Goal: Task Accomplishment & Management: Manage account settings

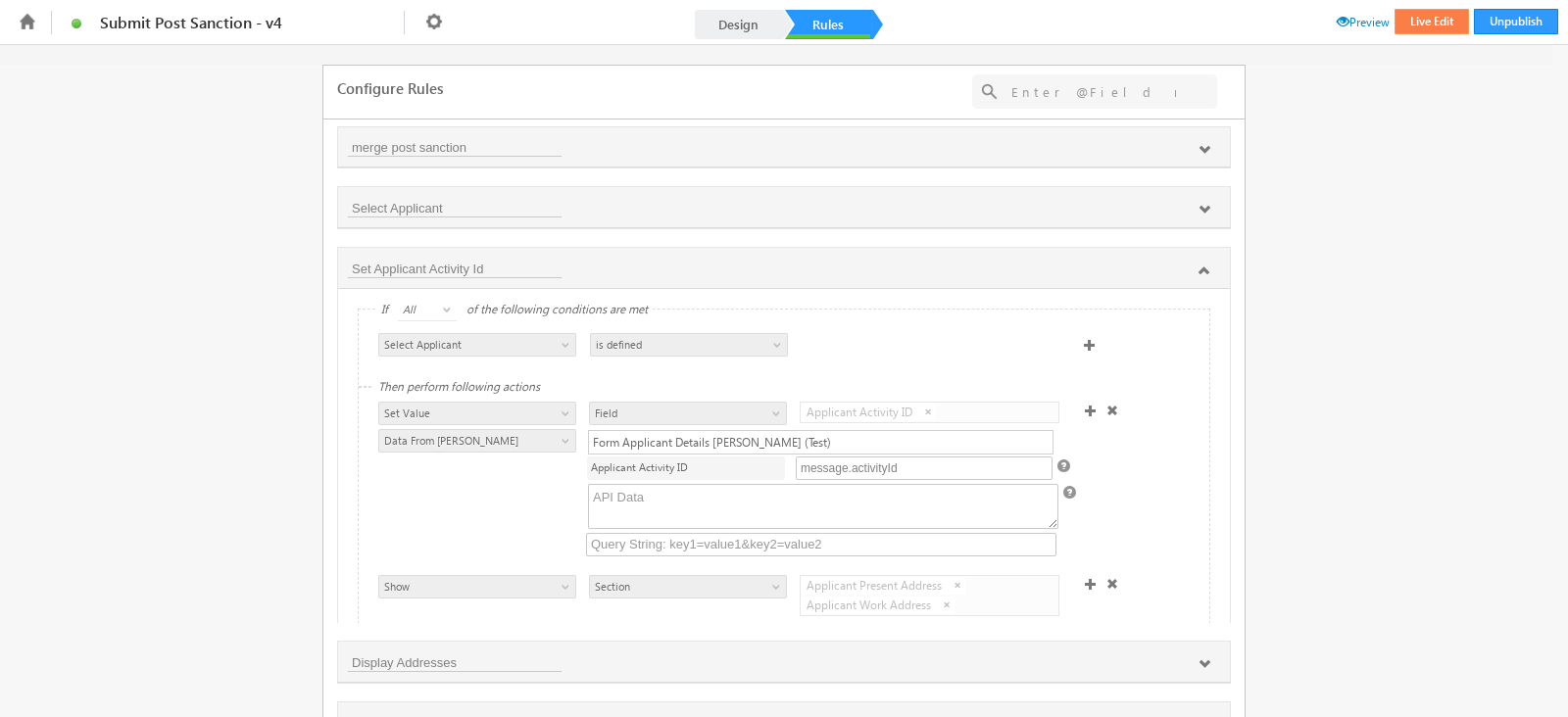
click at [1396, 25] on button "Live Edit" at bounding box center [1431, 22] width 75 height 26
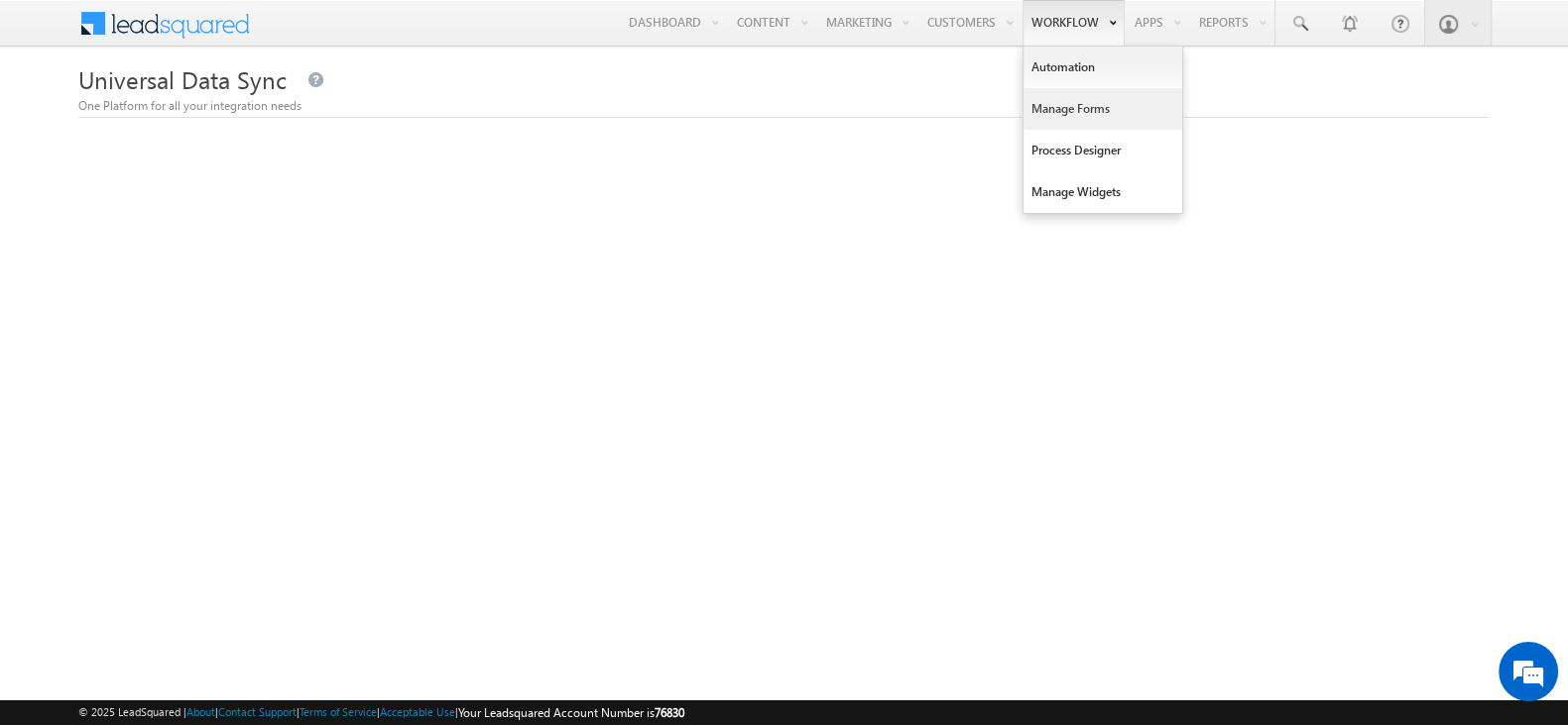
click at [1070, 106] on link "Manage Forms" at bounding box center [1101, 109] width 158 height 42
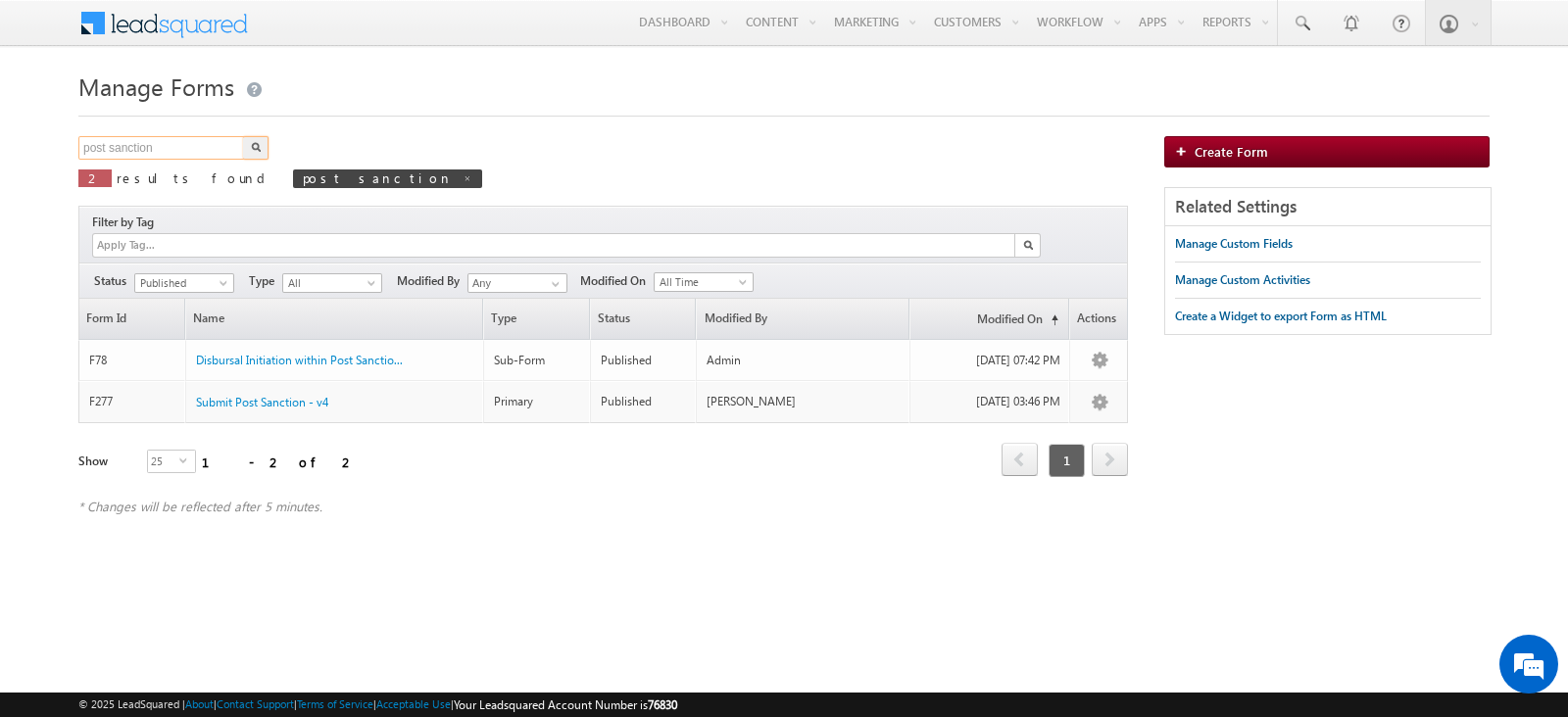
click at [191, 144] on input "post sanction" at bounding box center [162, 149] width 167 height 24
type input "submit to source"
click at [247, 150] on button "button" at bounding box center [256, 149] width 26 height 24
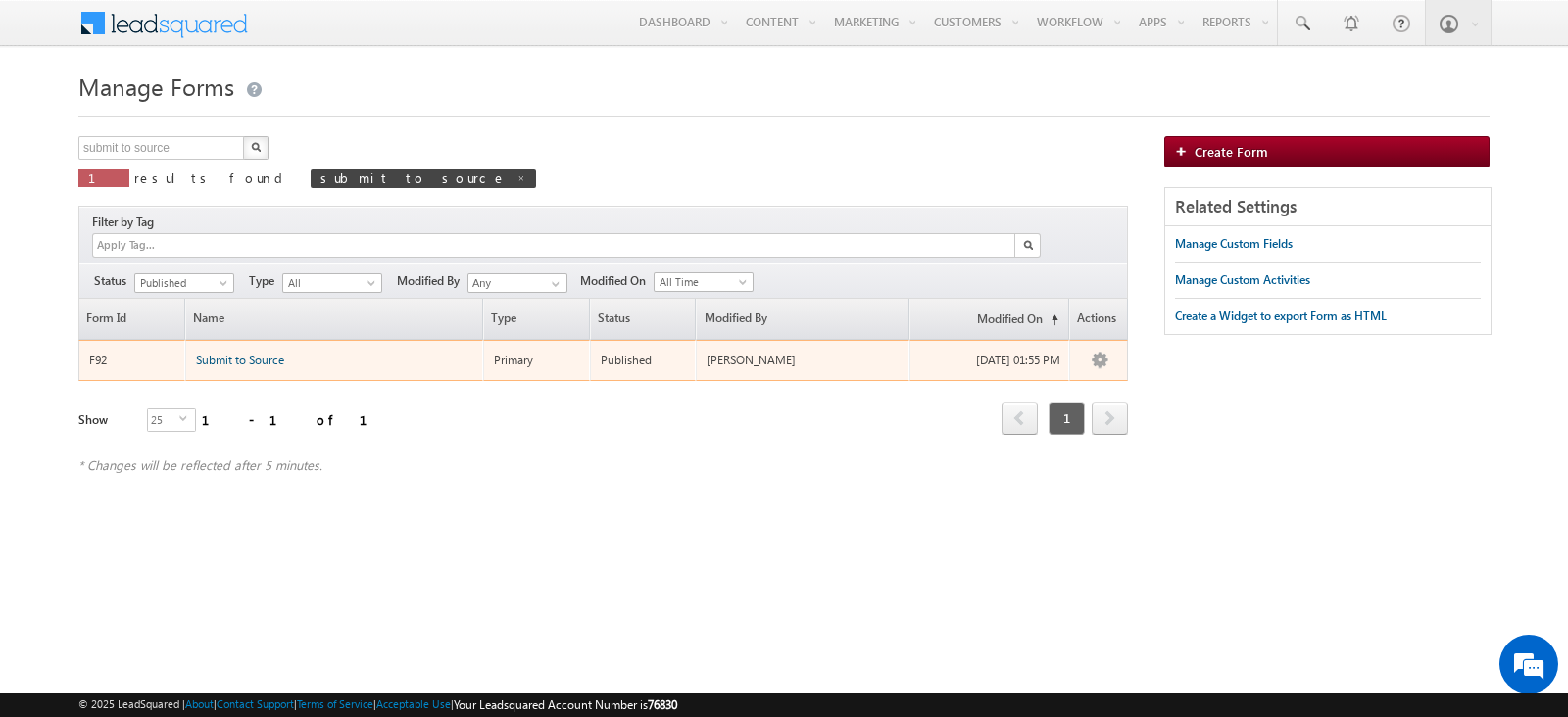
click at [245, 353] on span "Submit to Source" at bounding box center [240, 360] width 88 height 15
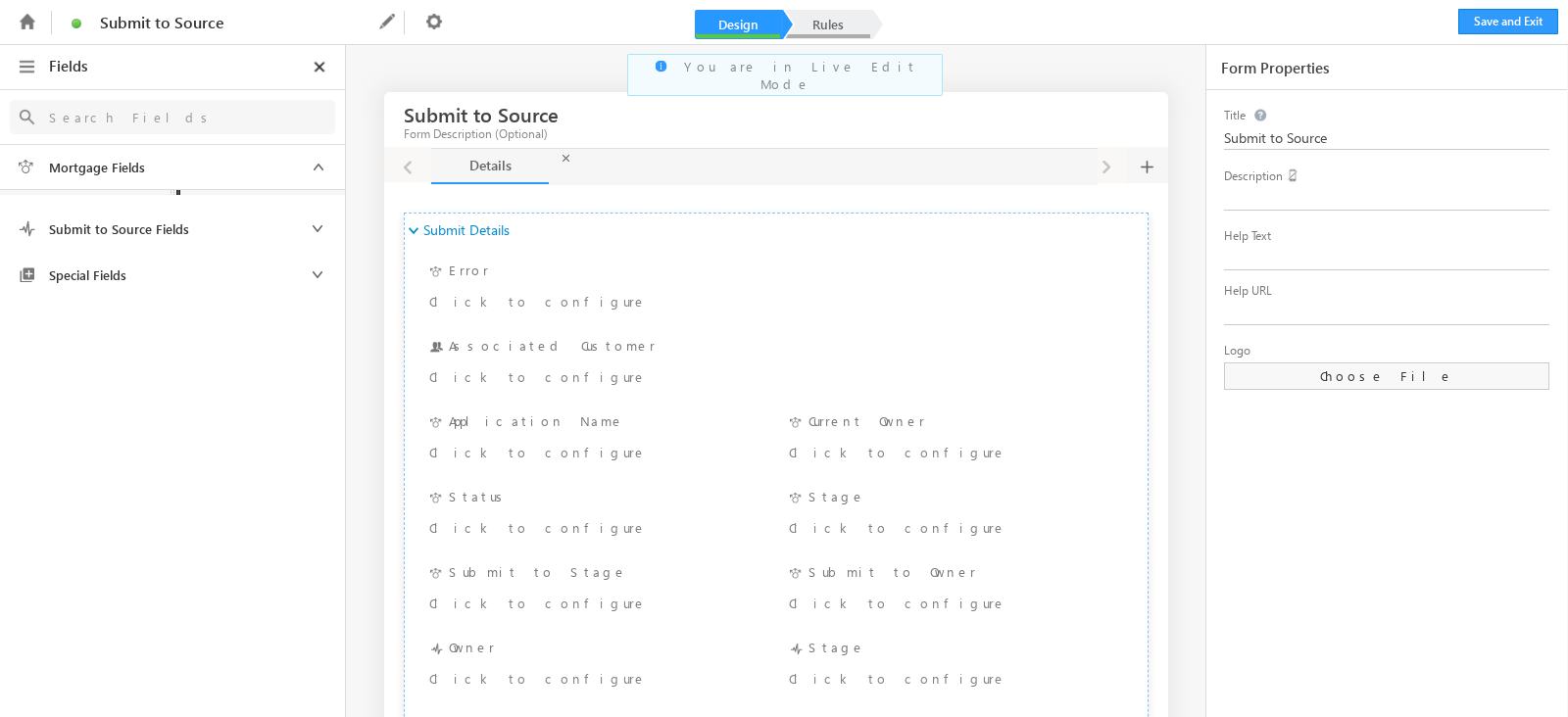
click at [807, 27] on link "Rules" at bounding box center [828, 25] width 87 height 30
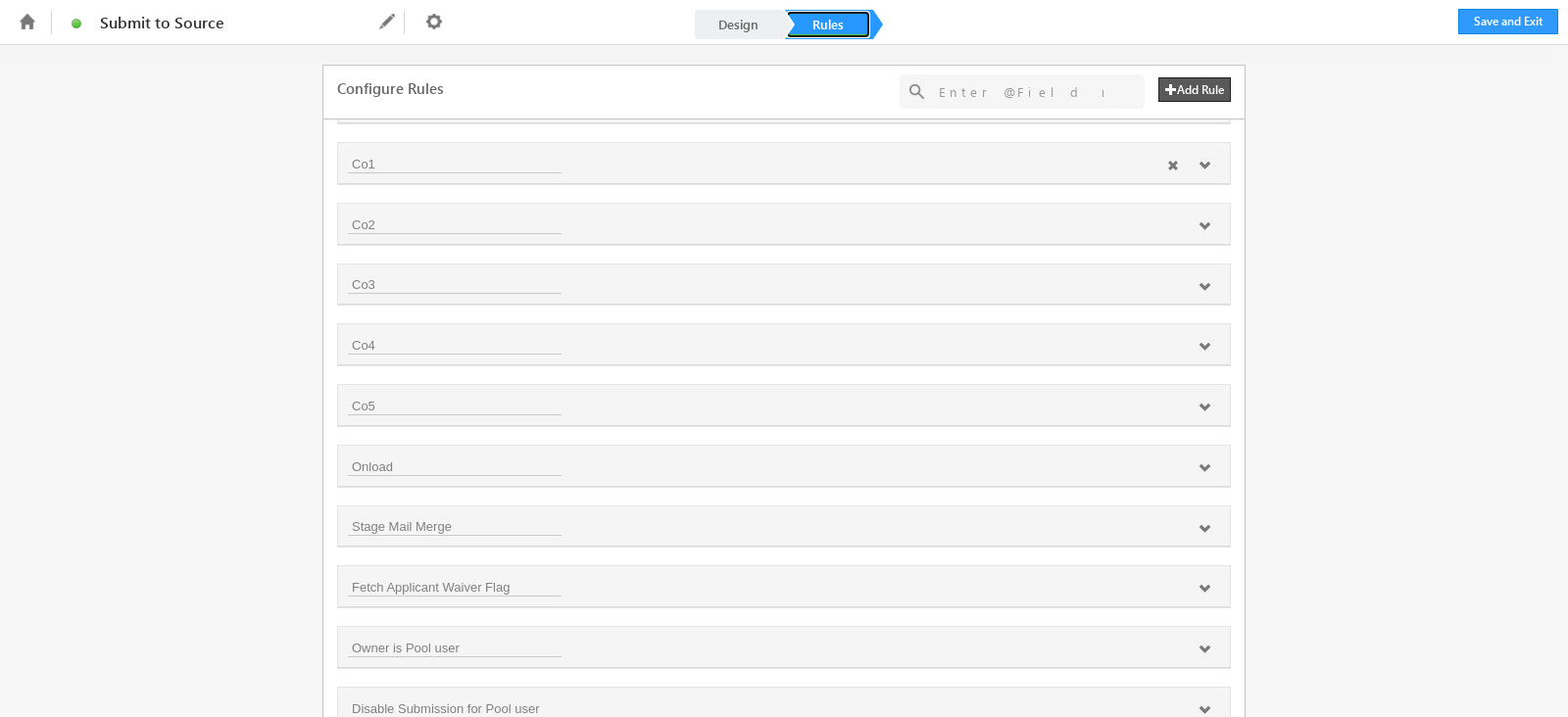
scroll to position [333, 0]
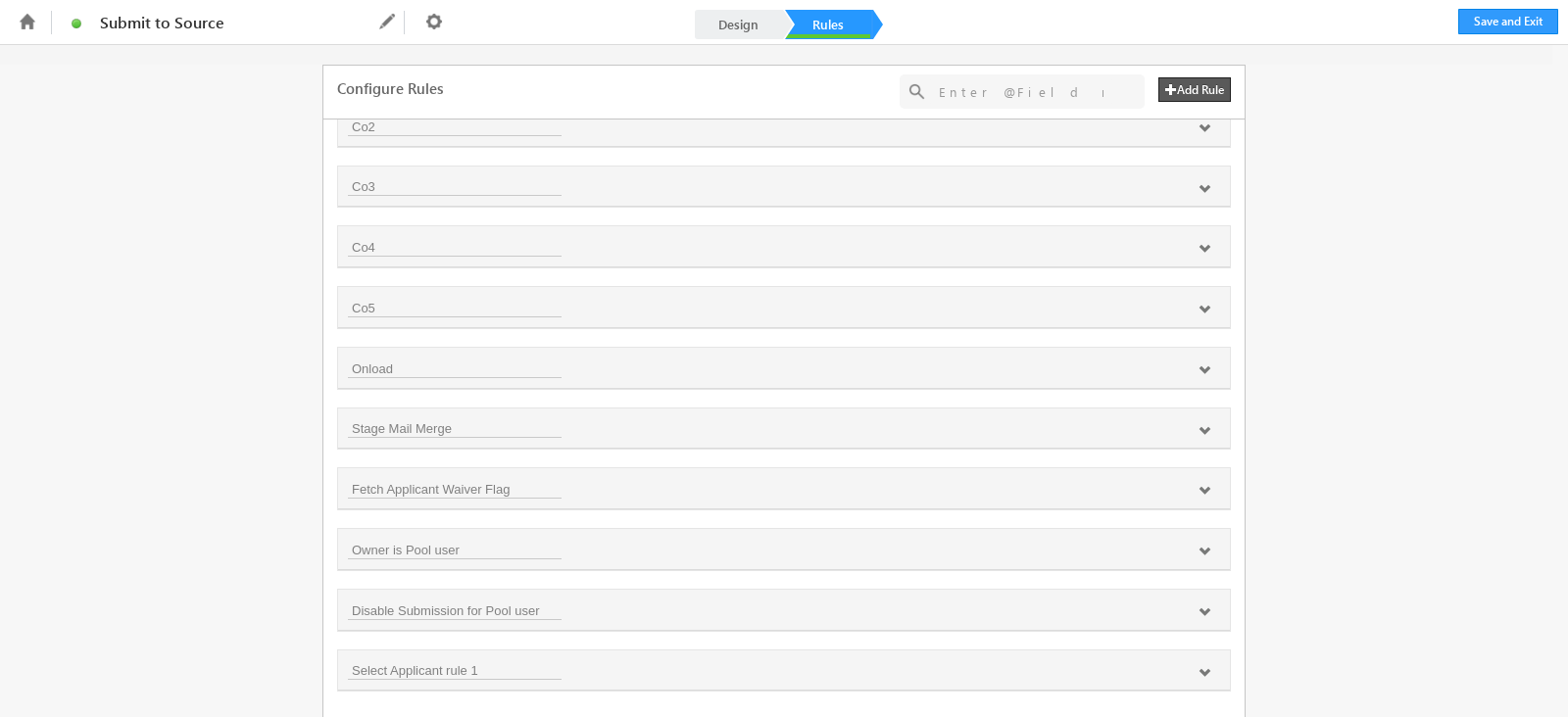
click at [1170, 88] on button "Add Rule" at bounding box center [1194, 90] width 73 height 25
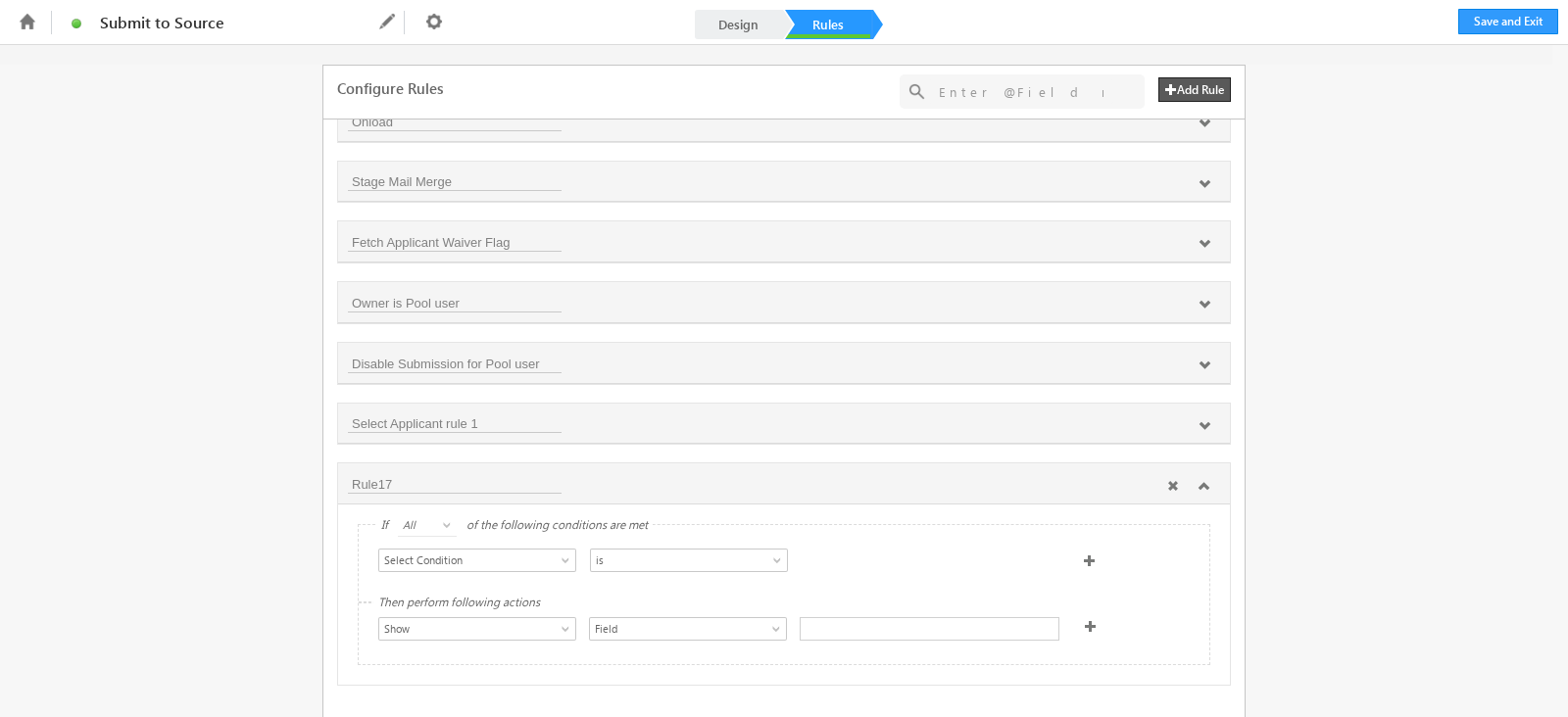
click at [436, 463] on div "Rule17" at bounding box center [784, 484] width 892 height 41
click at [435, 463] on div "Rule17" at bounding box center [784, 484] width 892 height 41
click at [434, 481] on input "Rule17" at bounding box center [454, 484] width 213 height 20
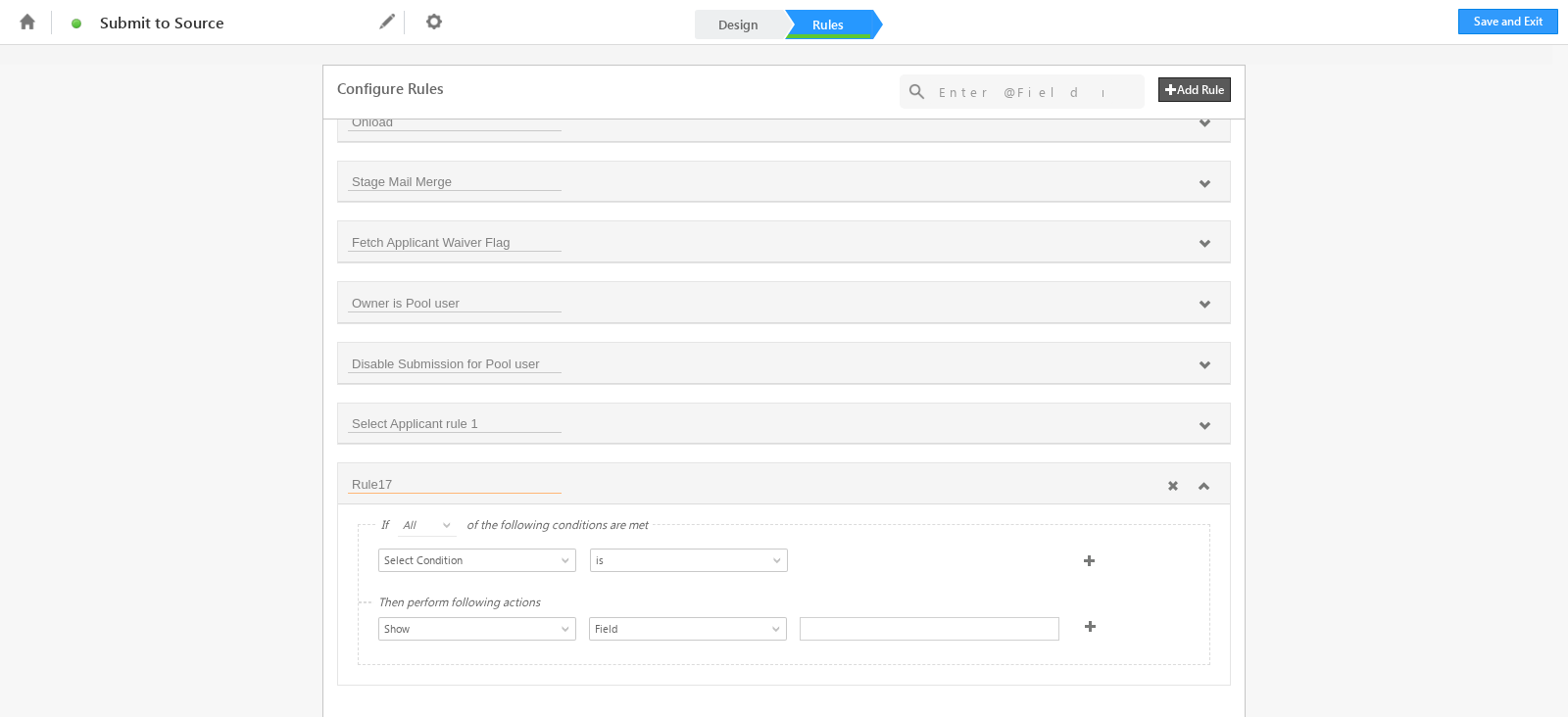
type input "s"
click at [368, 474] on input "Select Applicant ID rule 2" at bounding box center [454, 484] width 213 height 20
drag, startPoint x: 426, startPoint y: 480, endPoint x: 435, endPoint y: 477, distance: 9.5
click at [427, 480] on input "Set Applicant ID rule 2" at bounding box center [454, 484] width 213 height 20
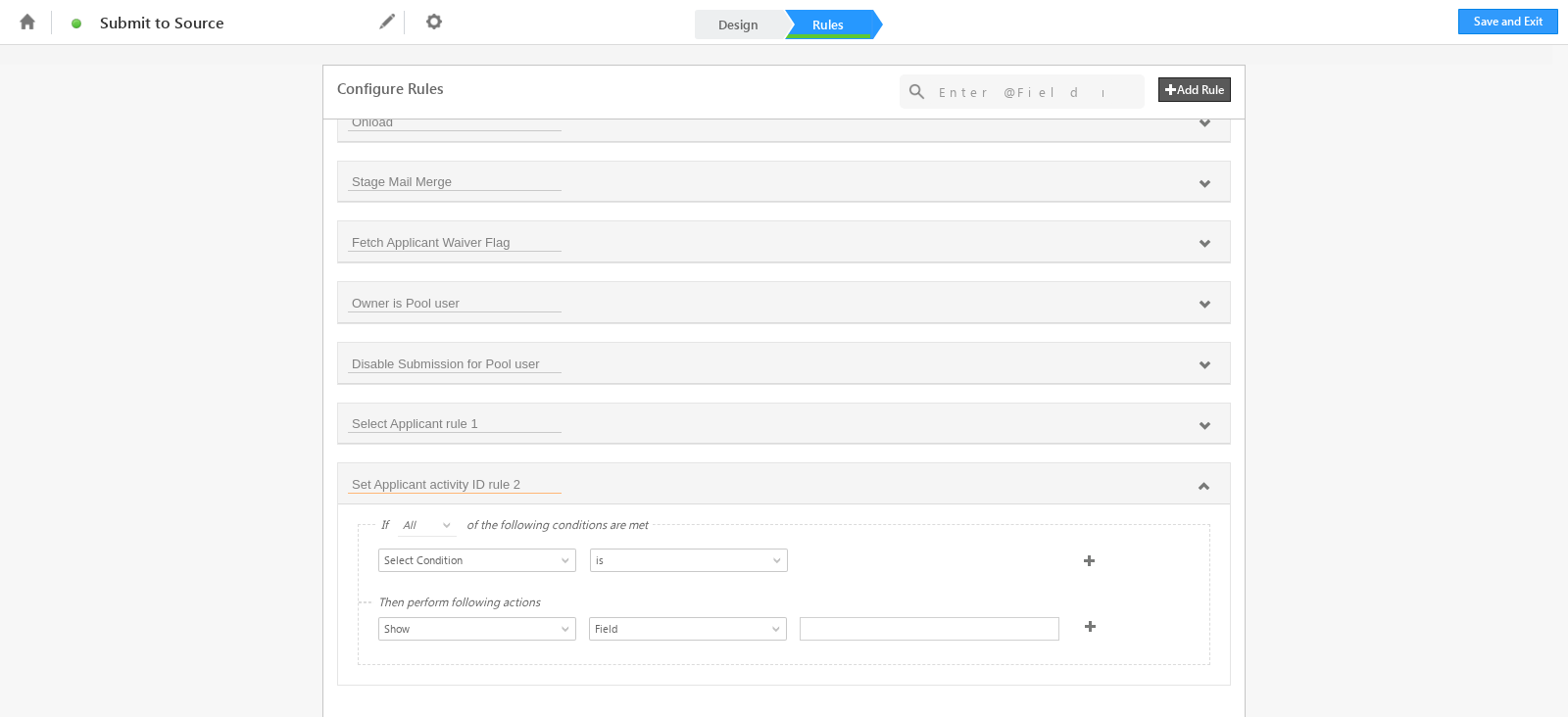
type input "Set Applicant activity ID rule 2"
click at [478, 561] on span "Select Condition" at bounding box center [467, 561] width 176 height 18
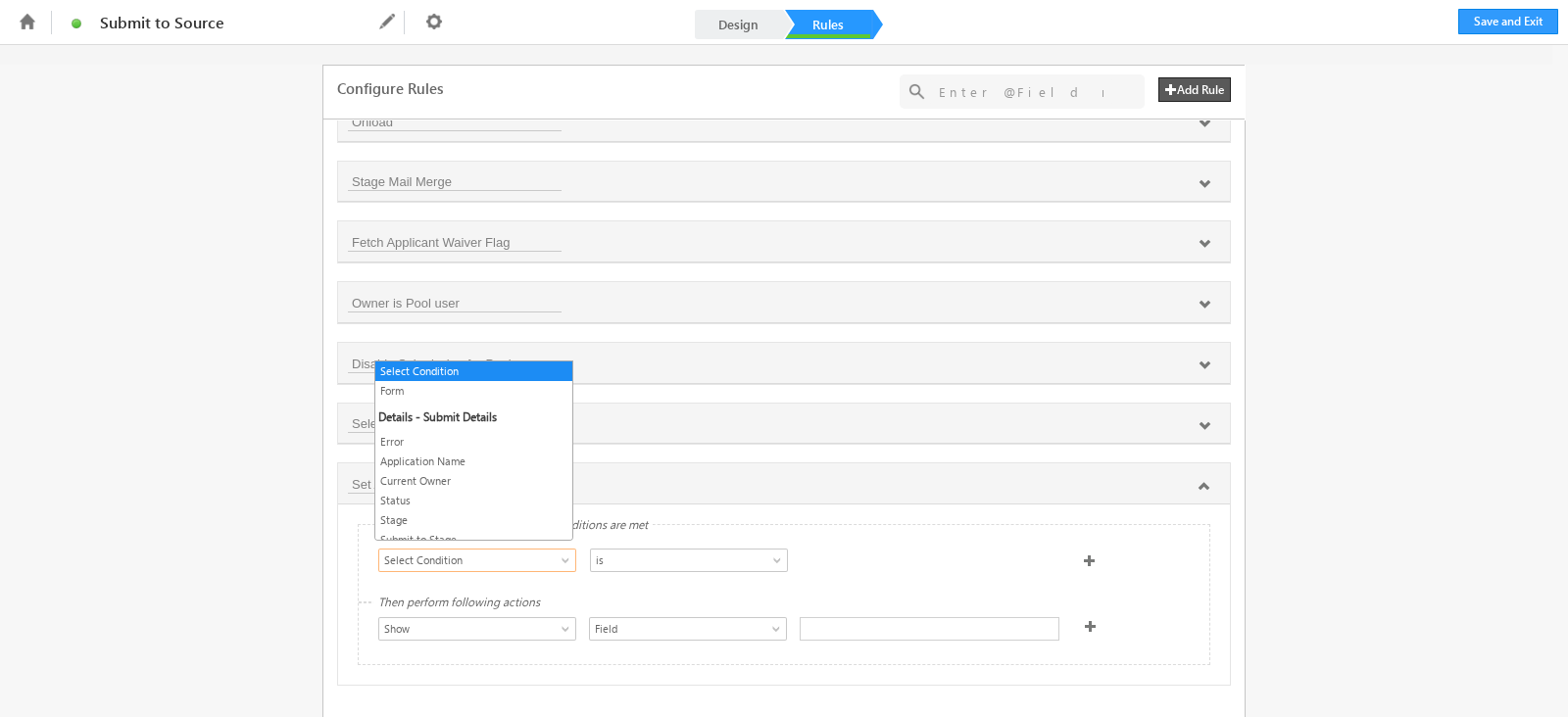
scroll to position [237, 0]
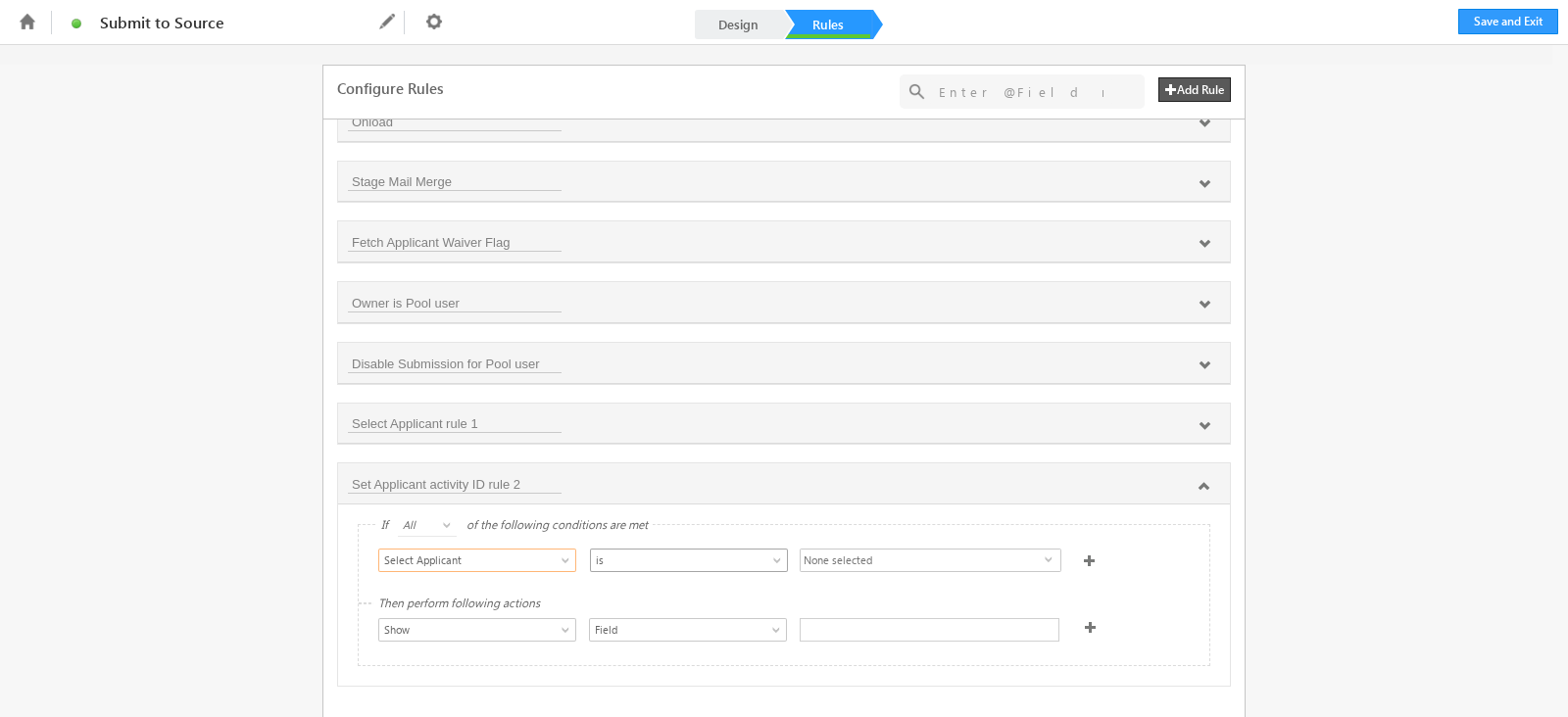
click at [711, 552] on span "is" at bounding box center [678, 561] width 176 height 18
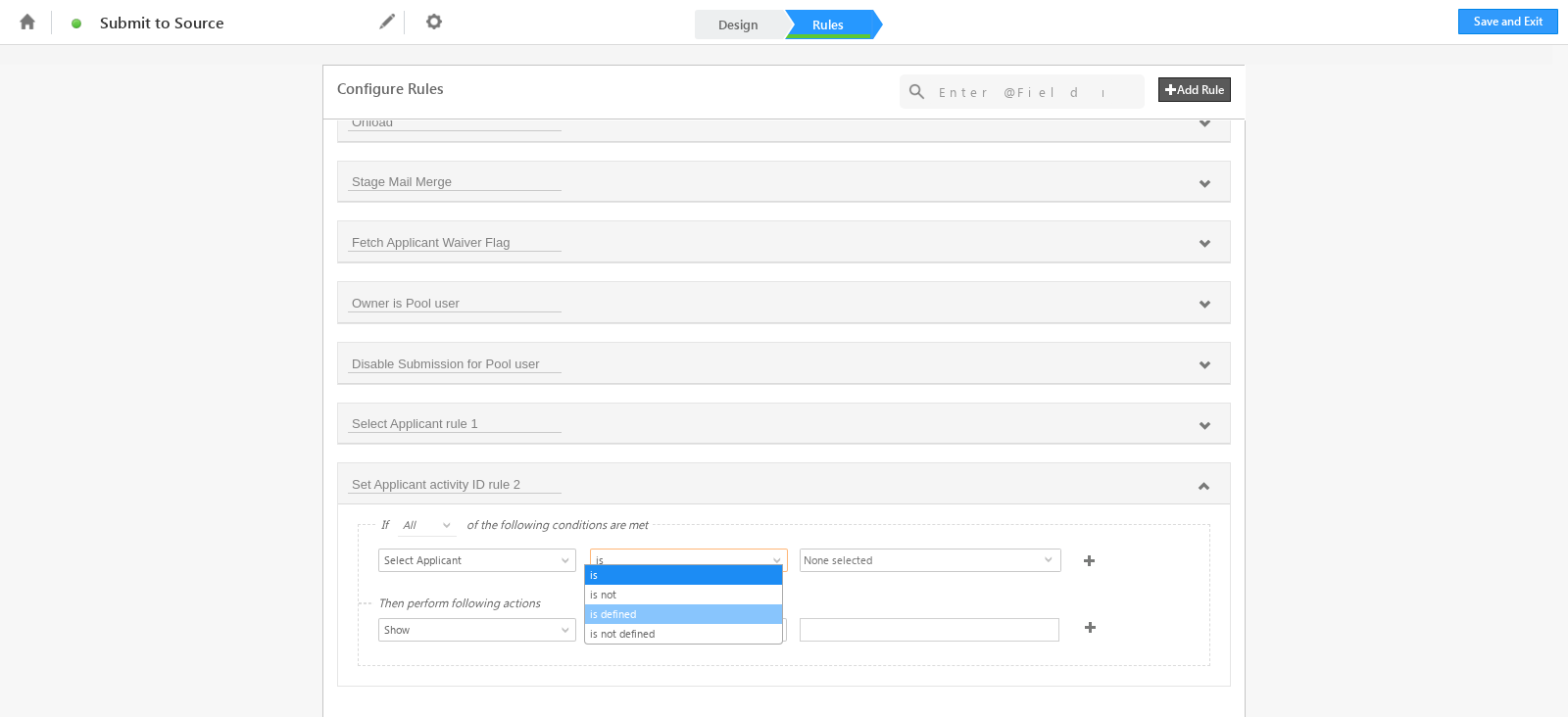
click at [713, 616] on link "is defined" at bounding box center [683, 615] width 197 height 18
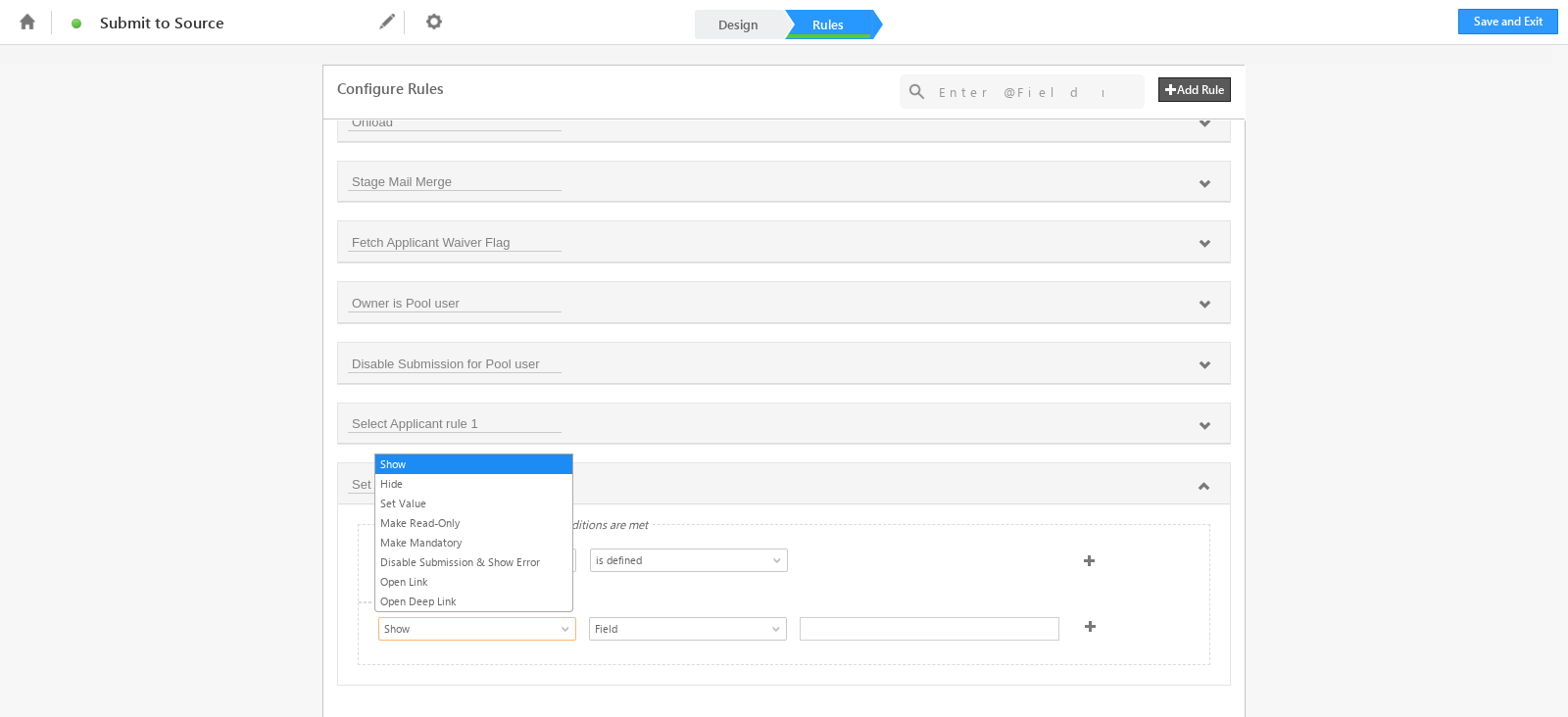
click at [513, 621] on span "Show" at bounding box center [467, 629] width 176 height 18
click at [442, 502] on link "Set Value" at bounding box center [474, 504] width 197 height 18
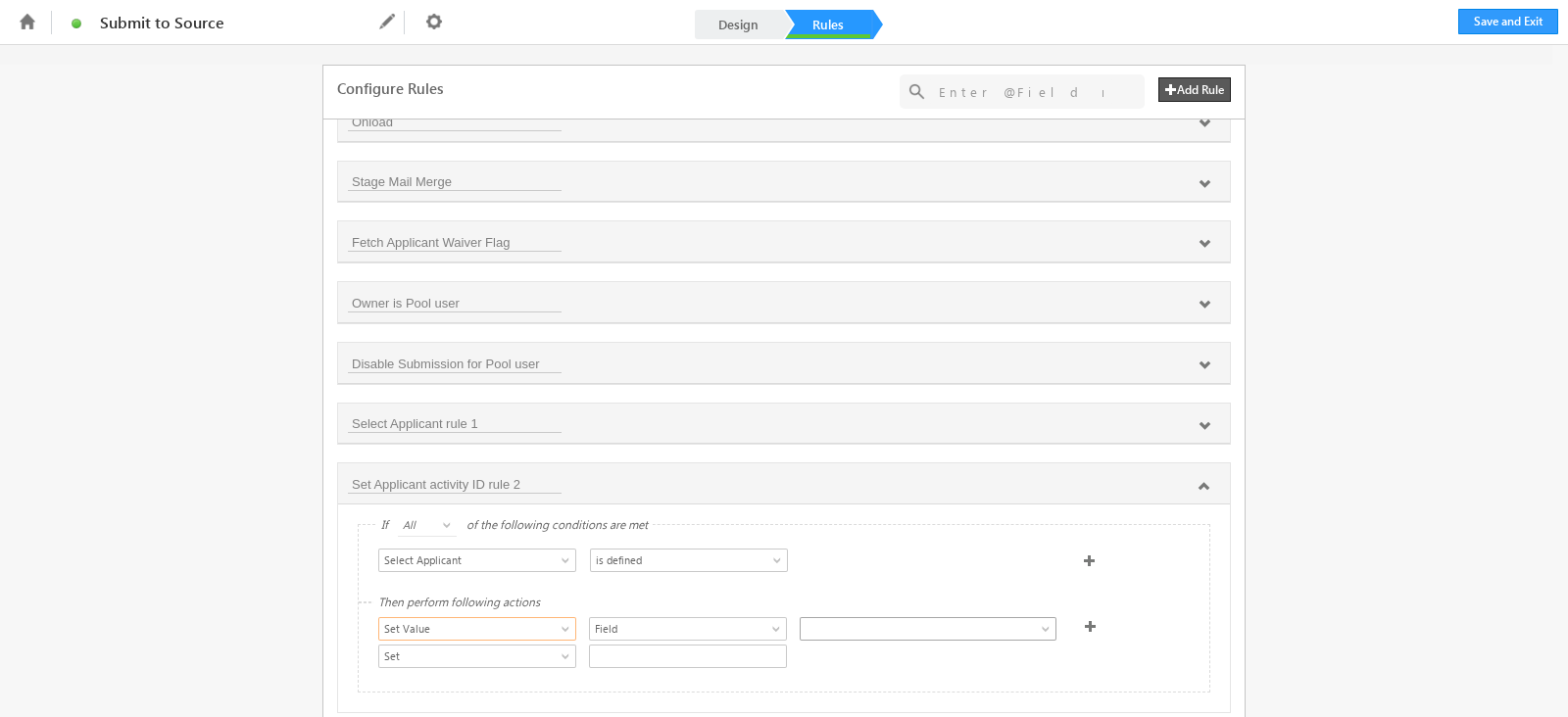
click at [866, 624] on span at bounding box center [913, 629] width 226 height 18
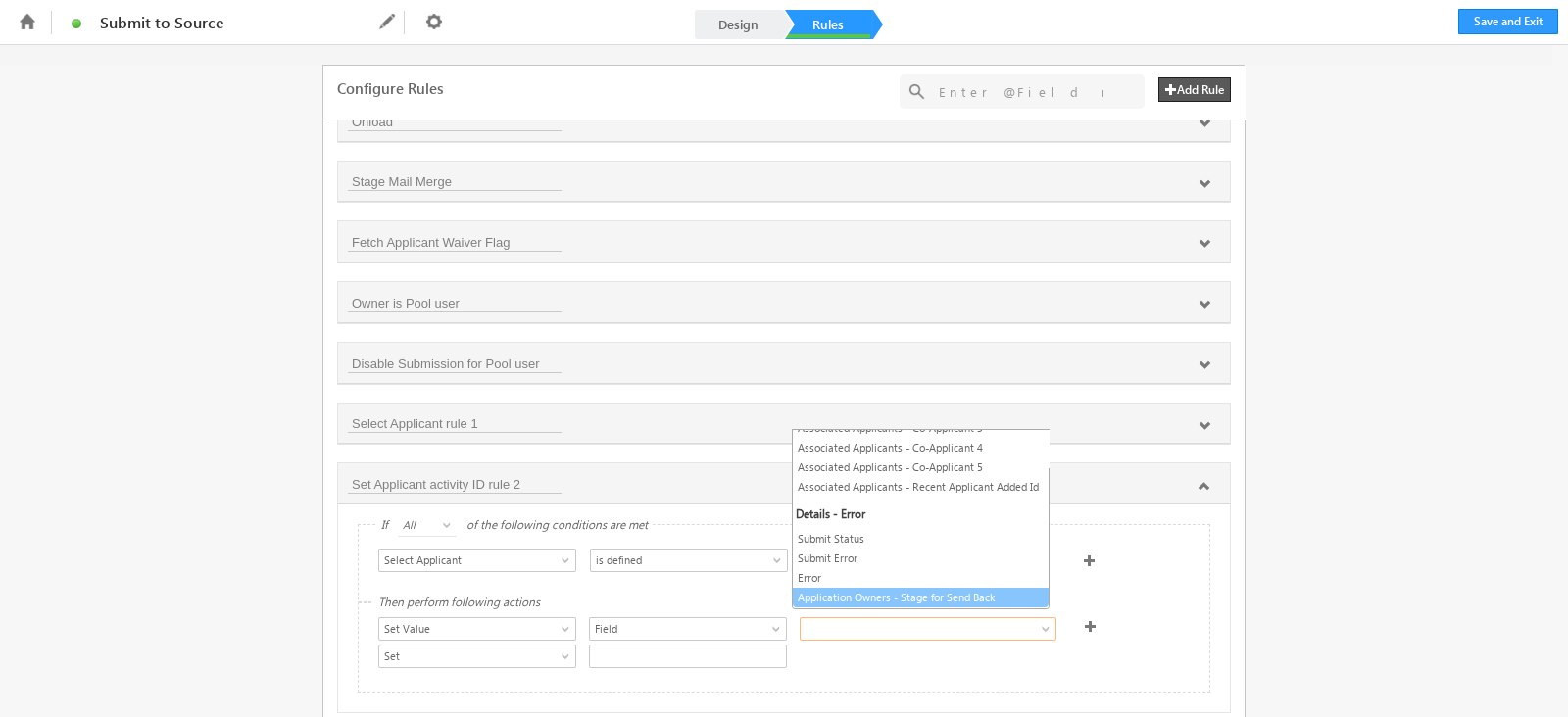
scroll to position [251, 0]
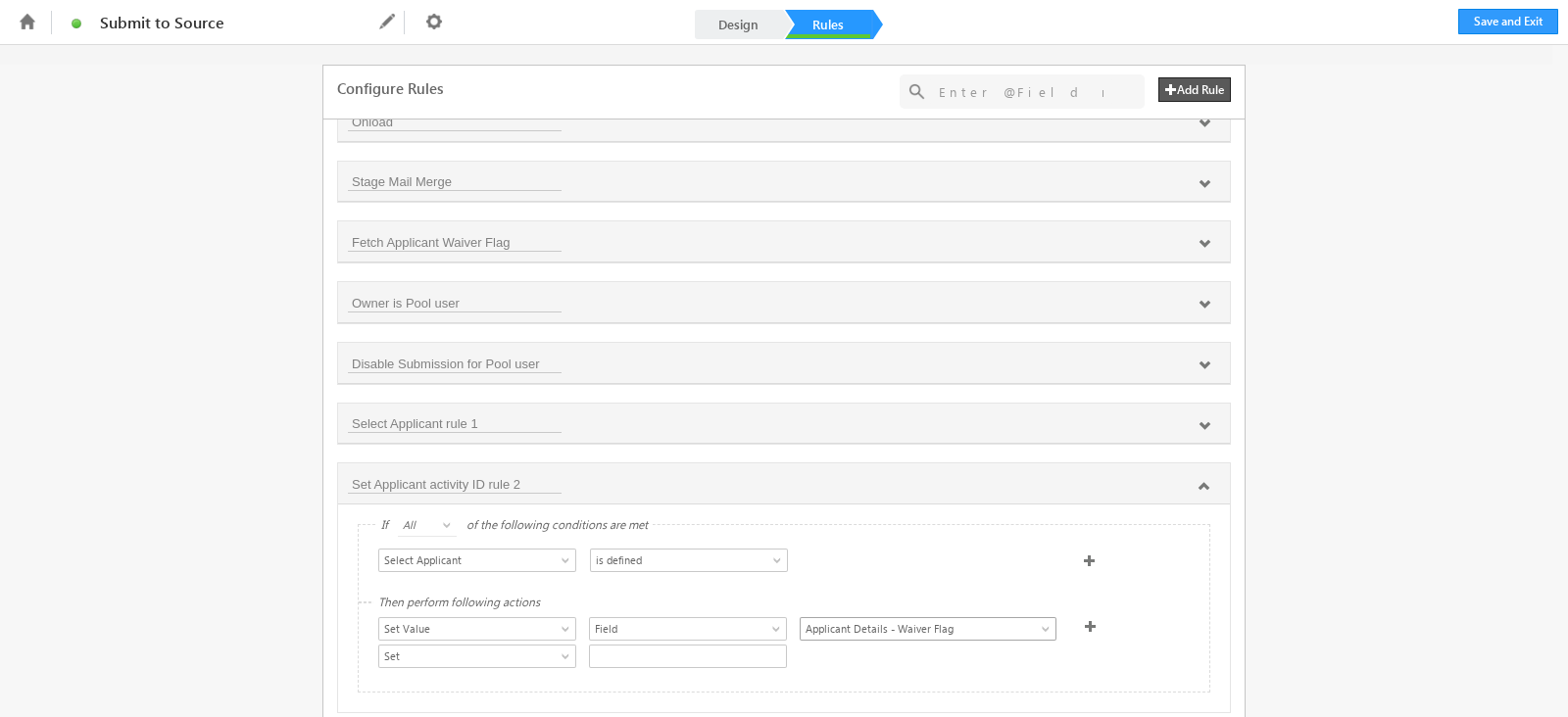
click at [1012, 628] on span "Applicant Details - Waiver Flag" at bounding box center [913, 629] width 226 height 18
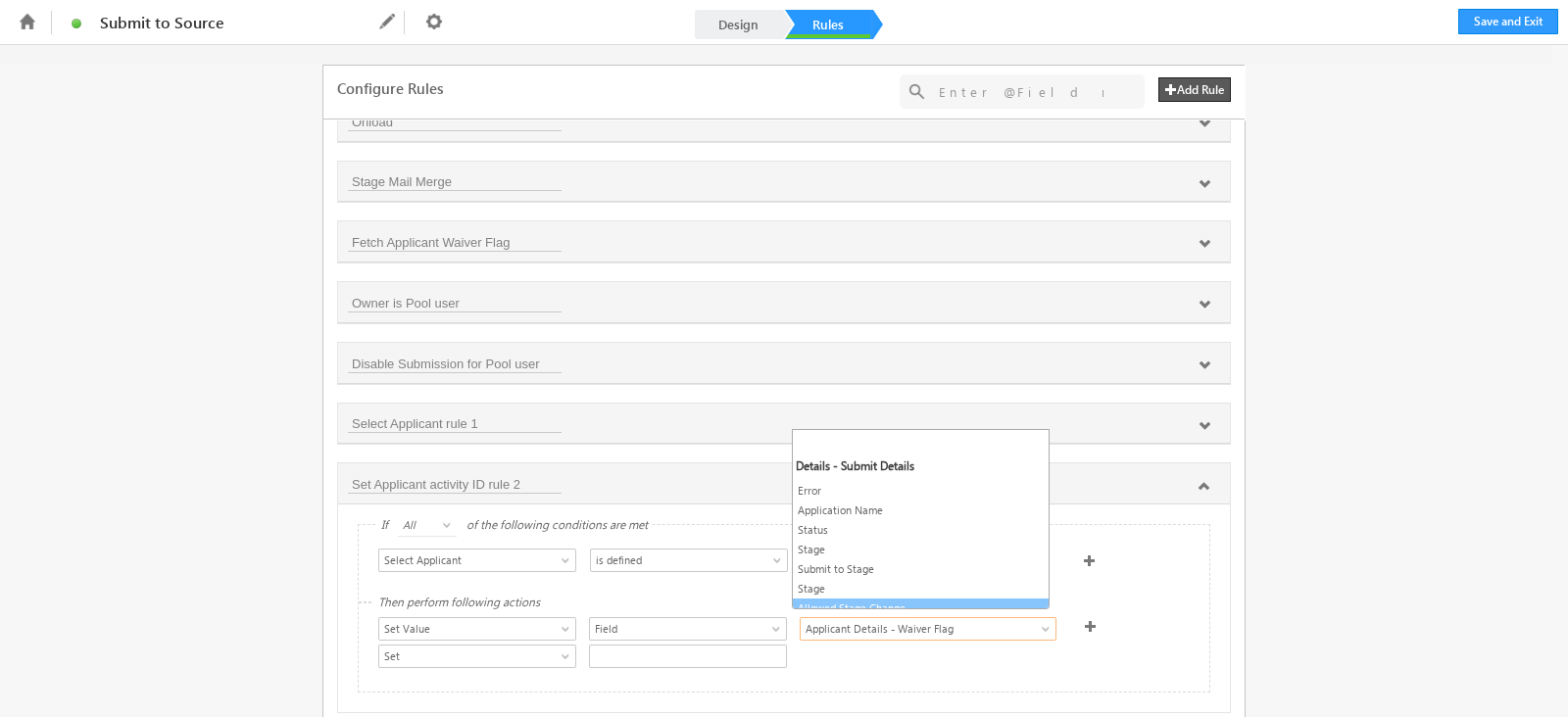
scroll to position [8, 0]
click at [1177, 592] on div "Select Condition Form Error Application Name Current Owner Status Stage Submit …" at bounding box center [784, 564] width 850 height 77
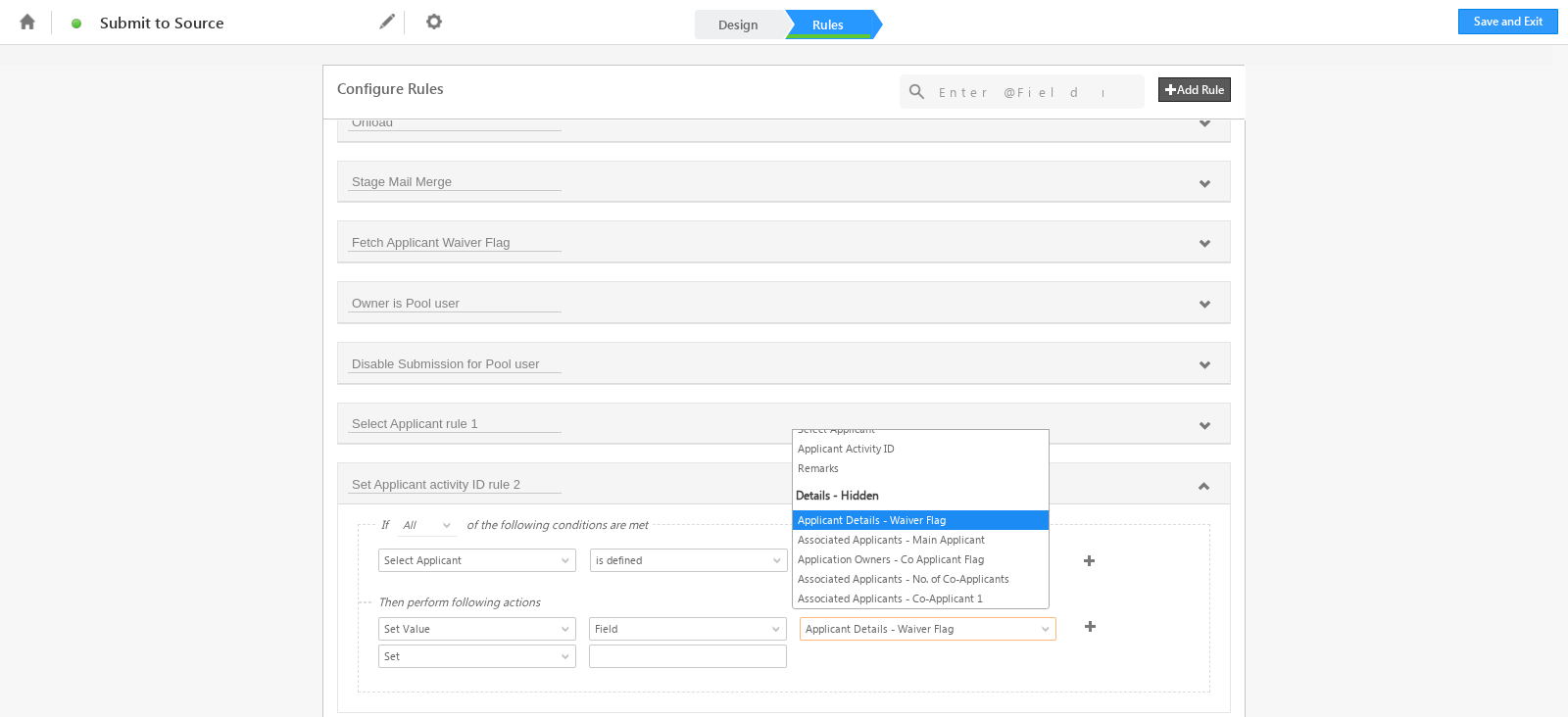
click at [993, 626] on span "Applicant Details - Waiver Flag" at bounding box center [913, 629] width 226 height 18
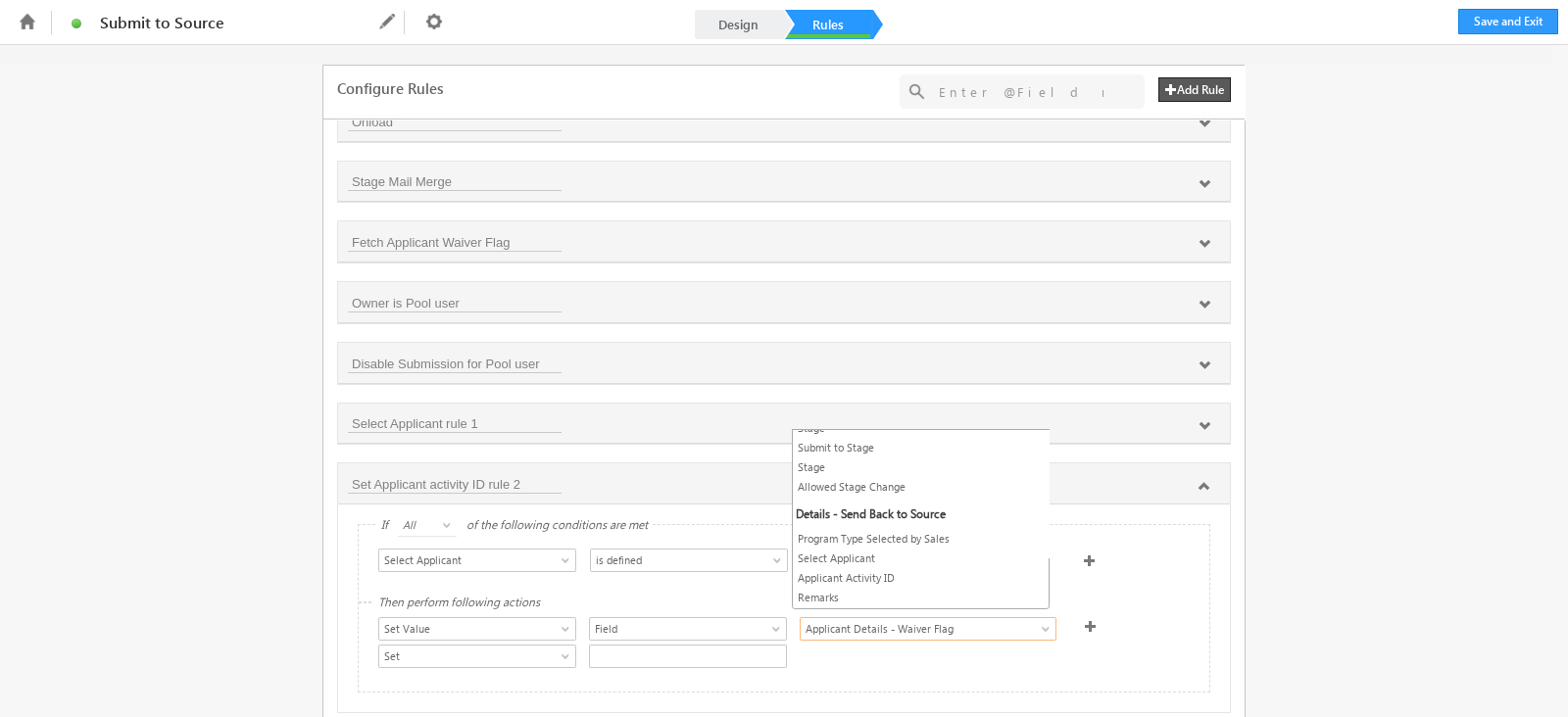
scroll to position [244, 0]
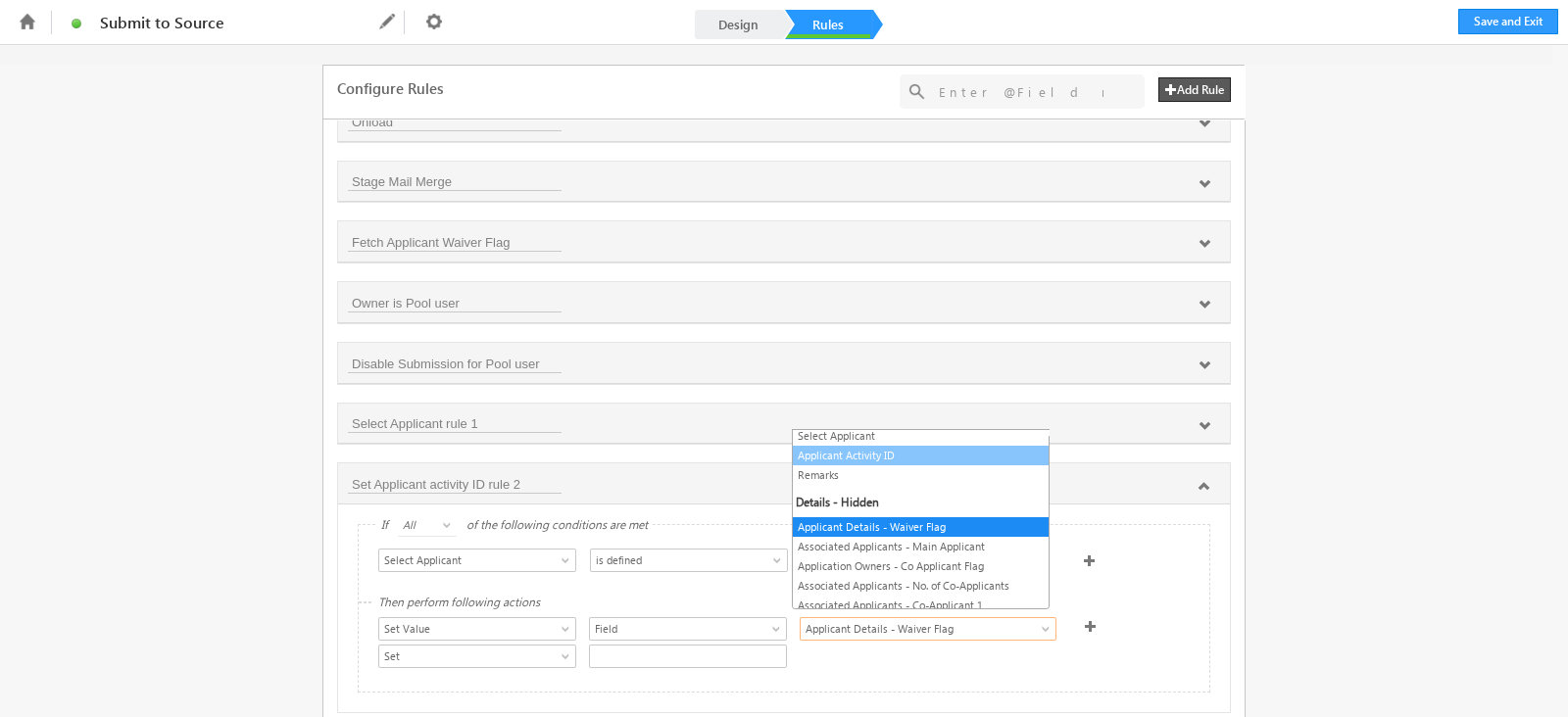
click at [890, 449] on link "Applicant Activity ID" at bounding box center [920, 455] width 256 height 18
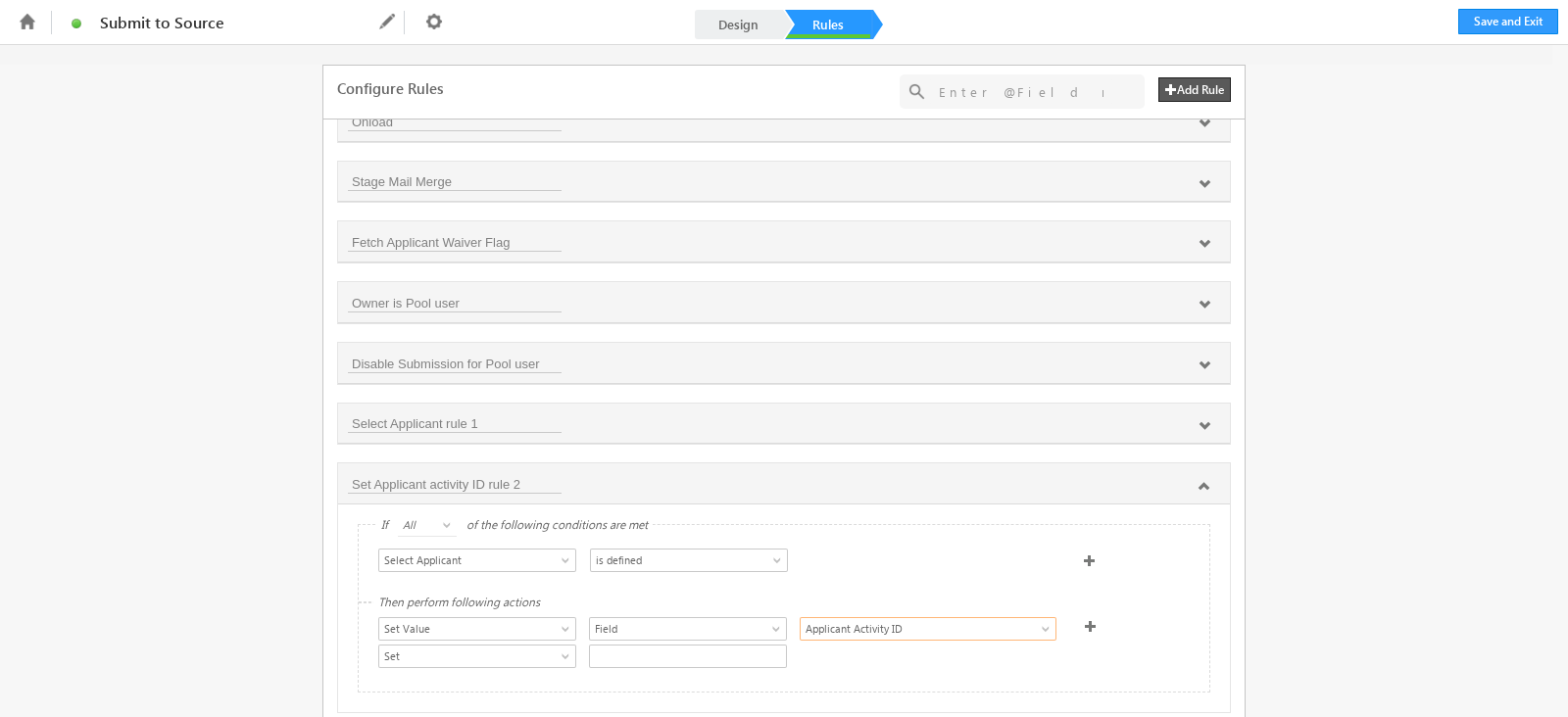
click at [509, 634] on div "Show Hide Set Value Make Read-Only Make Mandatory Disable Submission & Show Err…" at bounding box center [473, 631] width 189 height 28
click at [508, 648] on span "Set" at bounding box center [467, 657] width 176 height 18
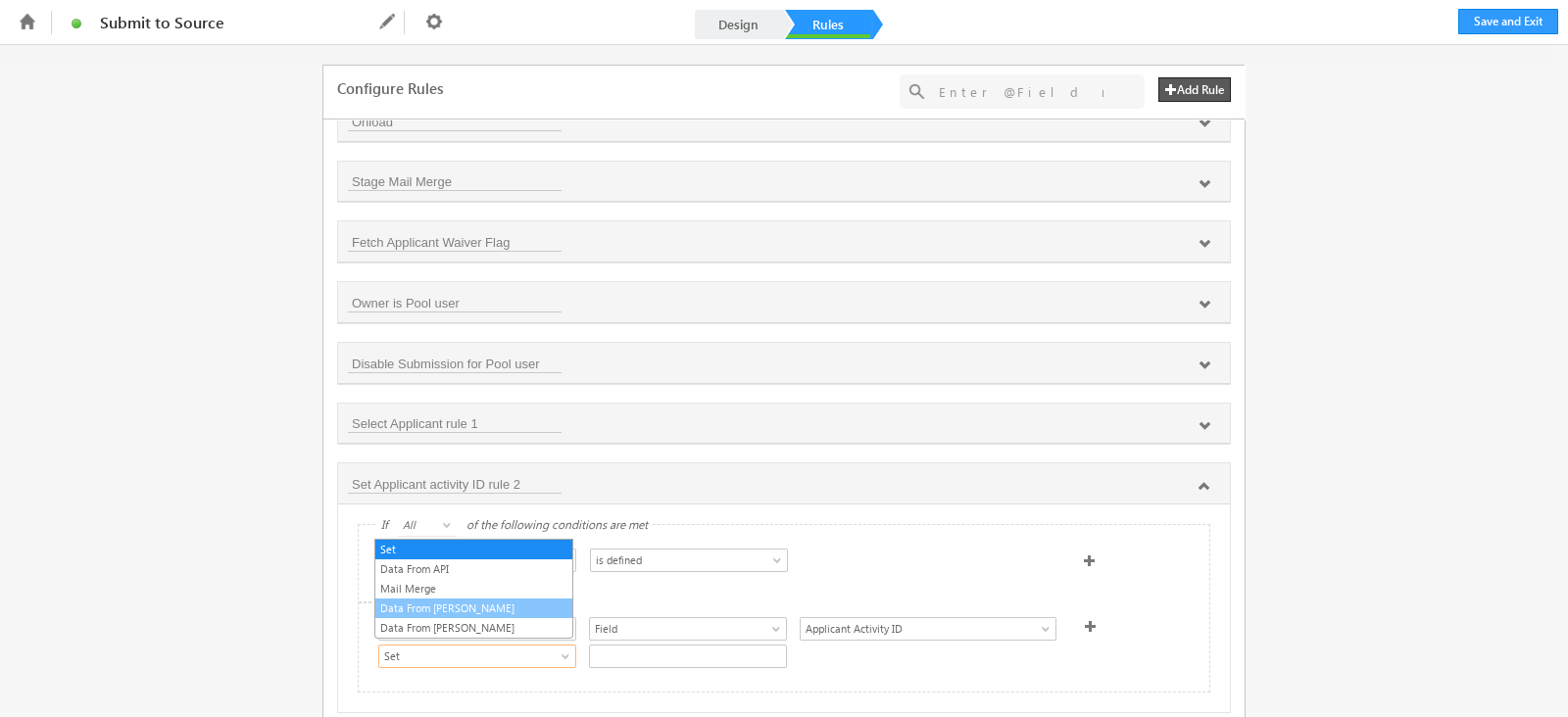
click at [453, 610] on link "Data From Lapp" at bounding box center [474, 609] width 197 height 18
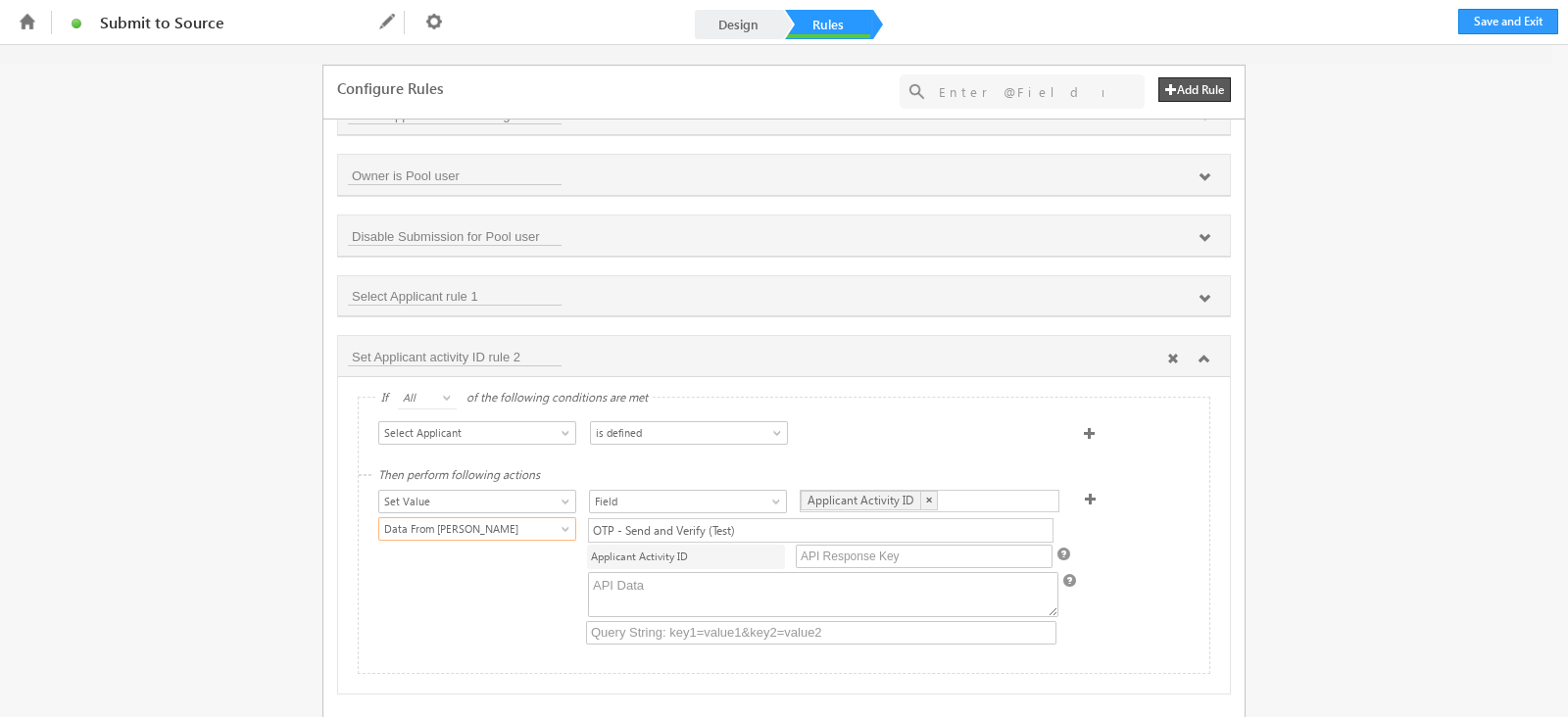
scroll to position [716, 0]
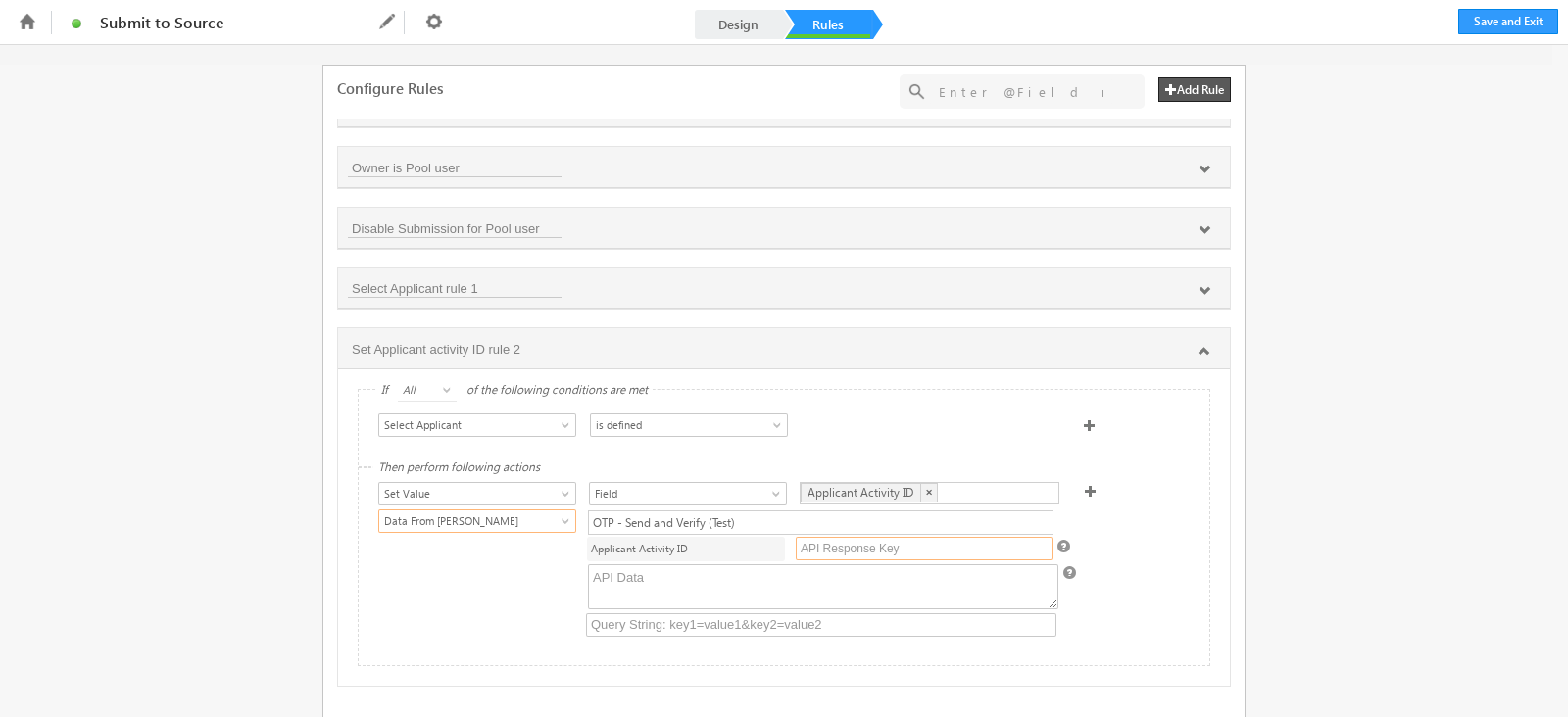
click at [925, 537] on input "text" at bounding box center [923, 549] width 257 height 24
click at [944, 510] on div "OTP - Send and Verify (Test)" at bounding box center [820, 522] width 465 height 25
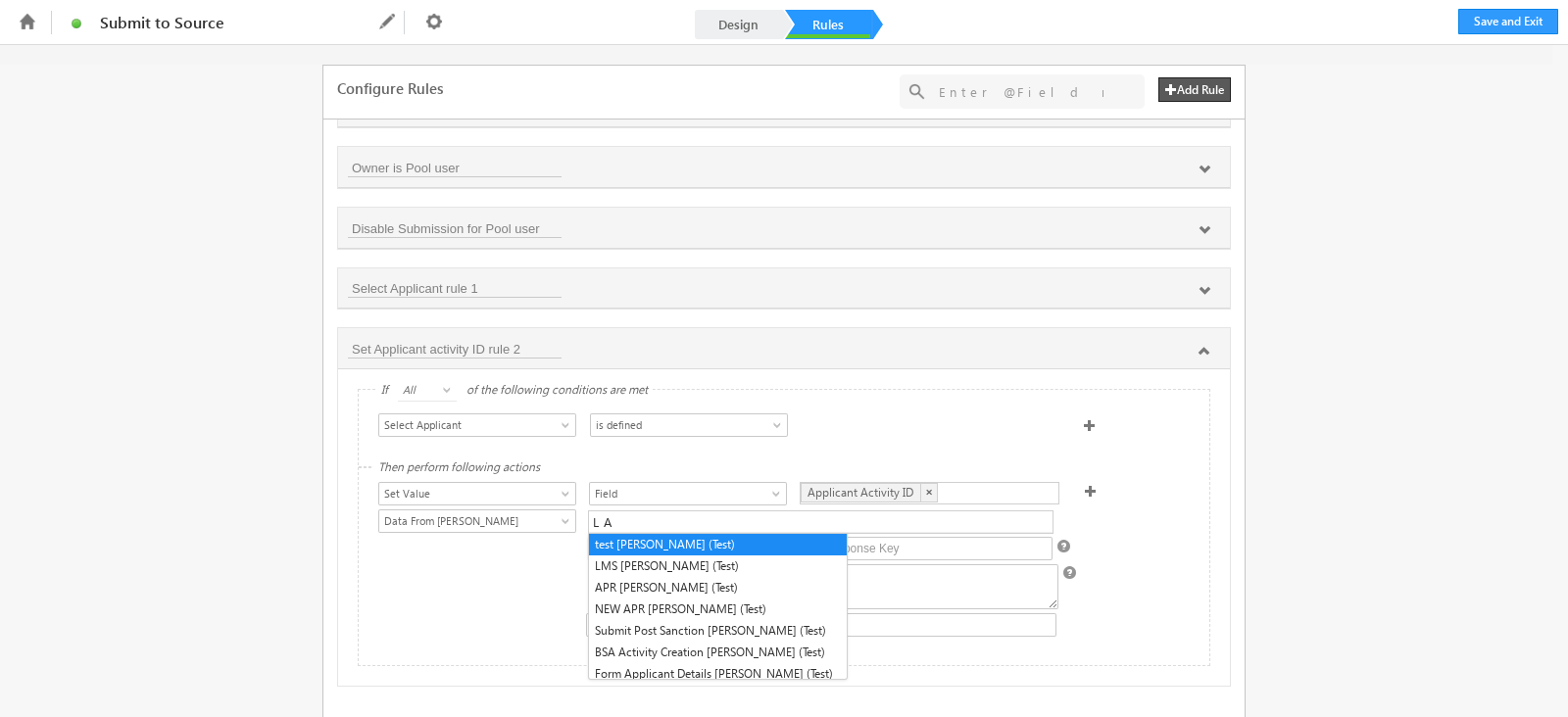
type input "L"
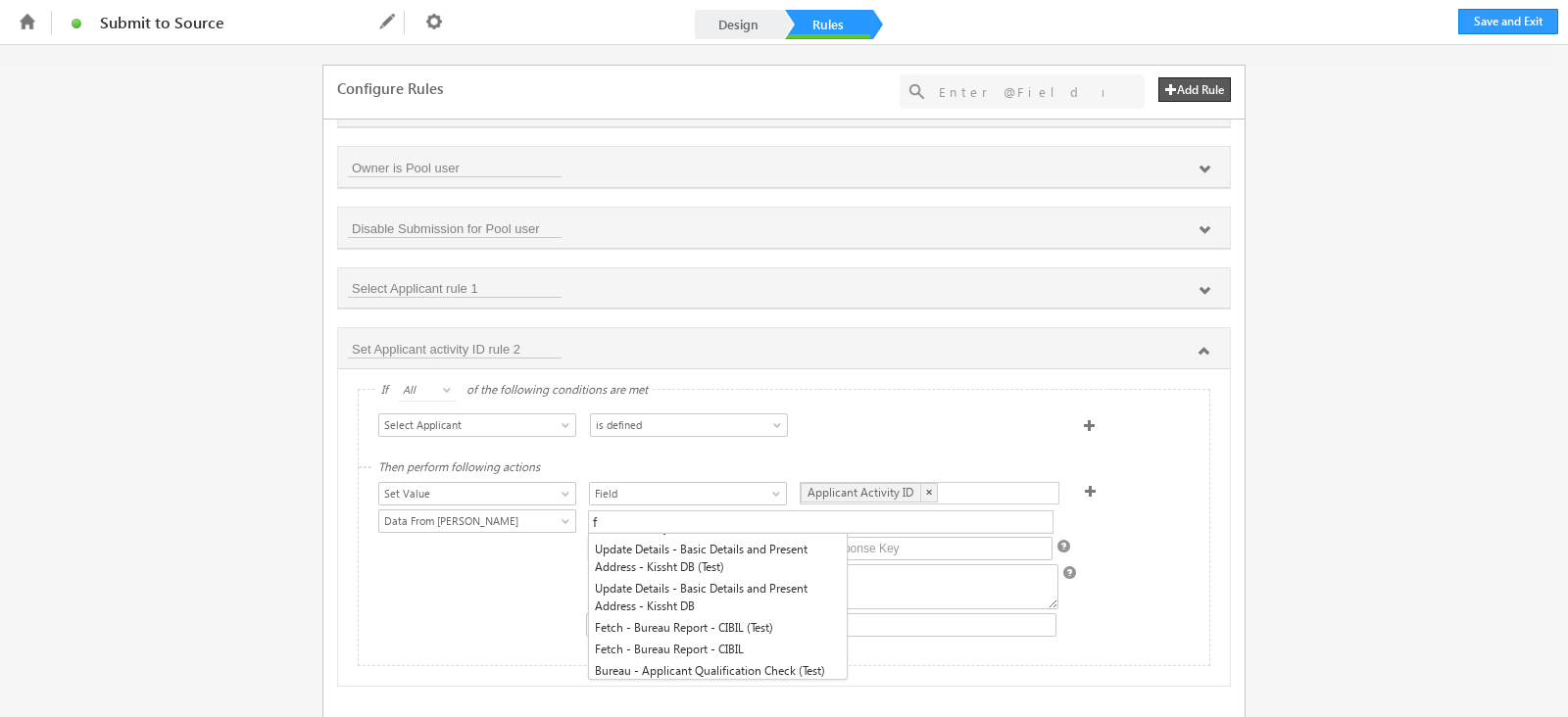
type input "for"
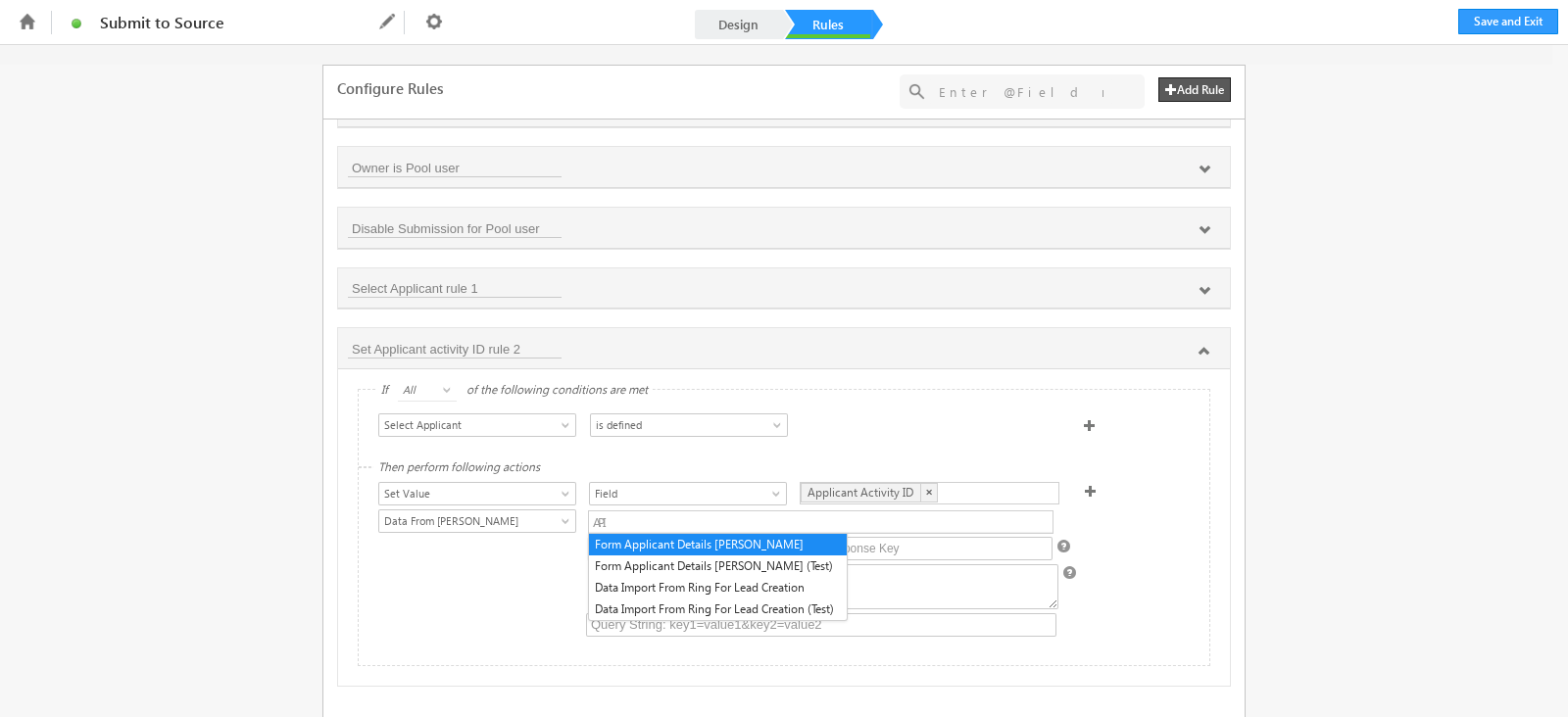
scroll to position [0, 0]
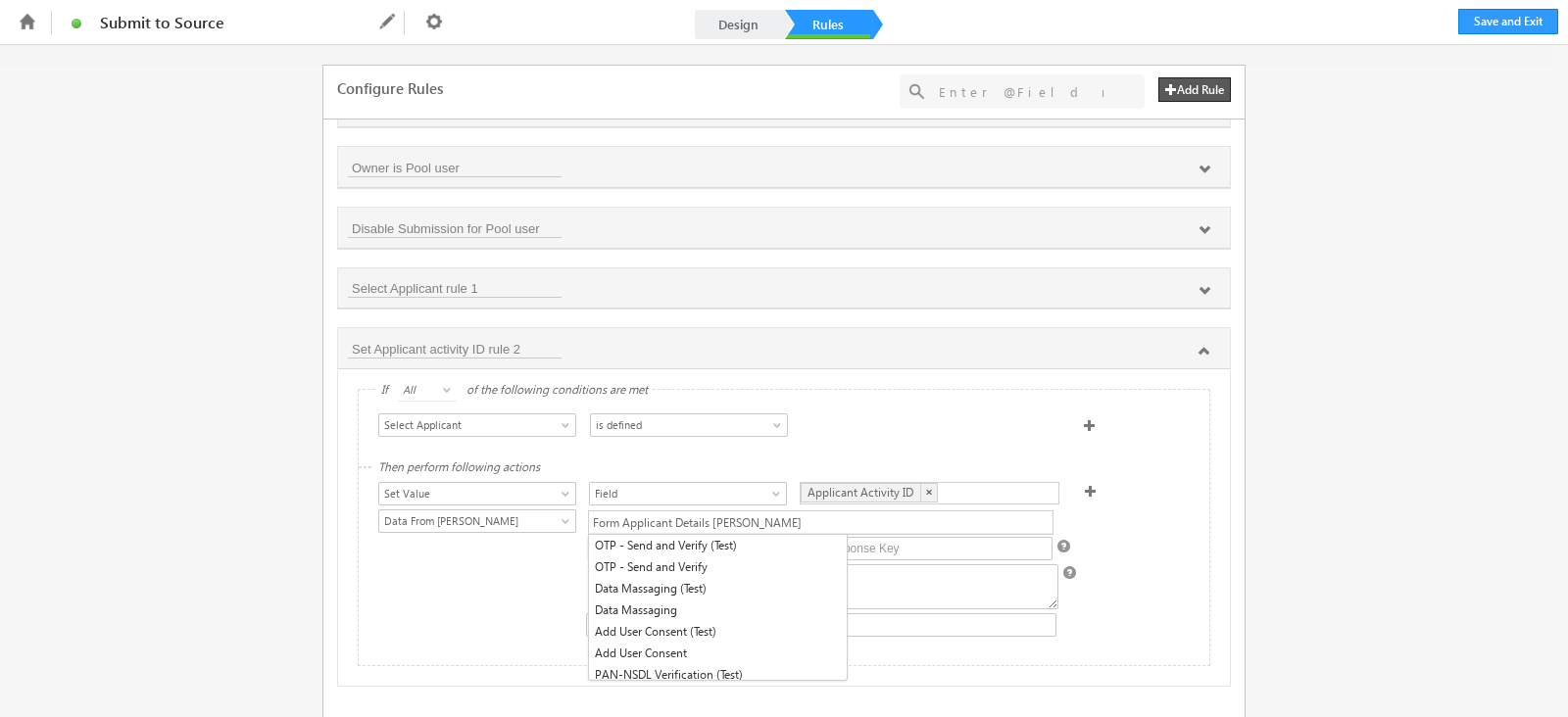
click at [751, 510] on div "Form Applicant Details Lapp" at bounding box center [820, 522] width 465 height 25
drag, startPoint x: 459, startPoint y: 614, endPoint x: 355, endPoint y: 214, distance: 413.3
click at [460, 614] on div at bounding box center [476, 627] width 196 height 28
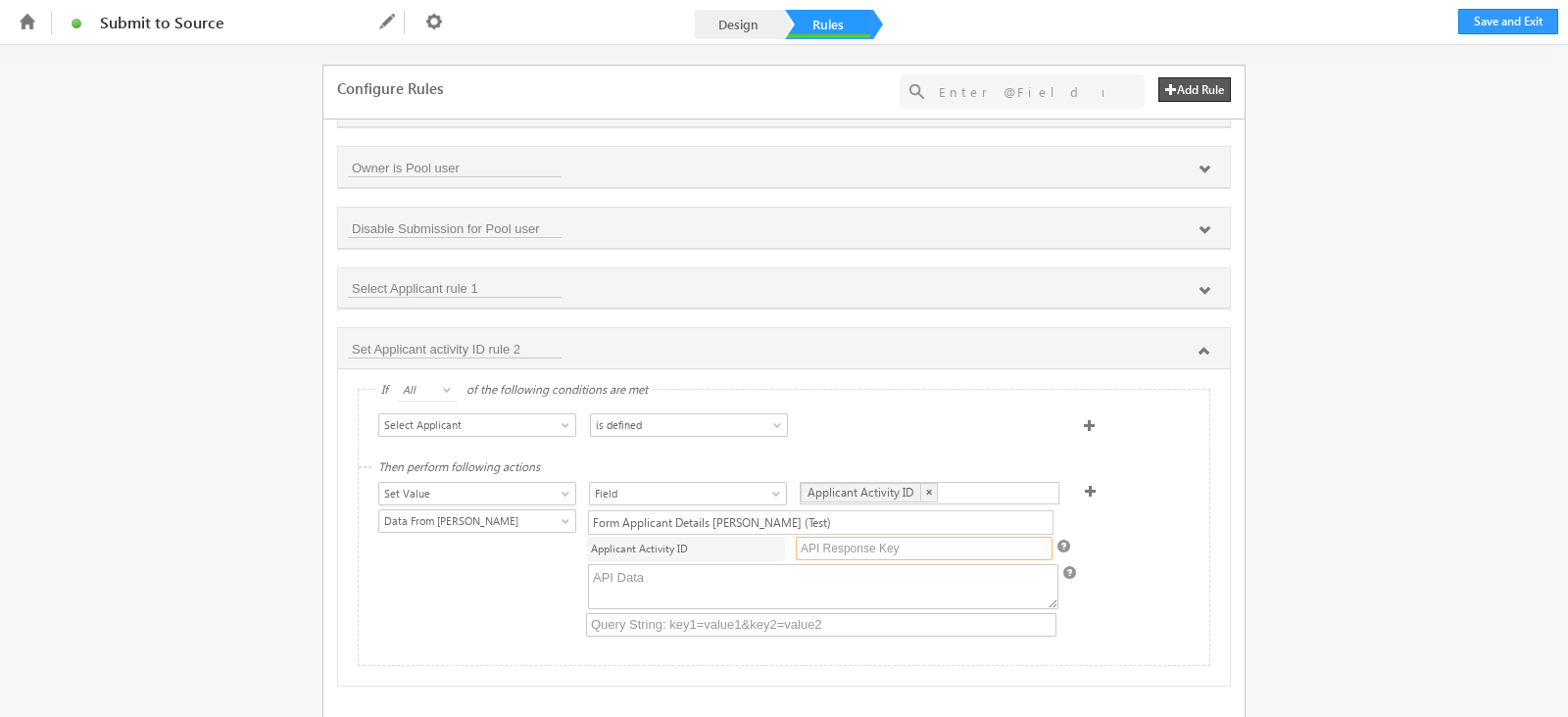
click at [896, 545] on input "text" at bounding box center [923, 549] width 257 height 24
paste input "message.activityId"
type input "message.activityId"
click at [714, 568] on textarea at bounding box center [823, 587] width 470 height 45
paste textarea "{ "OpportunityId": "@{opportunity_12000:OpportunityId,}", "dropdown": false, "o…"
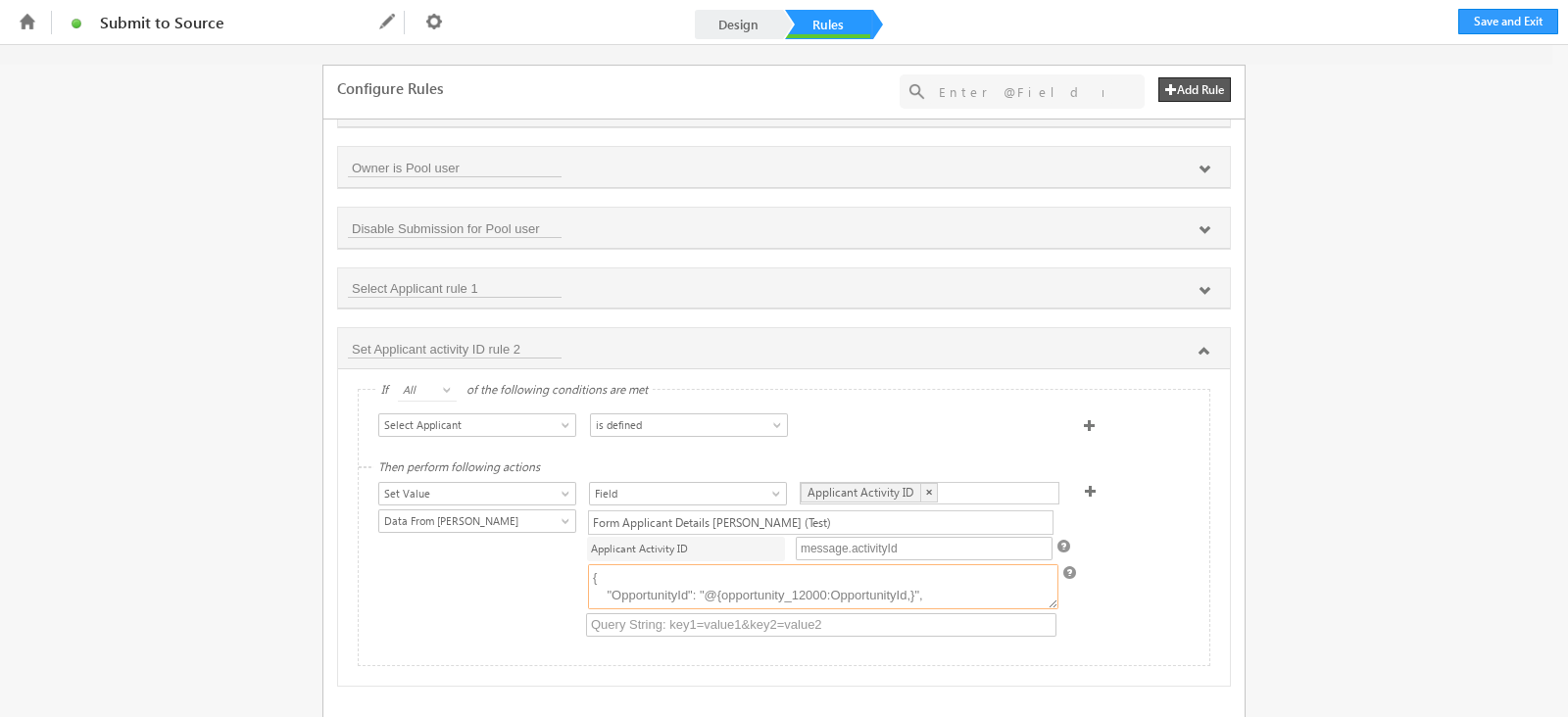
scroll to position [47, 0]
type textarea "{ "OpportunityId": "@{opportunity_12000:OpportunityId,}", "dropdown": false, "o…"
click at [1459, 17] on button "Save and Exit" at bounding box center [1508, 22] width 100 height 26
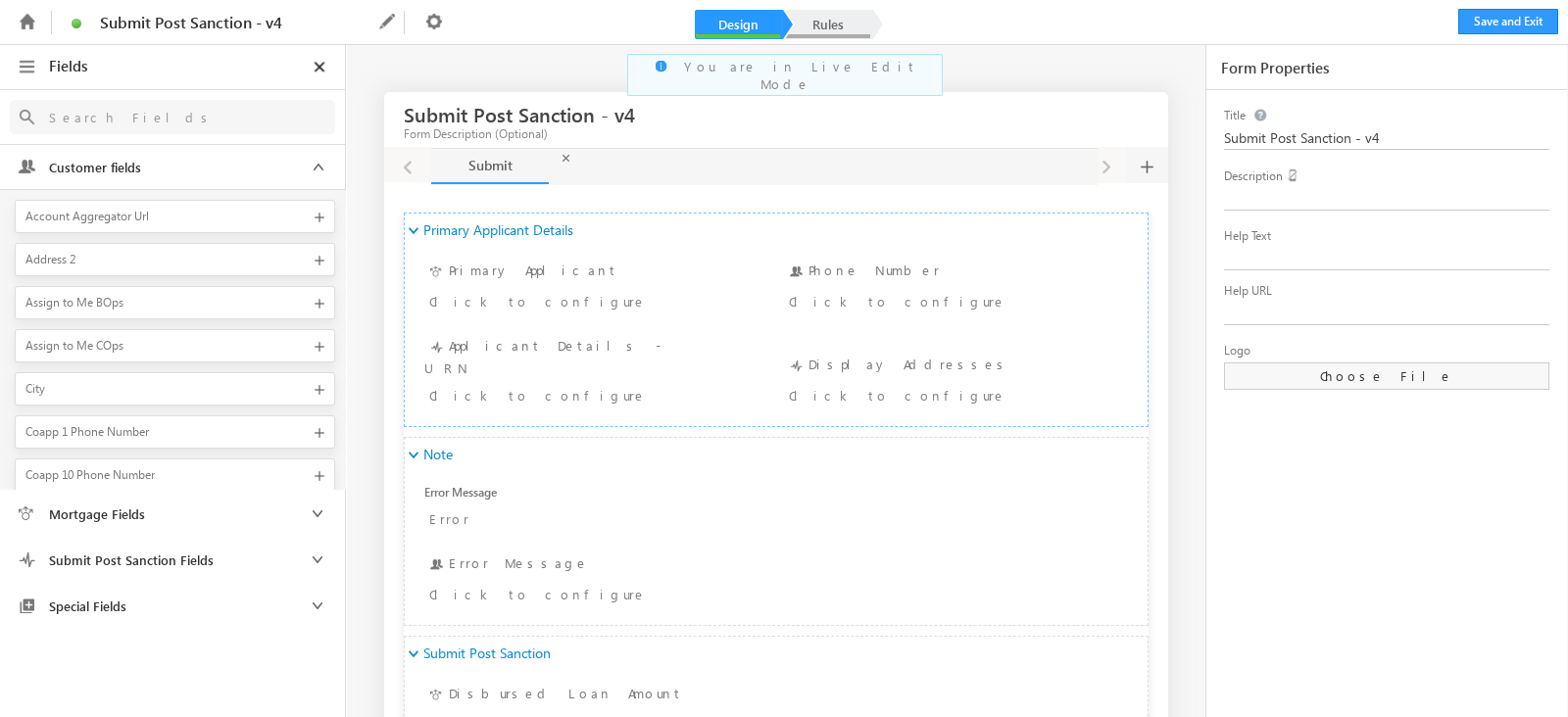
click at [813, 20] on link "Rules" at bounding box center [828, 25] width 87 height 30
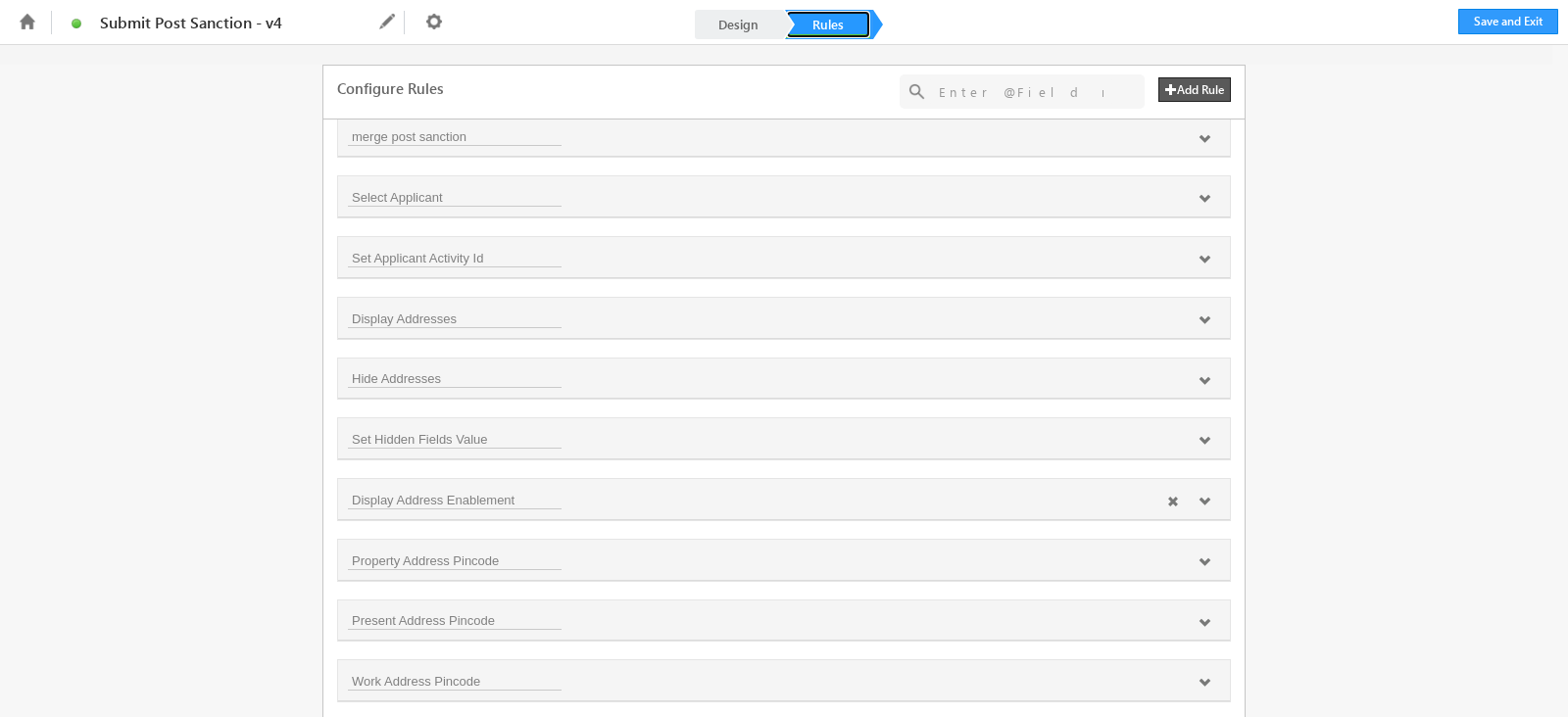
scroll to position [745, 0]
click at [1198, 377] on icon at bounding box center [1204, 383] width 12 height 12
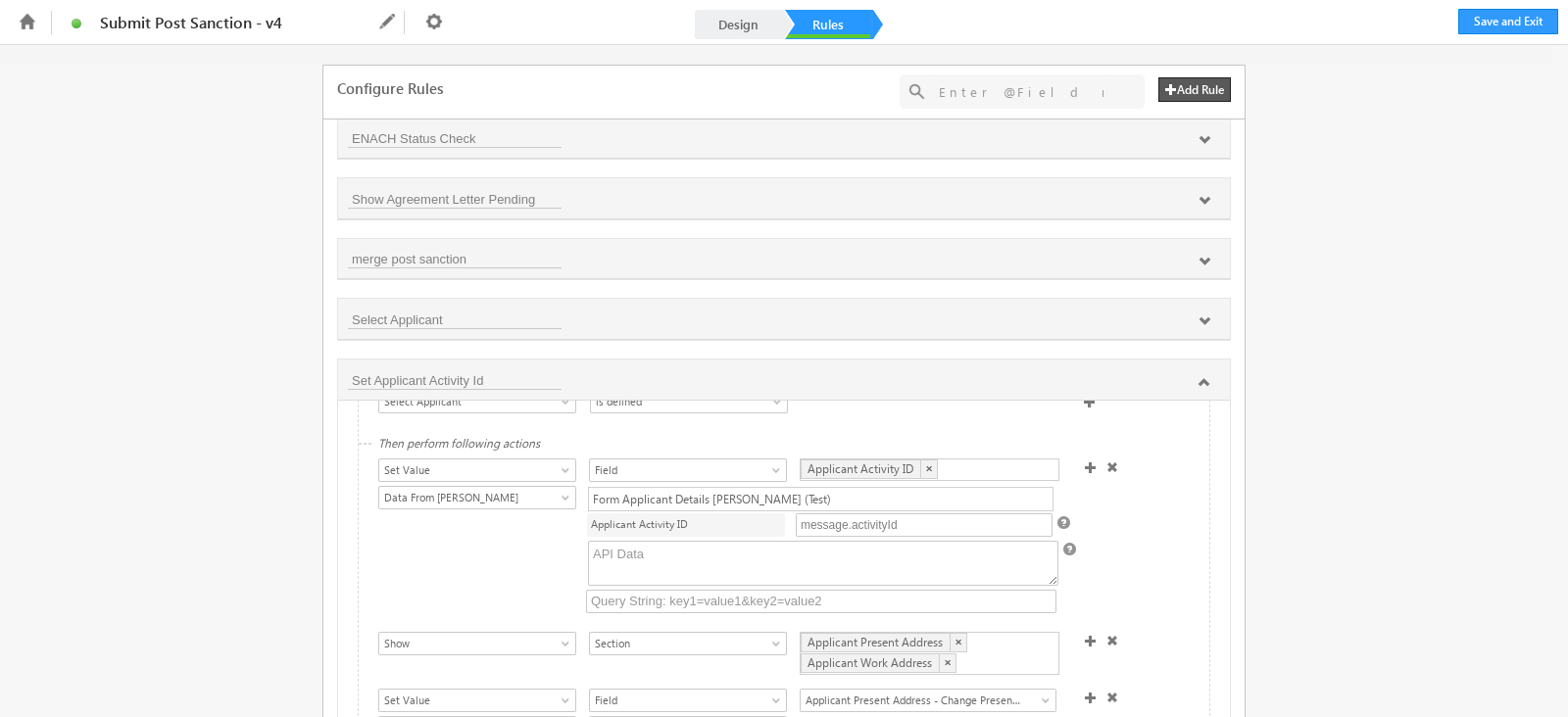
scroll to position [0, 0]
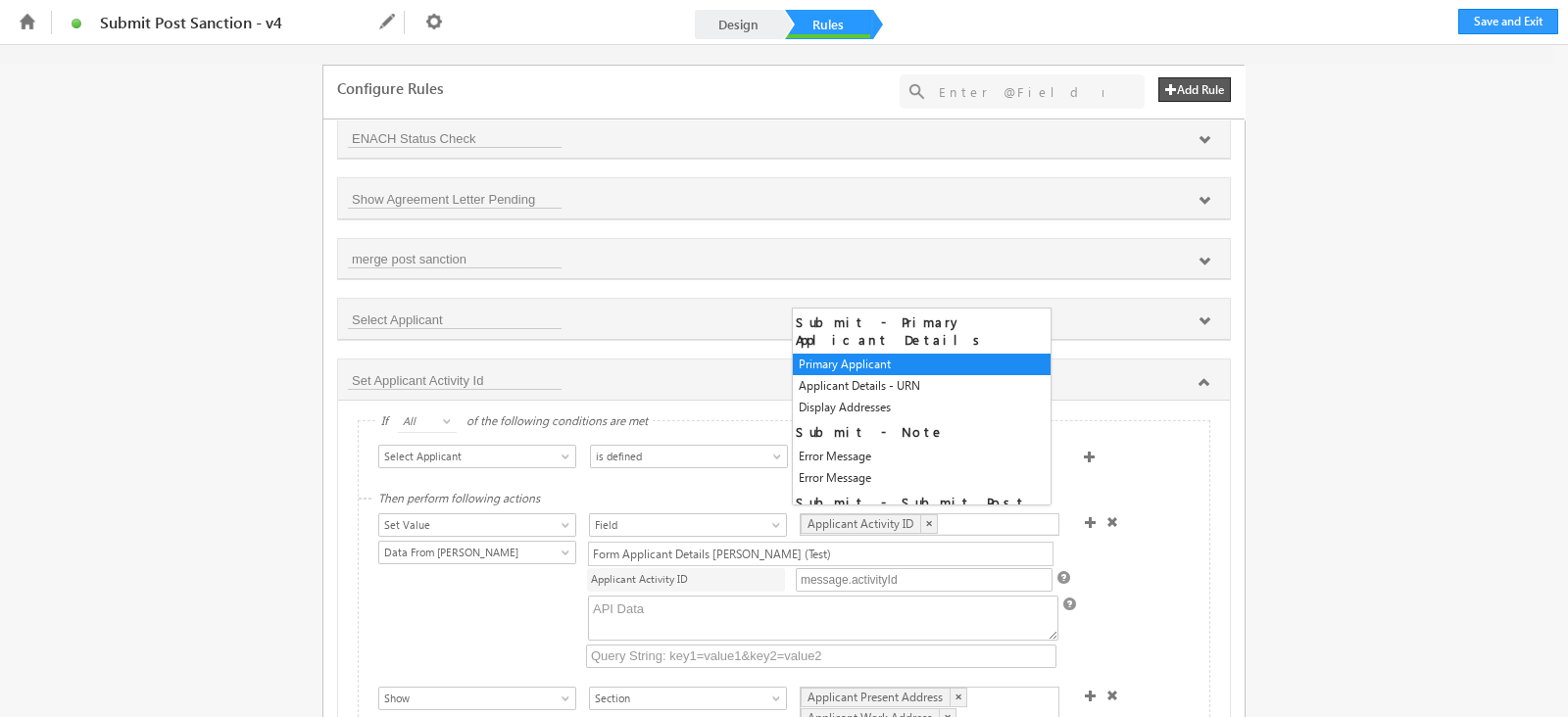
click at [1001, 513] on div "Applicant Activity ID ×" at bounding box center [929, 524] width 260 height 23
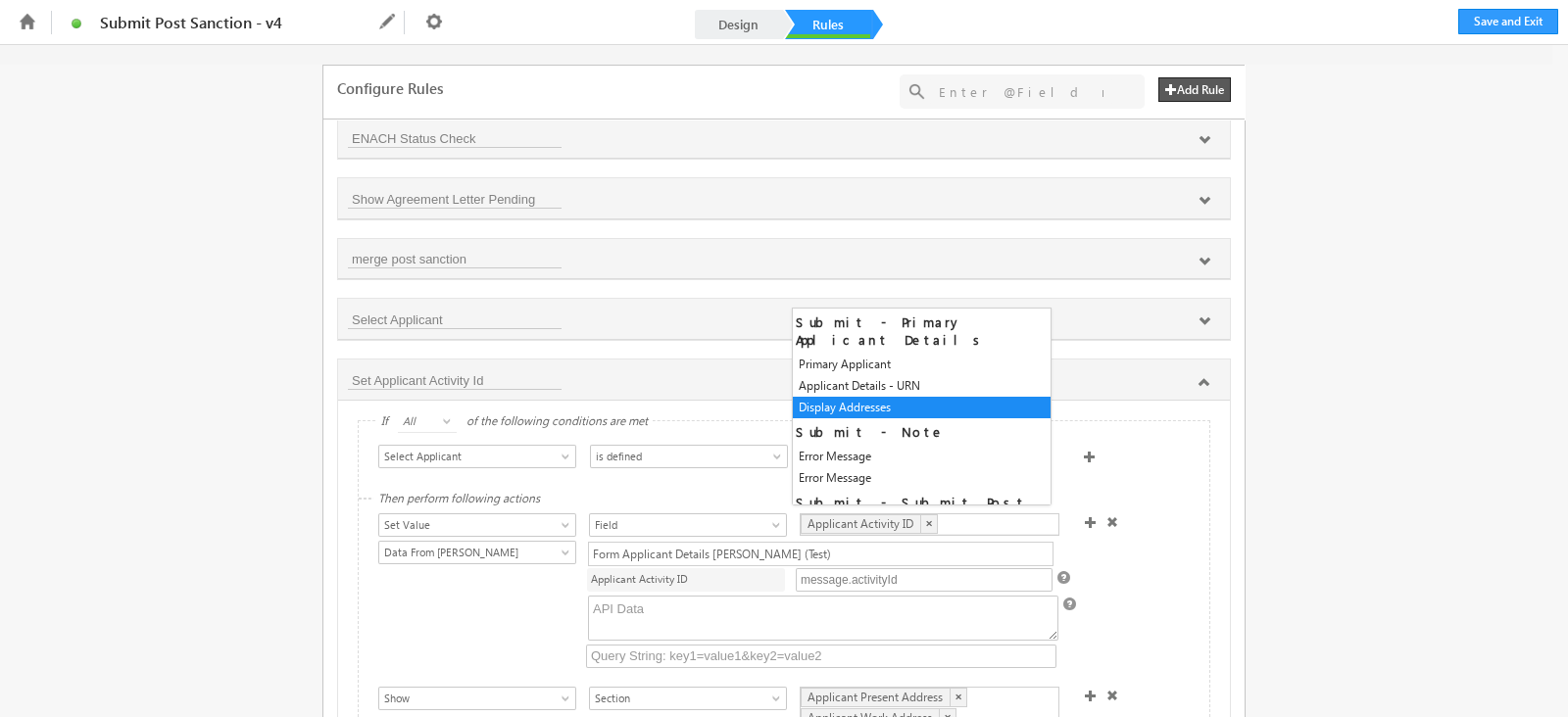
click at [368, 620] on div "Then perform following actions Show Hide Set Value Make Read-Only Make Mandator…" at bounding box center [784, 691] width 850 height 384
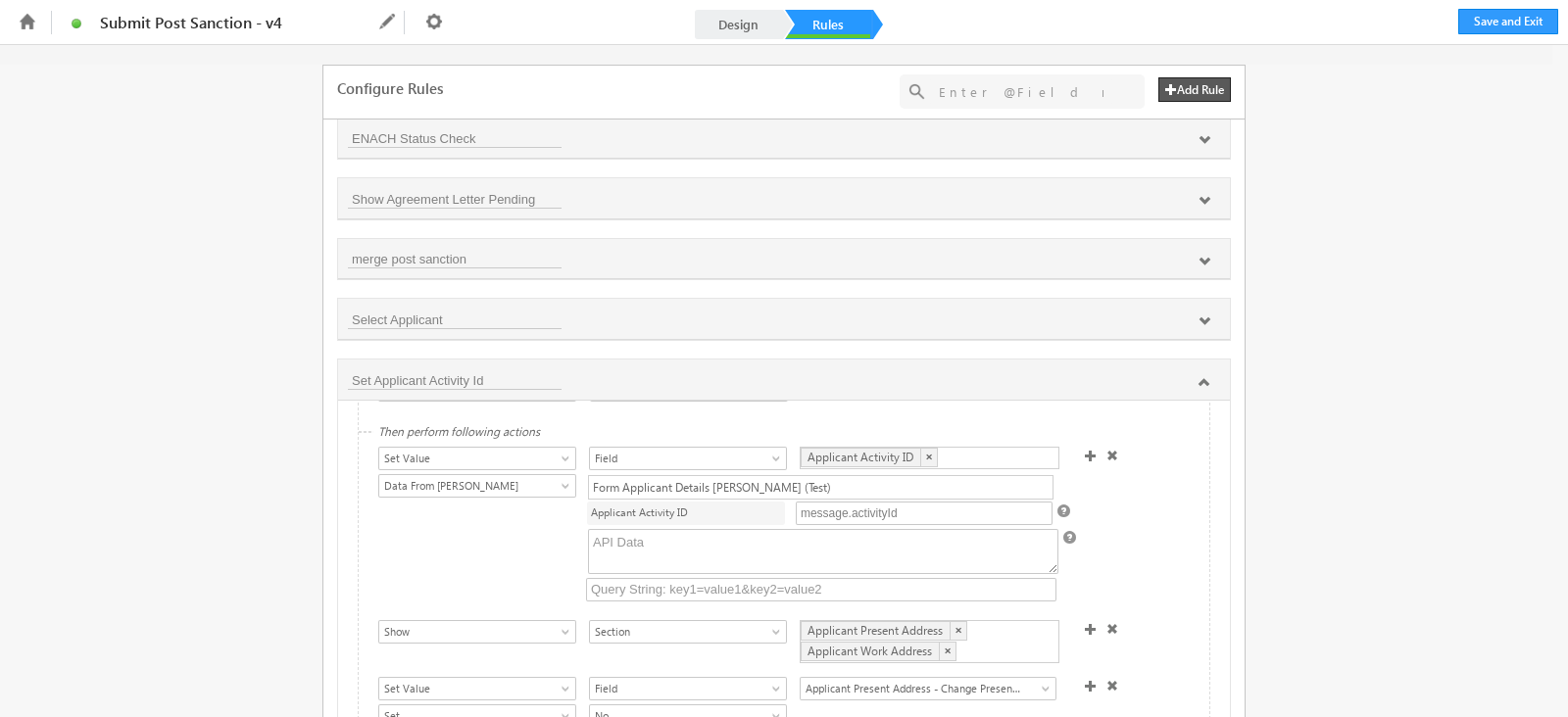
scroll to position [122, 0]
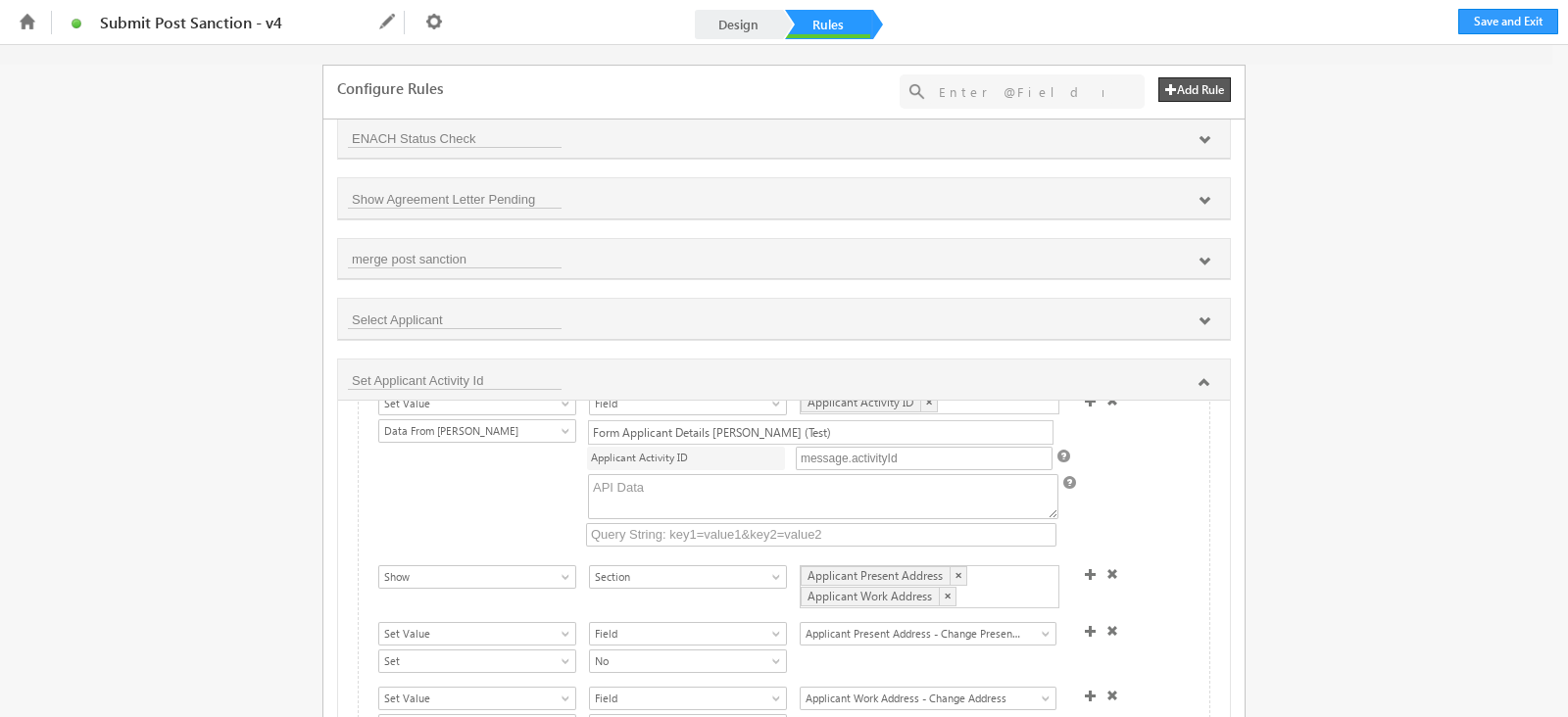
click at [951, 424] on div "Form Applicant Details Lapp (Test)" at bounding box center [820, 433] width 465 height 25
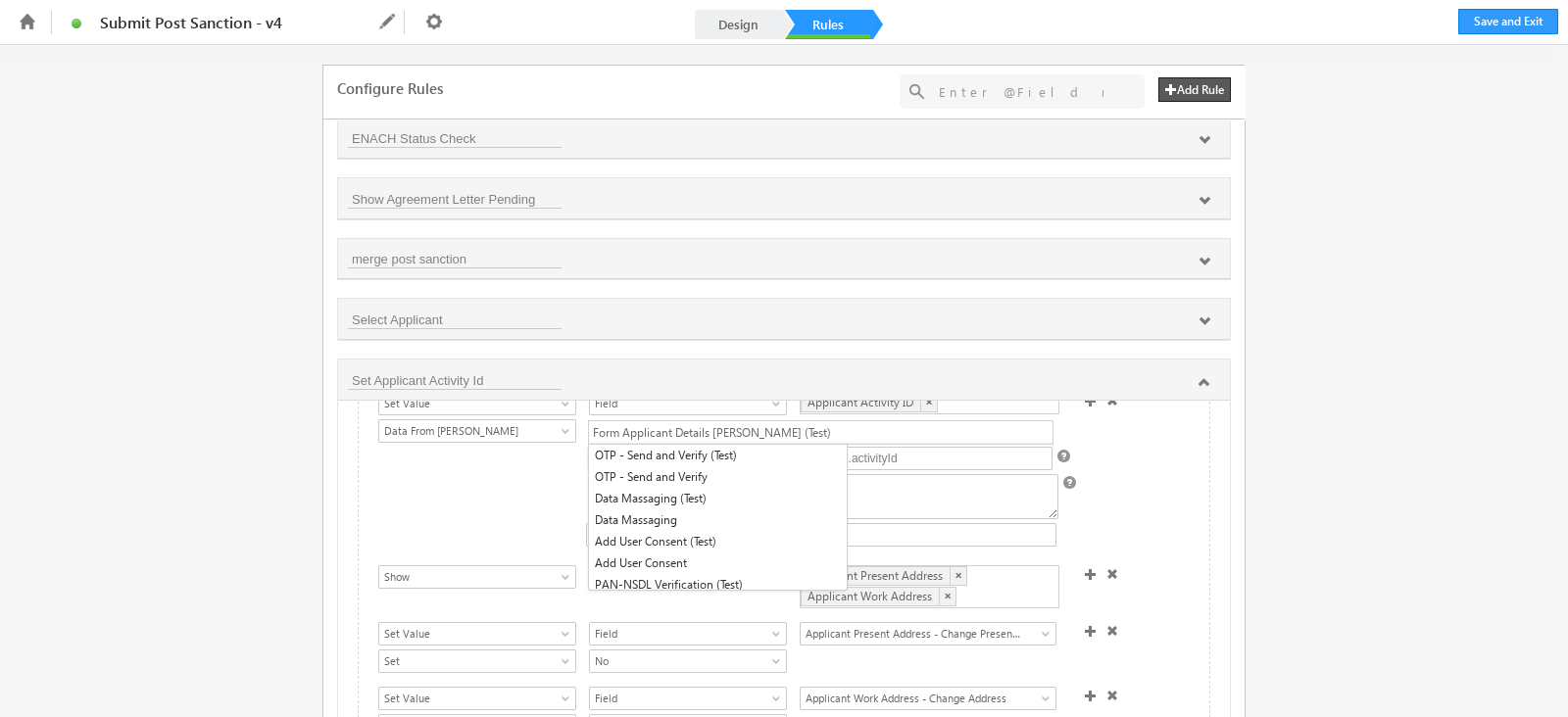
scroll to position [1060, 0]
click at [951, 424] on div "Form Applicant Details Lapp (Test)" at bounding box center [820, 433] width 465 height 25
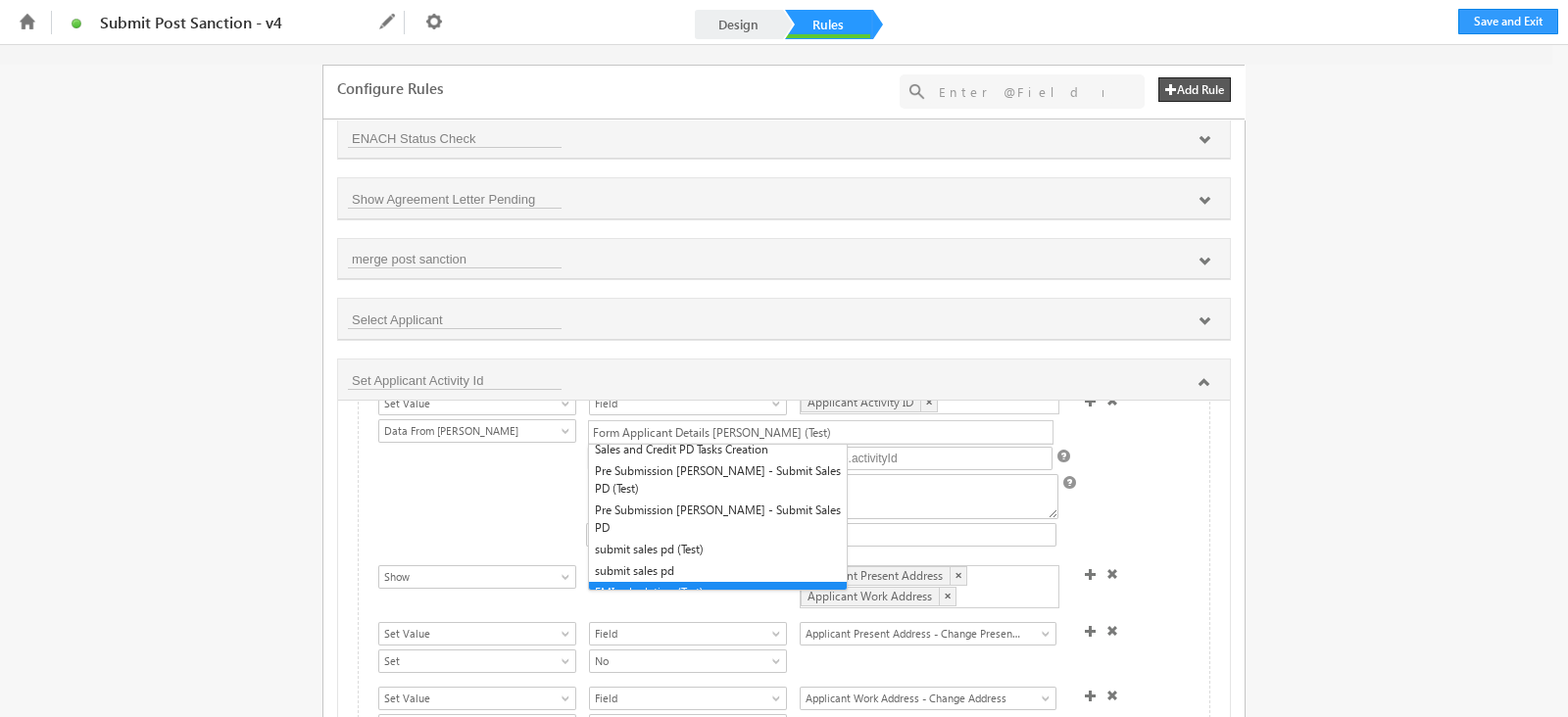
click at [1101, 523] on div at bounding box center [788, 539] width 821 height 32
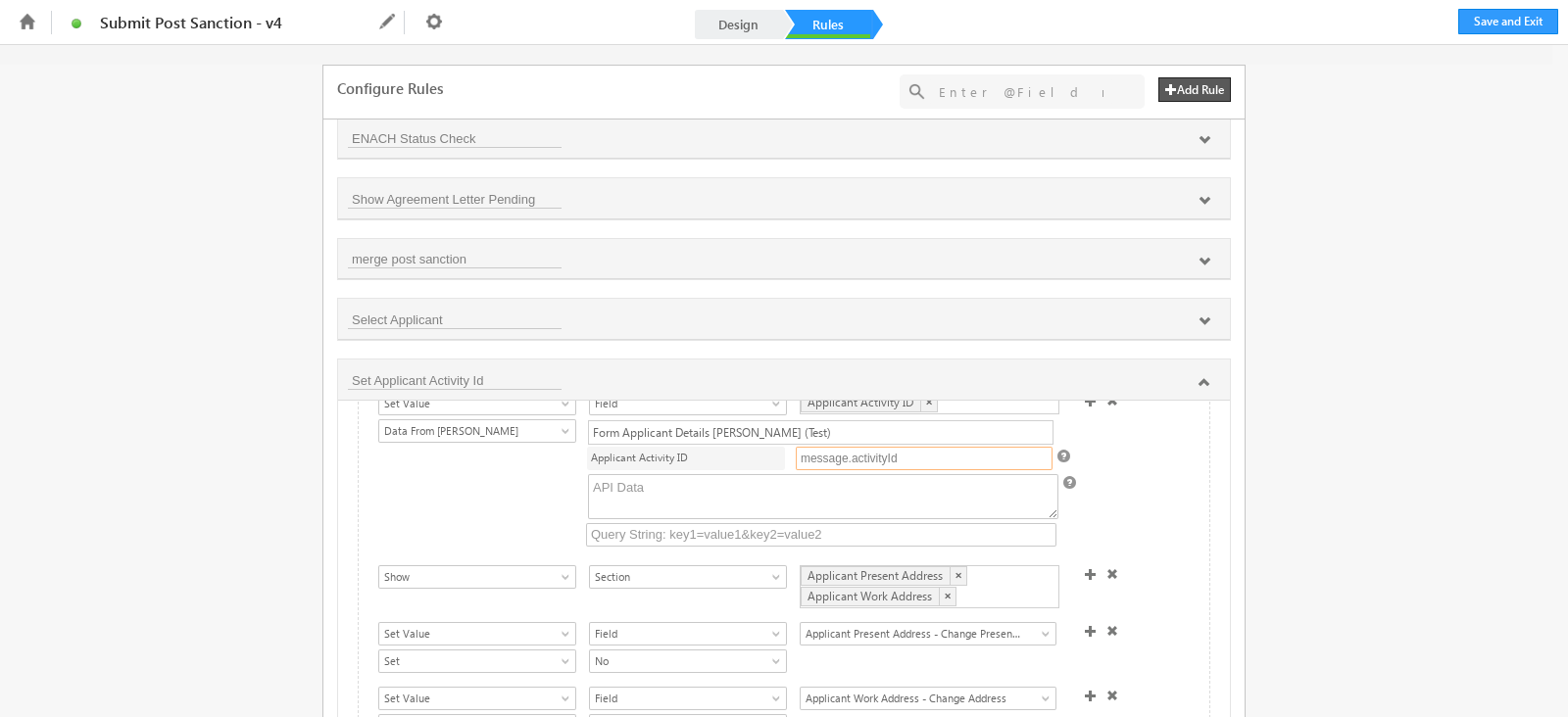
click at [956, 454] on input "message.activityId" at bounding box center [923, 458] width 257 height 24
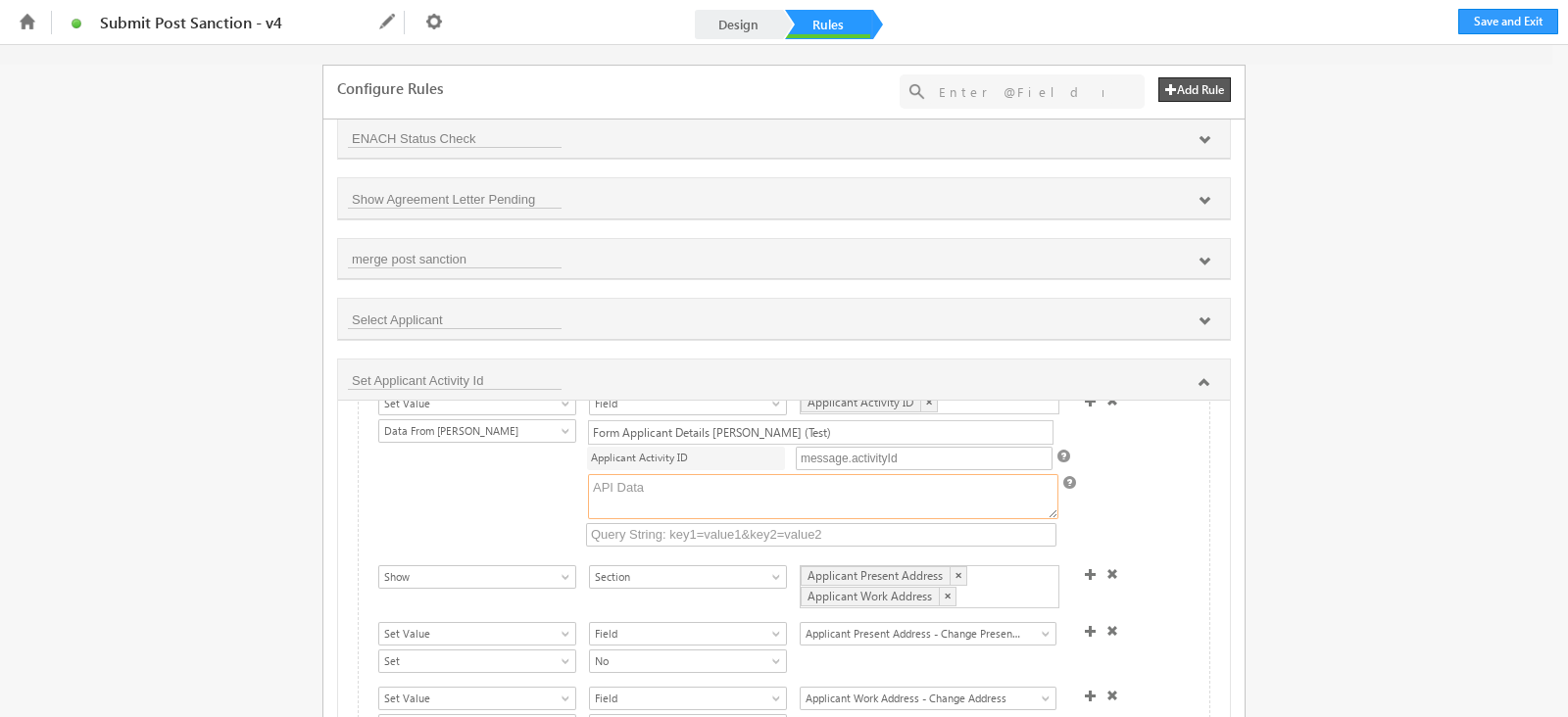
click at [974, 496] on textarea at bounding box center [823, 497] width 470 height 45
click at [880, 525] on input "text" at bounding box center [821, 535] width 470 height 24
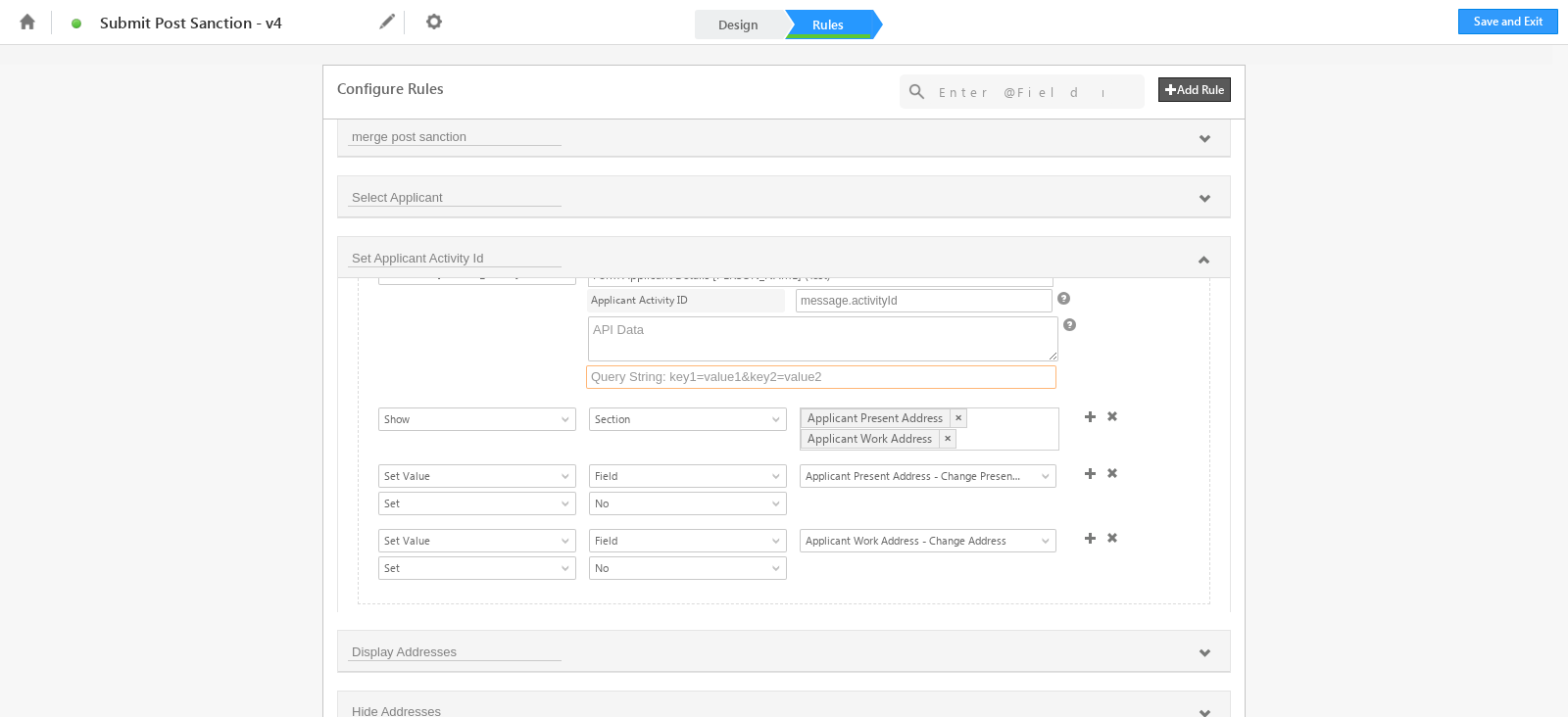
scroll to position [173, 0]
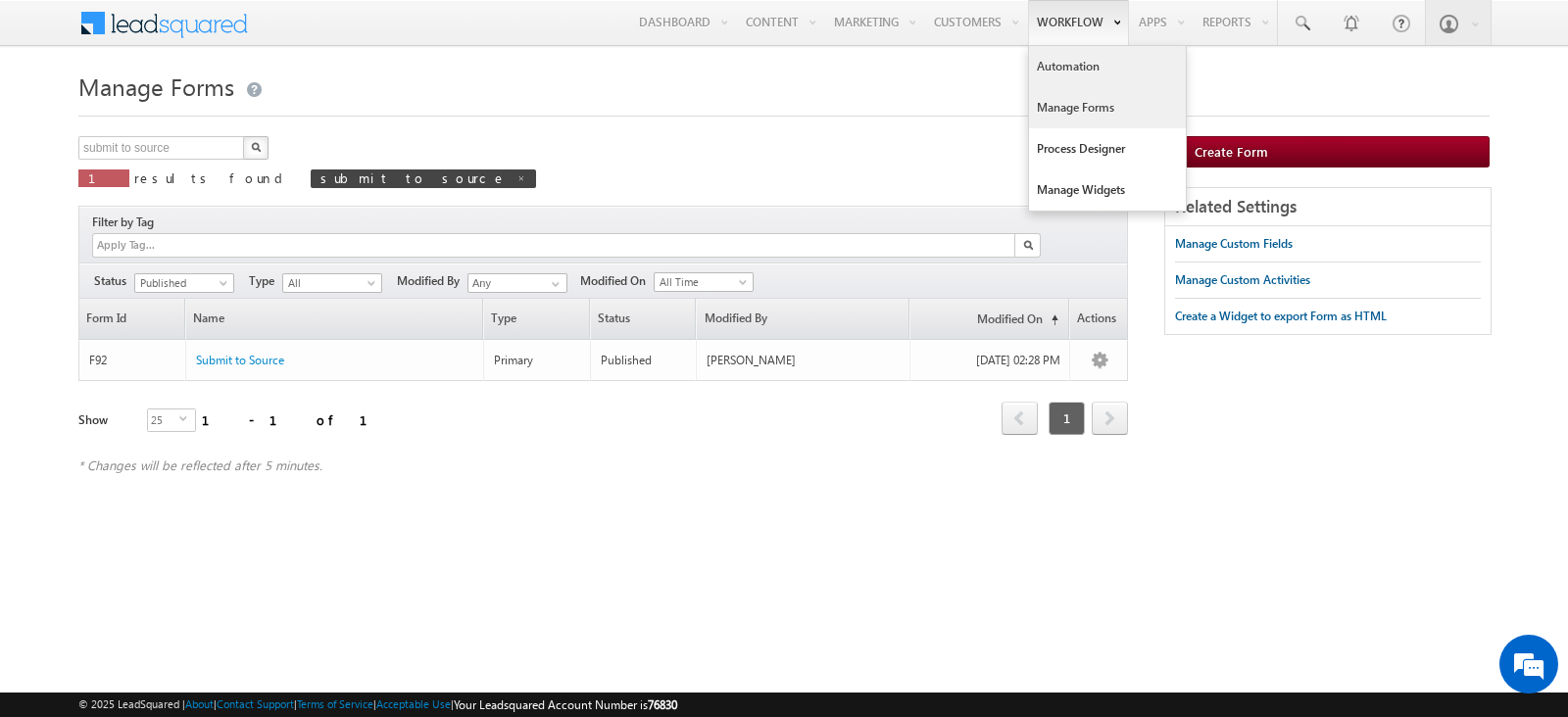
click at [1074, 76] on link "Automation" at bounding box center [1106, 67] width 156 height 41
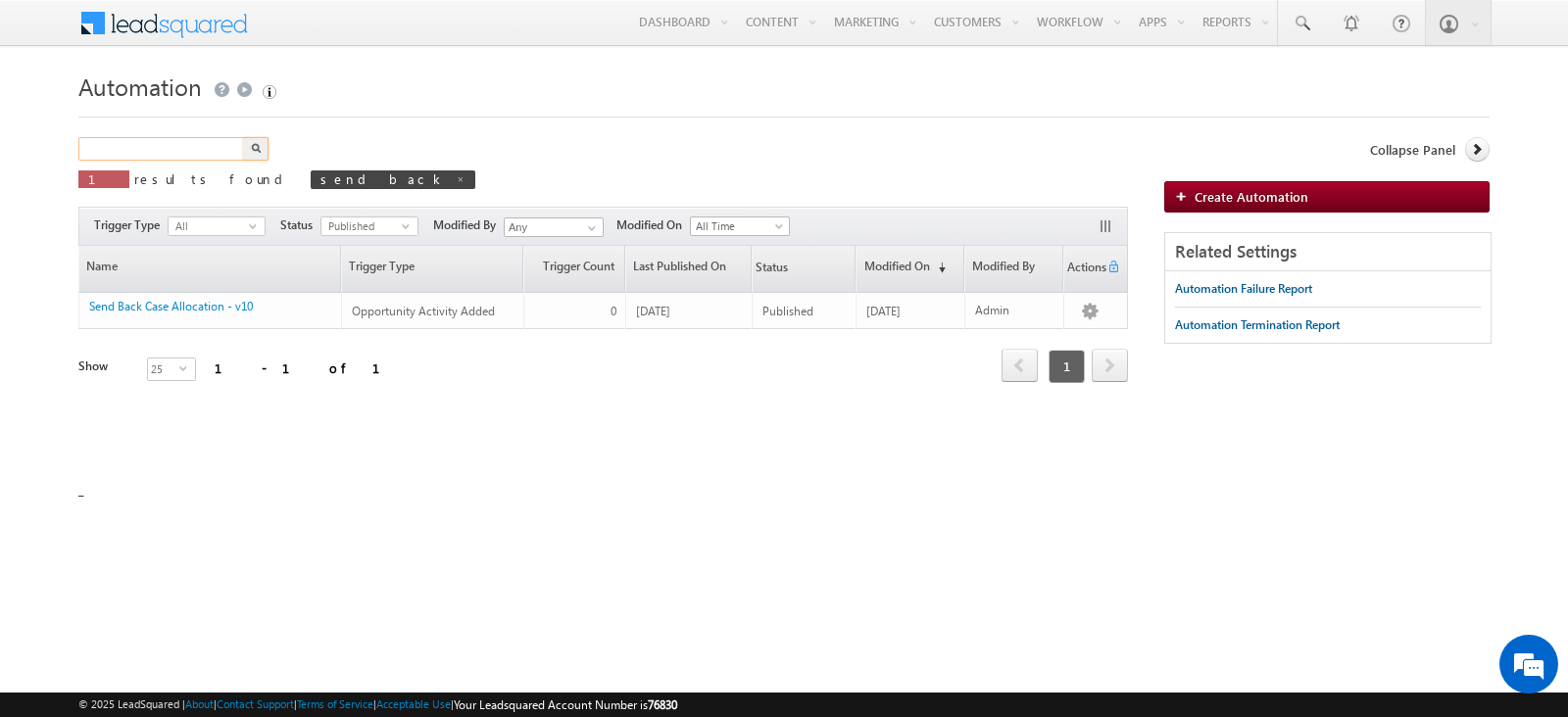
click at [199, 149] on input "text" at bounding box center [162, 149] width 167 height 24
type input "submit to source"
click at [260, 153] on button "button" at bounding box center [256, 149] width 26 height 24
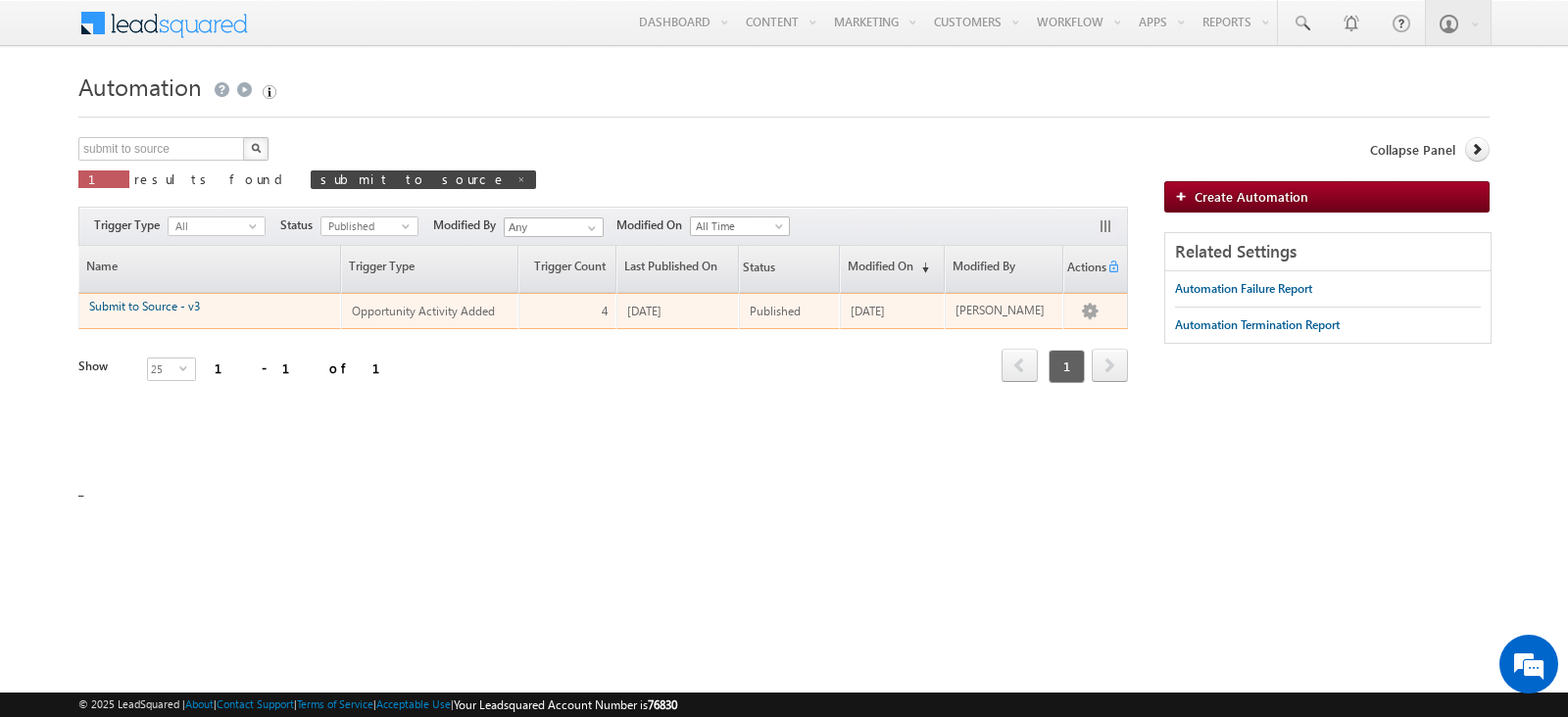
click at [158, 309] on link "Submit to Source - v3" at bounding box center [145, 306] width 111 height 15
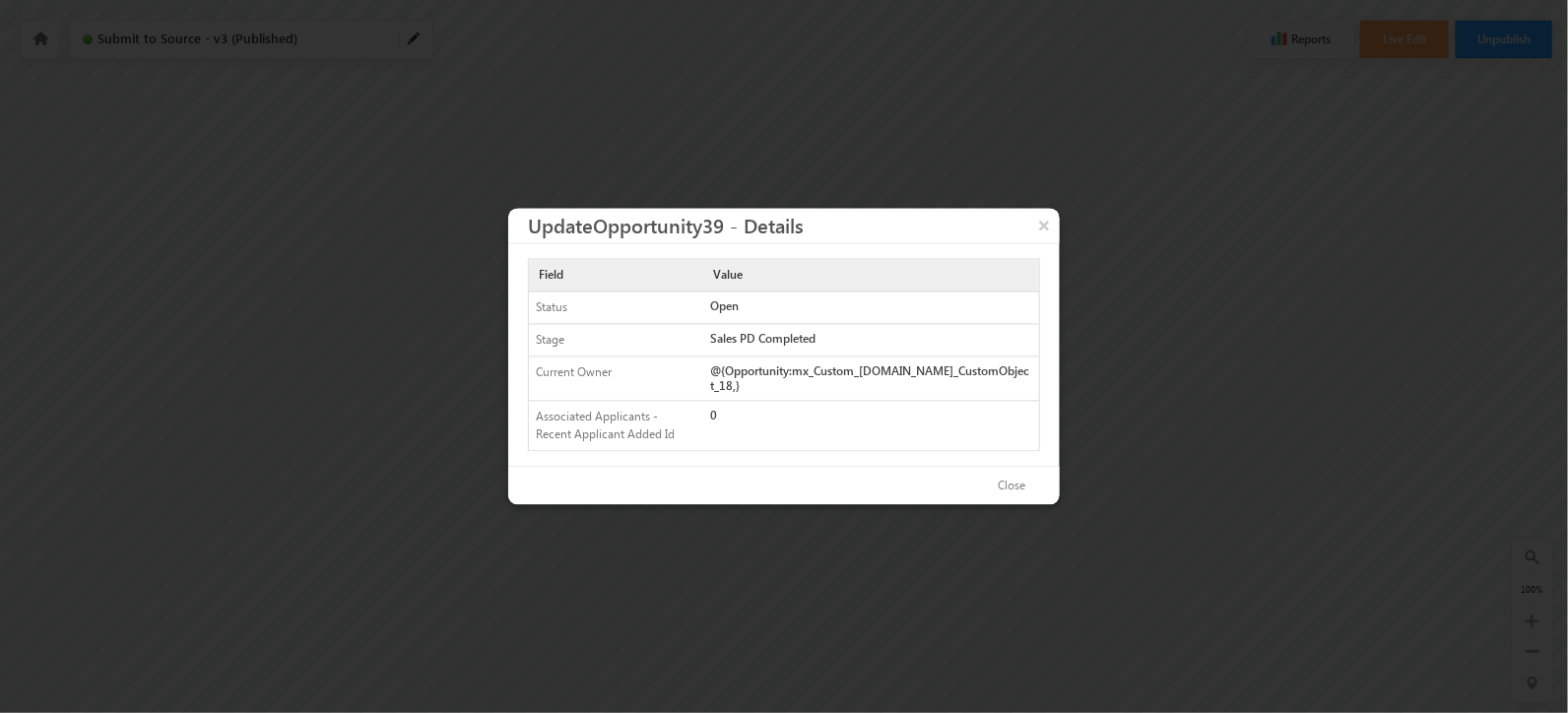
scroll to position [224, 695]
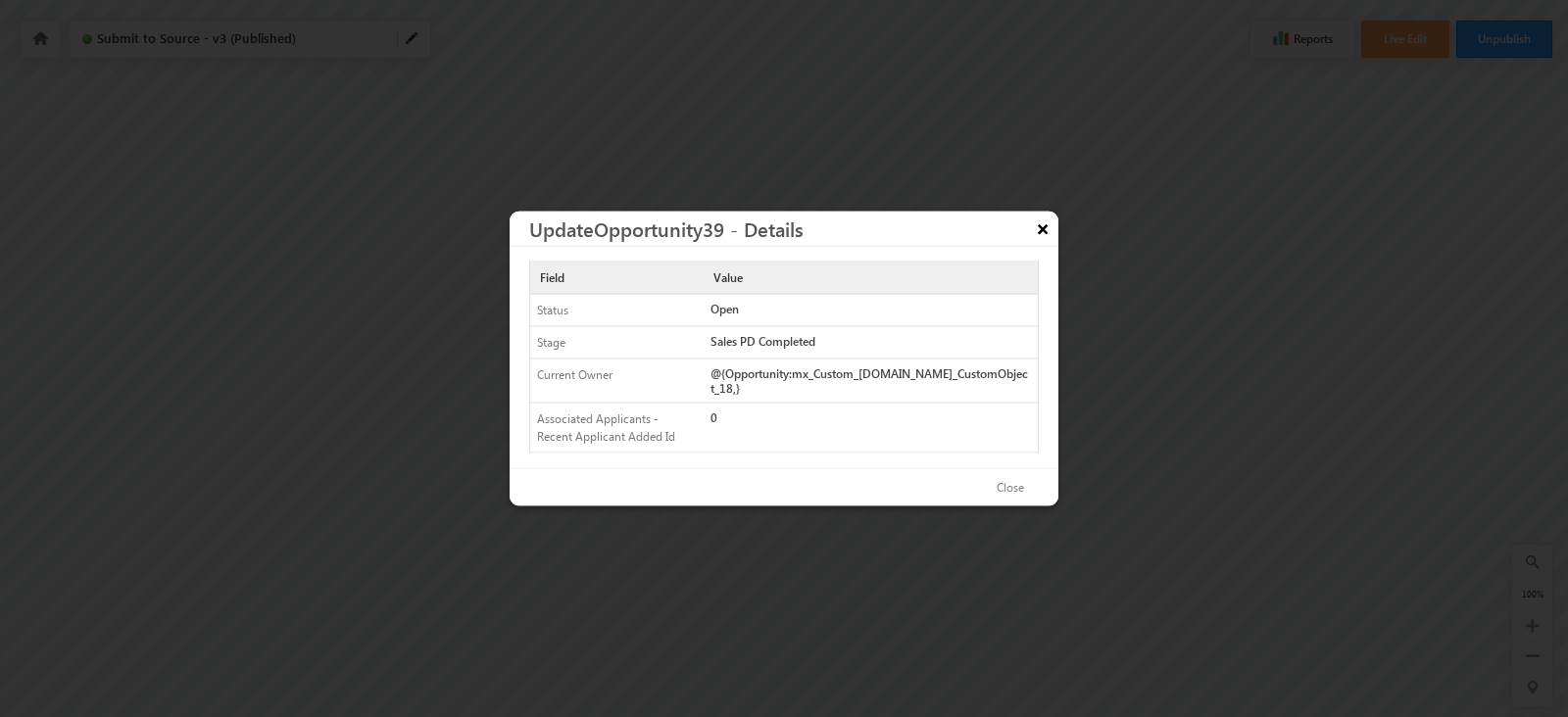
click at [1039, 228] on button "×" at bounding box center [1042, 228] width 31 height 34
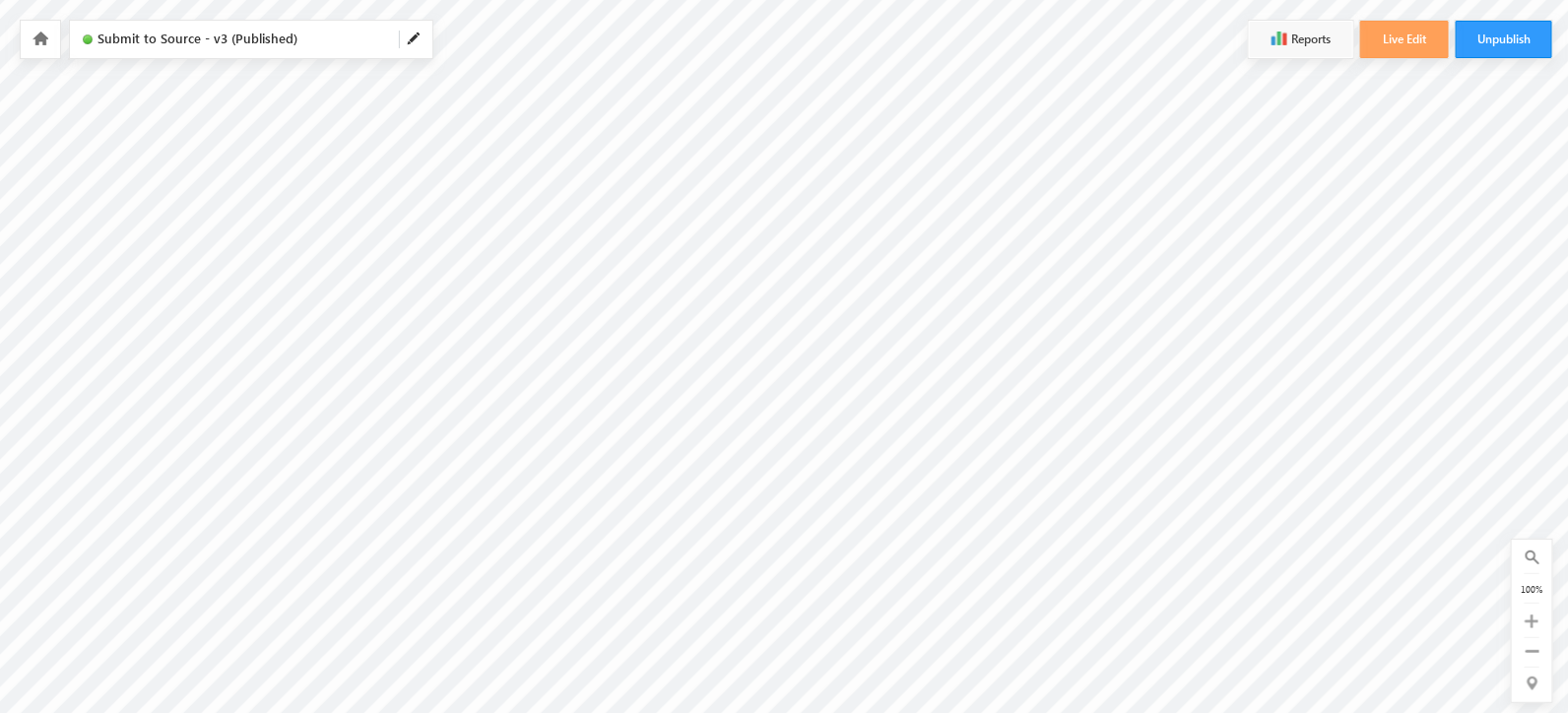
scroll to position [224, 347]
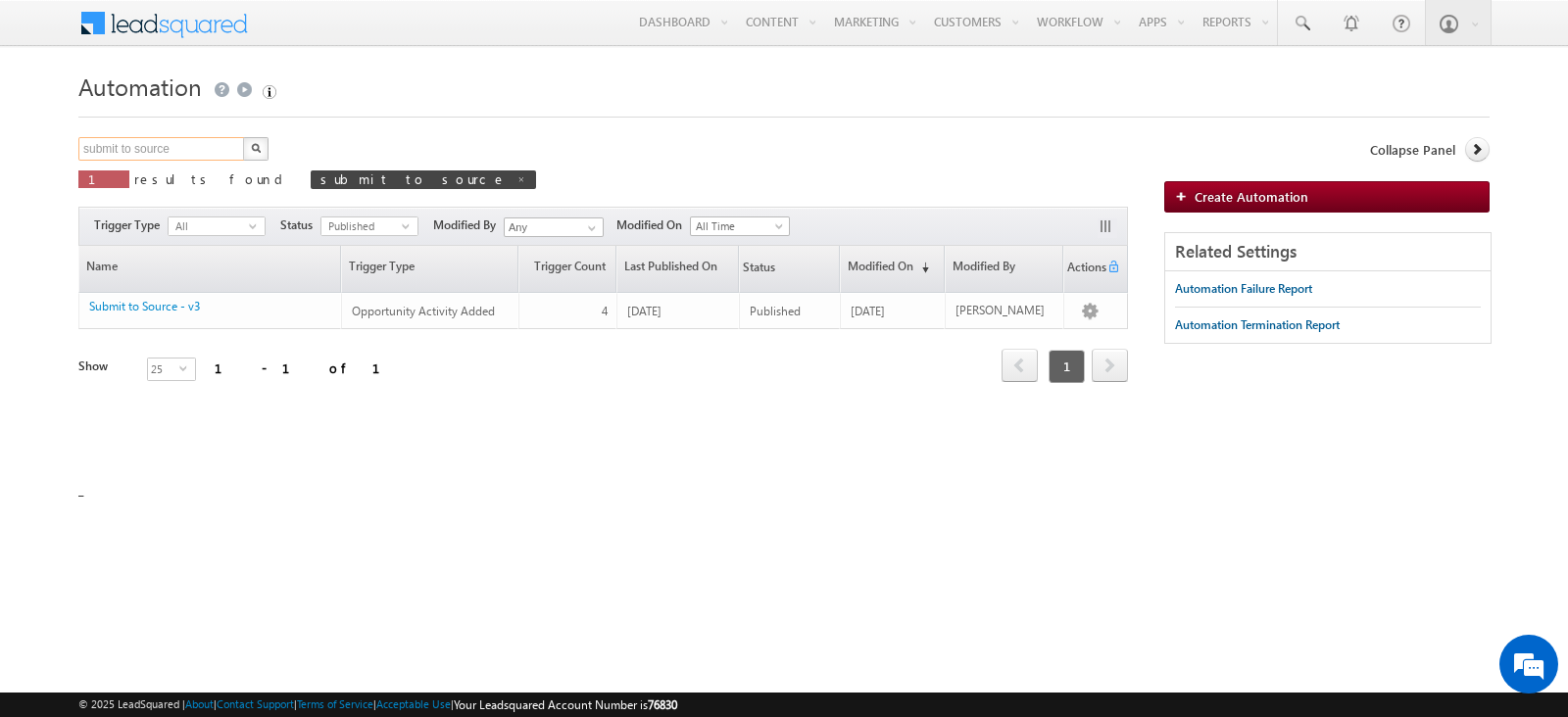
click at [213, 146] on input "submit to source" at bounding box center [162, 149] width 167 height 24
type input "send back"
click at [243, 138] on button "button" at bounding box center [256, 149] width 26 height 24
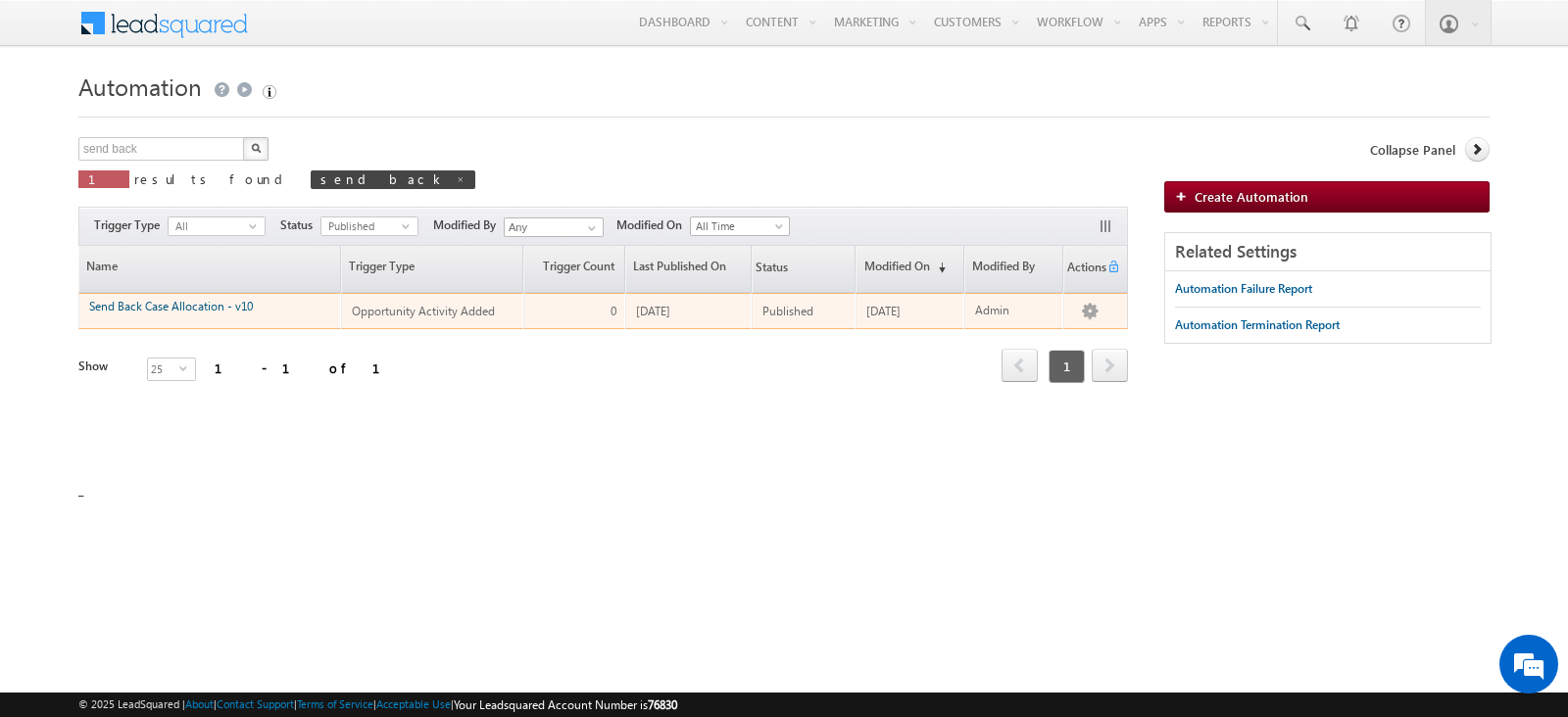
click at [250, 302] on link "Send Back Case Allocation - v10" at bounding box center [171, 306] width 163 height 15
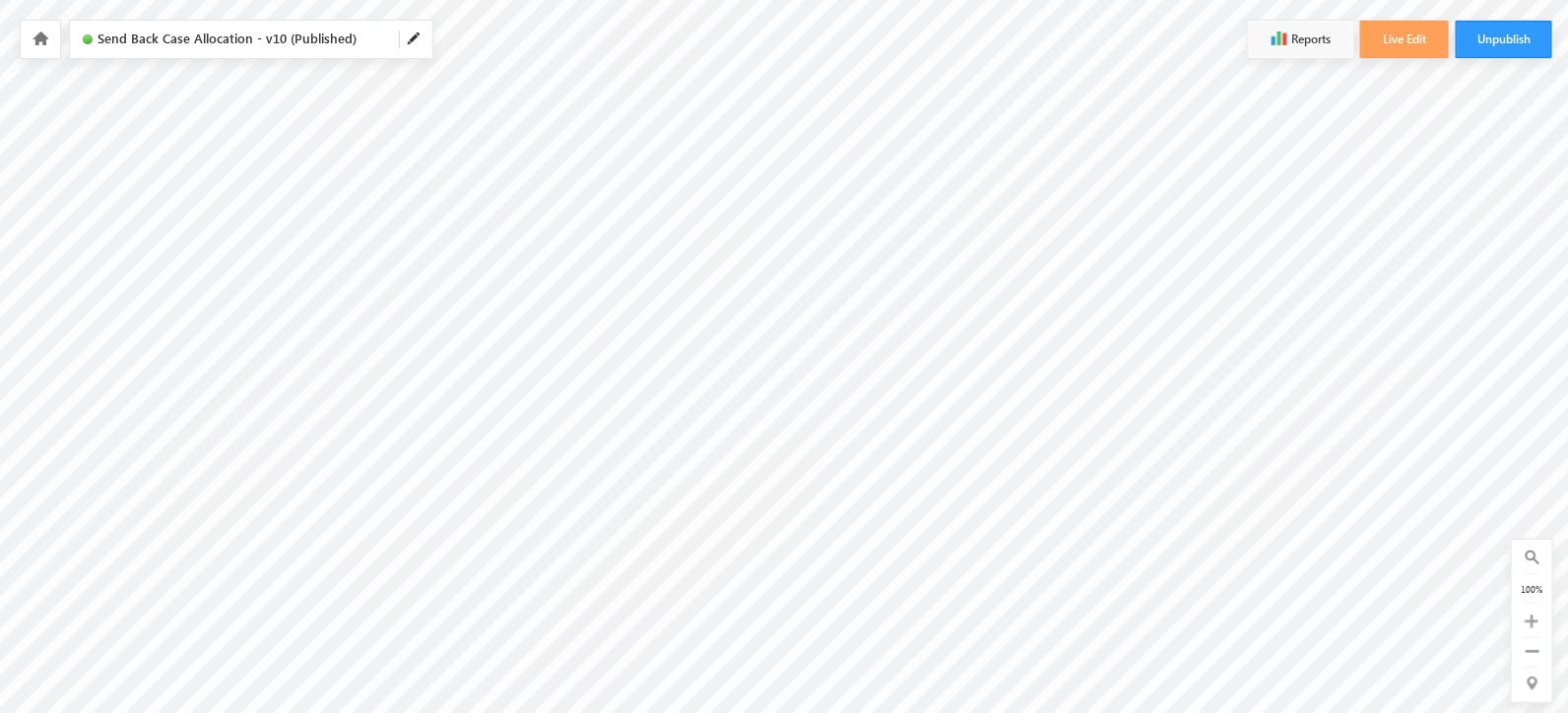
scroll to position [491, 435]
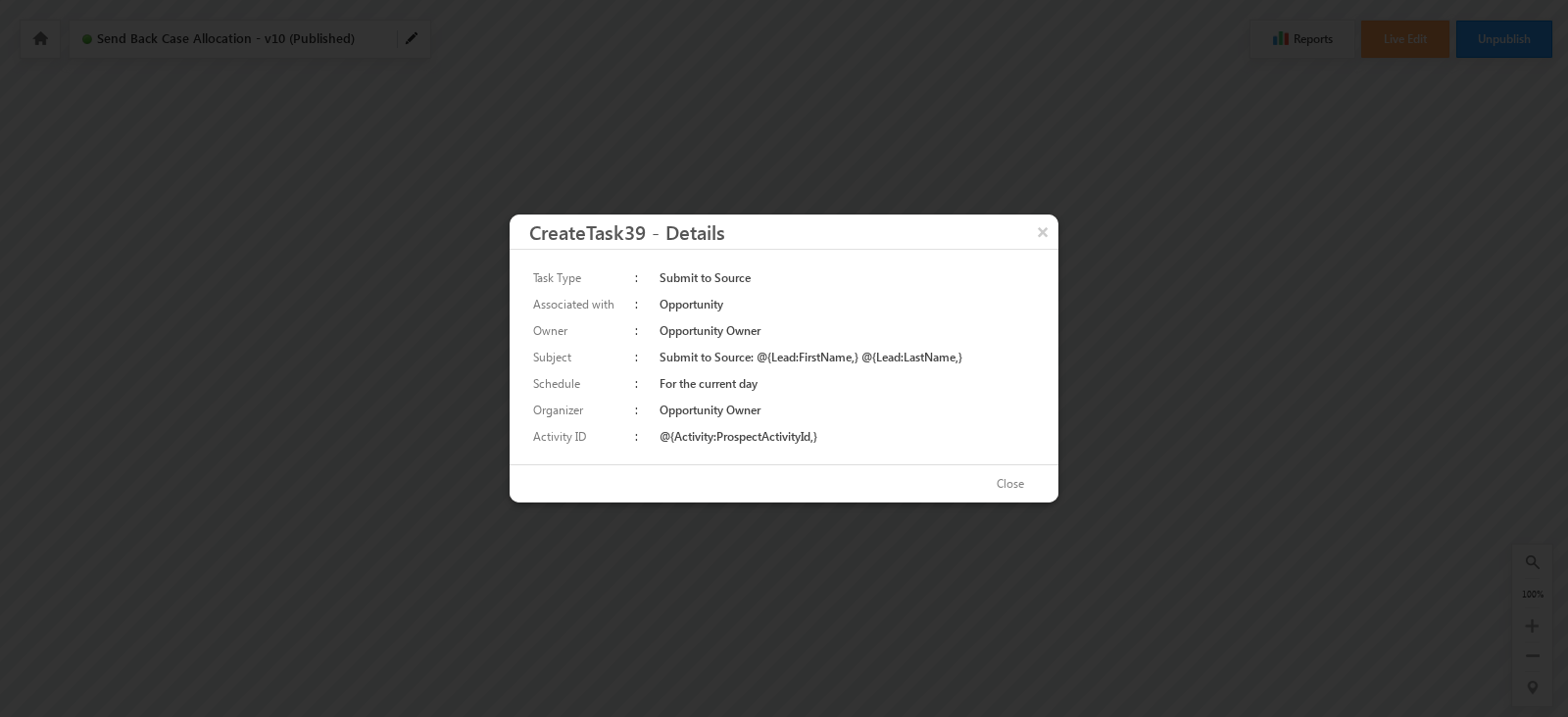
click at [1074, 185] on div at bounding box center [784, 358] width 1568 height 717
click at [1042, 231] on button "×" at bounding box center [1042, 231] width 31 height 34
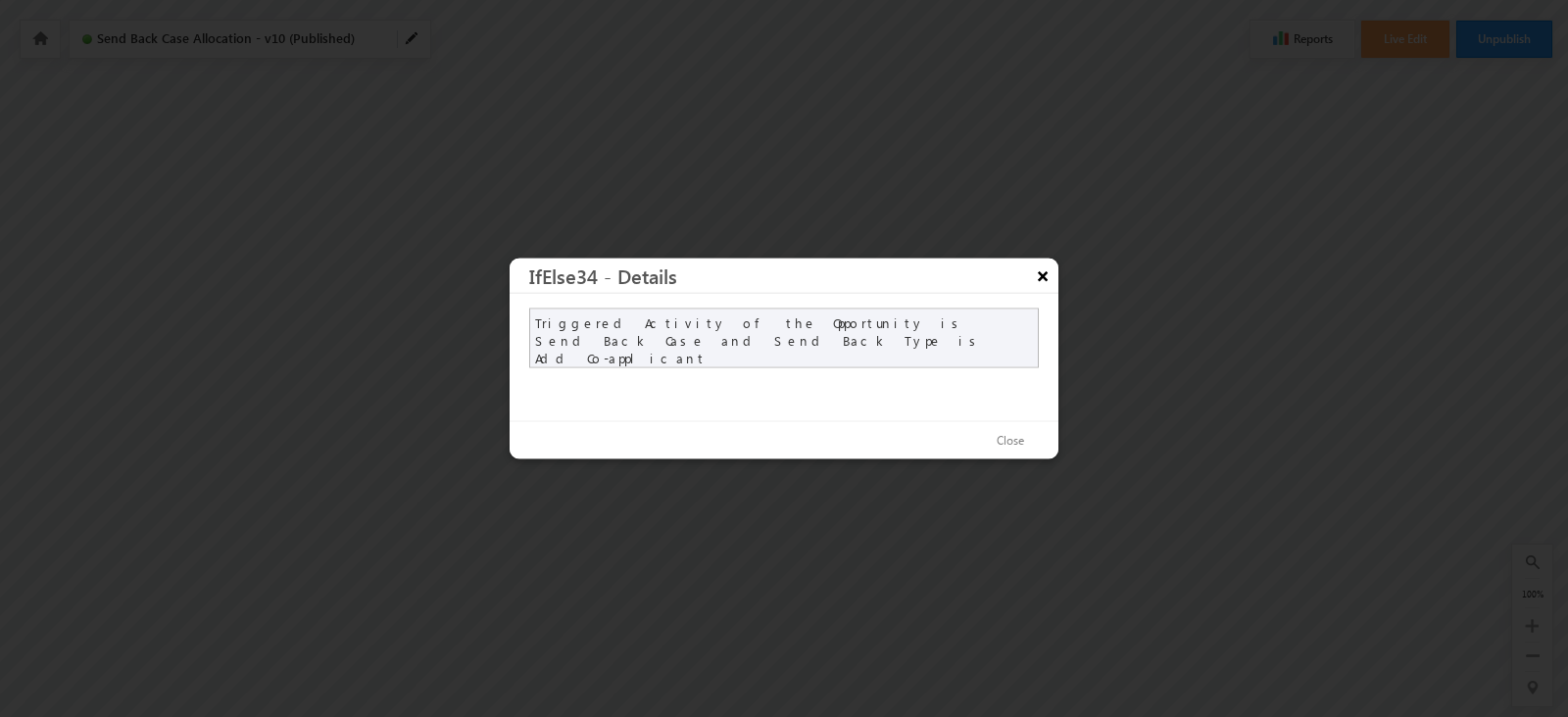
click at [1048, 269] on button "×" at bounding box center [1042, 275] width 31 height 34
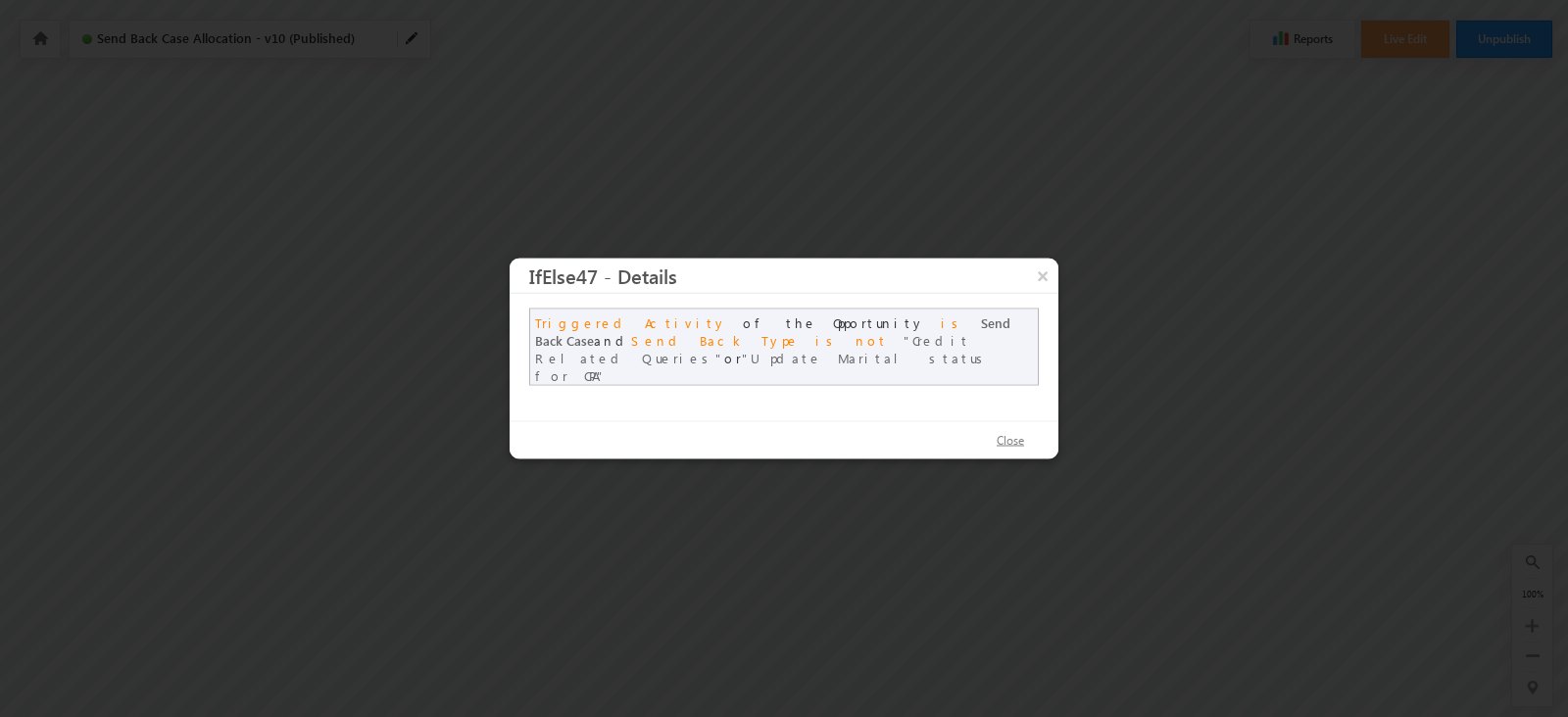
click at [1026, 451] on button "Close" at bounding box center [1011, 442] width 67 height 29
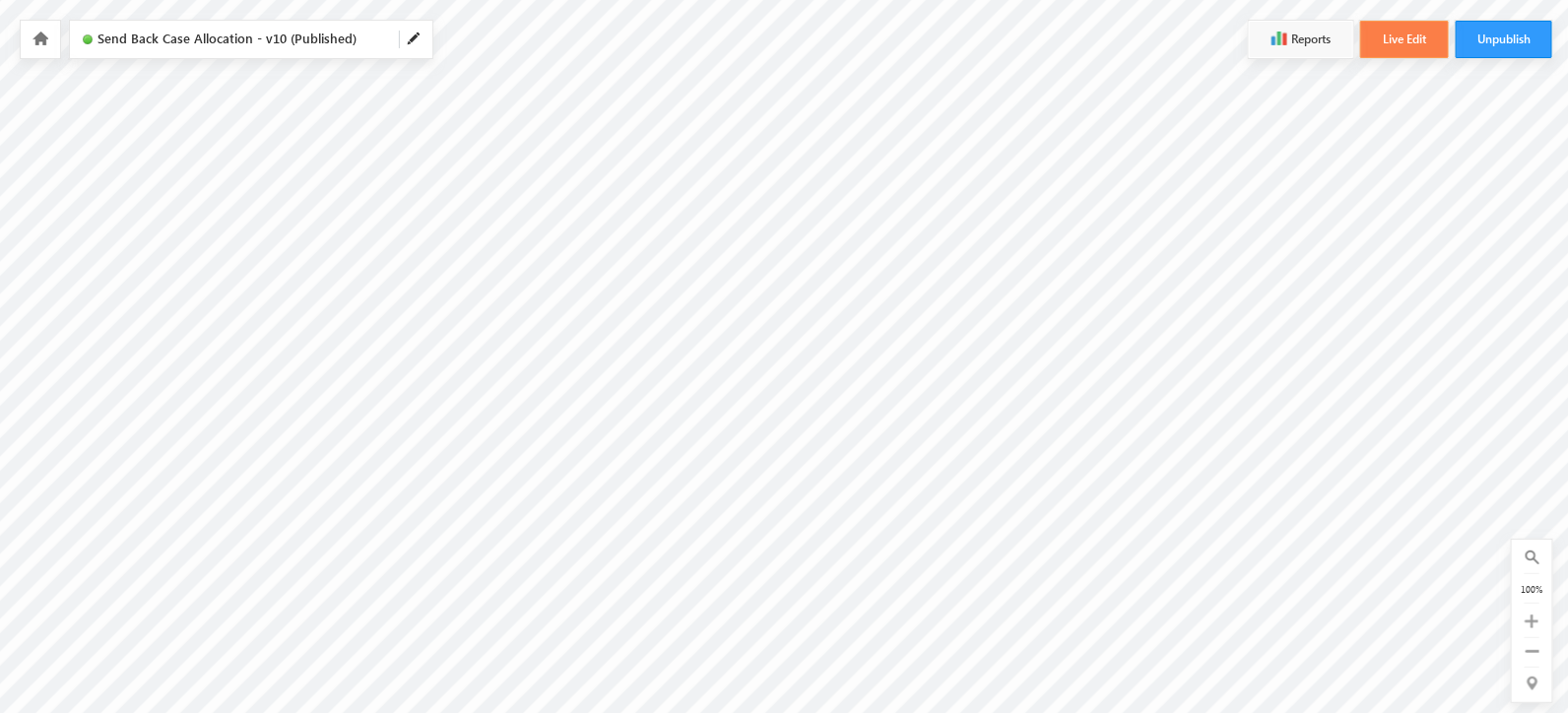
click at [1385, 27] on button "Live Edit" at bounding box center [1404, 40] width 89 height 38
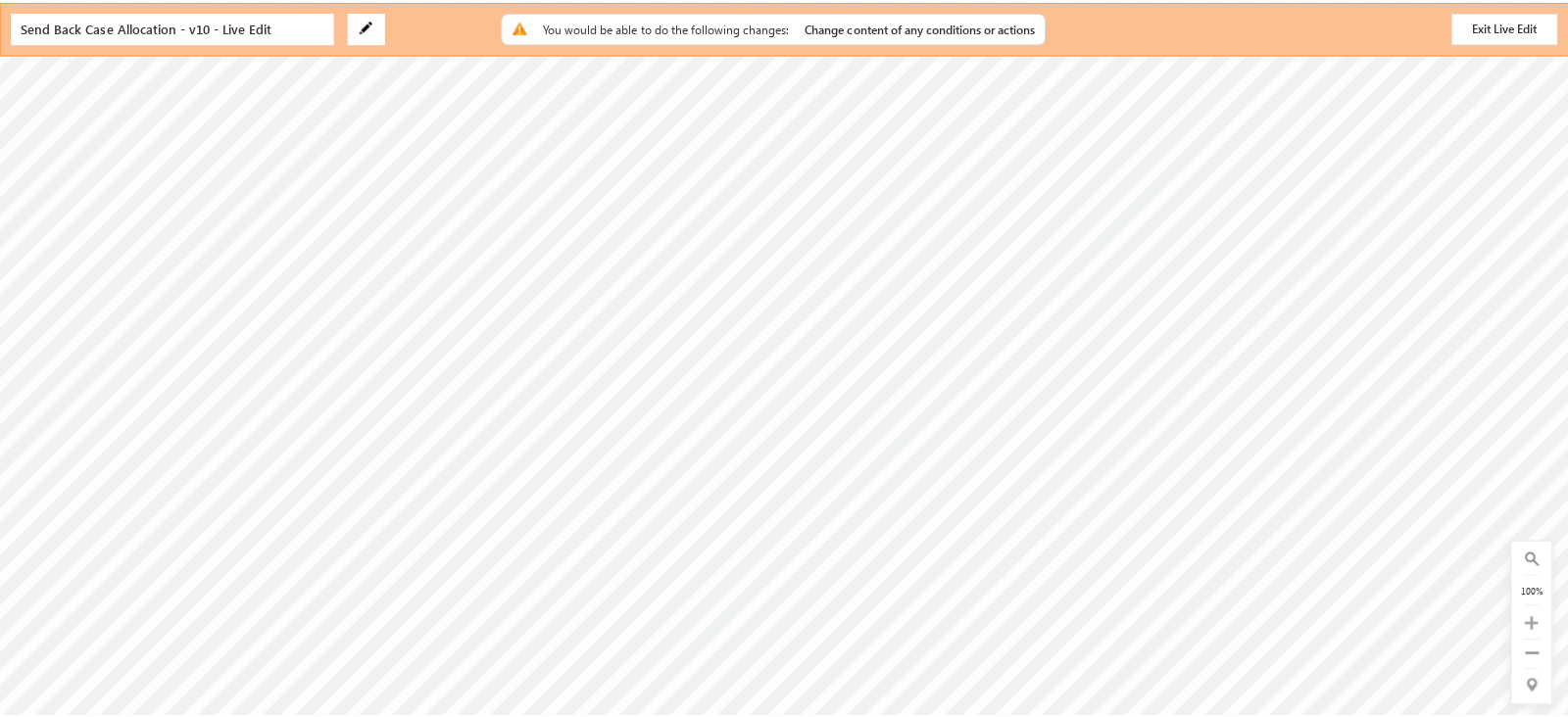
scroll to position [489, 846]
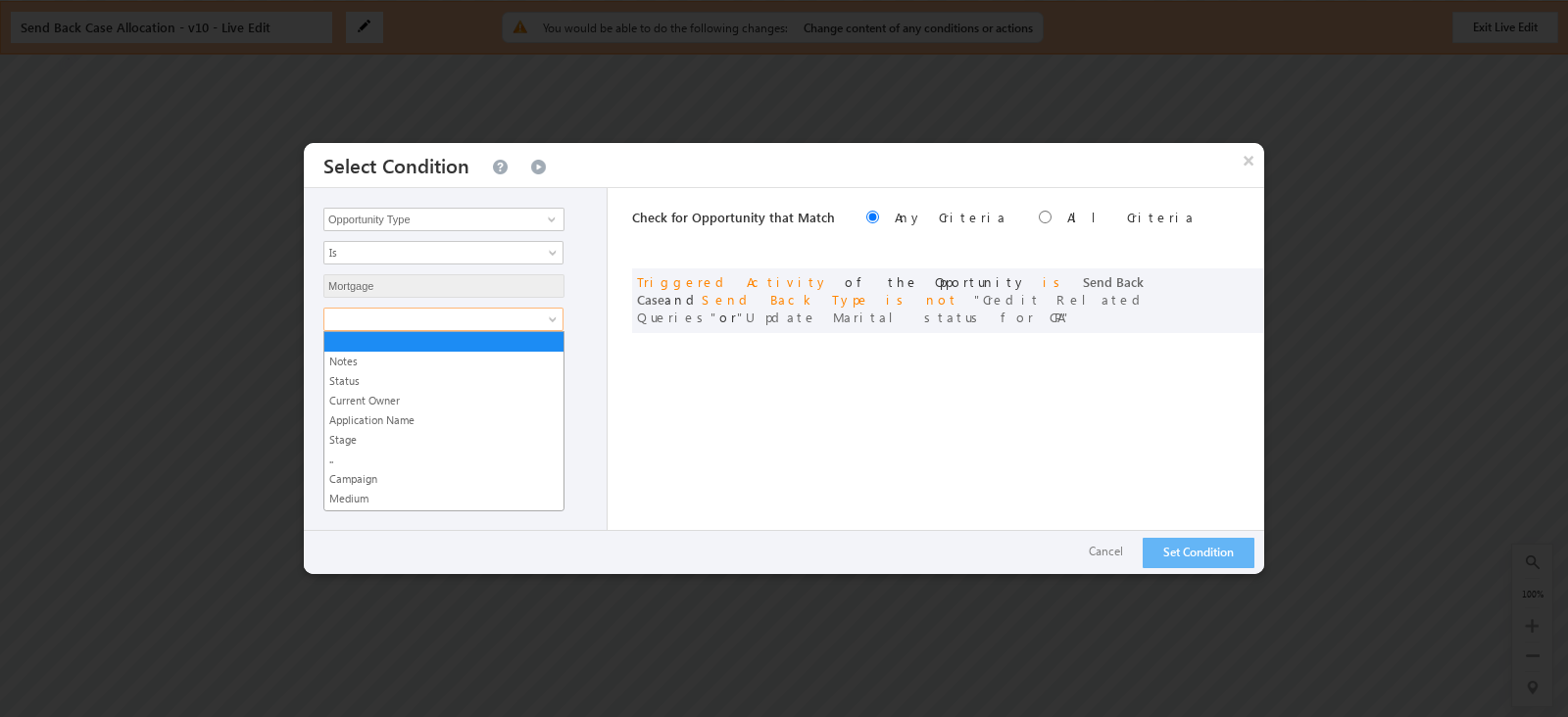
click at [547, 318] on span at bounding box center [554, 324] width 16 height 16
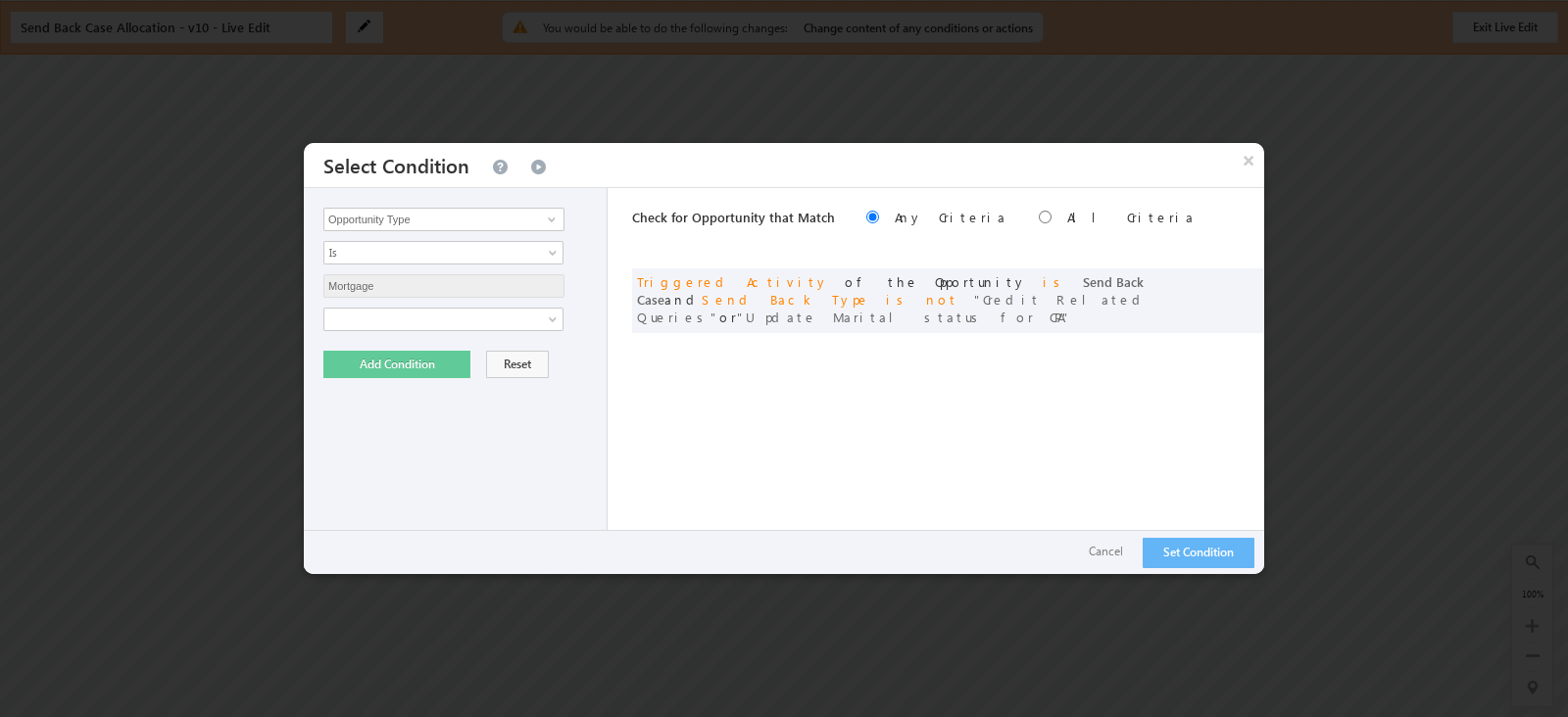
click at [659, 369] on div "Check for Opportunity that Match Any Criteria All Criteria Note that the curren…" at bounding box center [948, 381] width 632 height 387
click at [1092, 557] on button "Cancel" at bounding box center [1105, 552] width 74 height 29
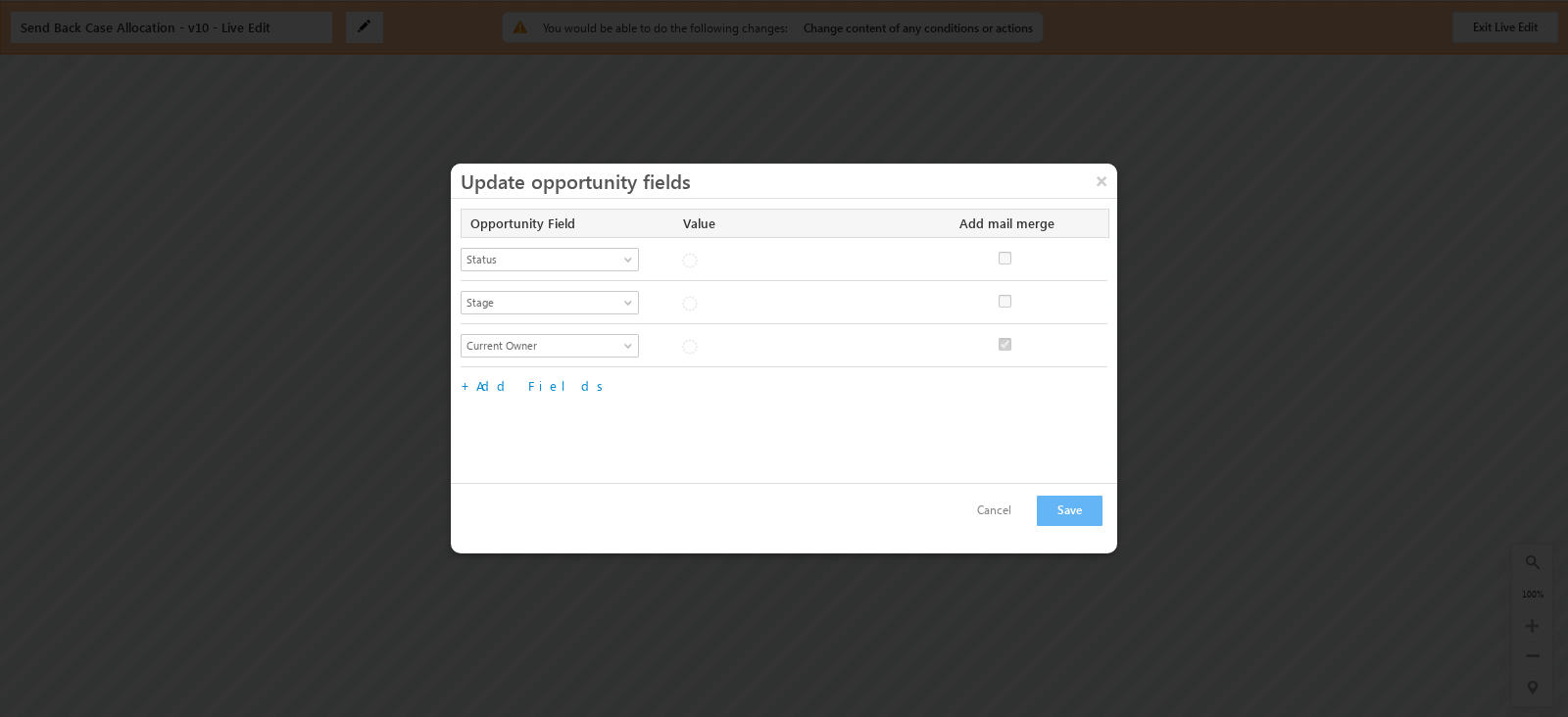
checkbox input "true"
click at [1101, 177] on button "×" at bounding box center [1101, 180] width 31 height 34
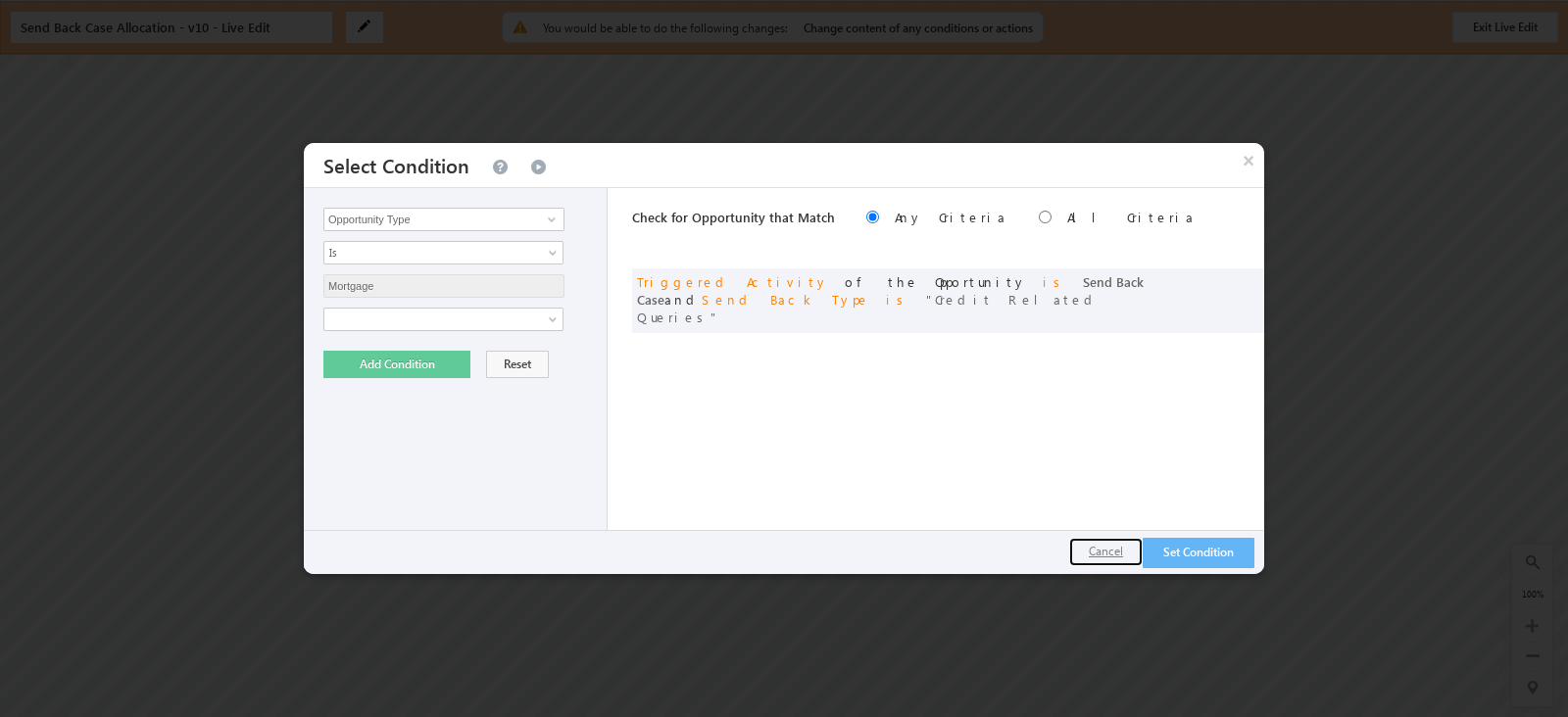
click at [1082, 551] on button "Cancel" at bounding box center [1105, 552] width 74 height 29
click at [479, 219] on input "Opportunity Type" at bounding box center [443, 219] width 241 height 24
click at [552, 219] on span at bounding box center [552, 219] width 16 height 16
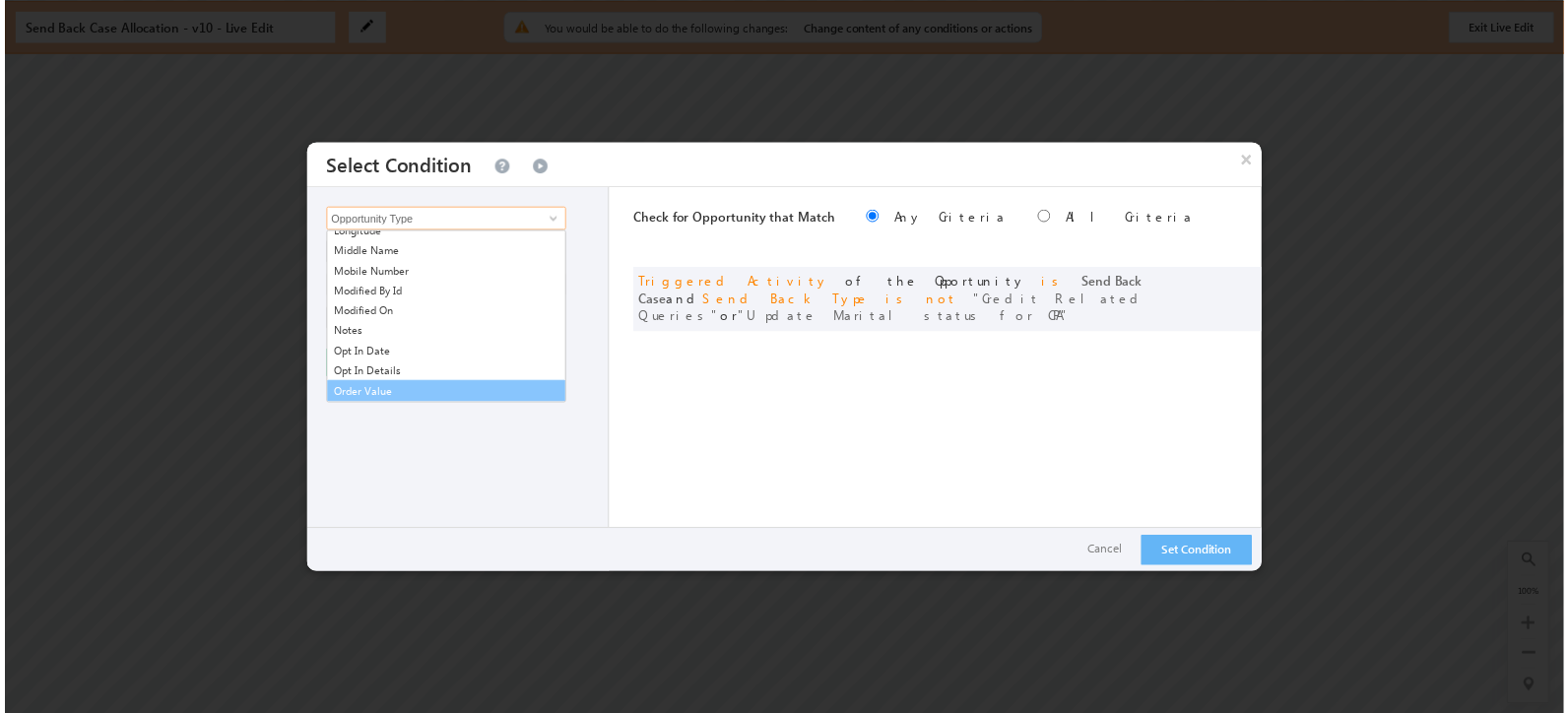
scroll to position [1231, 0]
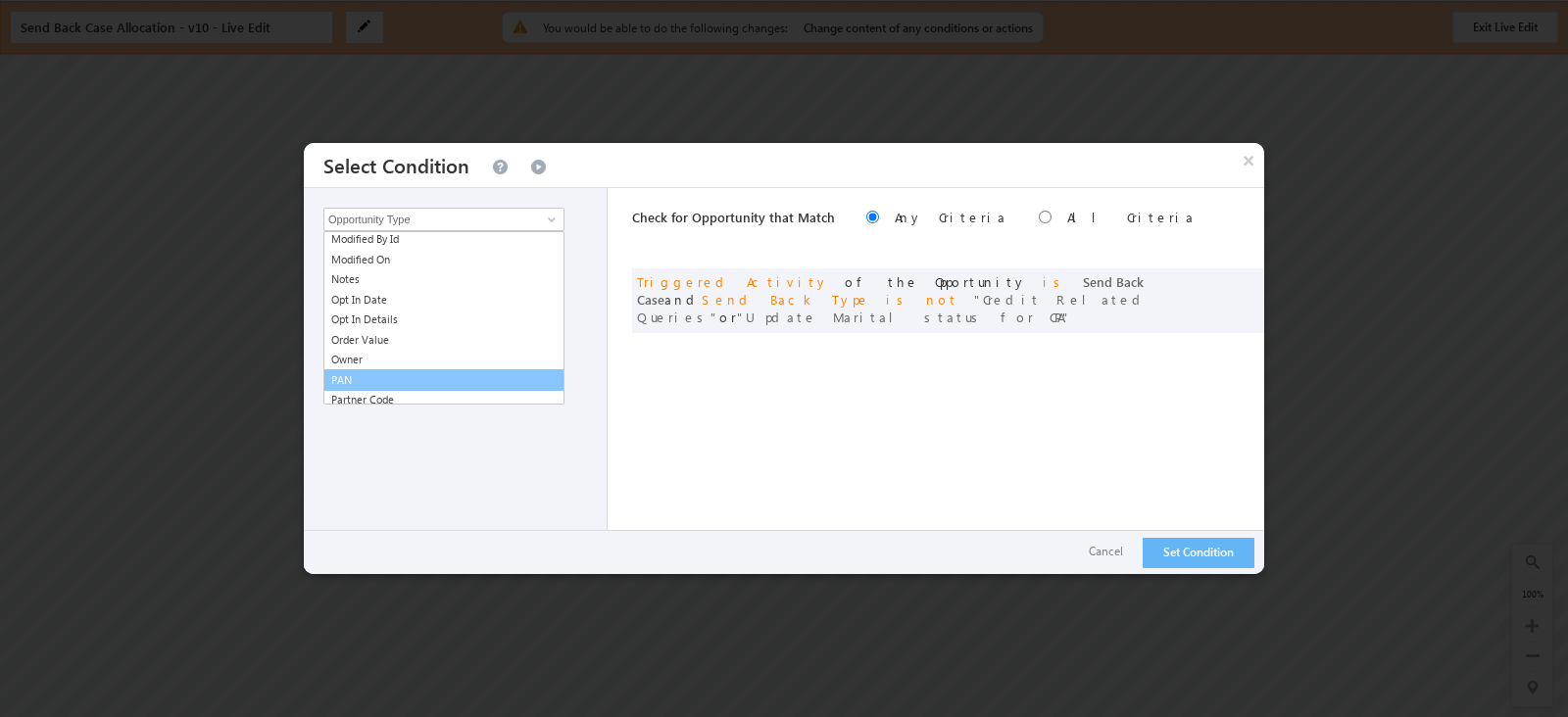
click at [527, 427] on div "Opportunity Type Triggered Activity Lead Owner Sales Group Prospect Id Account …" at bounding box center [455, 381] width 304 height 387
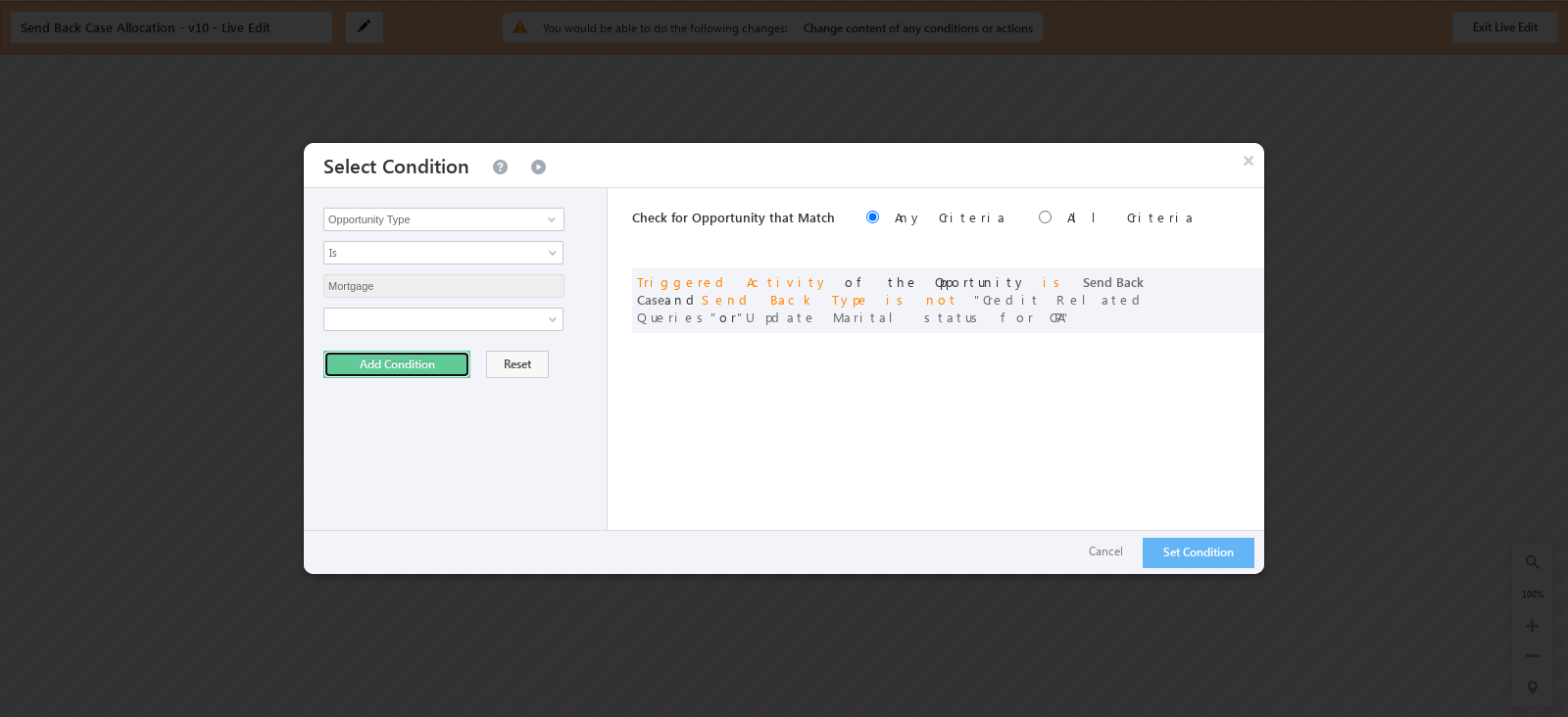
click at [384, 357] on button "Add Condition" at bounding box center [396, 365] width 146 height 28
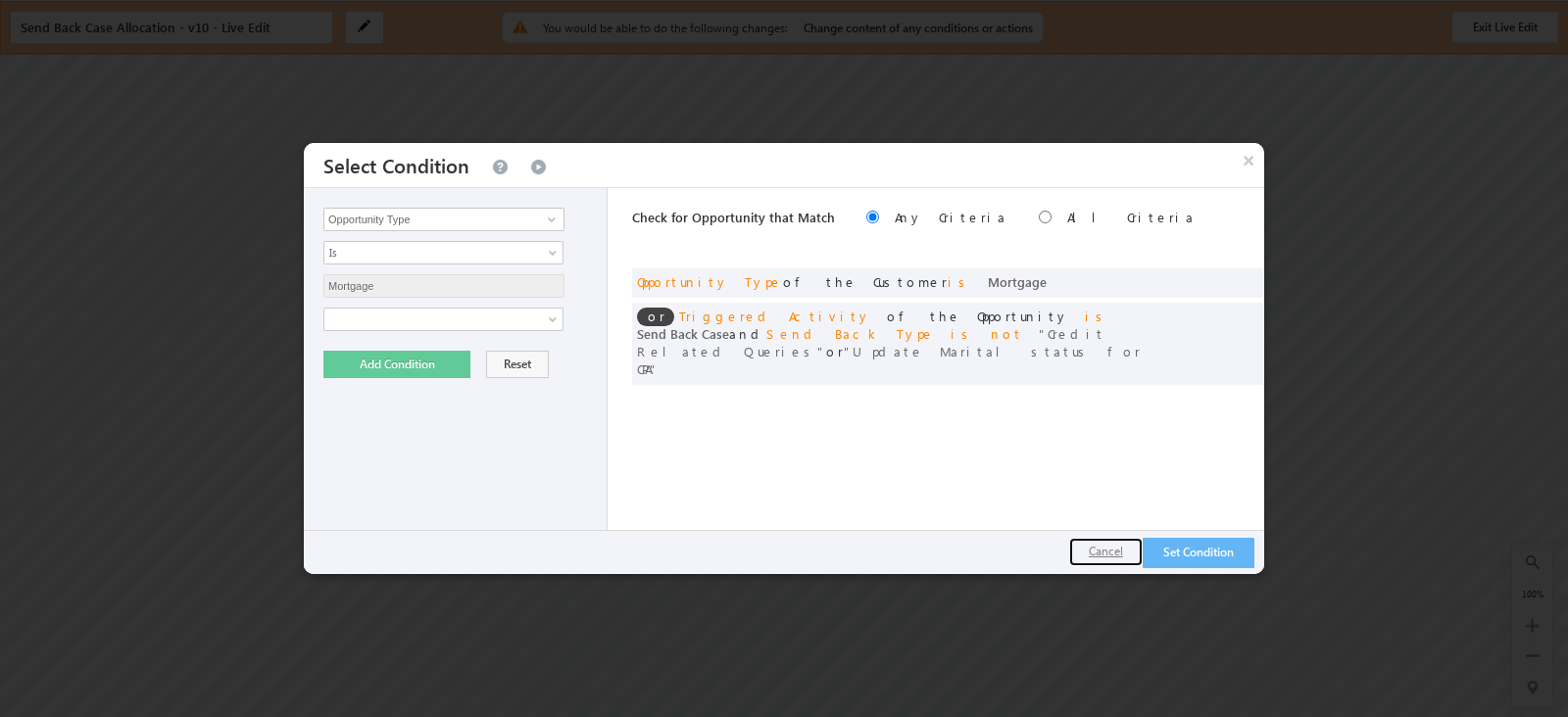
click at [1090, 561] on button "Cancel" at bounding box center [1105, 552] width 74 height 29
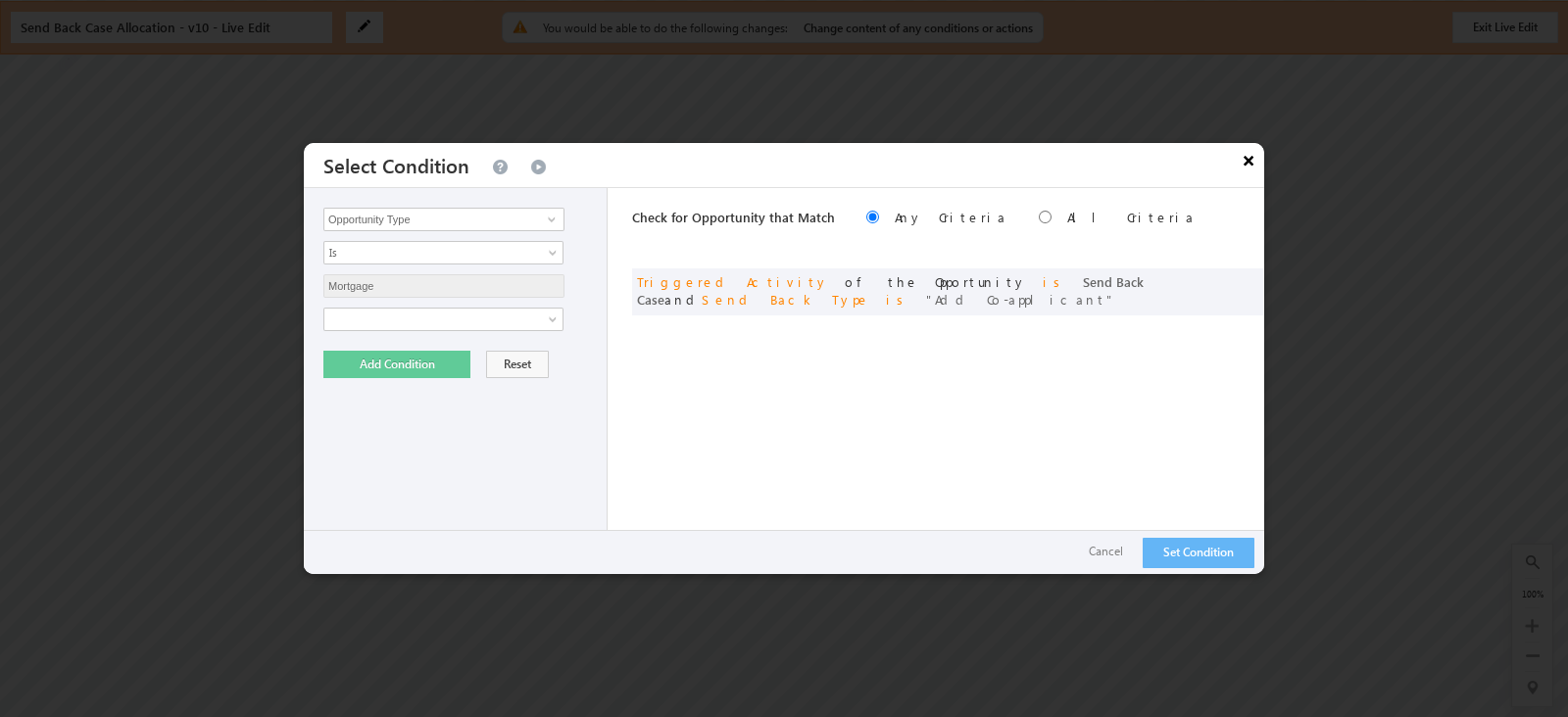
click at [1236, 152] on button "×" at bounding box center [1249, 160] width 31 height 34
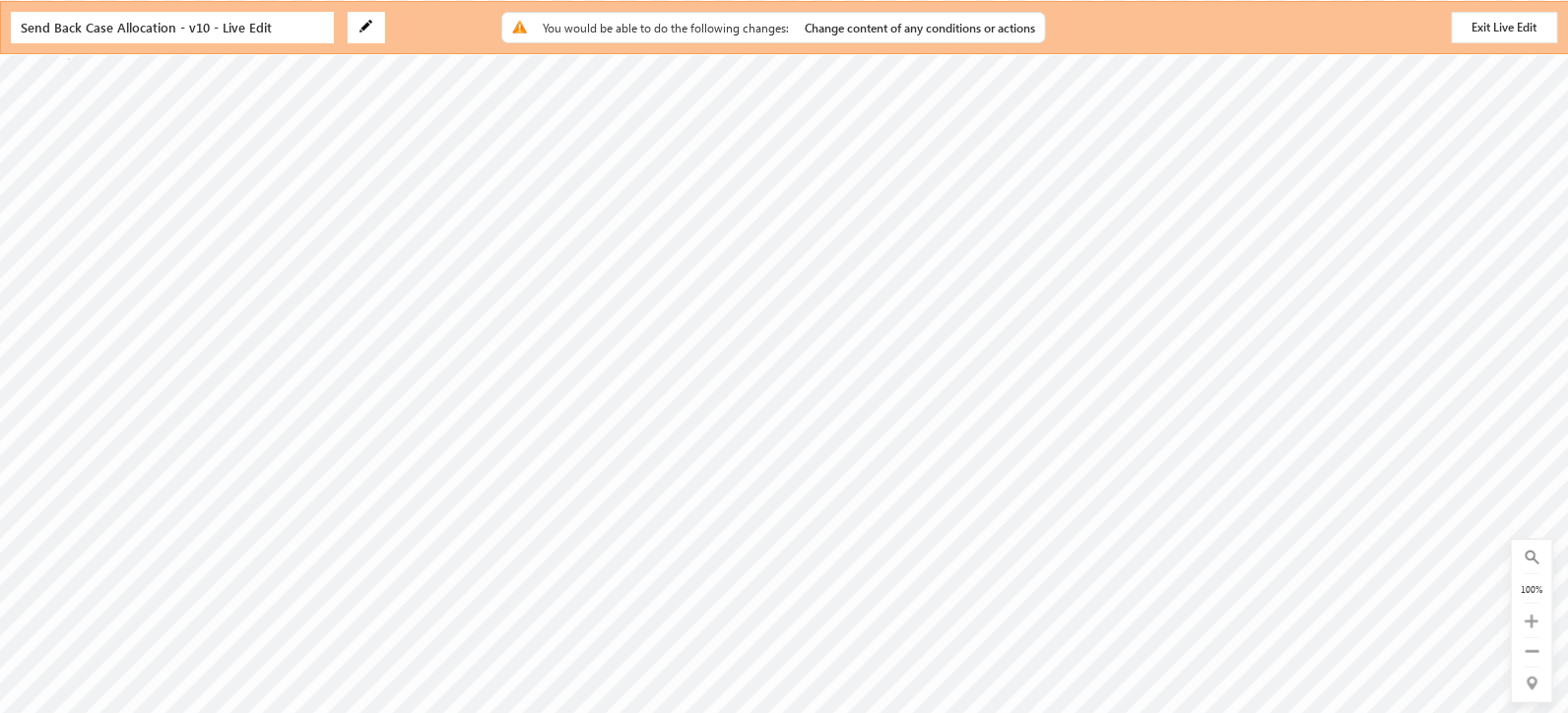
scroll to position [491, 1238]
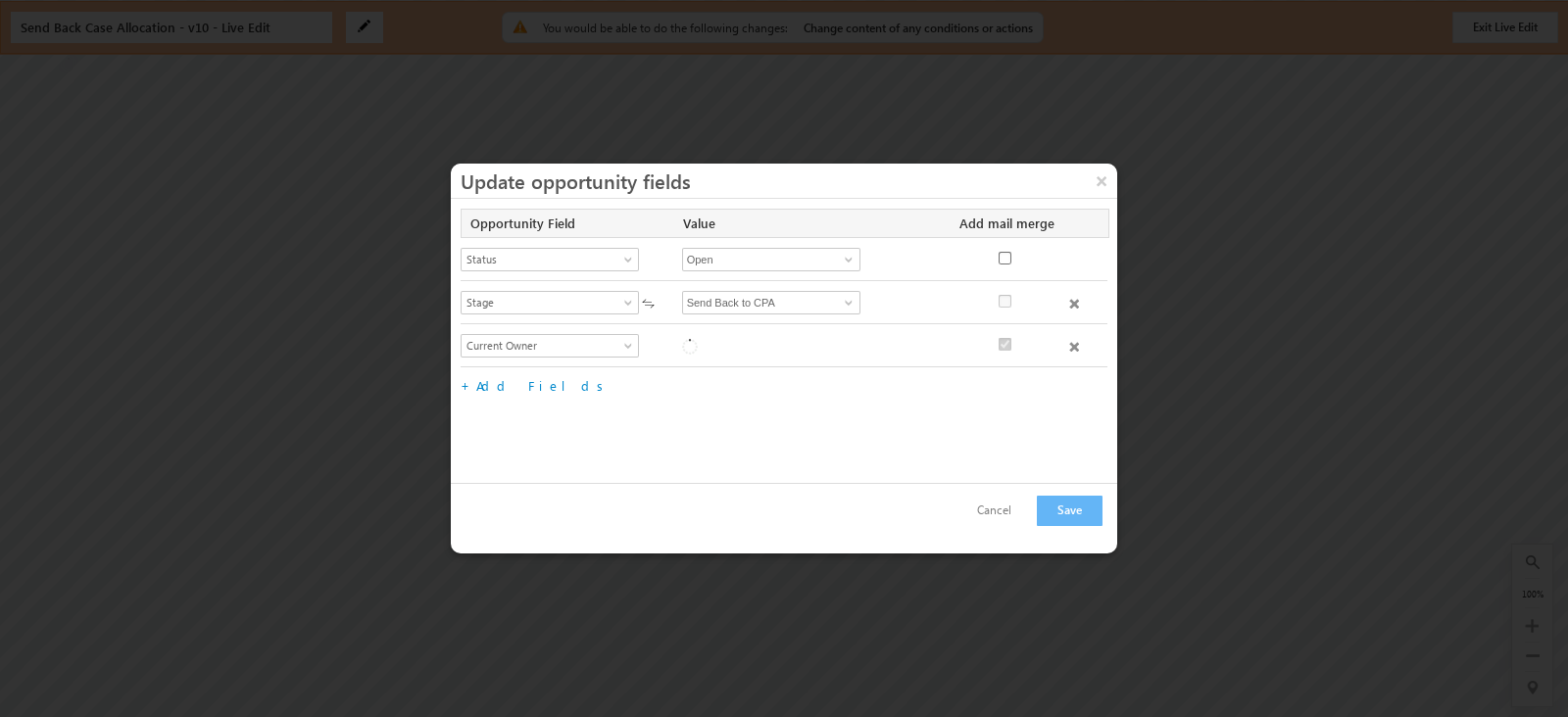
checkbox input "true"
click at [1104, 170] on button "×" at bounding box center [1101, 180] width 31 height 34
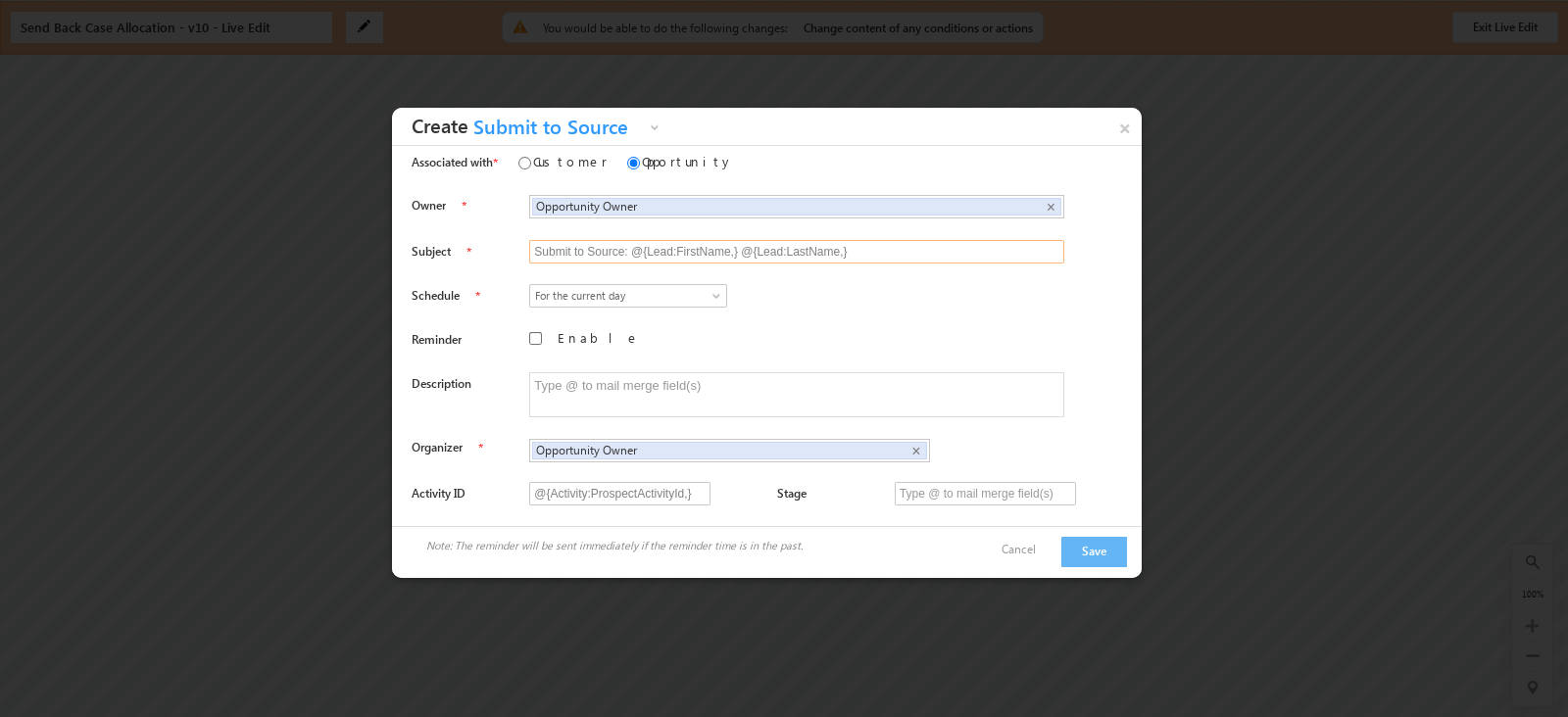
click at [715, 241] on input "Submit to Source: @{Lead:FirstName,} @{Lead:LastName,}" at bounding box center [796, 252] width 535 height 24
click at [827, 313] on div "Owner Opportunity Owner Opportunity Owner × Associated Customer Subject" at bounding box center [767, 355] width 749 height 342
click at [1118, 130] on link "×" at bounding box center [1125, 125] width 33 height 34
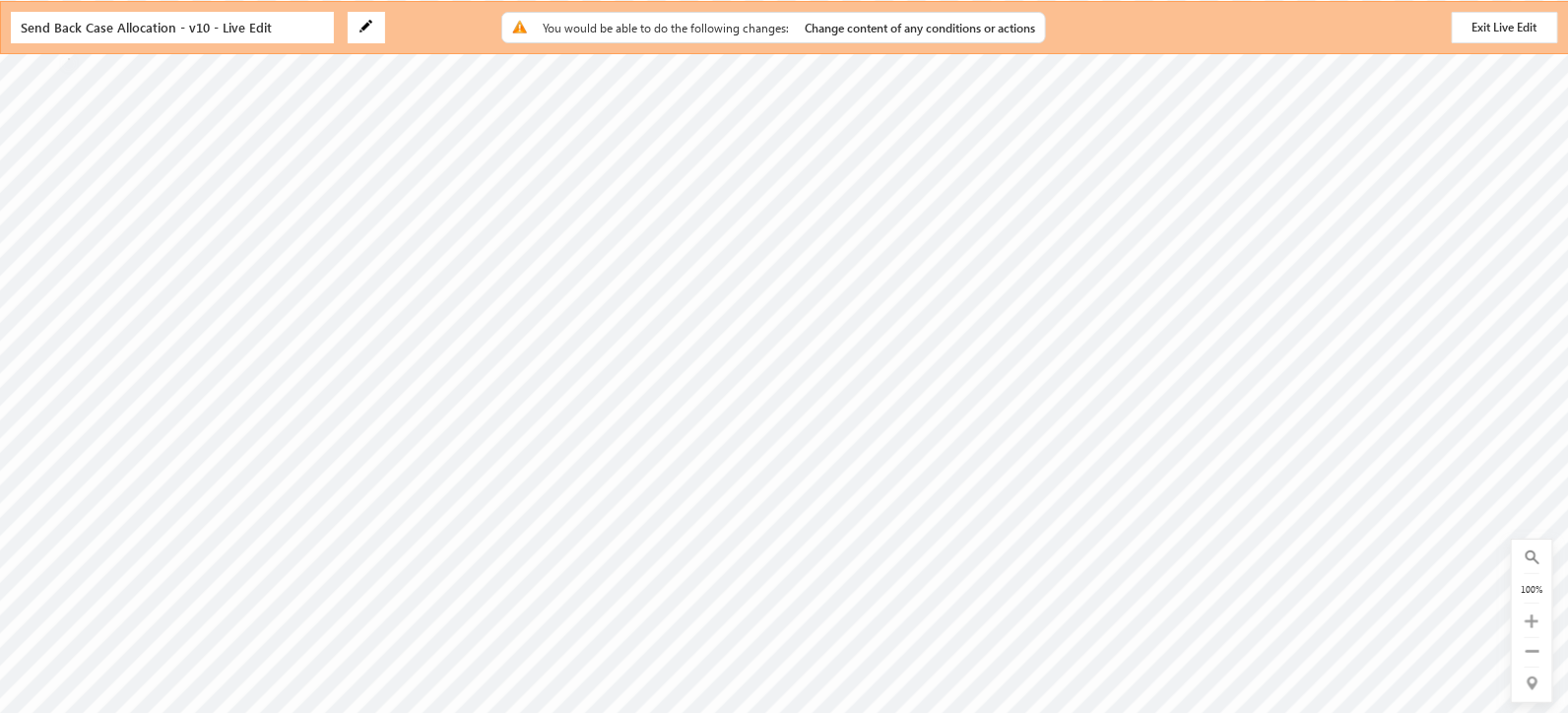
scroll to position [558, 809]
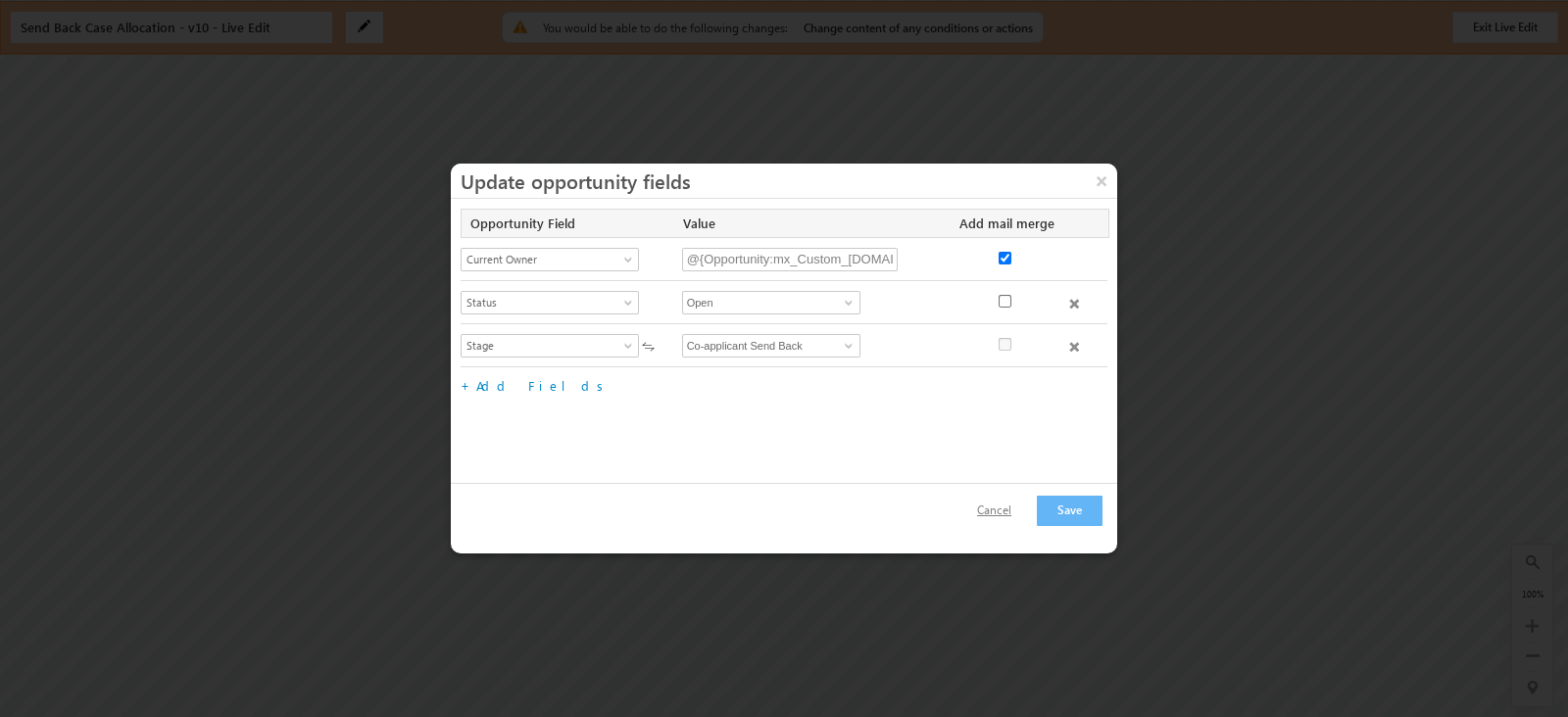
click at [994, 511] on button "Cancel" at bounding box center [994, 510] width 74 height 29
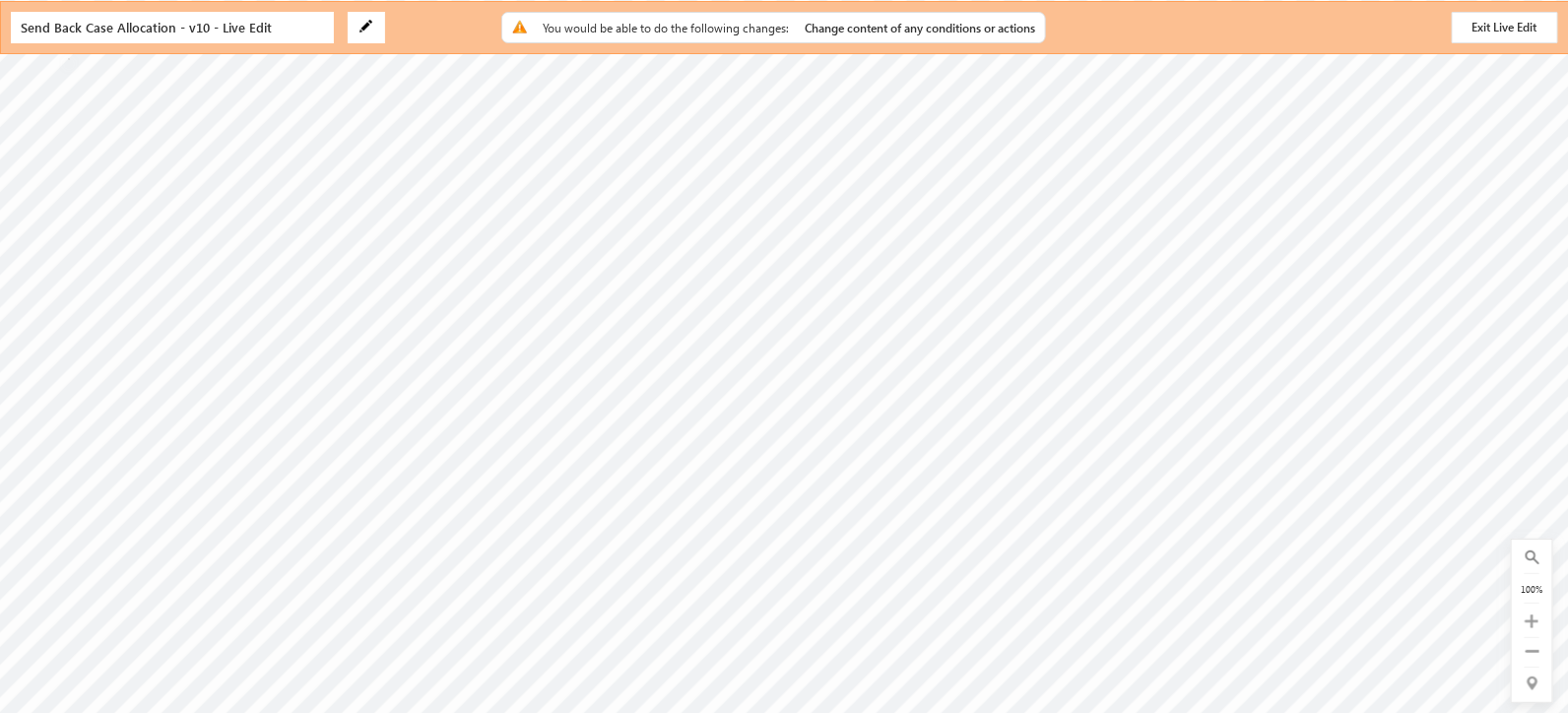
click at [360, 20] on img at bounding box center [366, 26] width 13 height 13
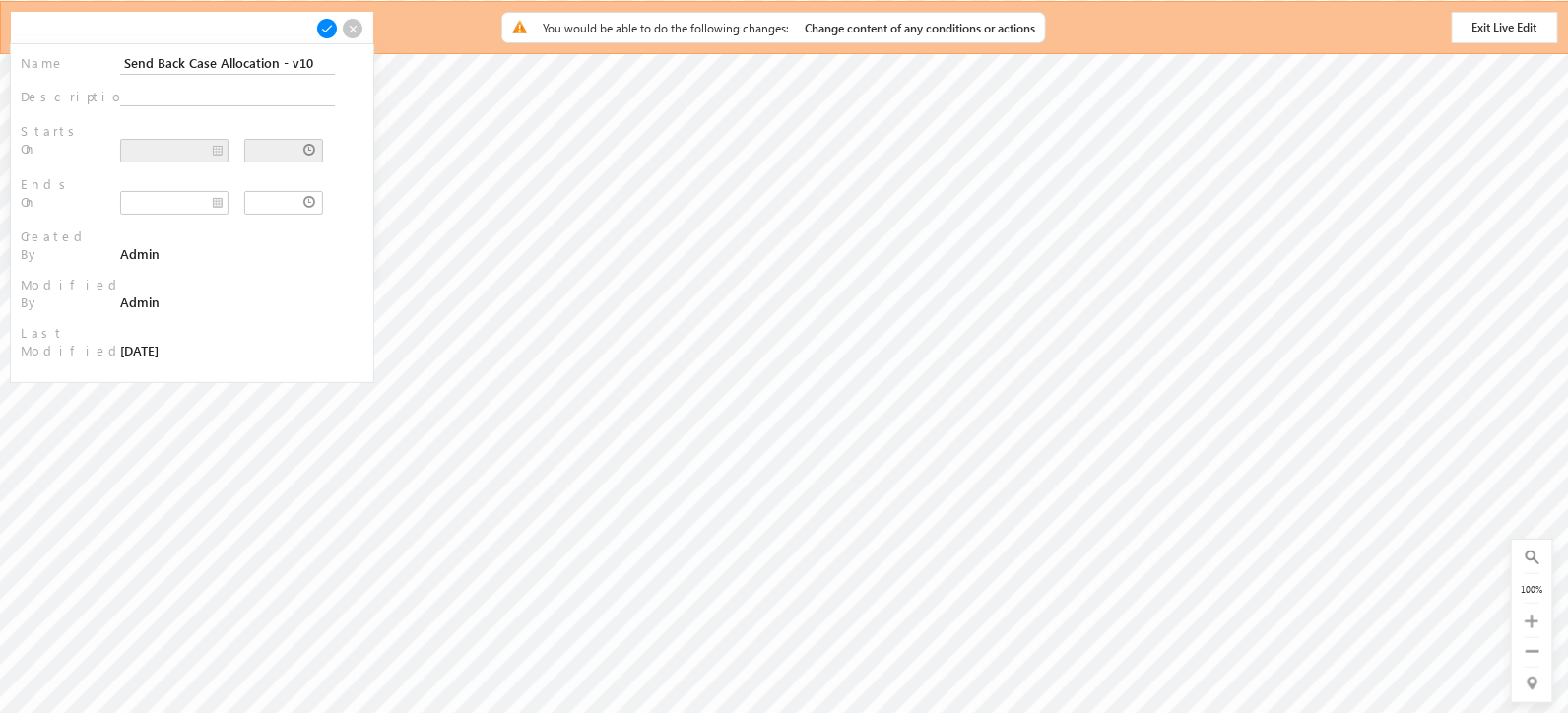
click at [356, 33] on span at bounding box center [353, 29] width 22 height 22
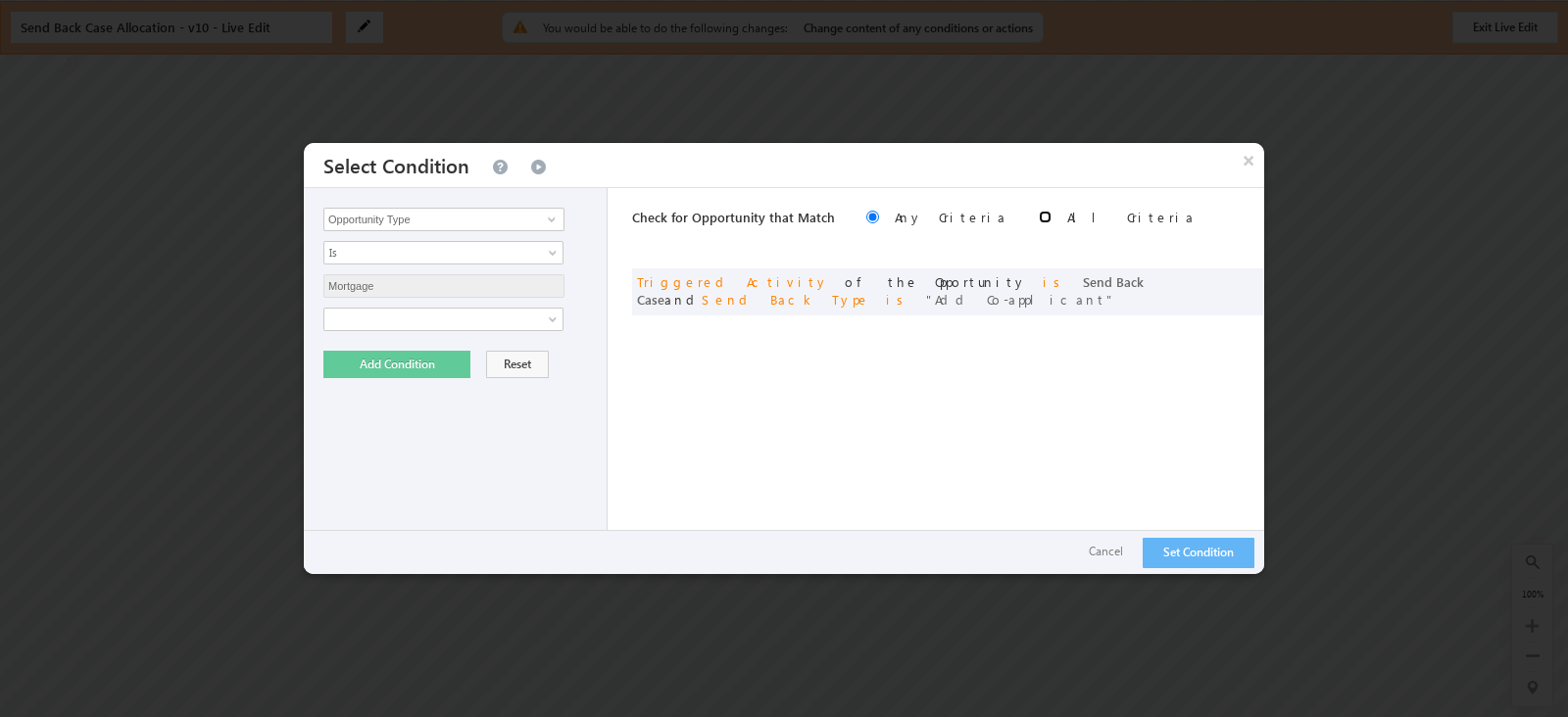
click at [1038, 212] on input "radio" at bounding box center [1044, 216] width 13 height 13
radio input "true"
click at [866, 217] on input "radio" at bounding box center [872, 216] width 13 height 13
radio input "true"
click at [1096, 551] on button "Cancel" at bounding box center [1105, 552] width 74 height 29
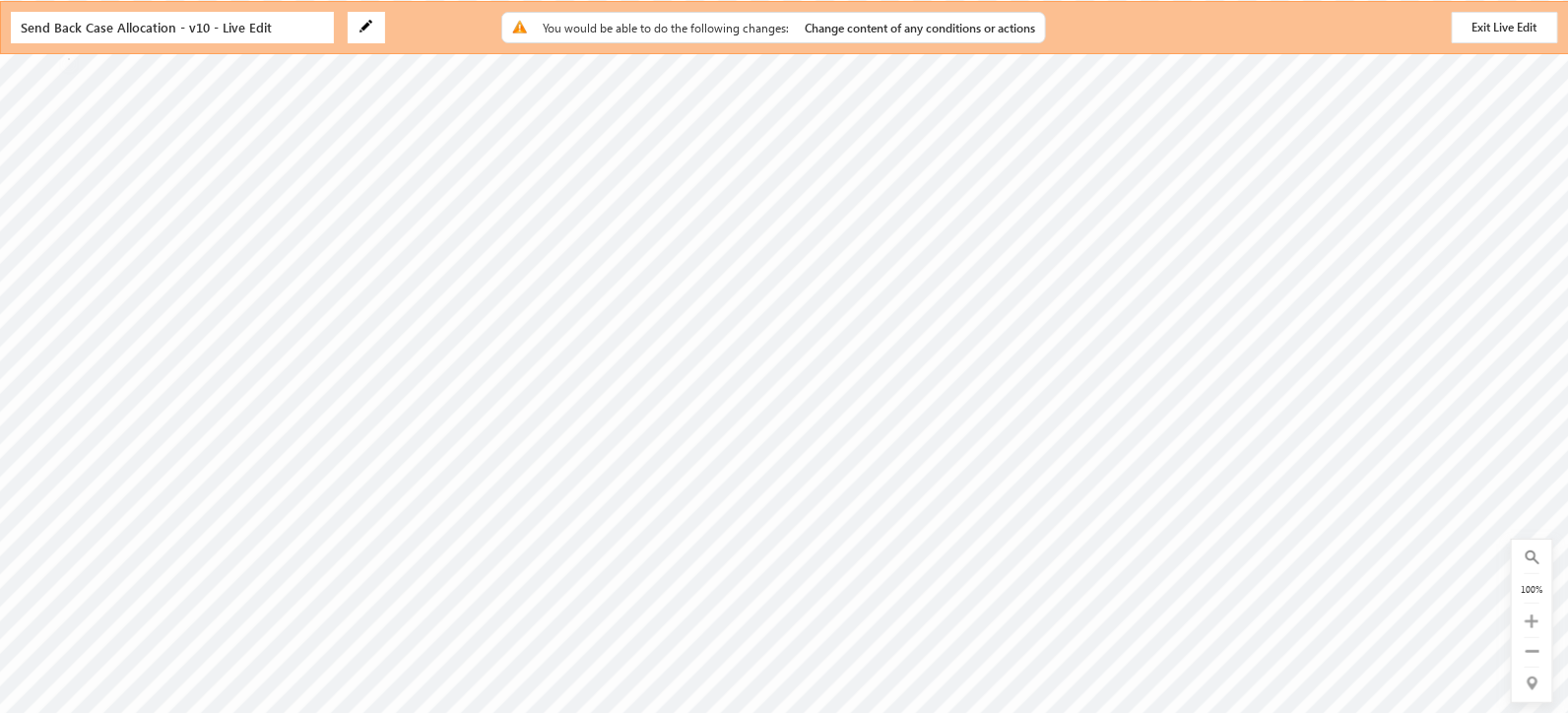
scroll to position [496, 1062]
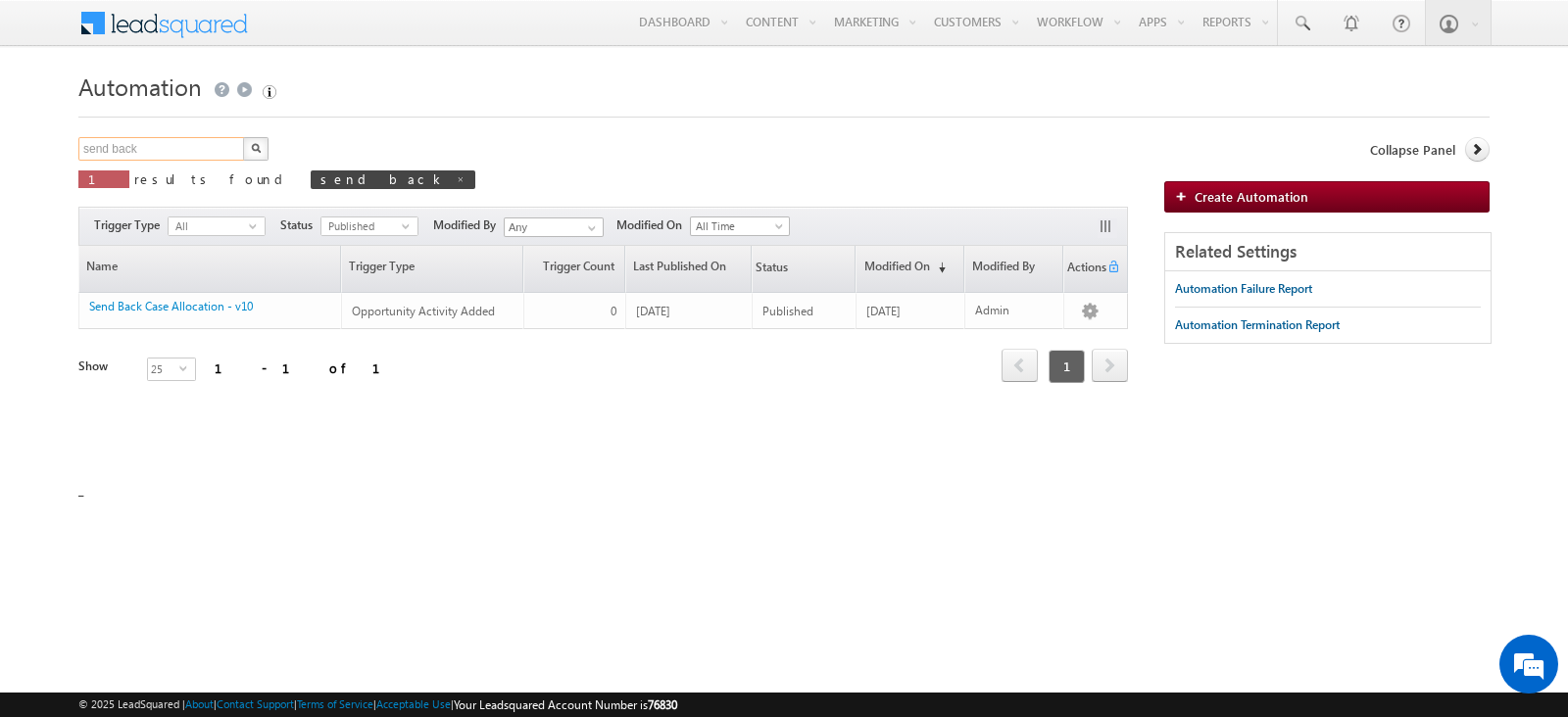
click at [201, 149] on input "send back" at bounding box center [162, 149] width 167 height 24
type input "submit to source"
click at [251, 144] on img "button" at bounding box center [256, 149] width 10 height 10
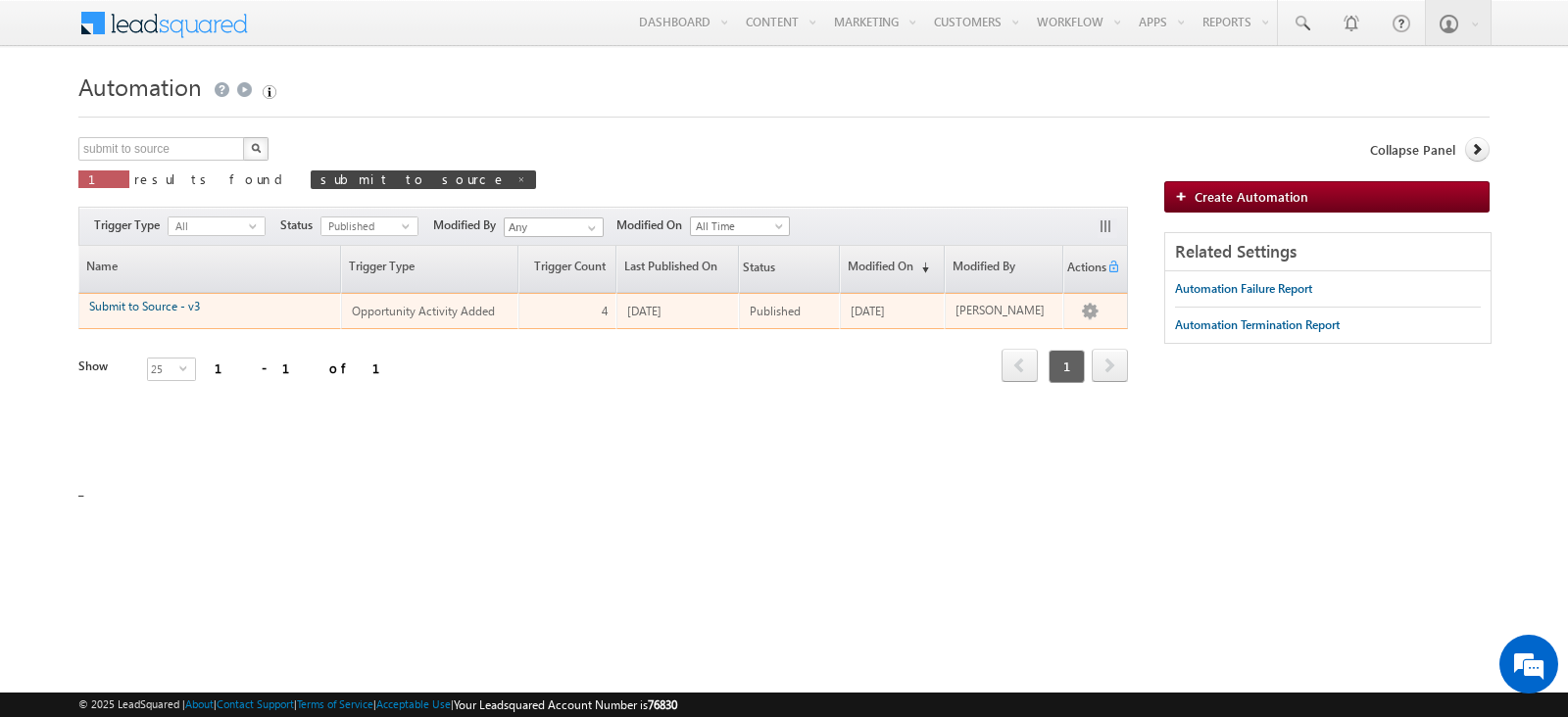
click at [146, 309] on link "Submit to Source - v3" at bounding box center [145, 306] width 111 height 15
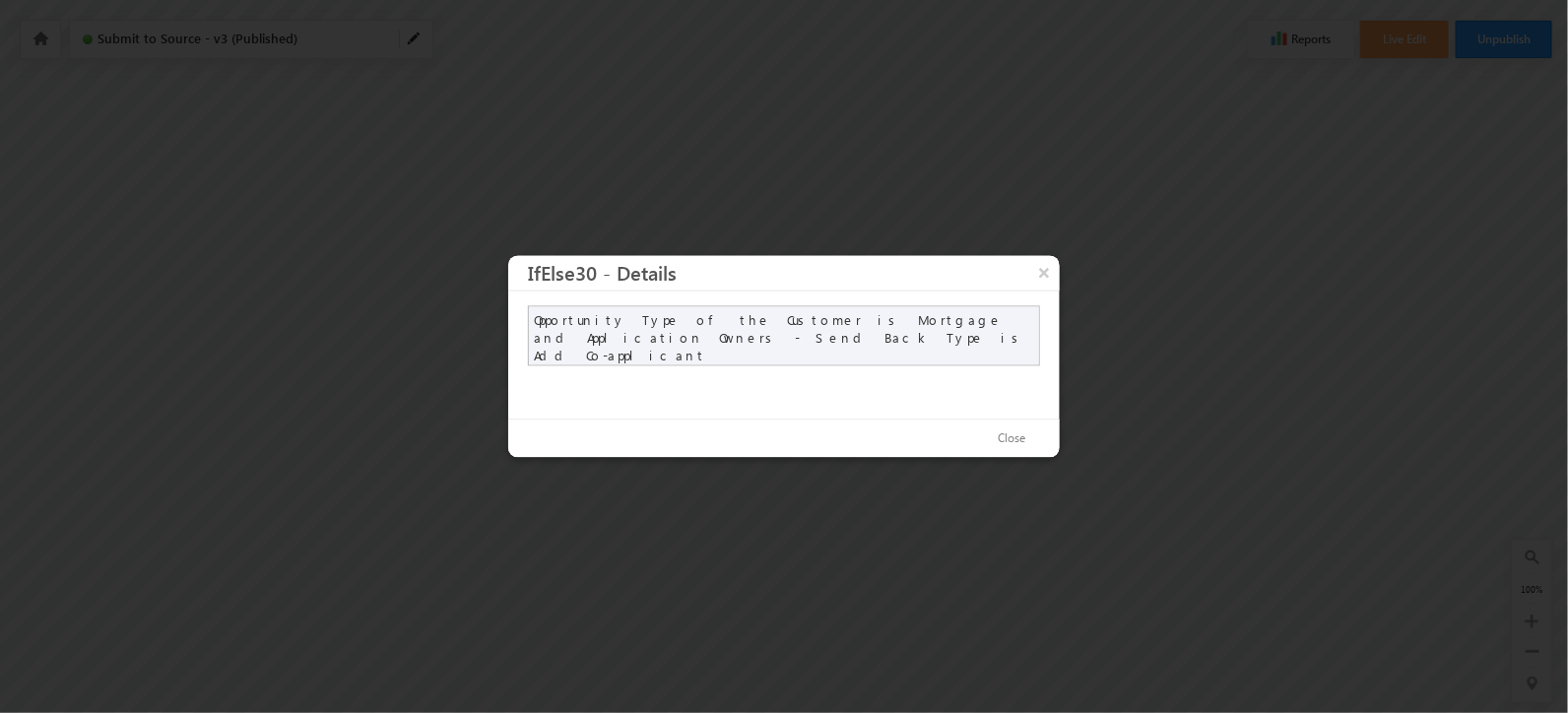
scroll to position [224, 0]
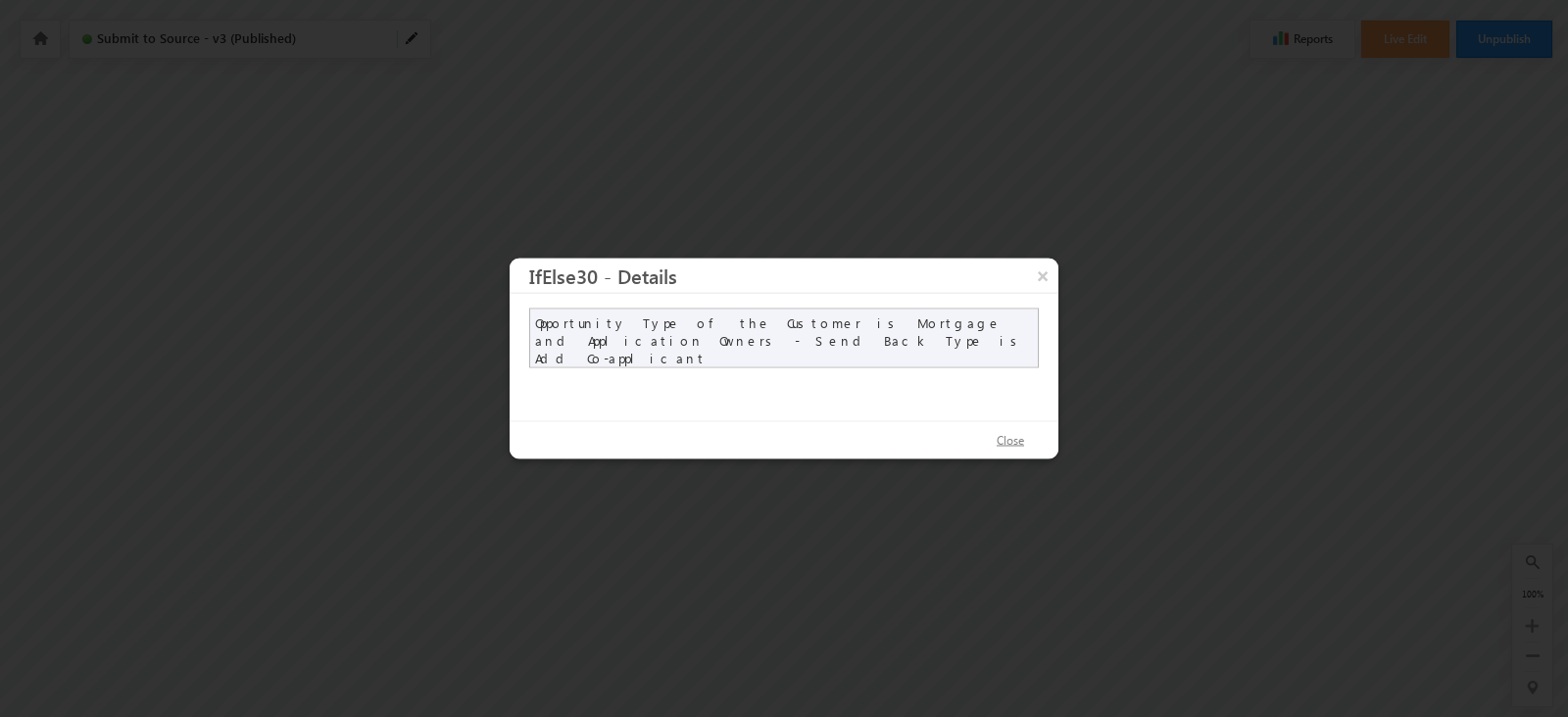
click at [1014, 440] on button "Close" at bounding box center [1011, 442] width 67 height 29
click at [1004, 433] on button "Close" at bounding box center [1011, 442] width 67 height 29
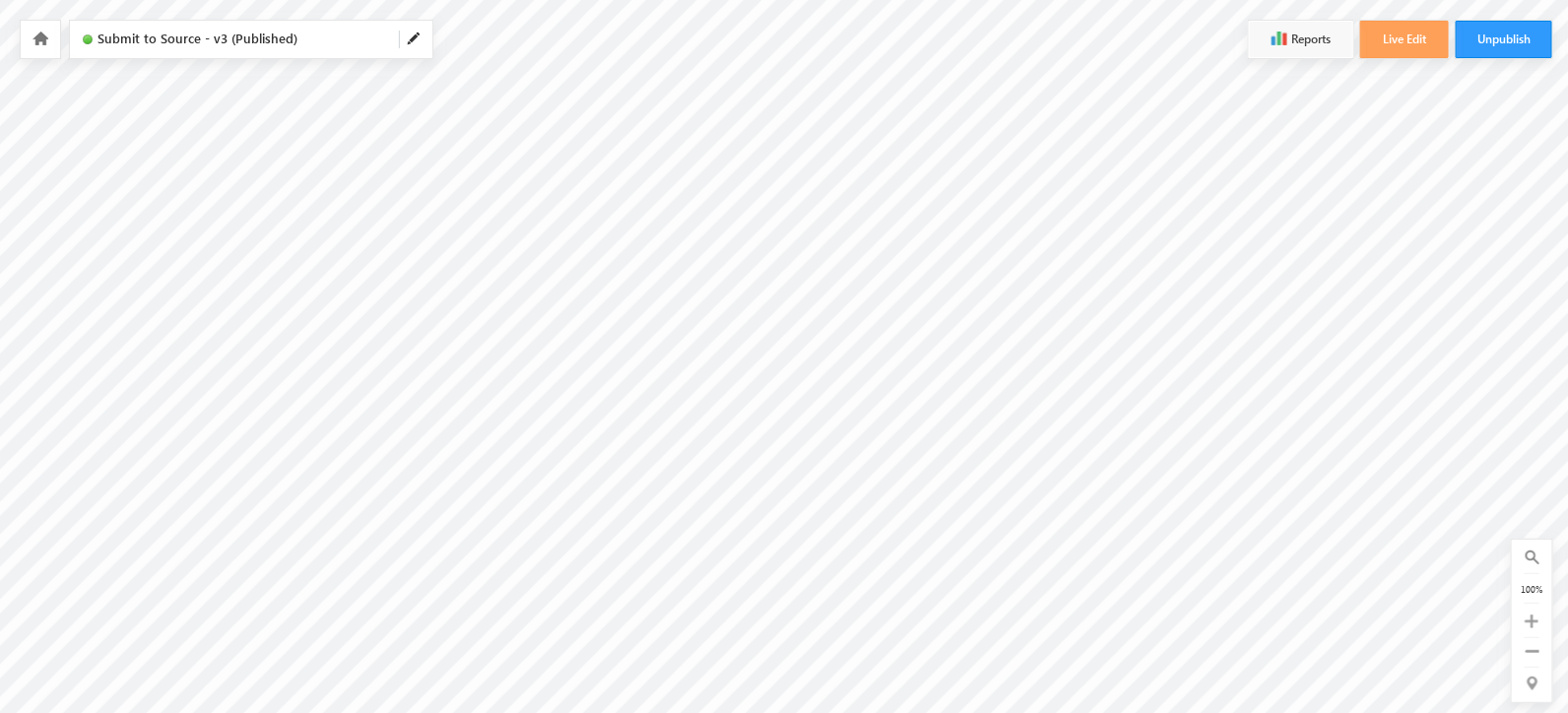
scroll to position [224, 593]
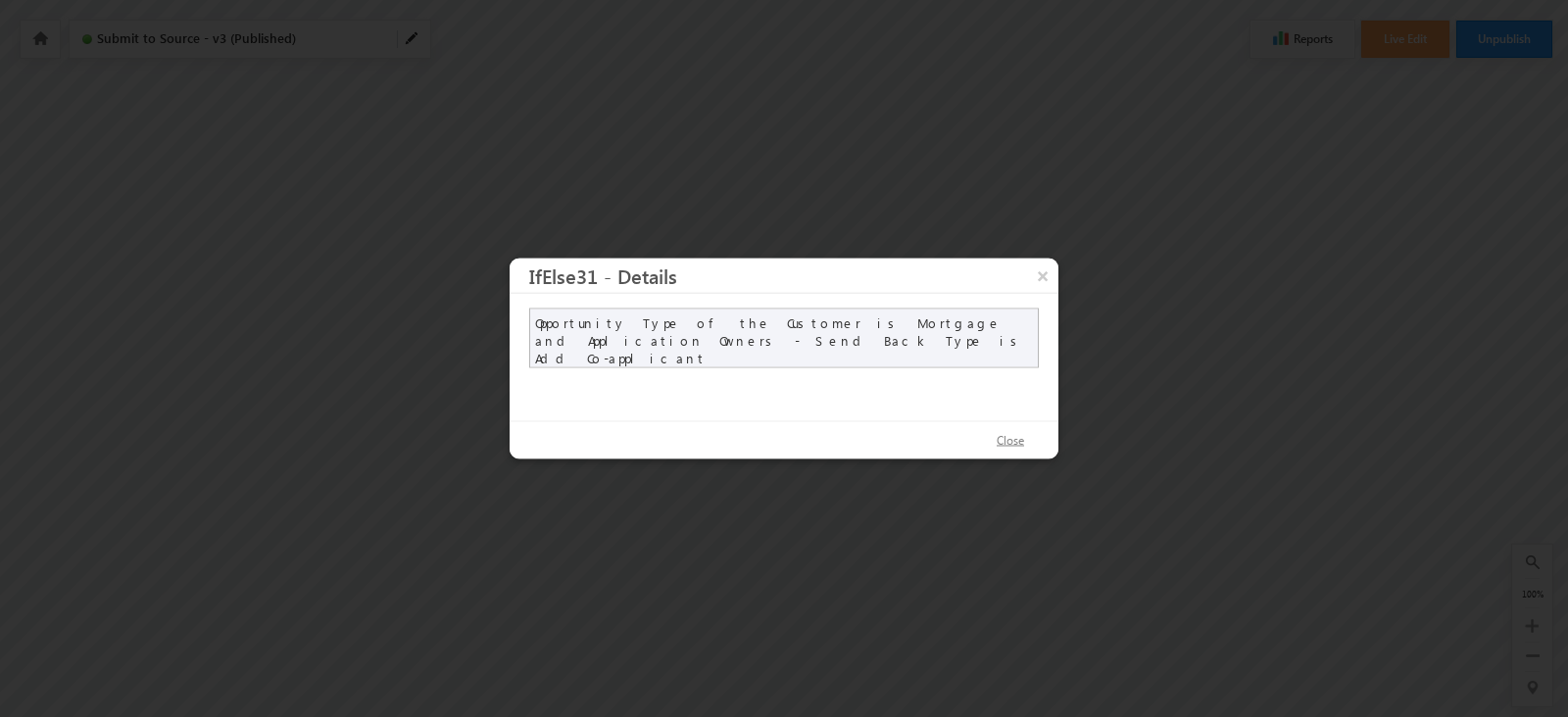
click at [1026, 440] on button "Close" at bounding box center [1011, 442] width 67 height 29
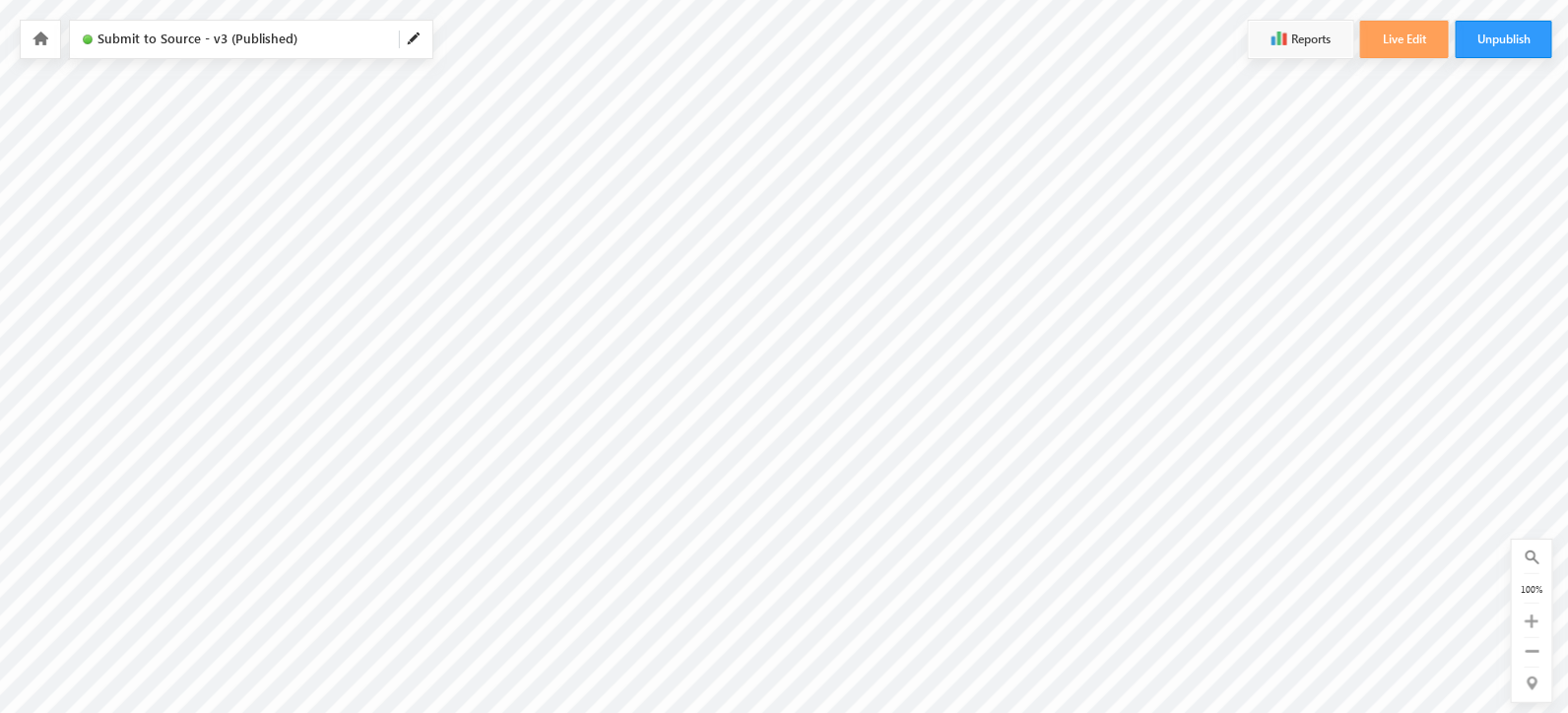
scroll to position [224, 940]
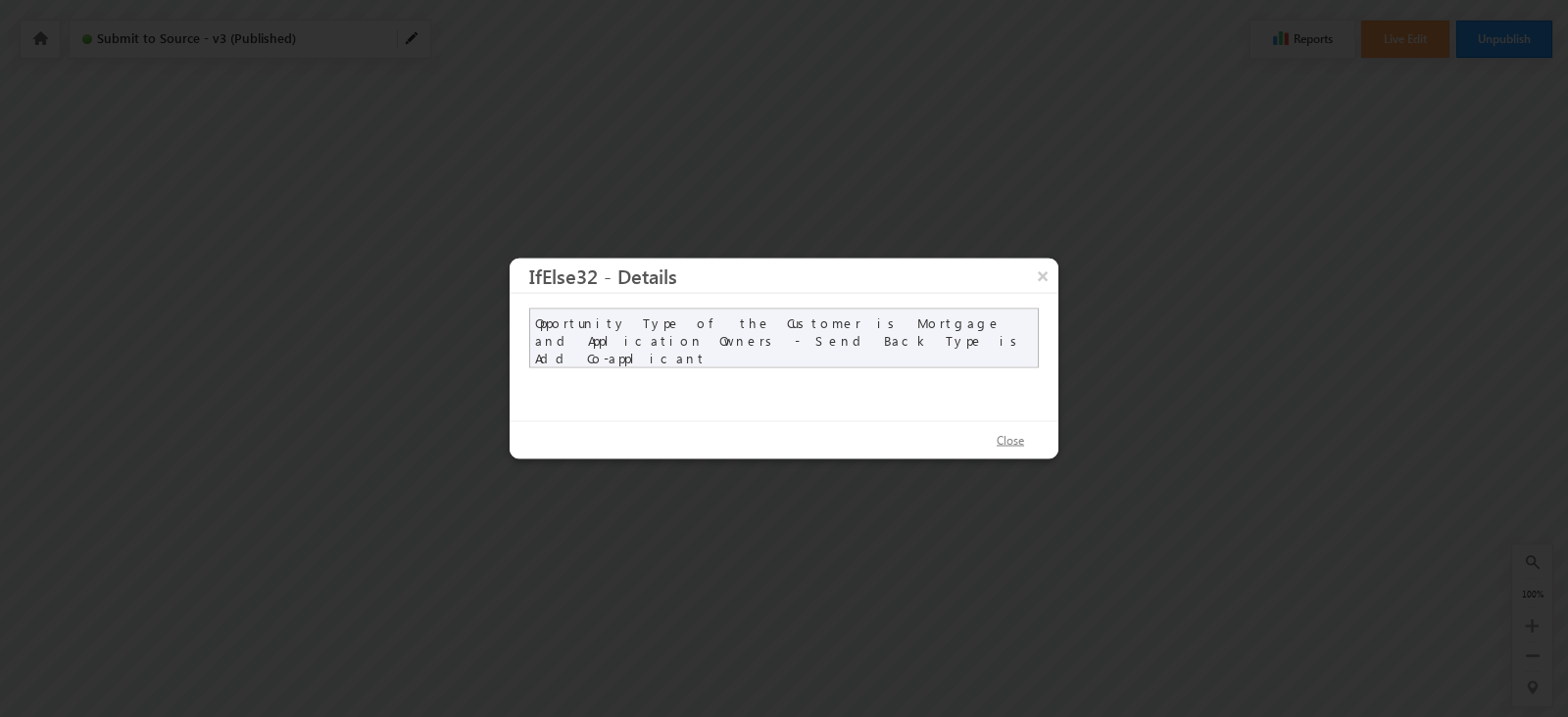
click at [1010, 435] on button "Close" at bounding box center [1011, 442] width 67 height 29
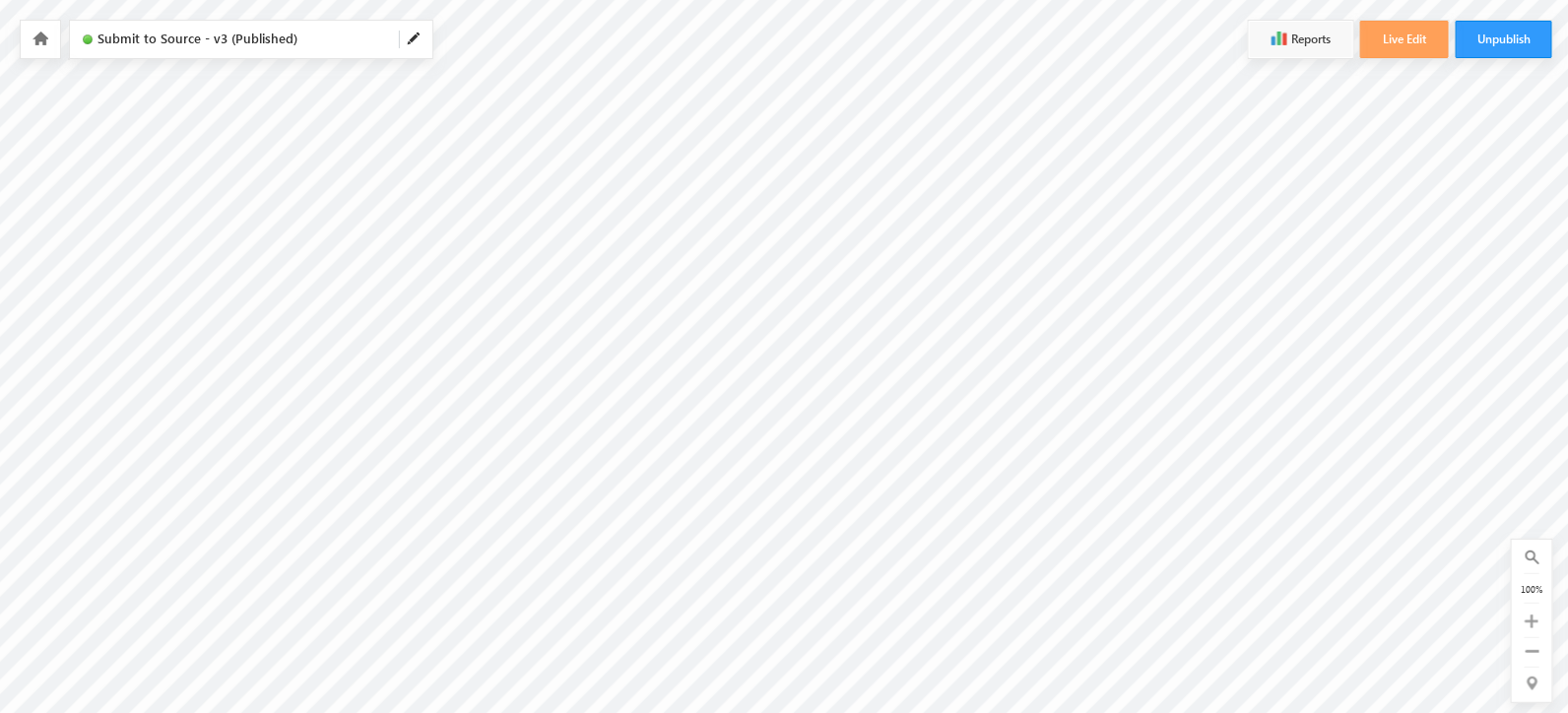
scroll to position [224, 1358]
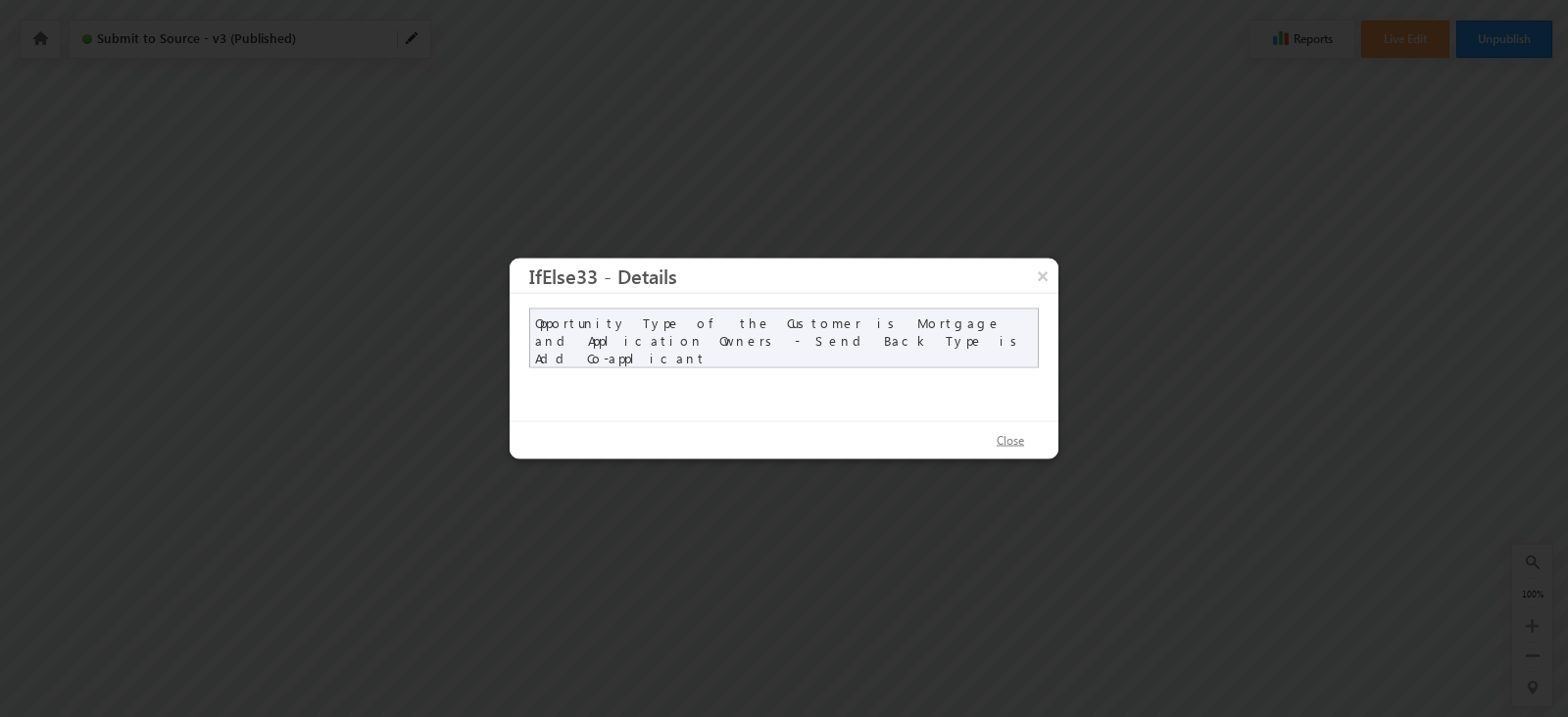
click at [1025, 439] on button "Close" at bounding box center [1011, 442] width 67 height 29
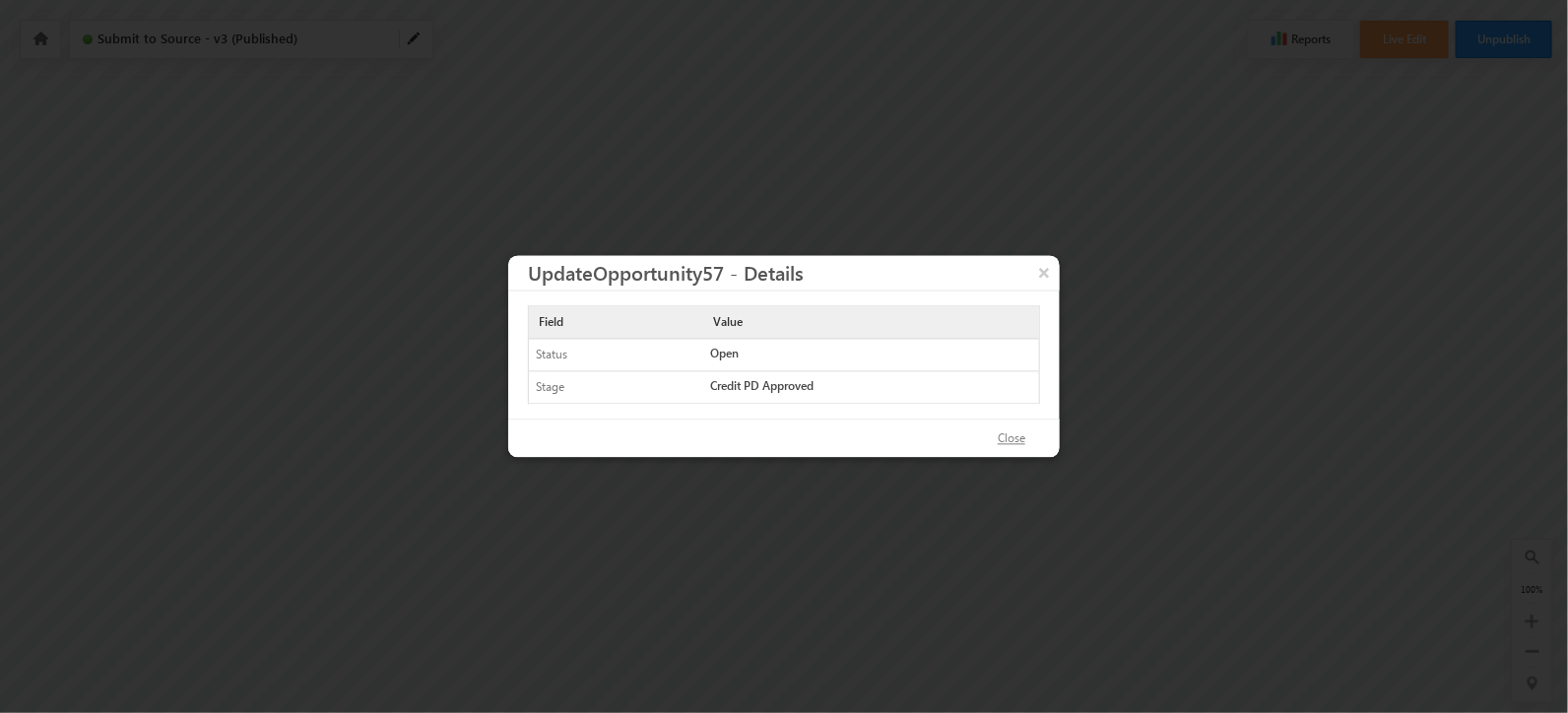
scroll to position [224, 1737]
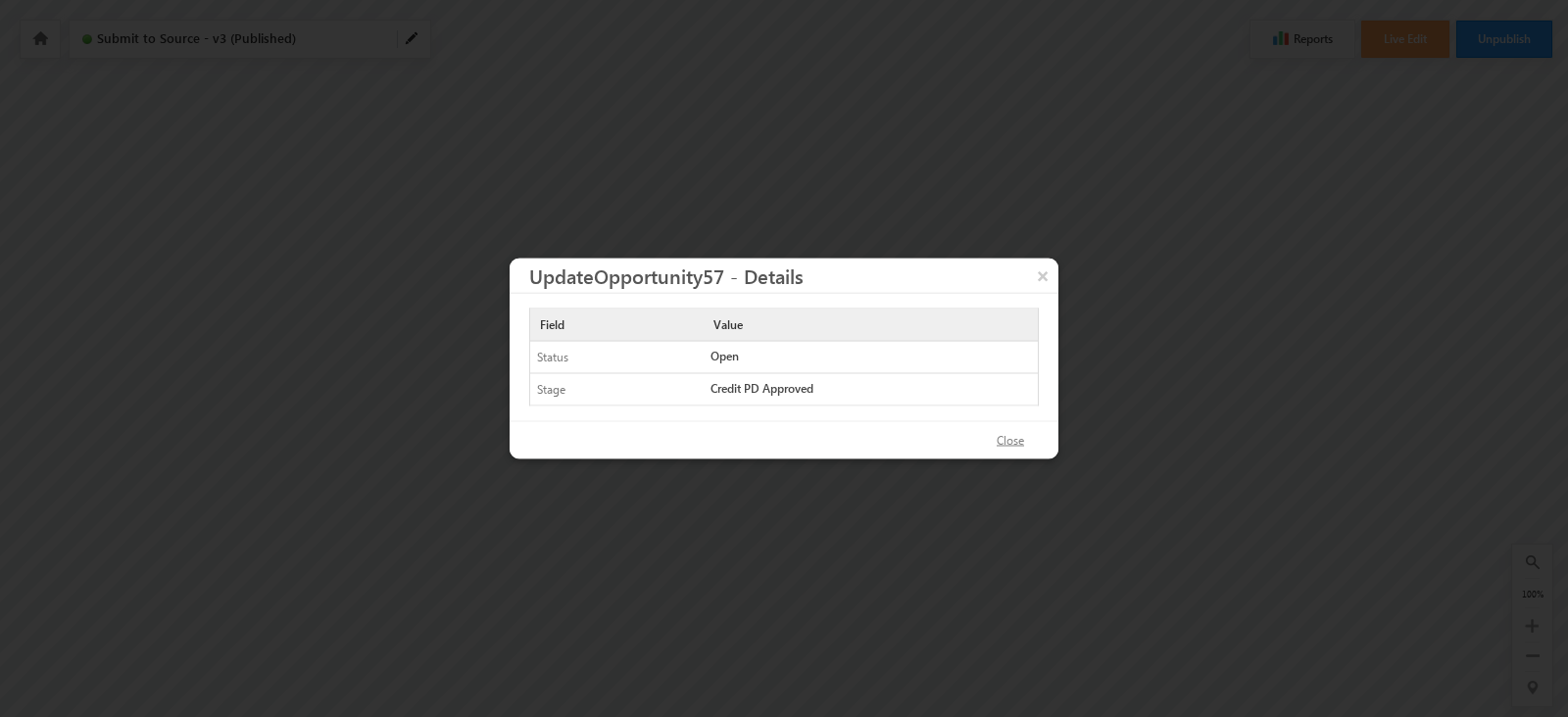
click at [1002, 448] on button "Close" at bounding box center [1011, 442] width 67 height 29
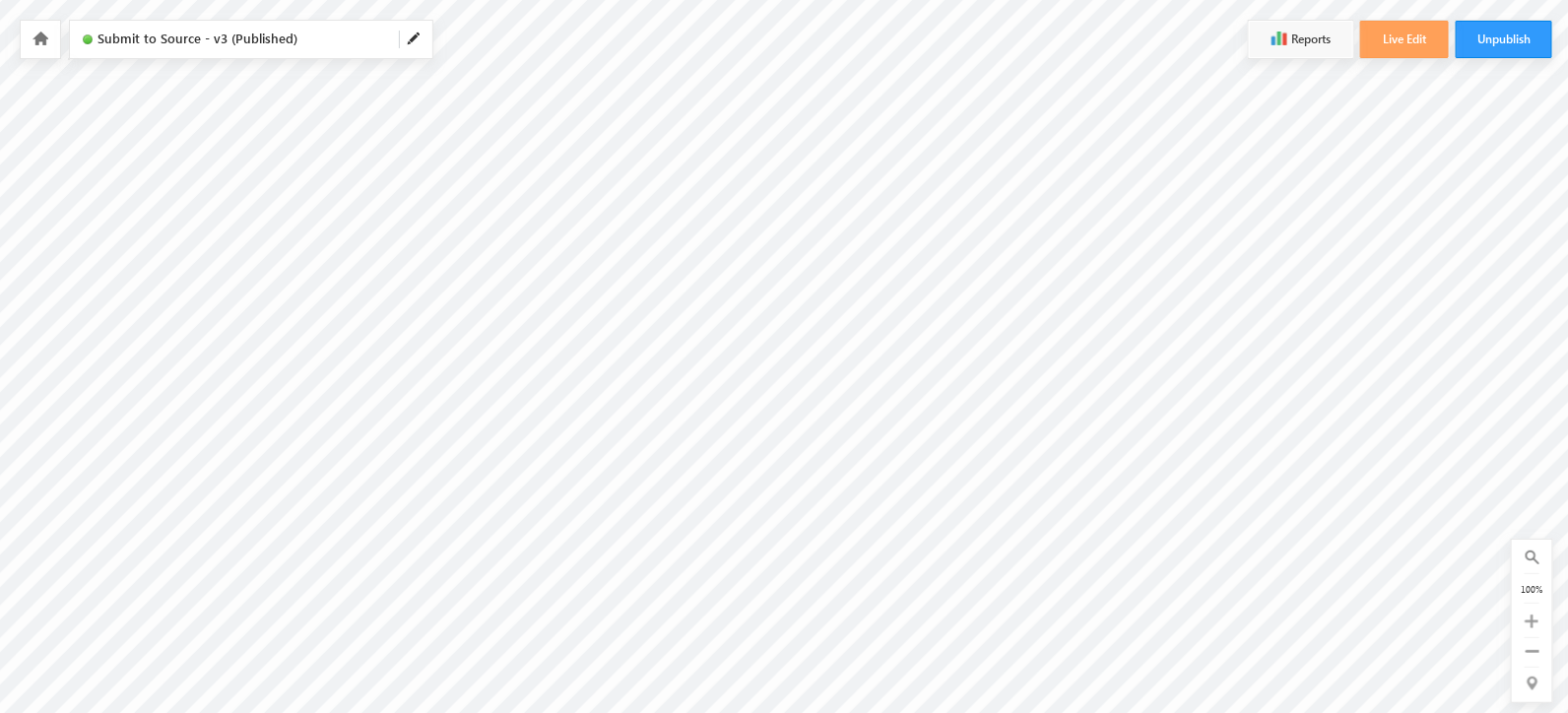
scroll to position [224, 3140]
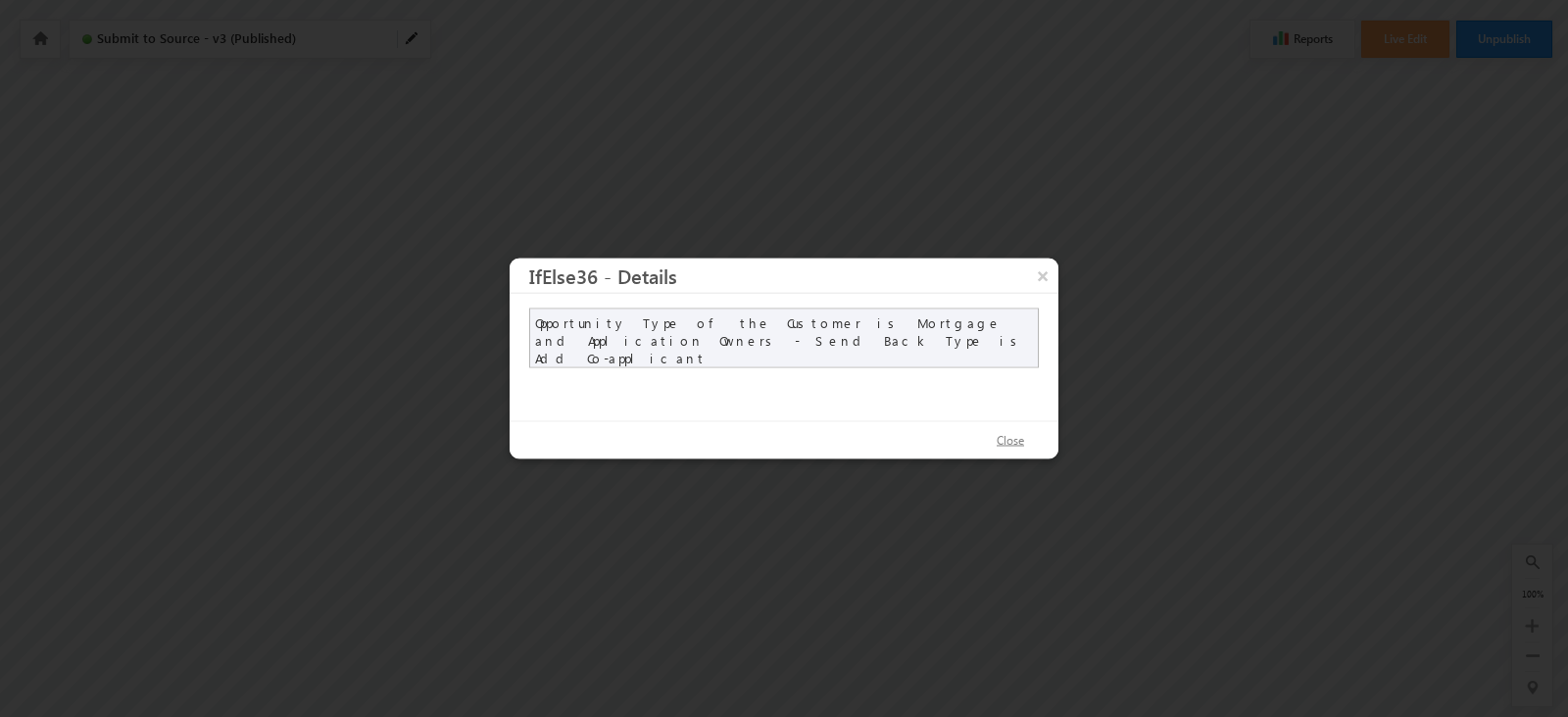
click at [1013, 436] on button "Close" at bounding box center [1011, 442] width 67 height 29
click at [1028, 433] on button "Close" at bounding box center [1011, 442] width 67 height 29
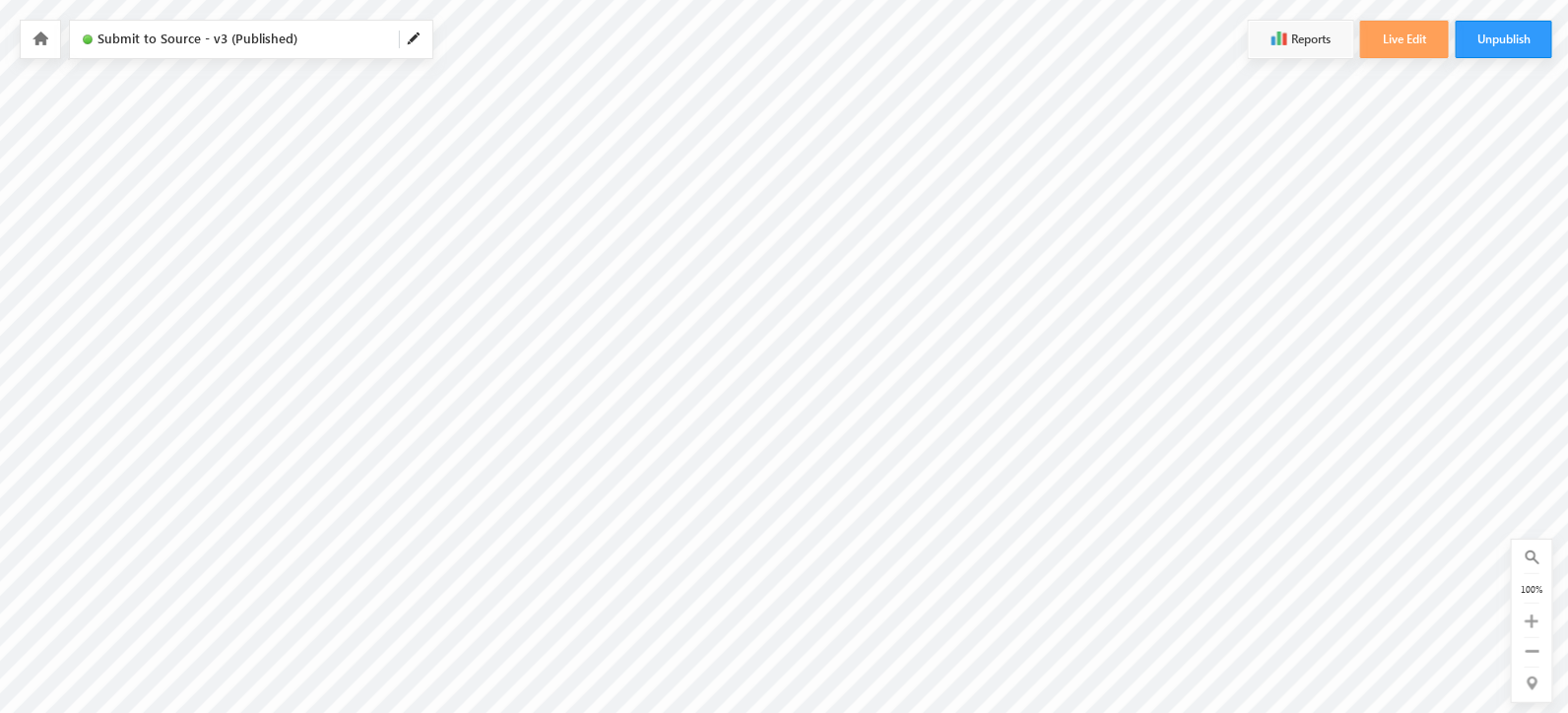
scroll to position [224, 3505]
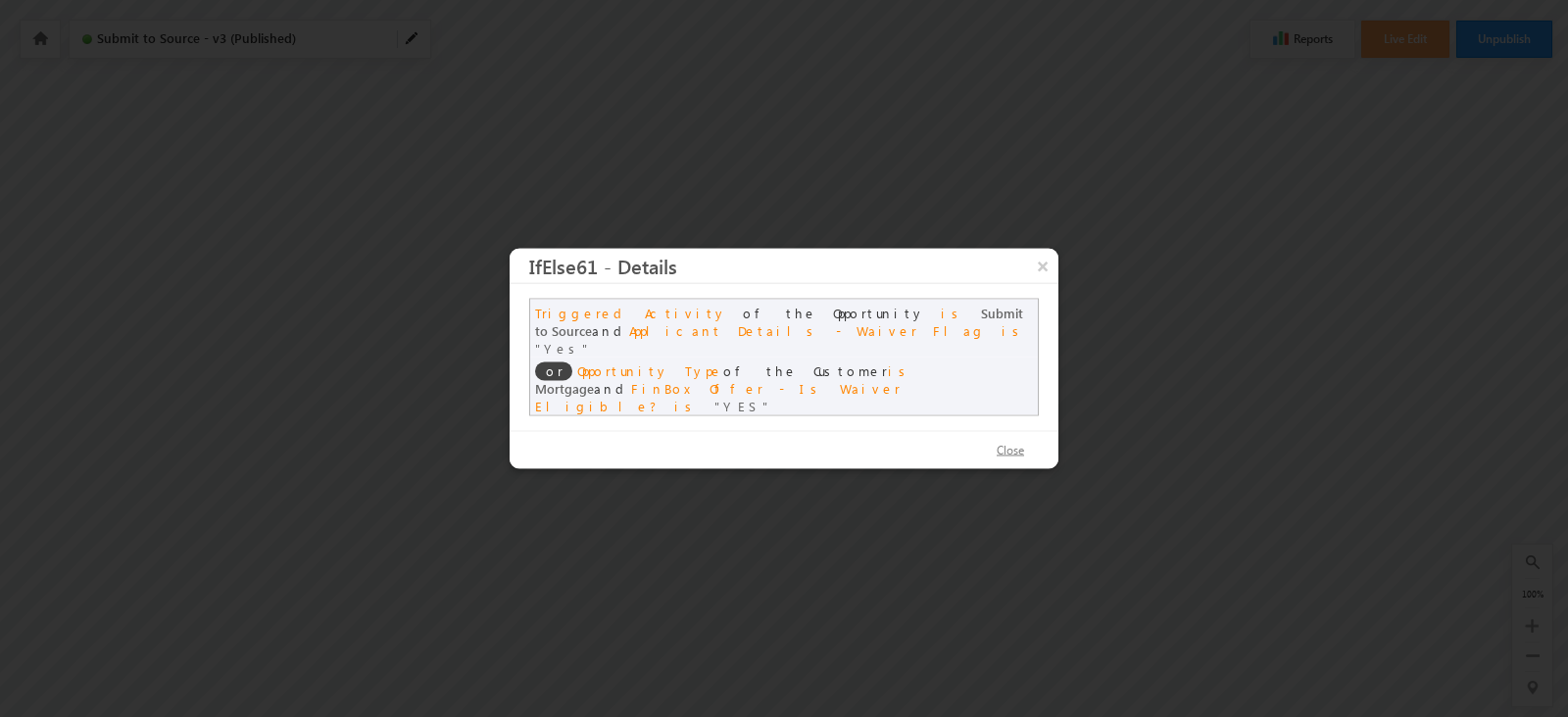
click at [1009, 451] on button "Close" at bounding box center [1011, 450] width 67 height 29
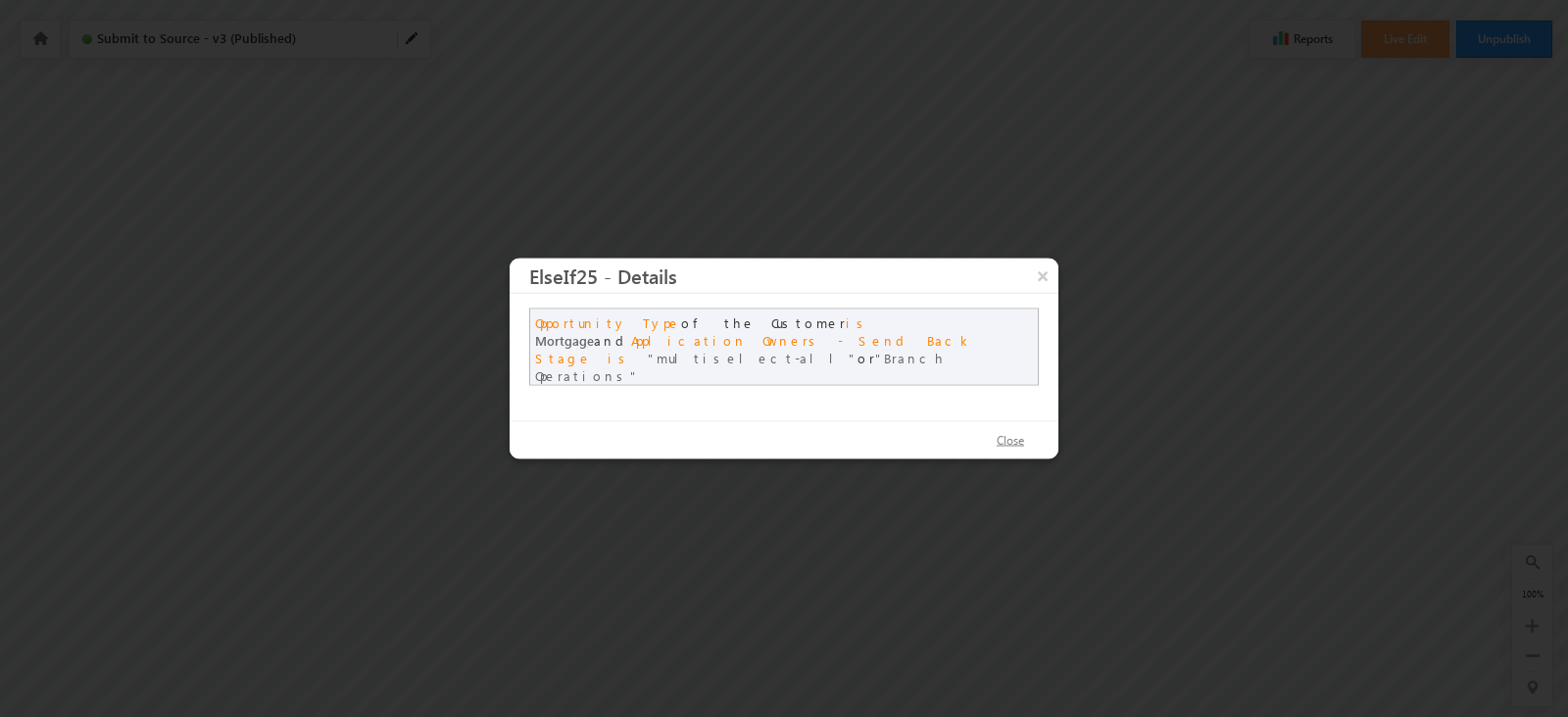
click at [1004, 443] on button "Close" at bounding box center [1011, 442] width 67 height 29
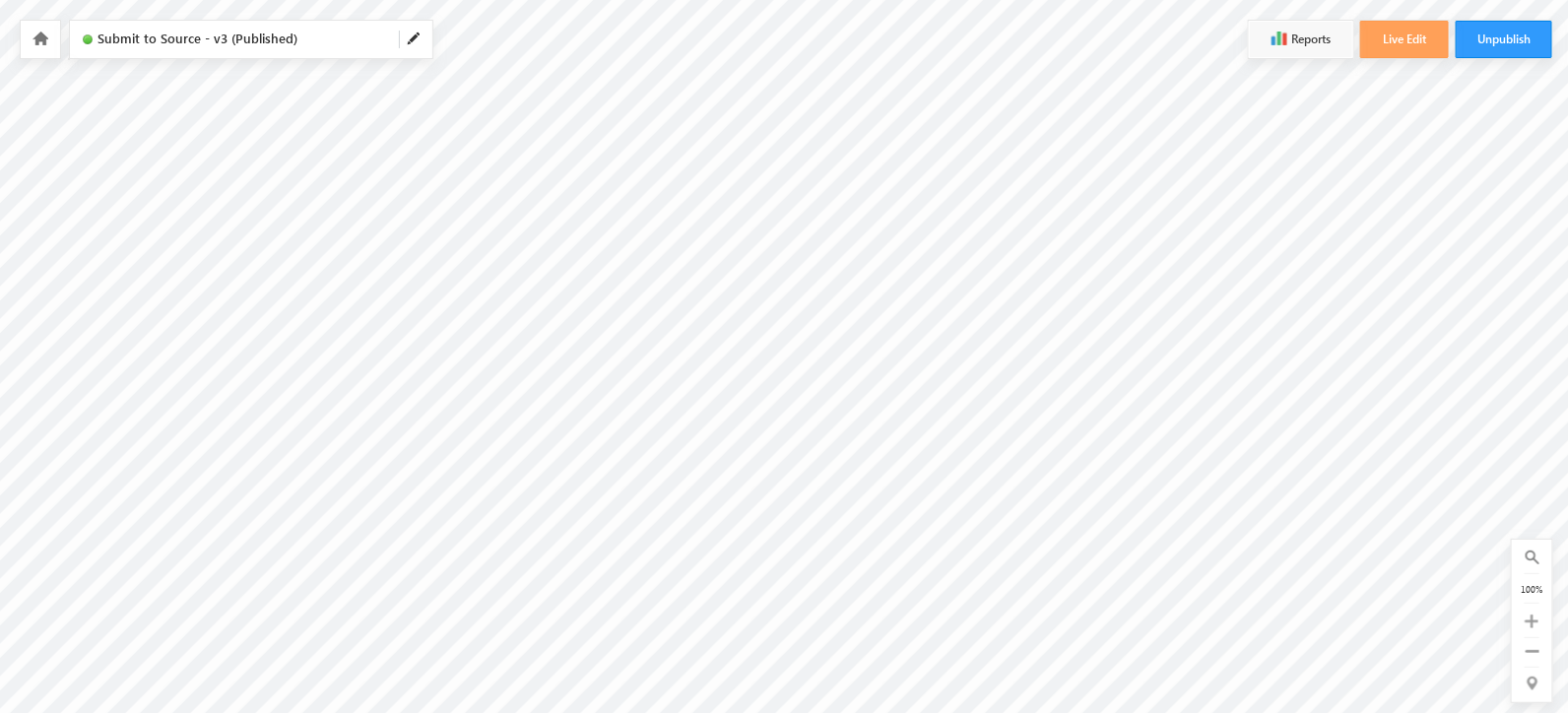
scroll to position [224, 3125]
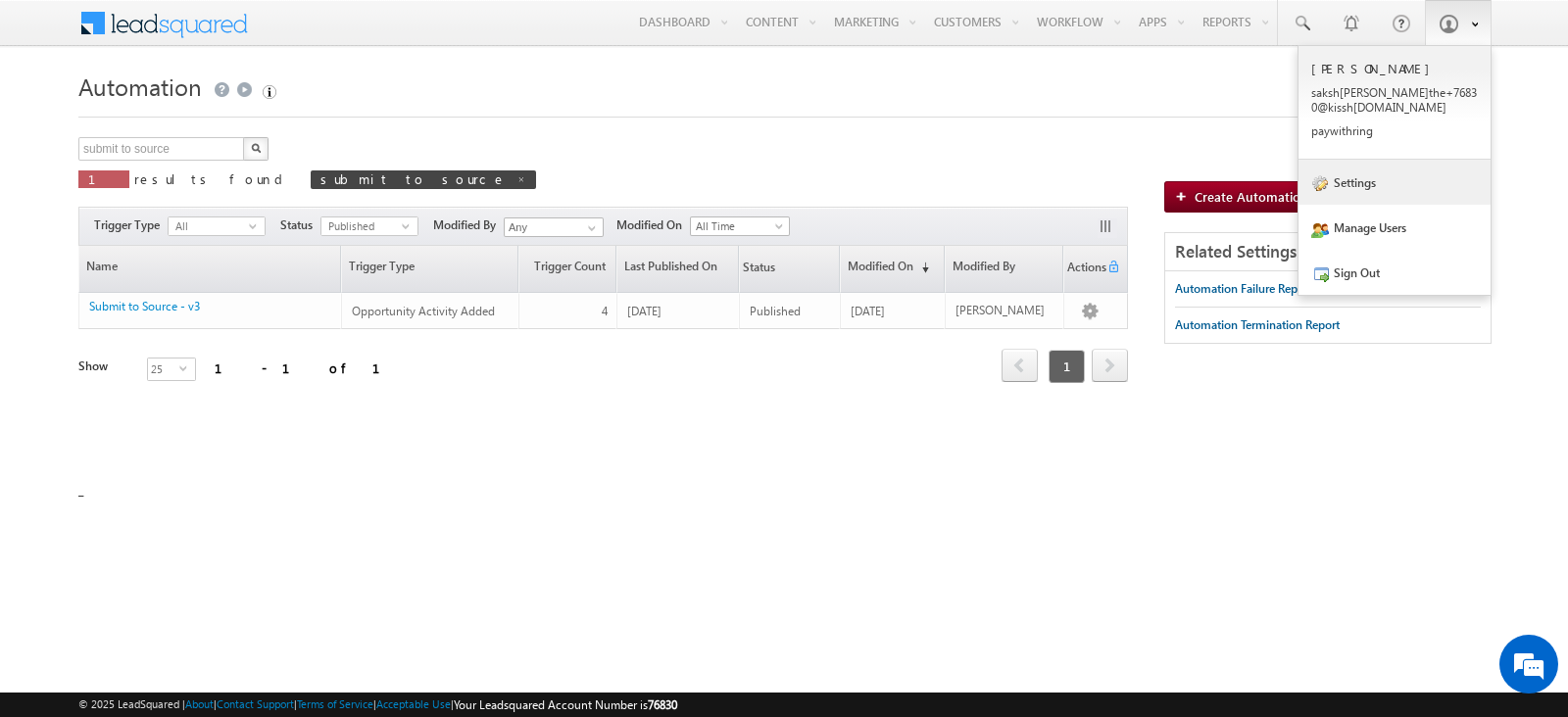
click at [1373, 197] on link "Settings" at bounding box center [1393, 182] width 192 height 45
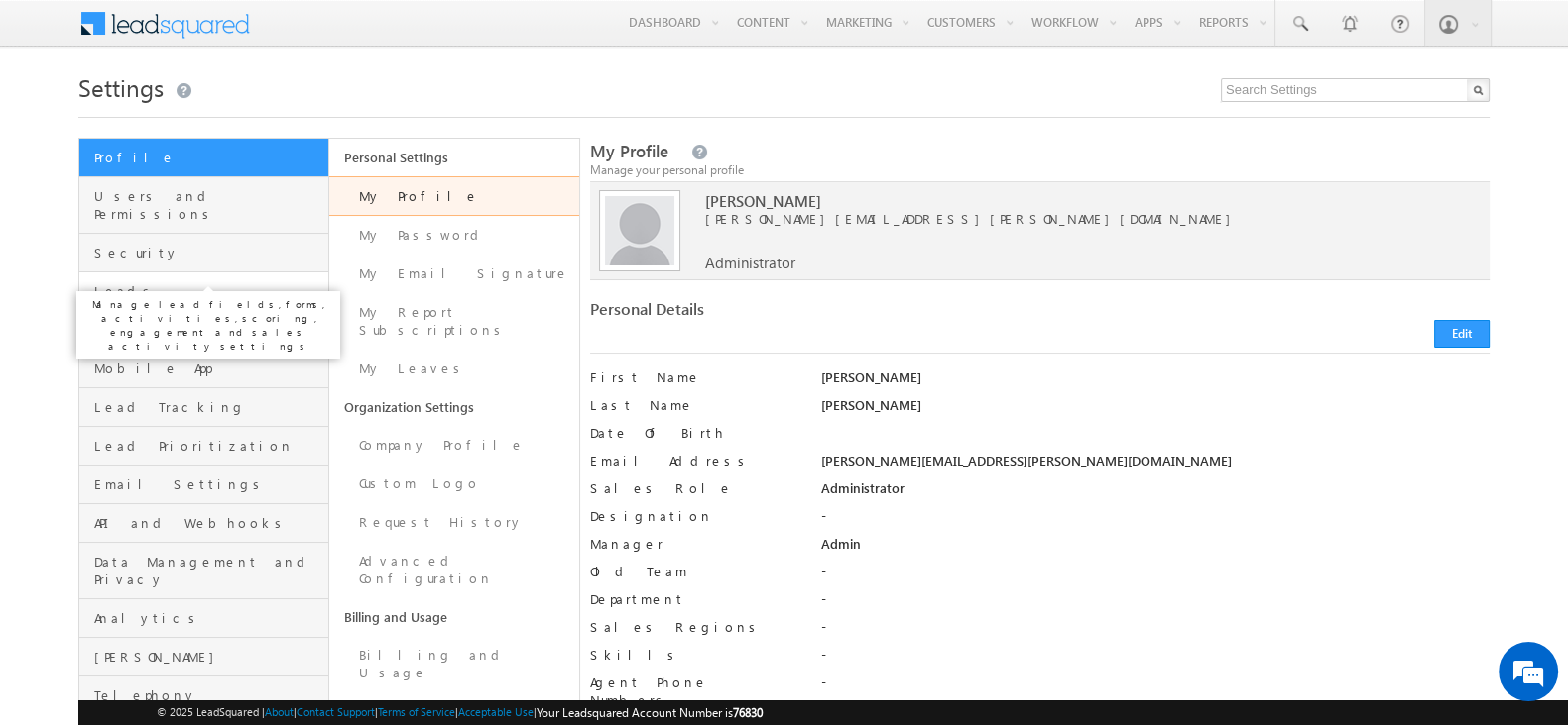
click at [122, 282] on span "Leads" at bounding box center [209, 291] width 229 height 18
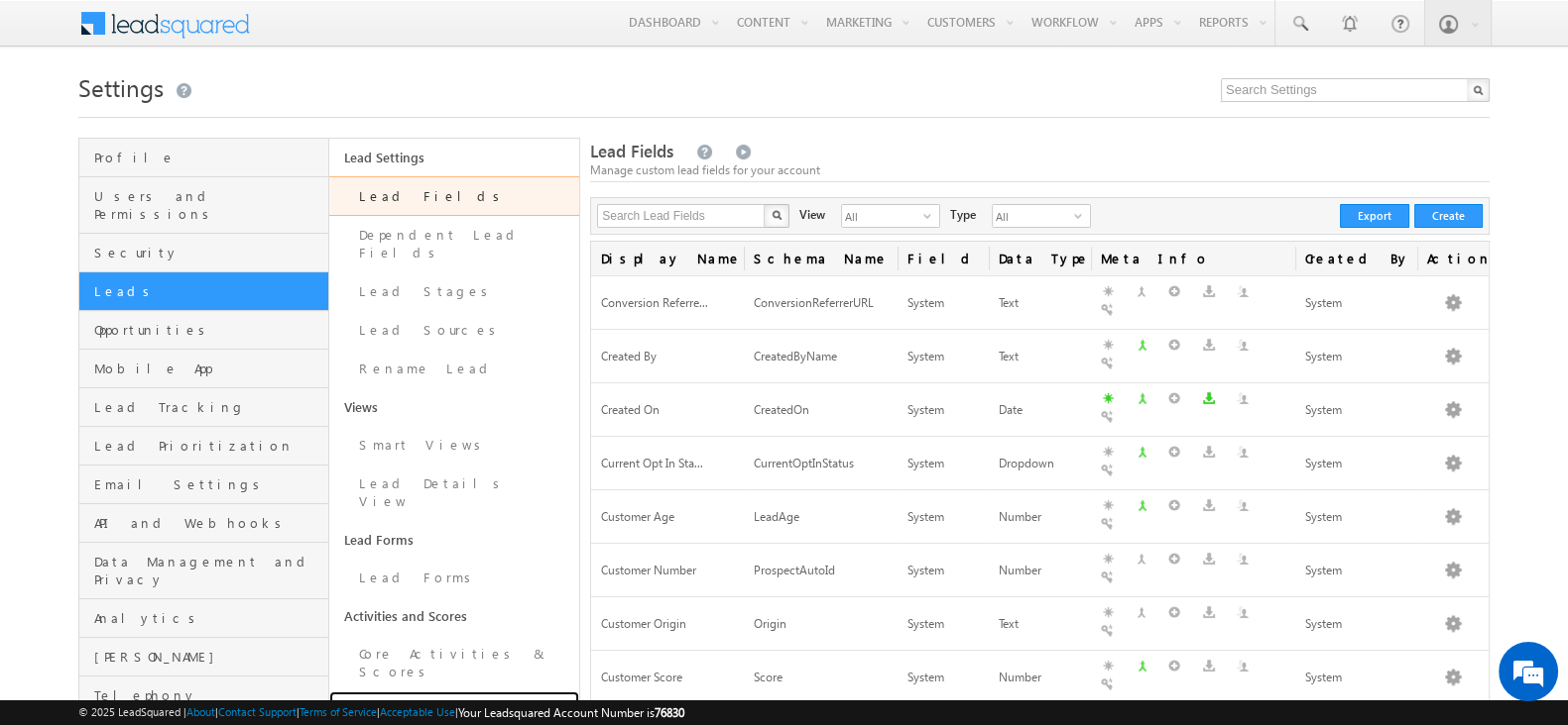
click at [456, 692] on link "Custom Activities & Scores" at bounding box center [454, 720] width 250 height 57
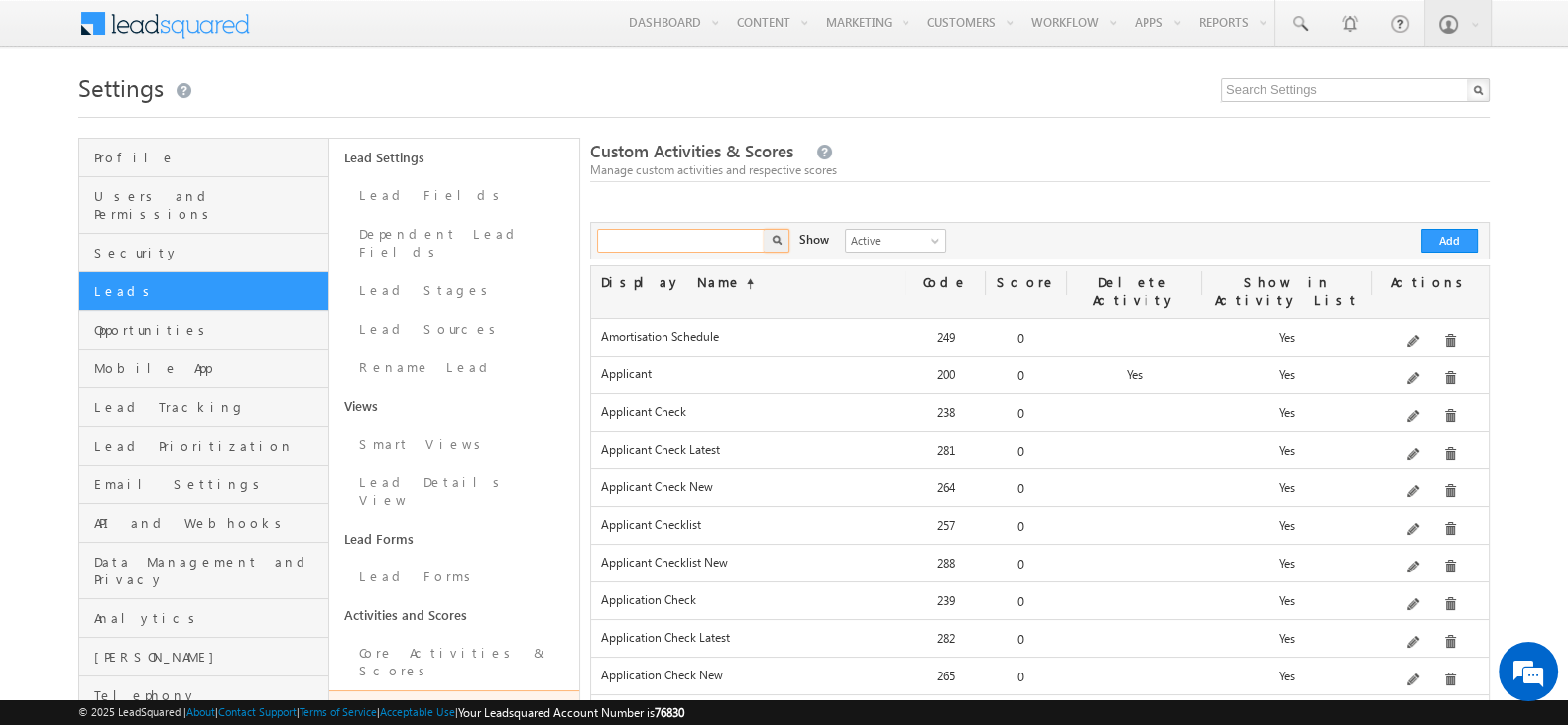
click at [697, 242] on input "text" at bounding box center [682, 241] width 169 height 24
type input "update income"
click at [763, 229] on button "button" at bounding box center [776, 241] width 26 height 24
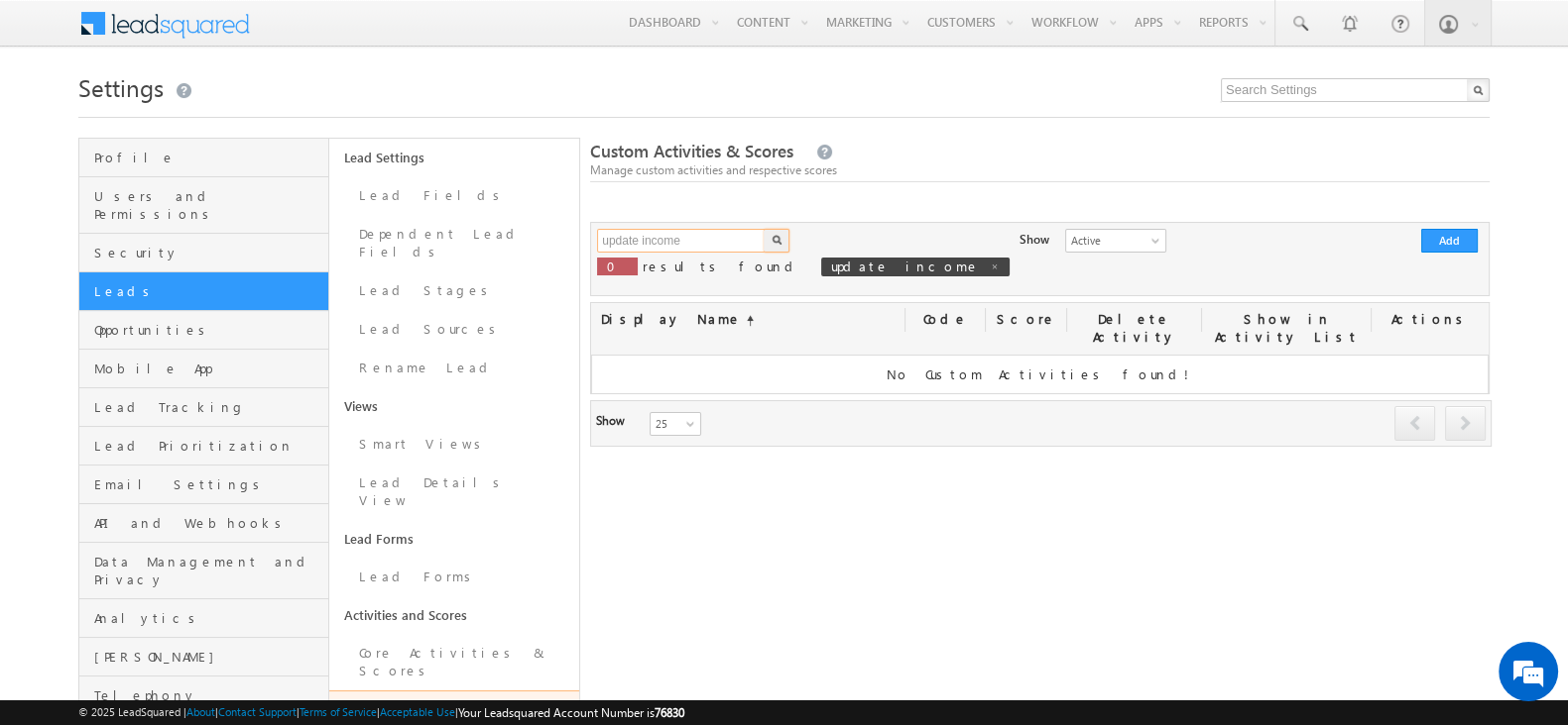
click at [692, 240] on input "update income" at bounding box center [682, 241] width 169 height 24
type input "document"
click at [763, 229] on button "button" at bounding box center [776, 241] width 26 height 24
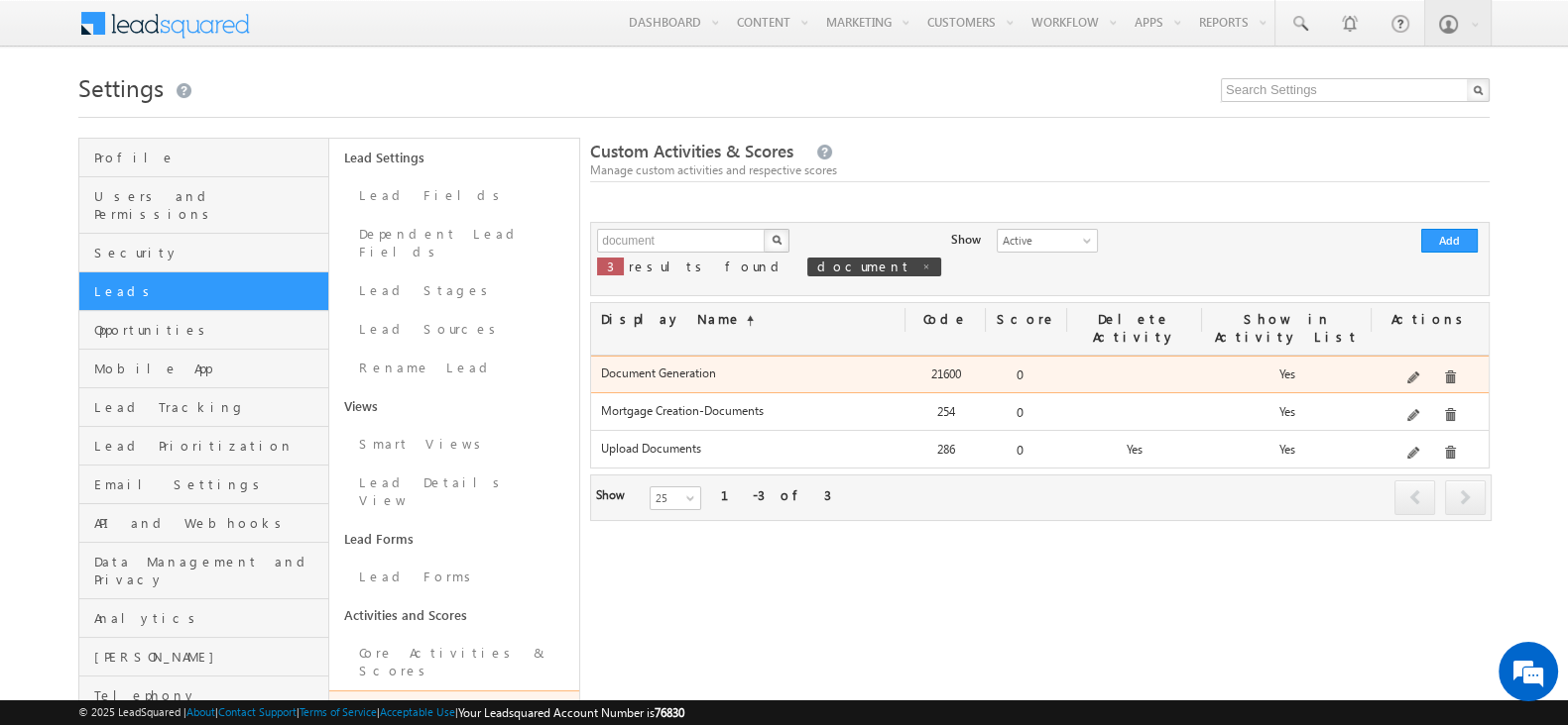
click at [1414, 356] on div "Edit" at bounding box center [1441, 341] width 80 height 34
click at [694, 366] on label "Document Generation" at bounding box center [748, 373] width 294 height 15
click at [1418, 372] on span at bounding box center [1414, 379] width 15 height 15
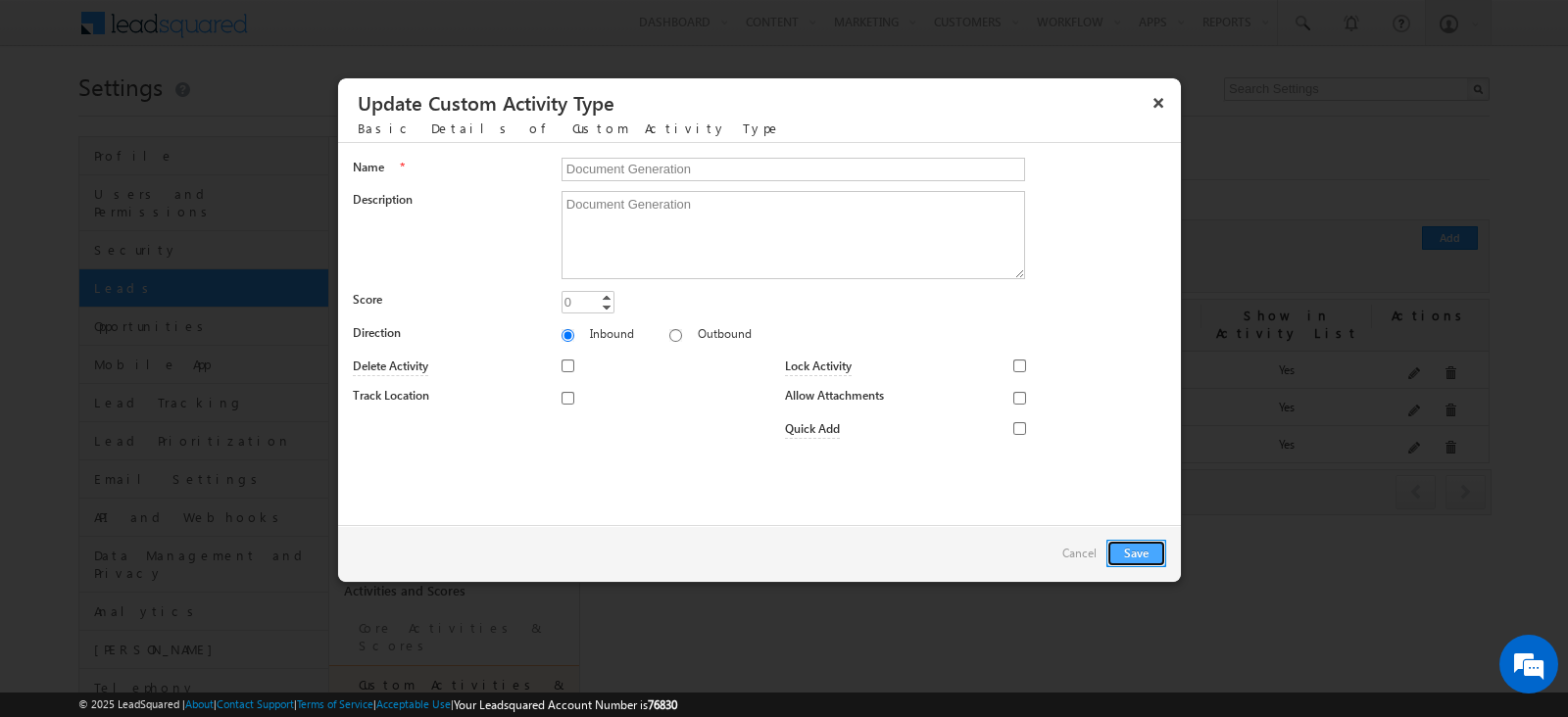
click at [1129, 548] on button "Save" at bounding box center [1135, 554] width 60 height 28
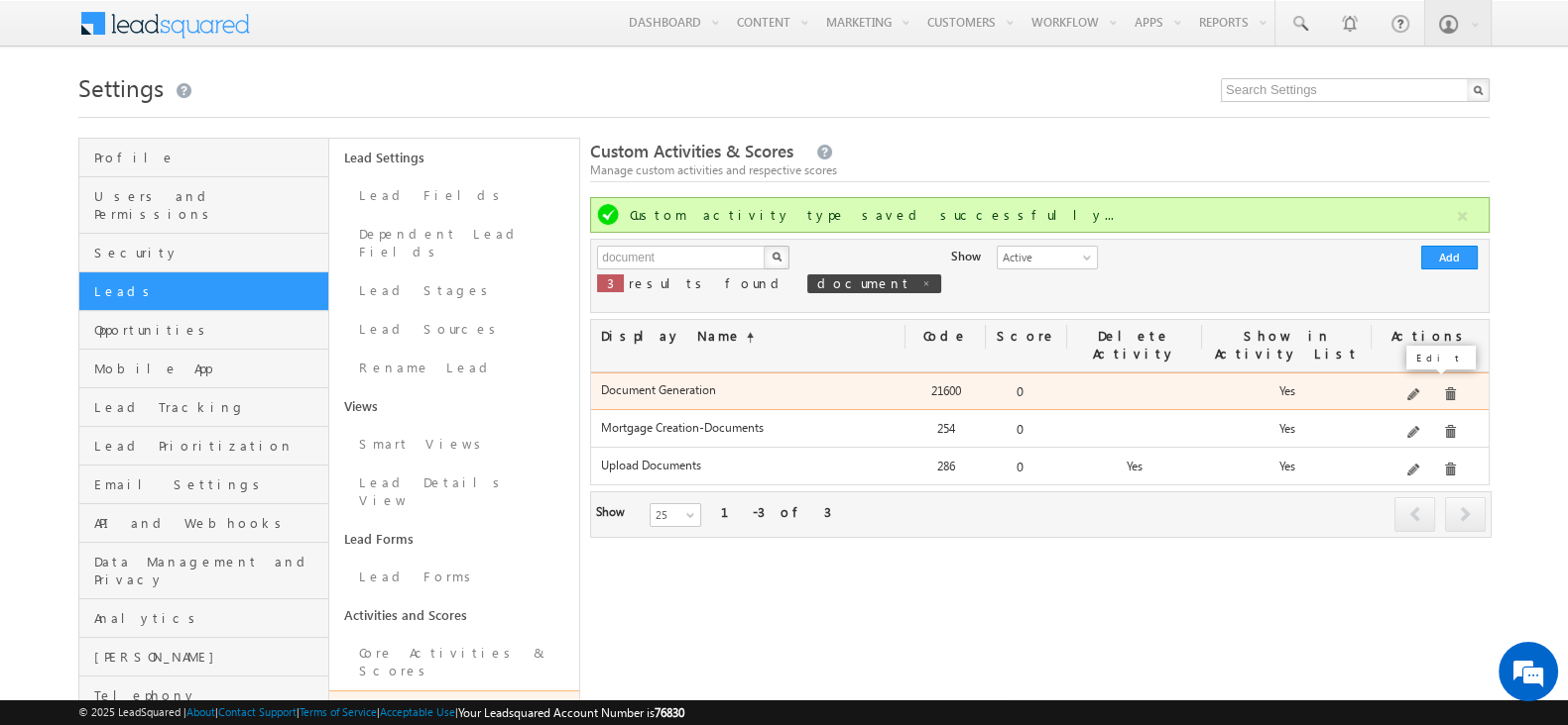
click at [1418, 389] on span at bounding box center [1414, 396] width 15 height 15
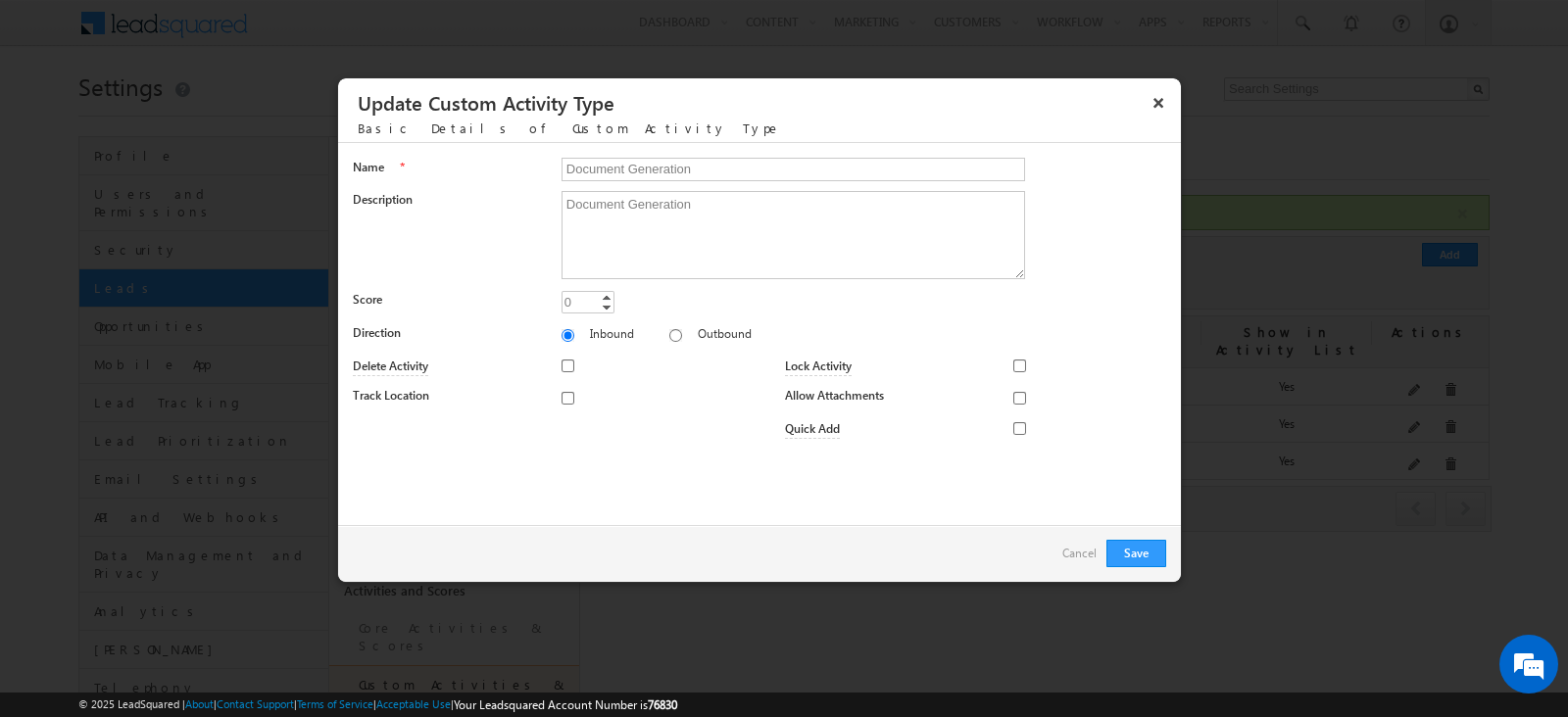
click at [1098, 555] on div "Save Back Cancel" at bounding box center [759, 554] width 842 height 57
click at [1093, 555] on link "Cancel" at bounding box center [1078, 554] width 34 height 28
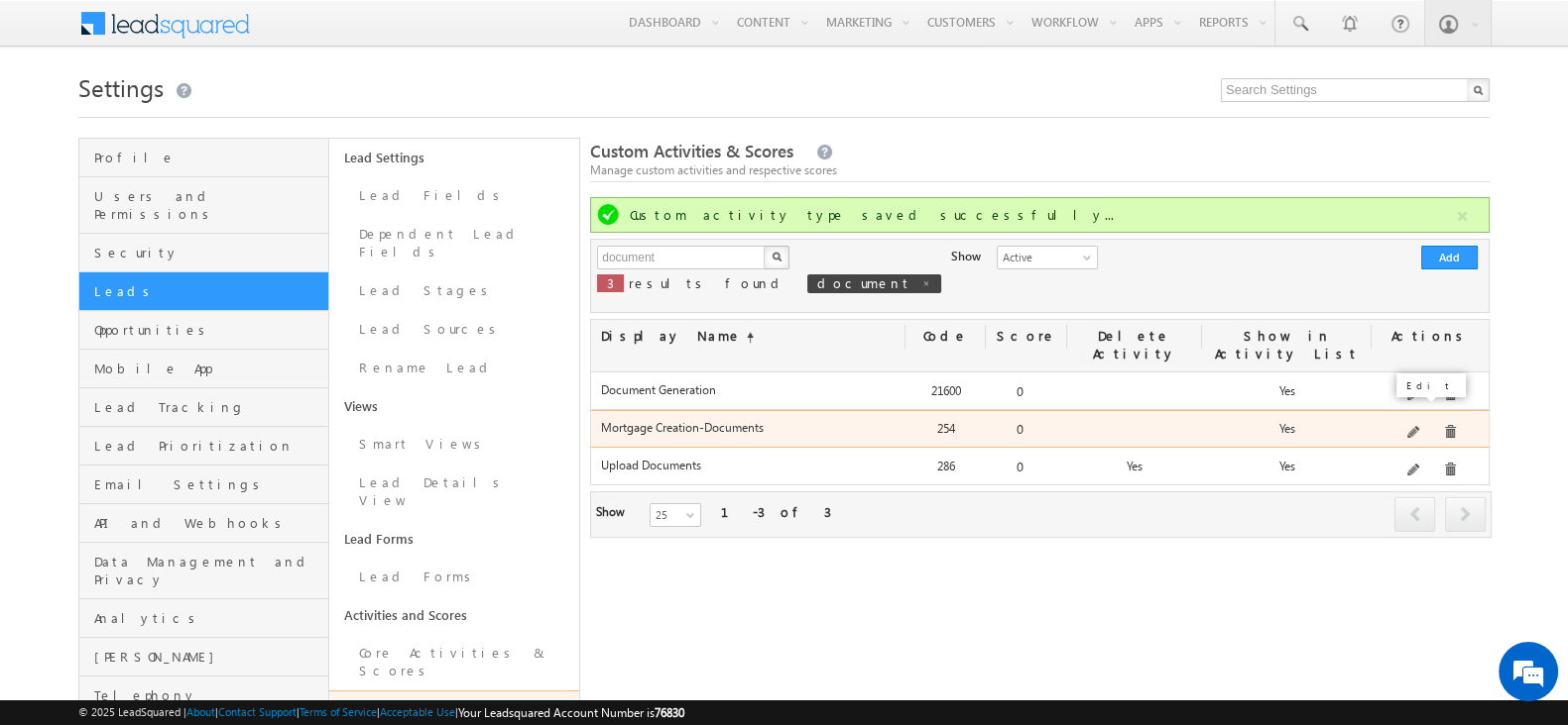
click at [1413, 427] on span at bounding box center [1414, 434] width 15 height 15
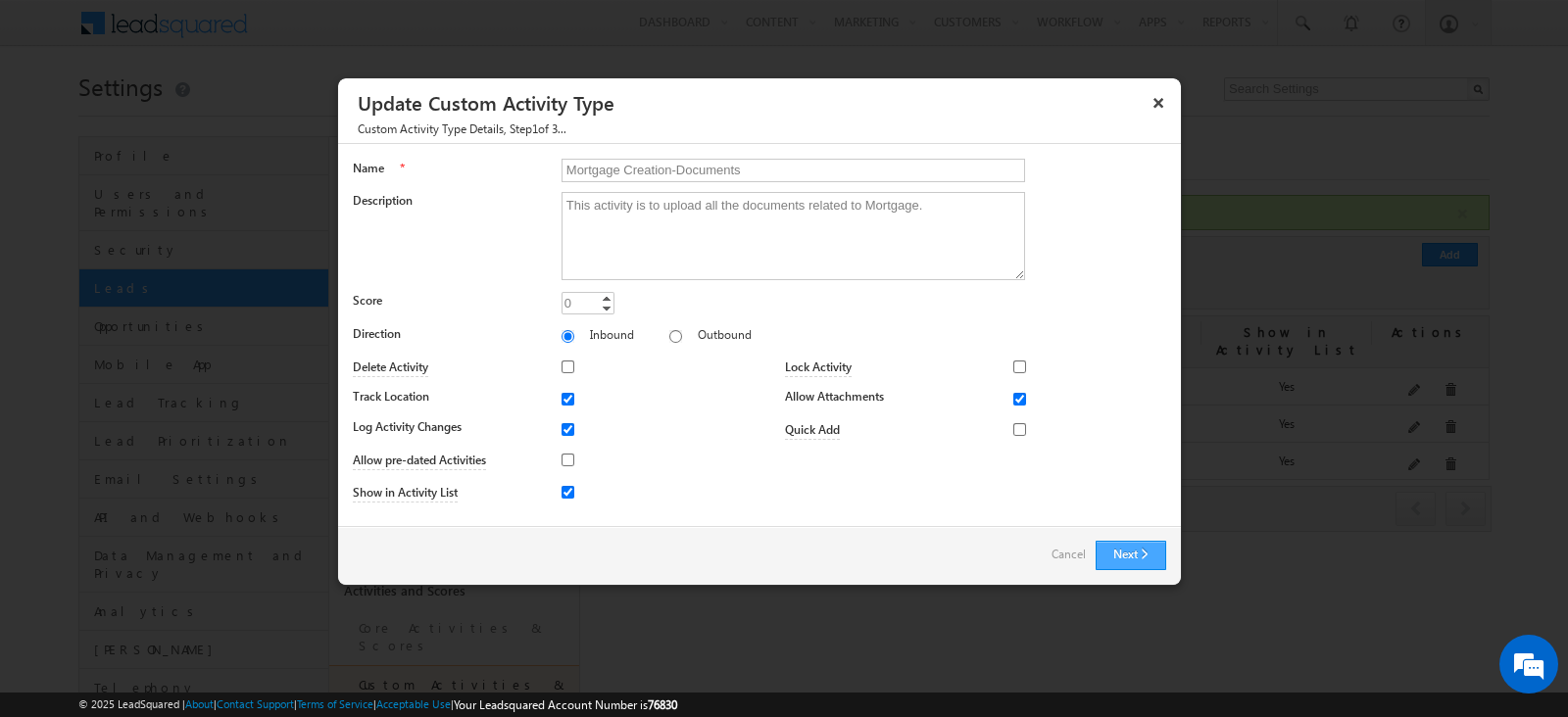
click at [1120, 549] on button "Next" at bounding box center [1131, 556] width 71 height 30
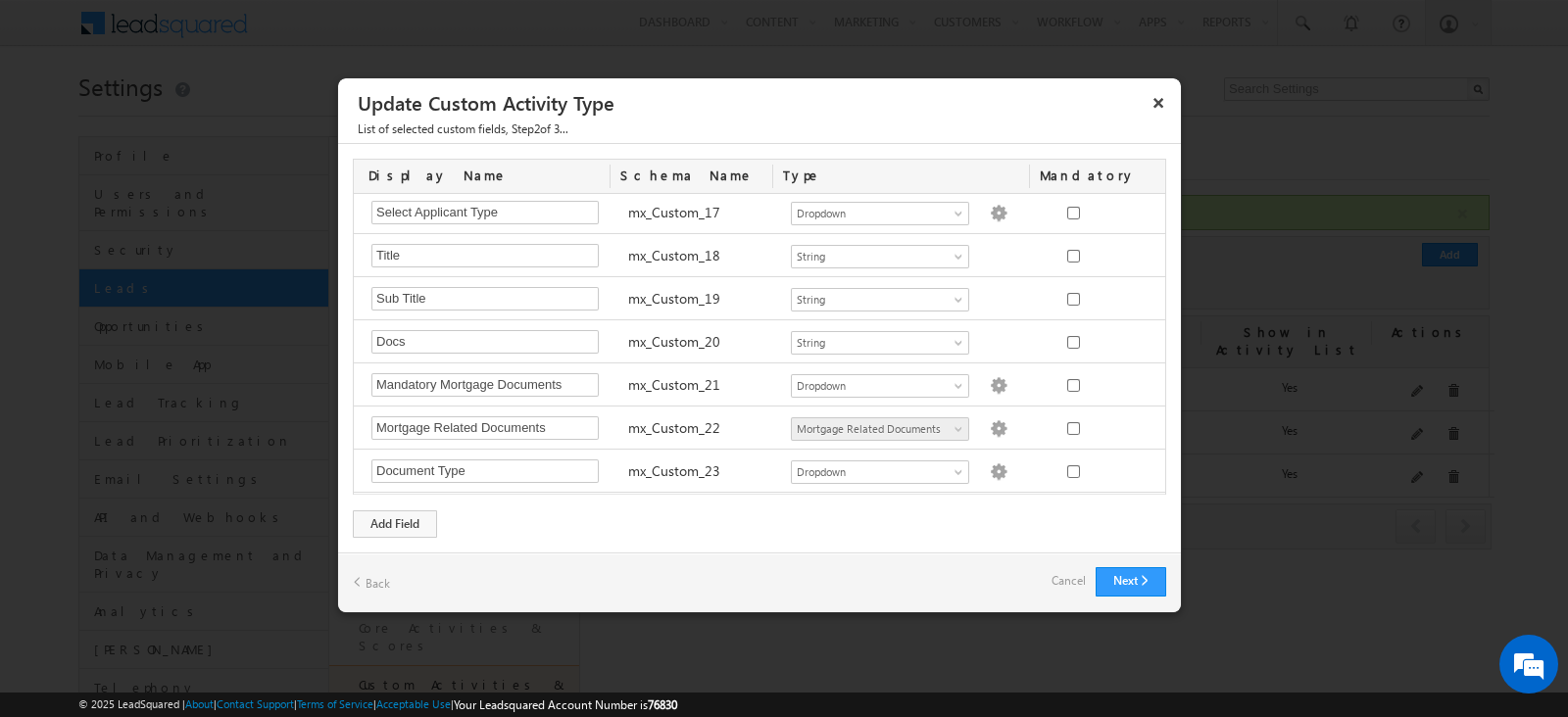
scroll to position [857, 0]
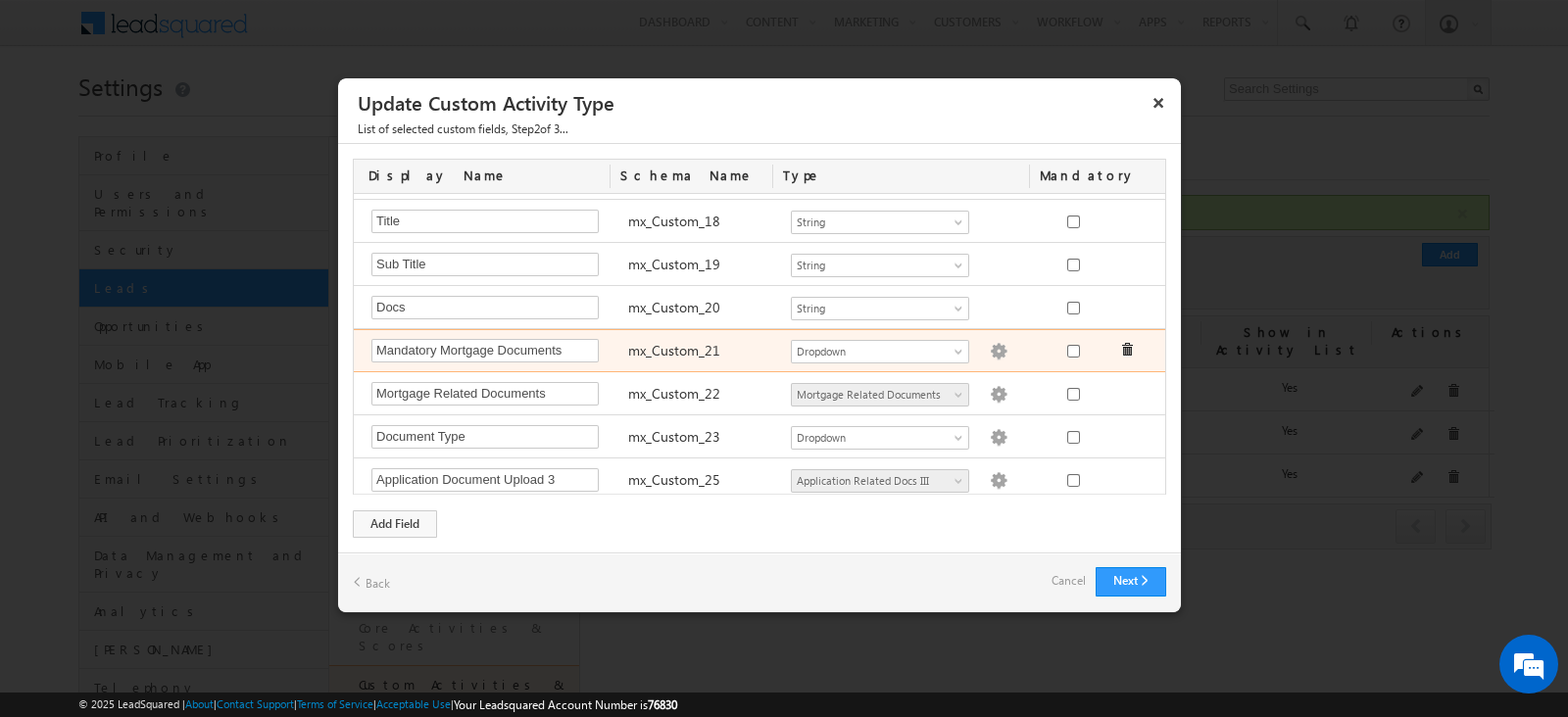
click at [990, 343] on img at bounding box center [999, 352] width 18 height 18
type textarea "Vetting Report Stamp Duty Challan Equitable Mortgage Registered Mortgage Namuna…"
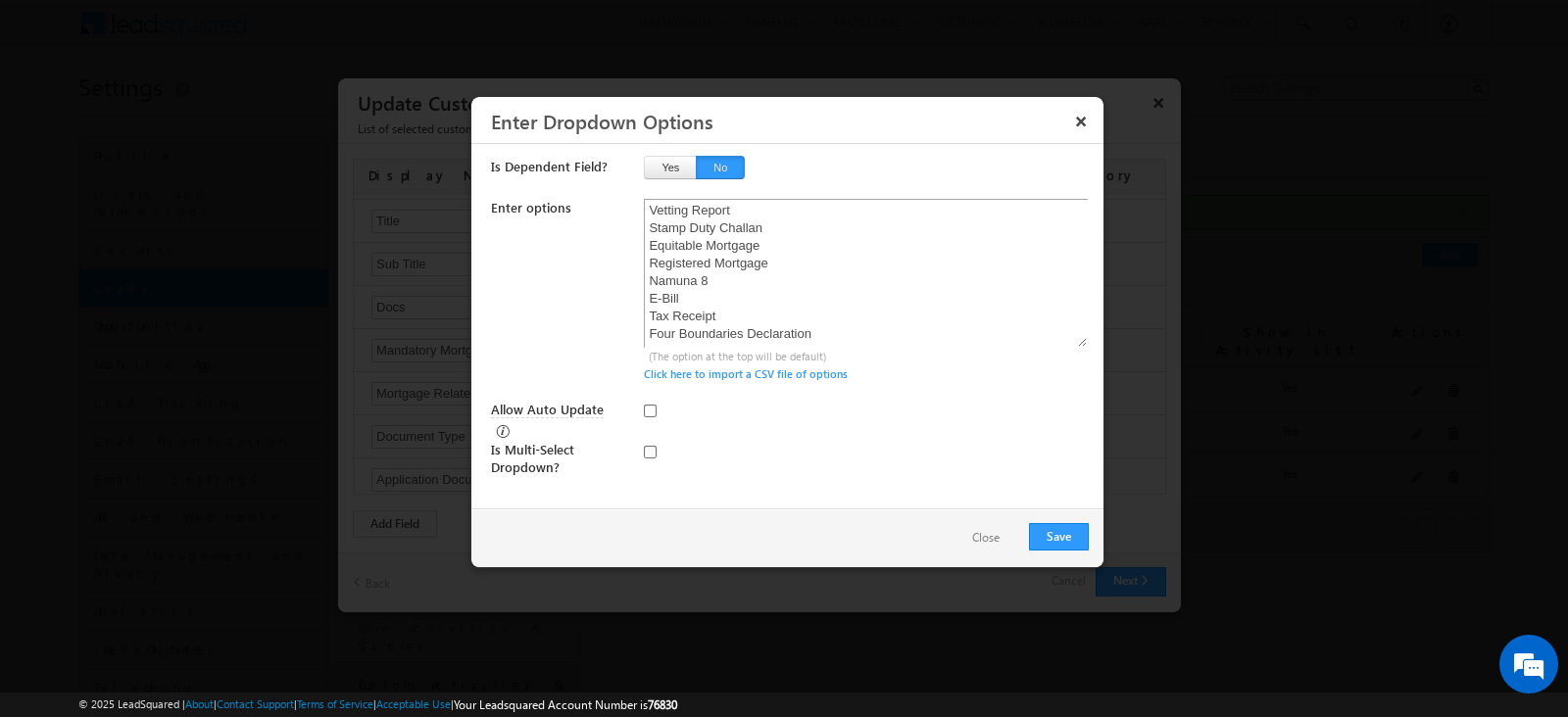
scroll to position [0, 0]
click at [980, 538] on button "Close" at bounding box center [986, 538] width 67 height 29
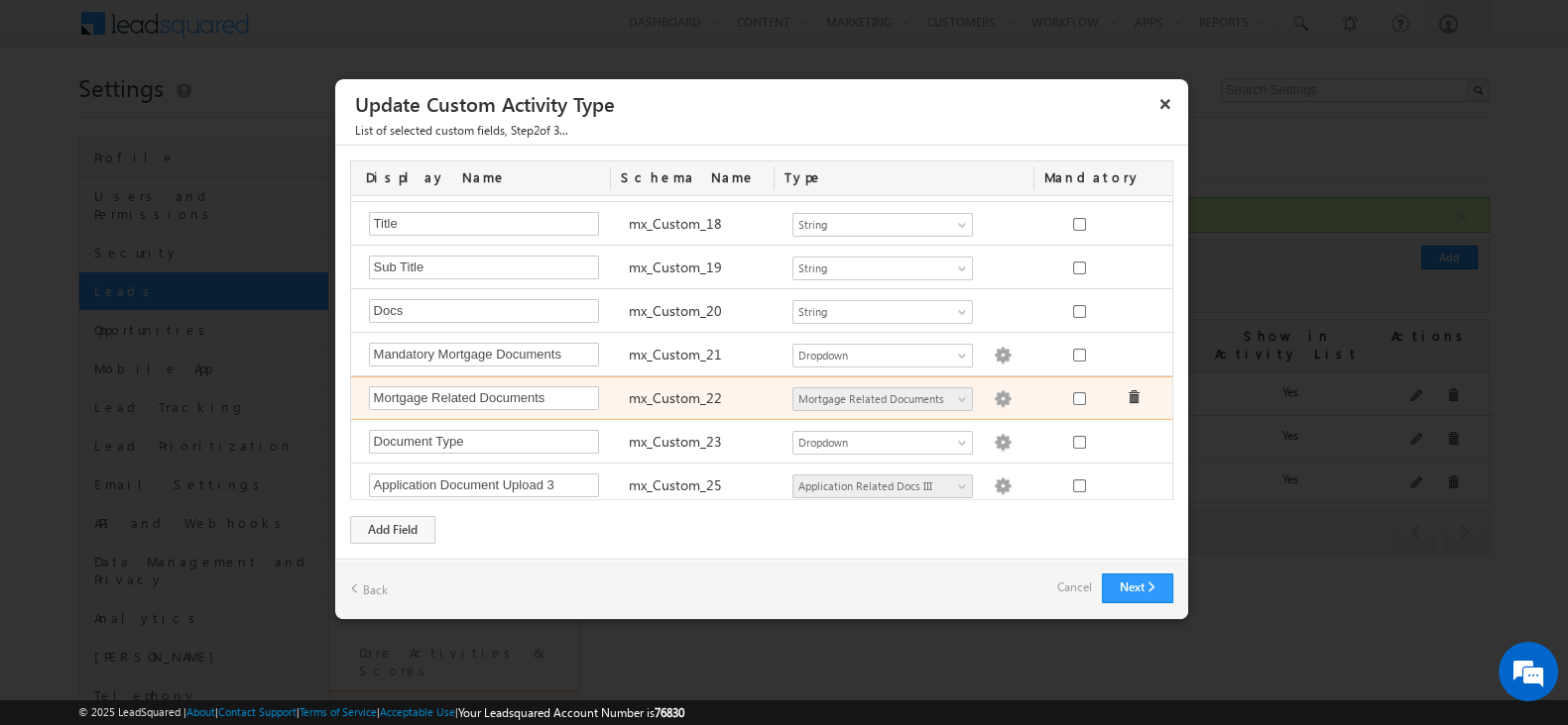
click at [994, 394] on img at bounding box center [1003, 400] width 18 height 18
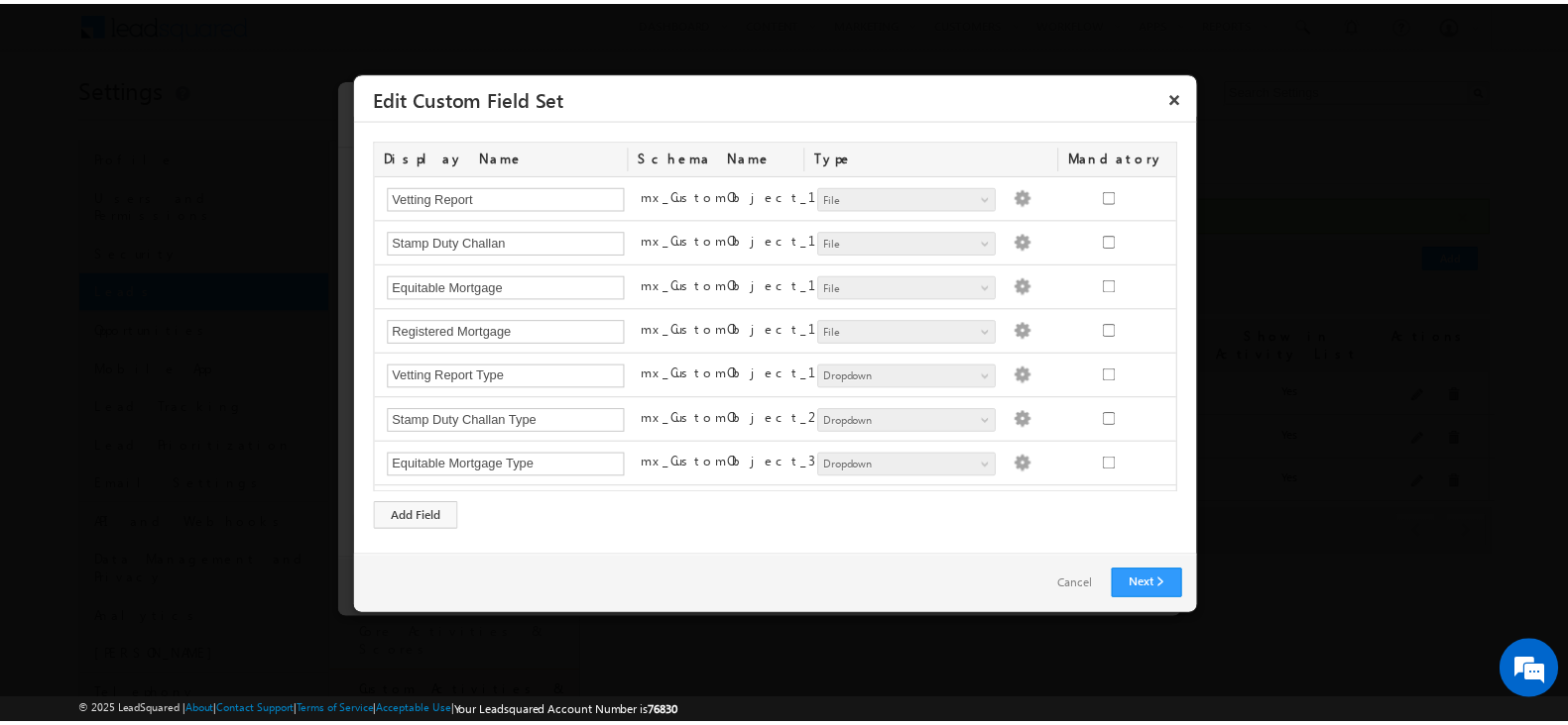
scroll to position [36, 0]
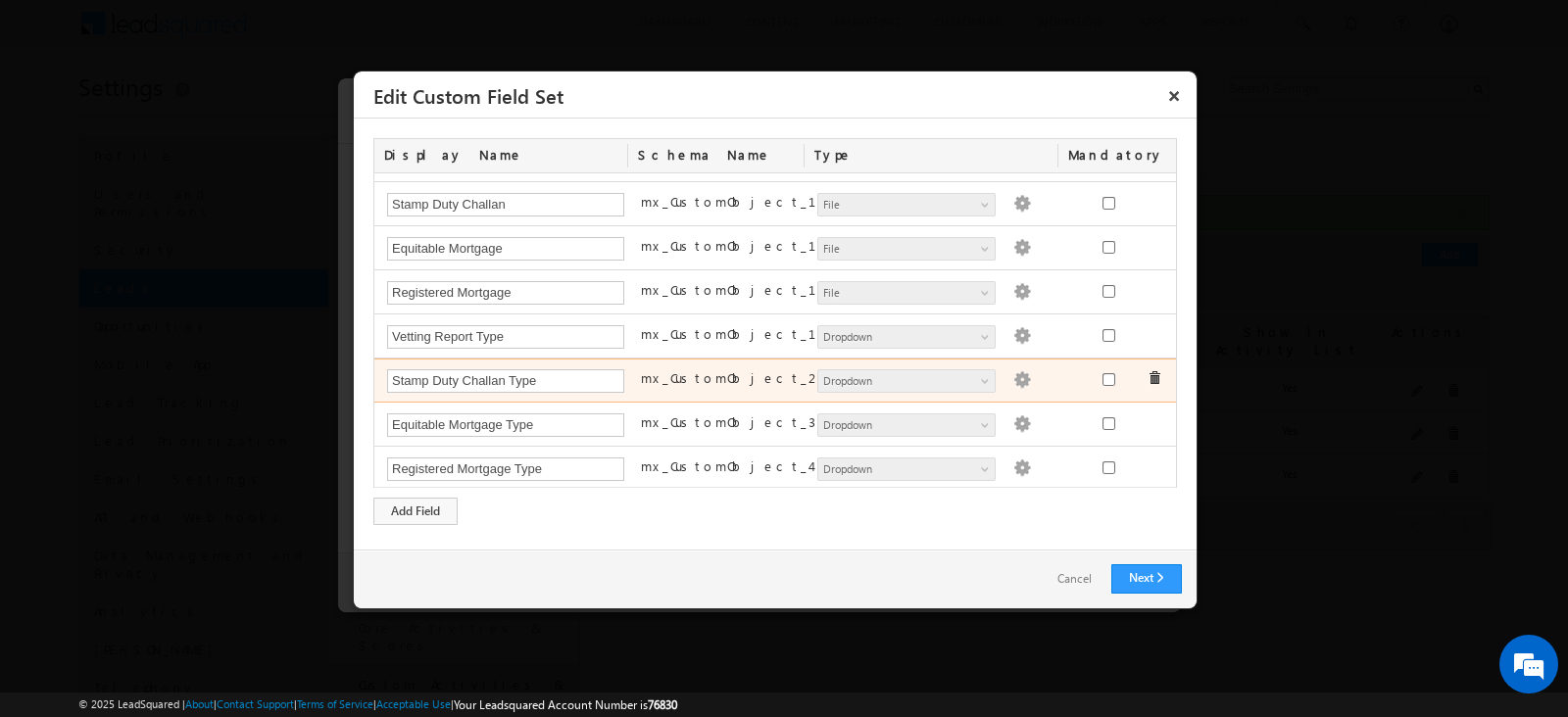
click at [1013, 377] on img at bounding box center [1021, 381] width 18 height 18
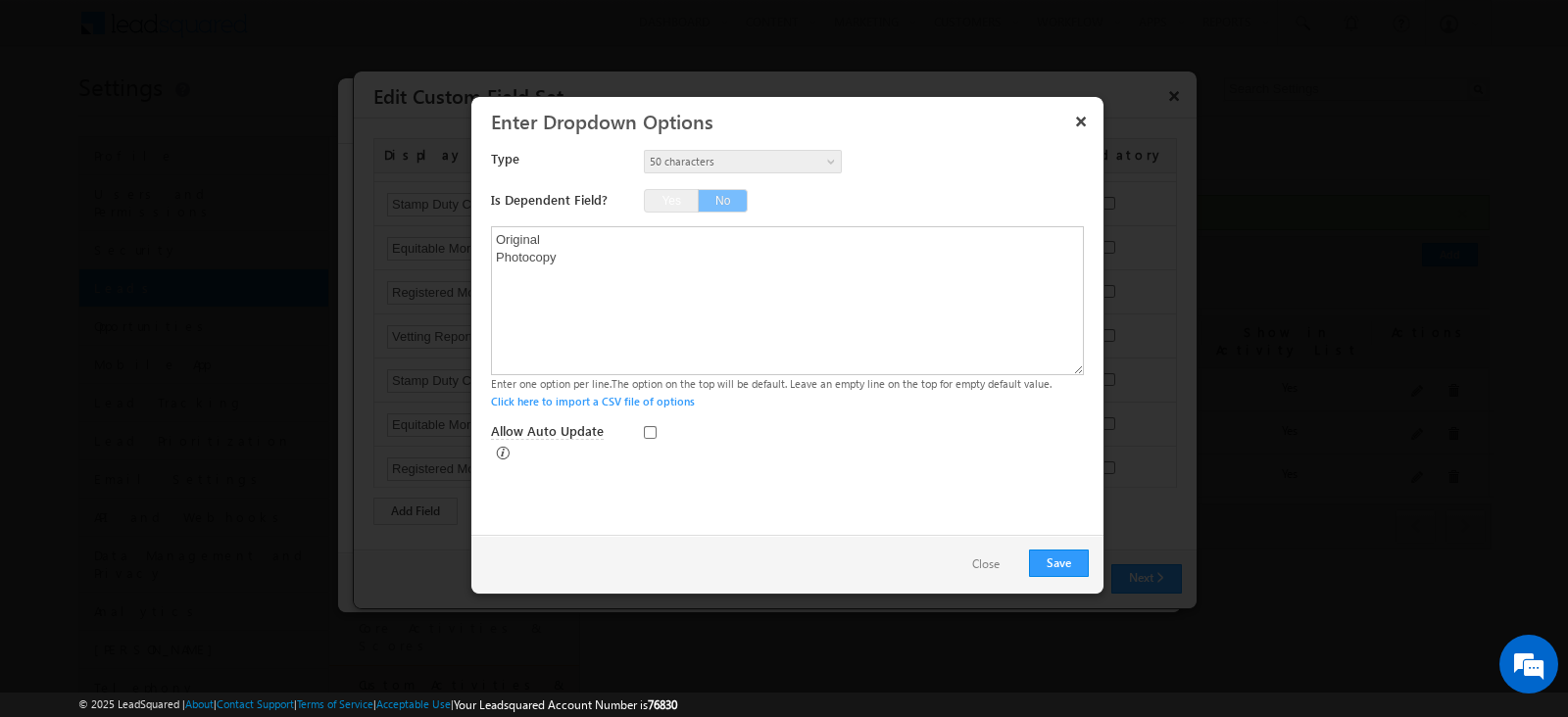
click at [977, 555] on button "Close" at bounding box center [986, 565] width 67 height 29
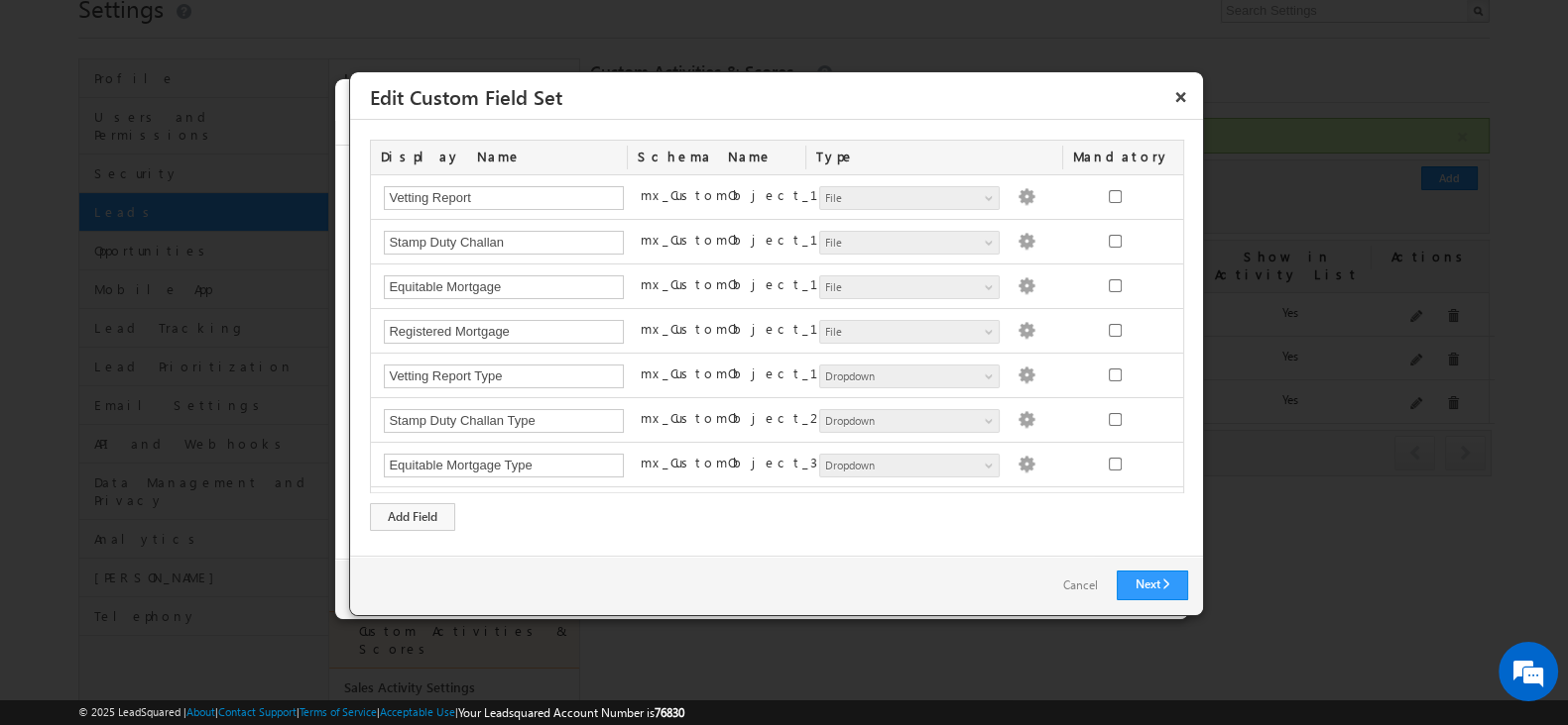
scroll to position [0, 0]
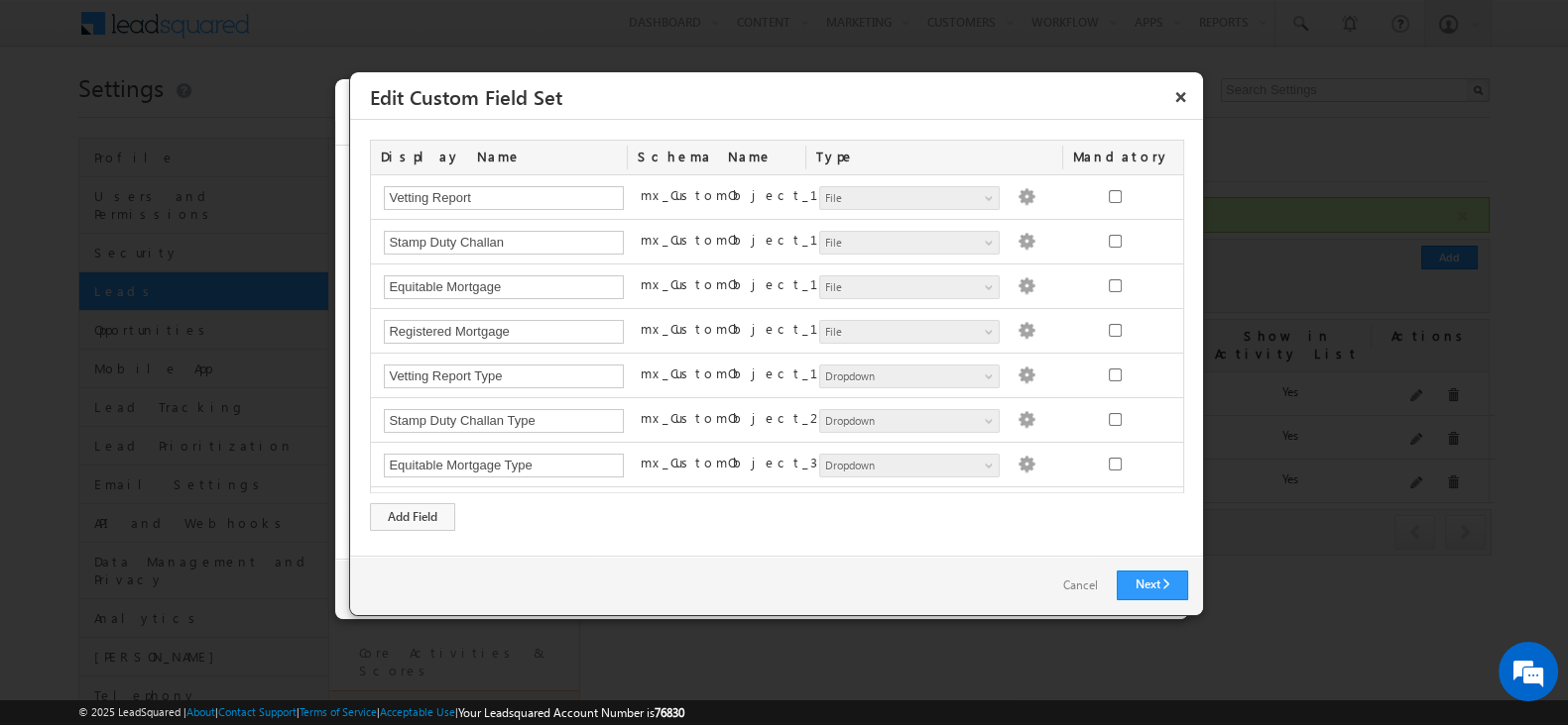
click at [1066, 580] on link "Cancel" at bounding box center [1078, 586] width 75 height 29
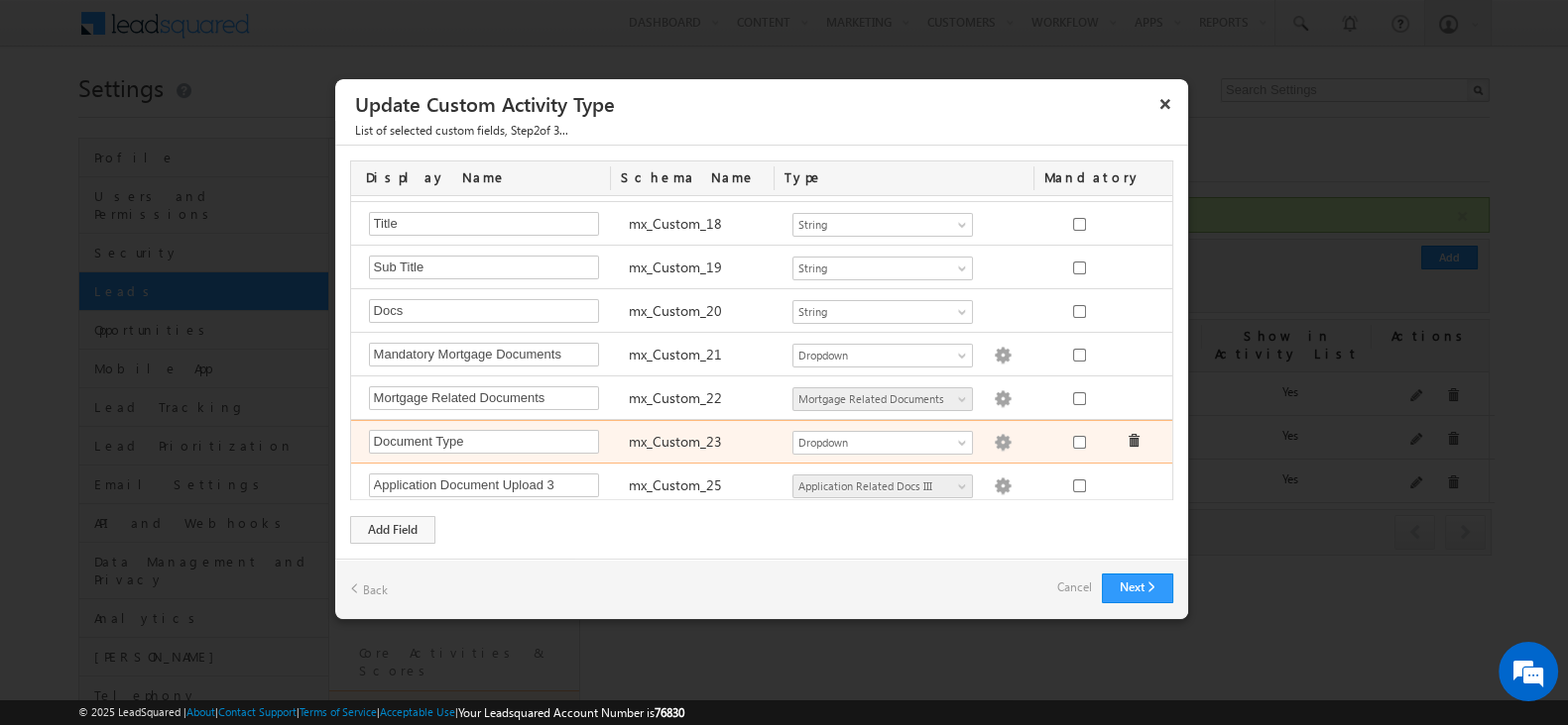
click at [994, 435] on img at bounding box center [1003, 444] width 18 height 18
type textarea "Mortgage Related"
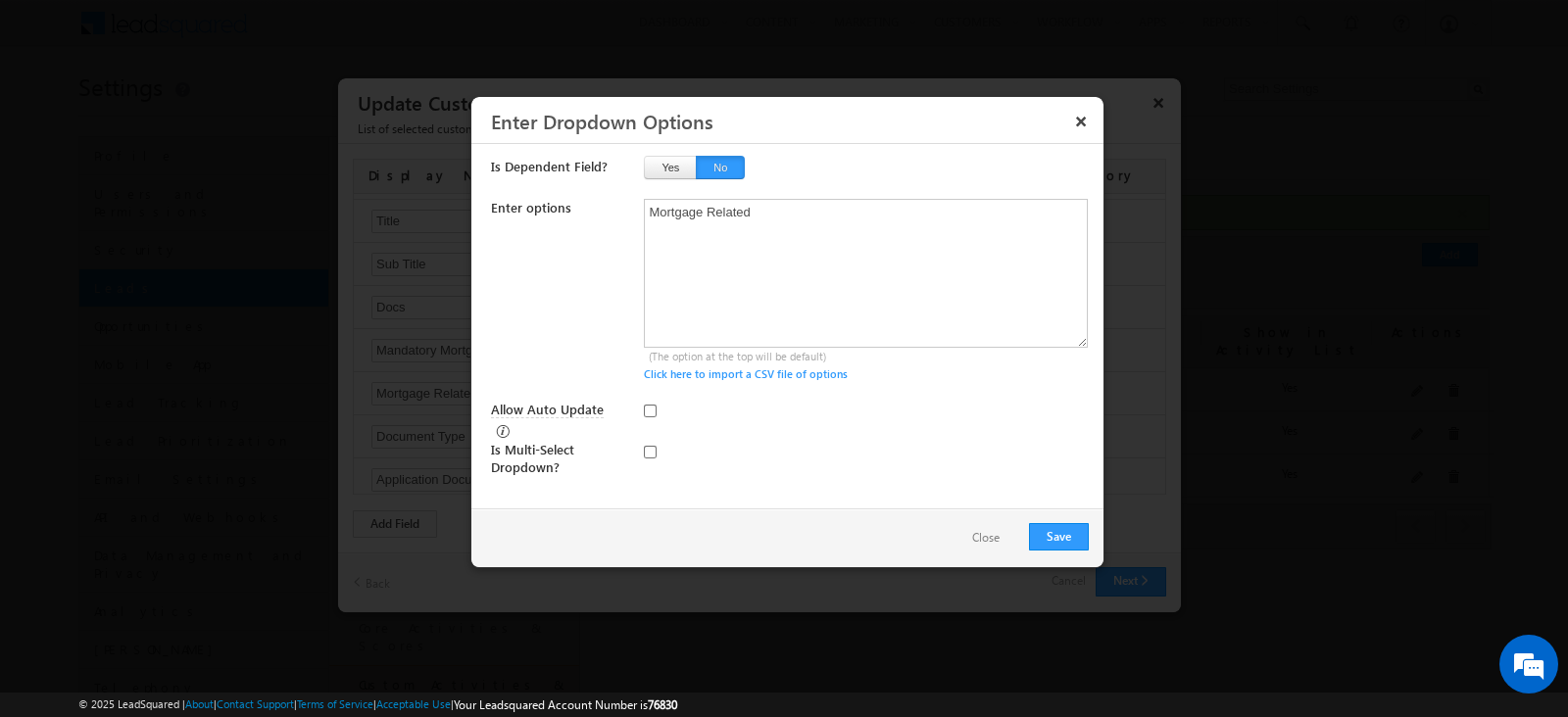
click at [990, 532] on button "Close" at bounding box center [986, 538] width 67 height 29
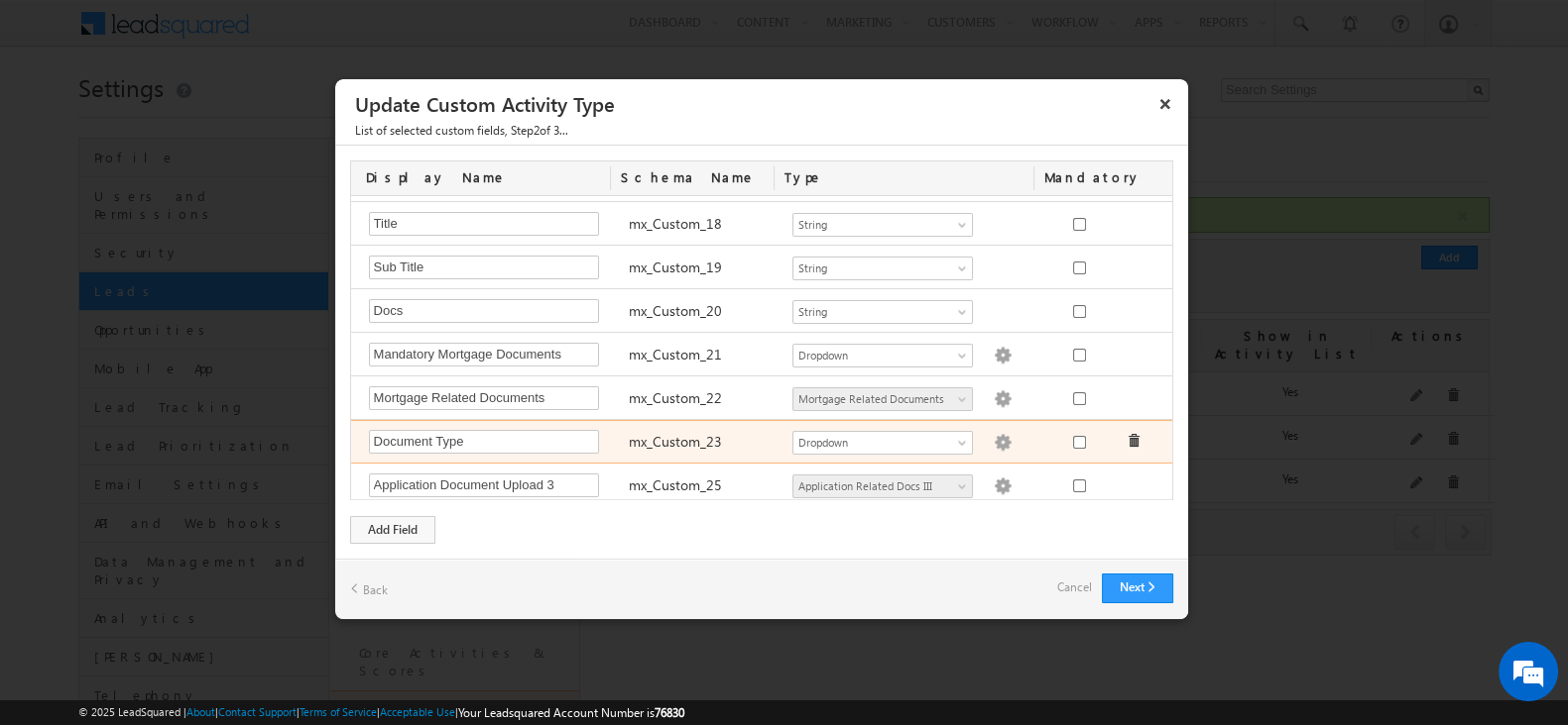
click at [994, 435] on img at bounding box center [1003, 444] width 18 height 18
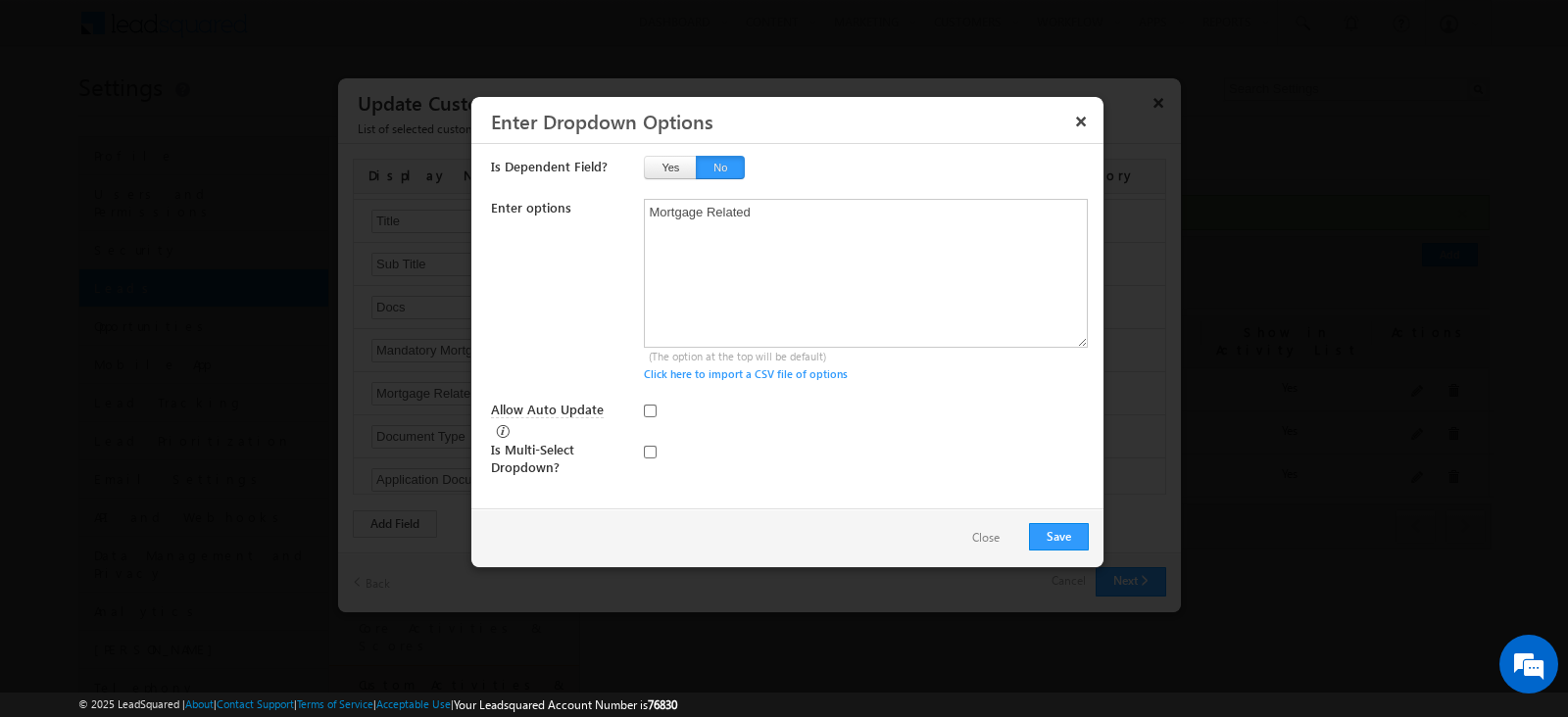
click at [994, 536] on button "Close" at bounding box center [986, 538] width 67 height 29
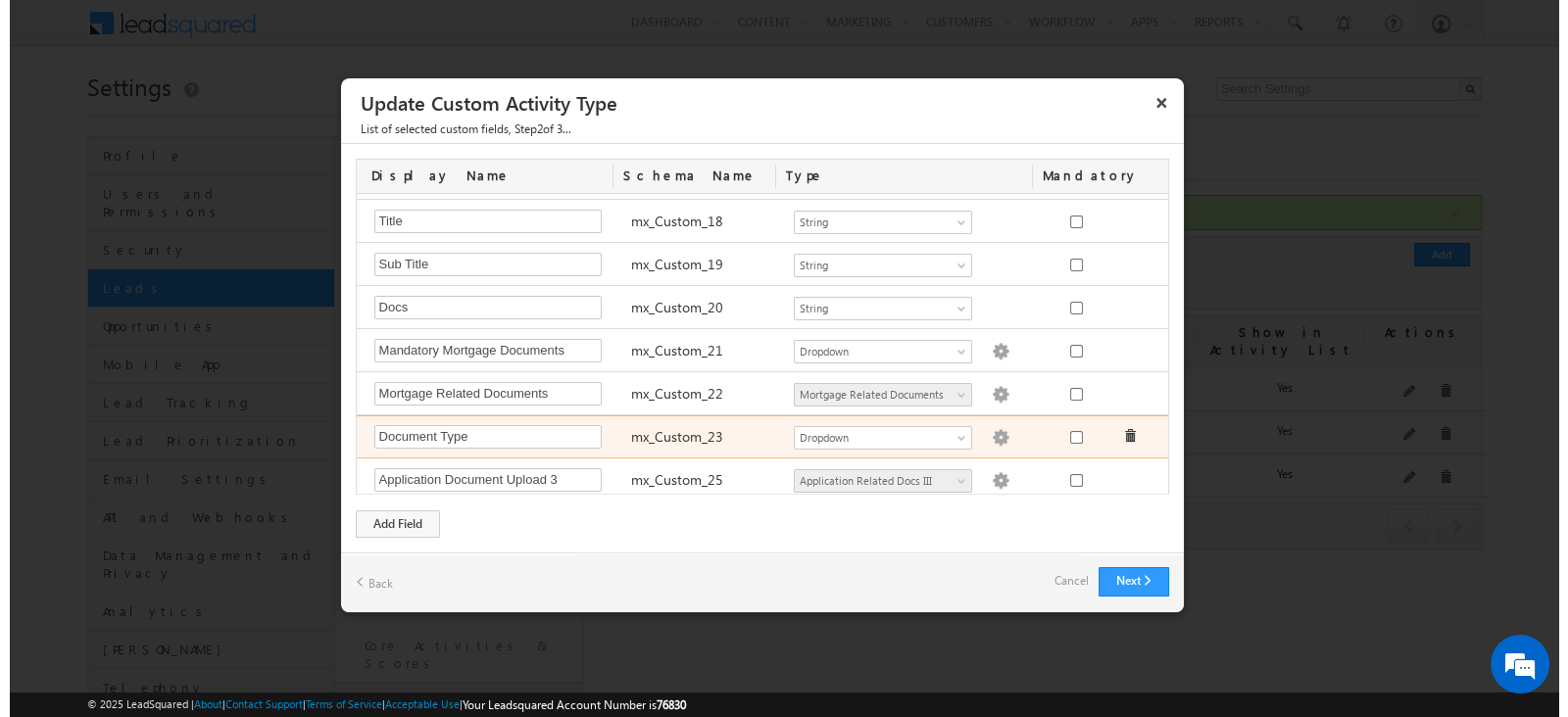
scroll to position [897, 0]
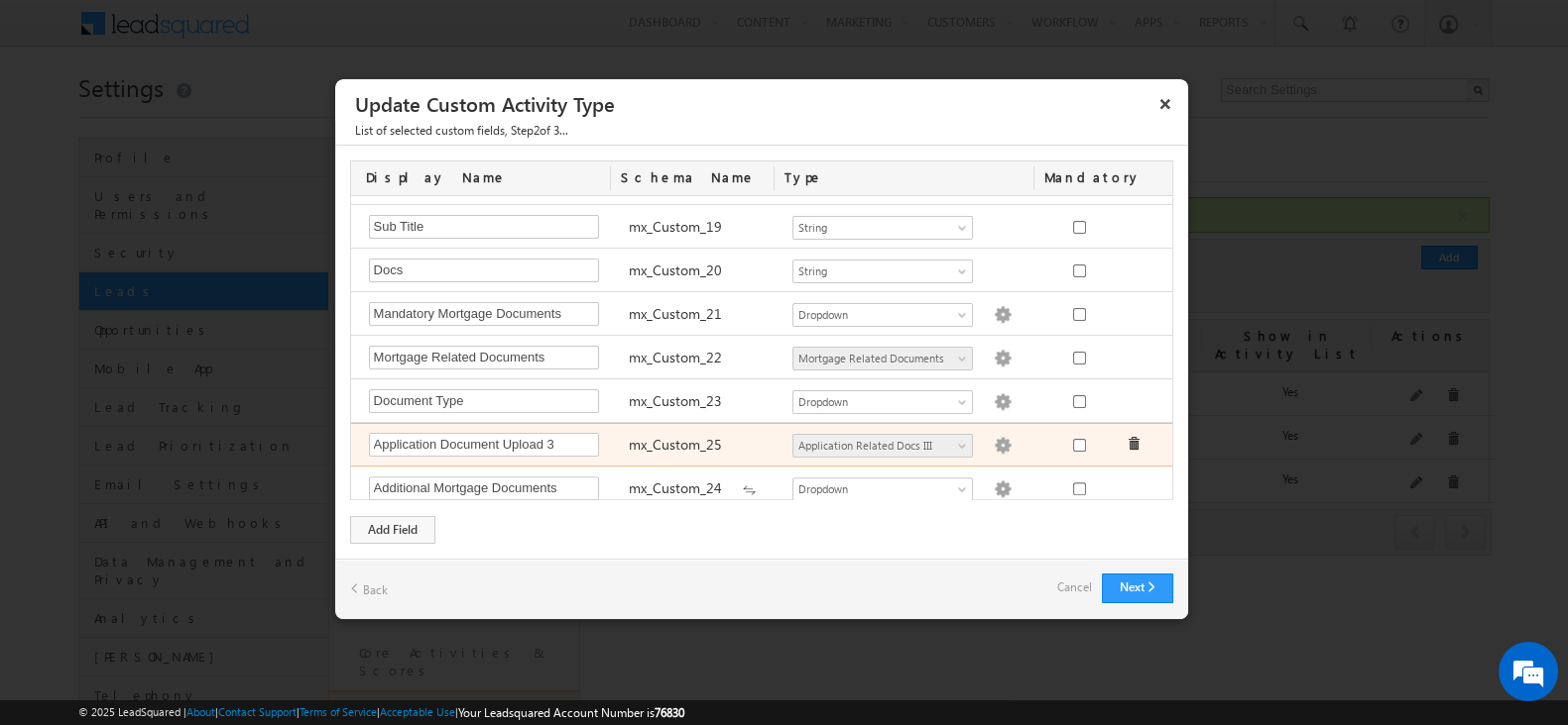
click at [994, 437] on img at bounding box center [1003, 446] width 18 height 18
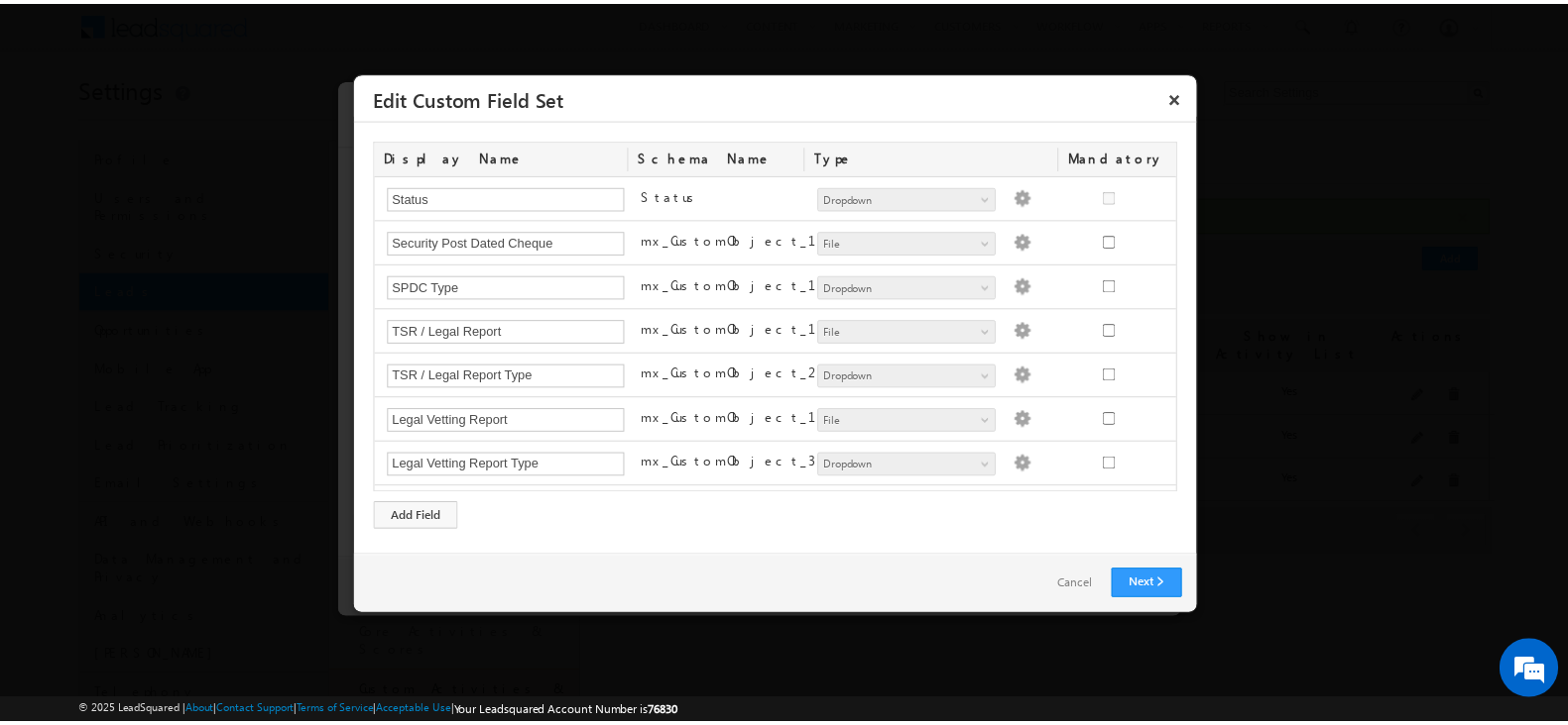
scroll to position [80, 0]
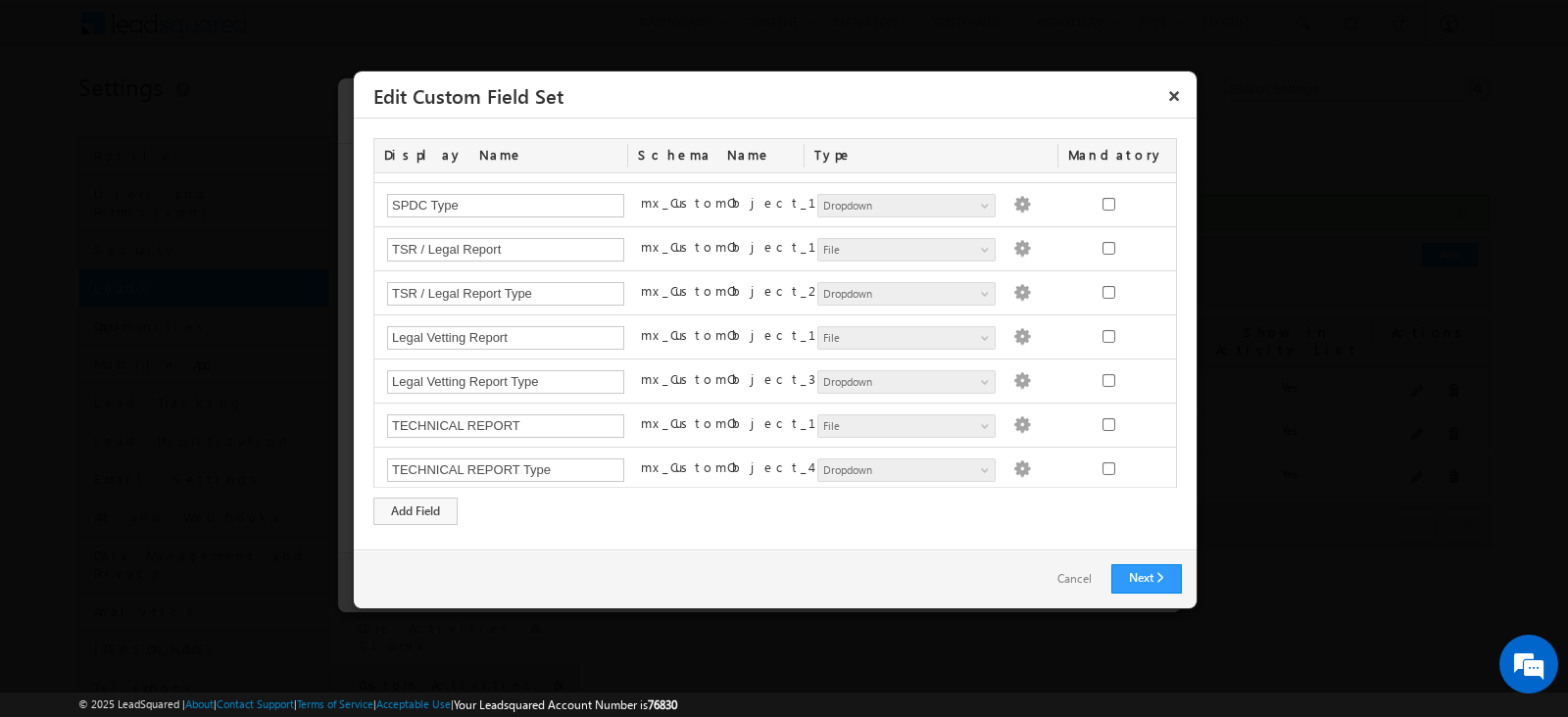
click at [1052, 580] on link "Cancel" at bounding box center [1074, 579] width 74 height 29
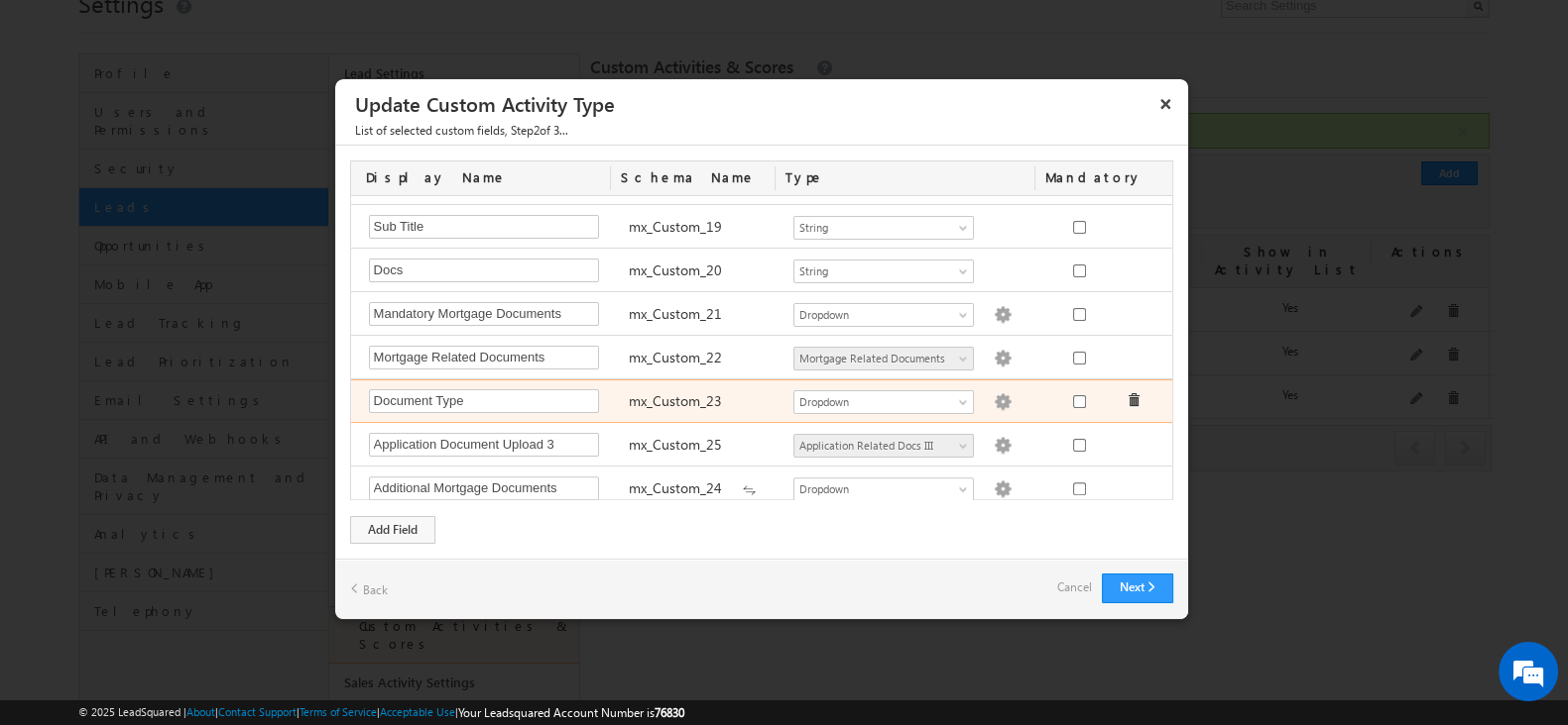
scroll to position [123, 0]
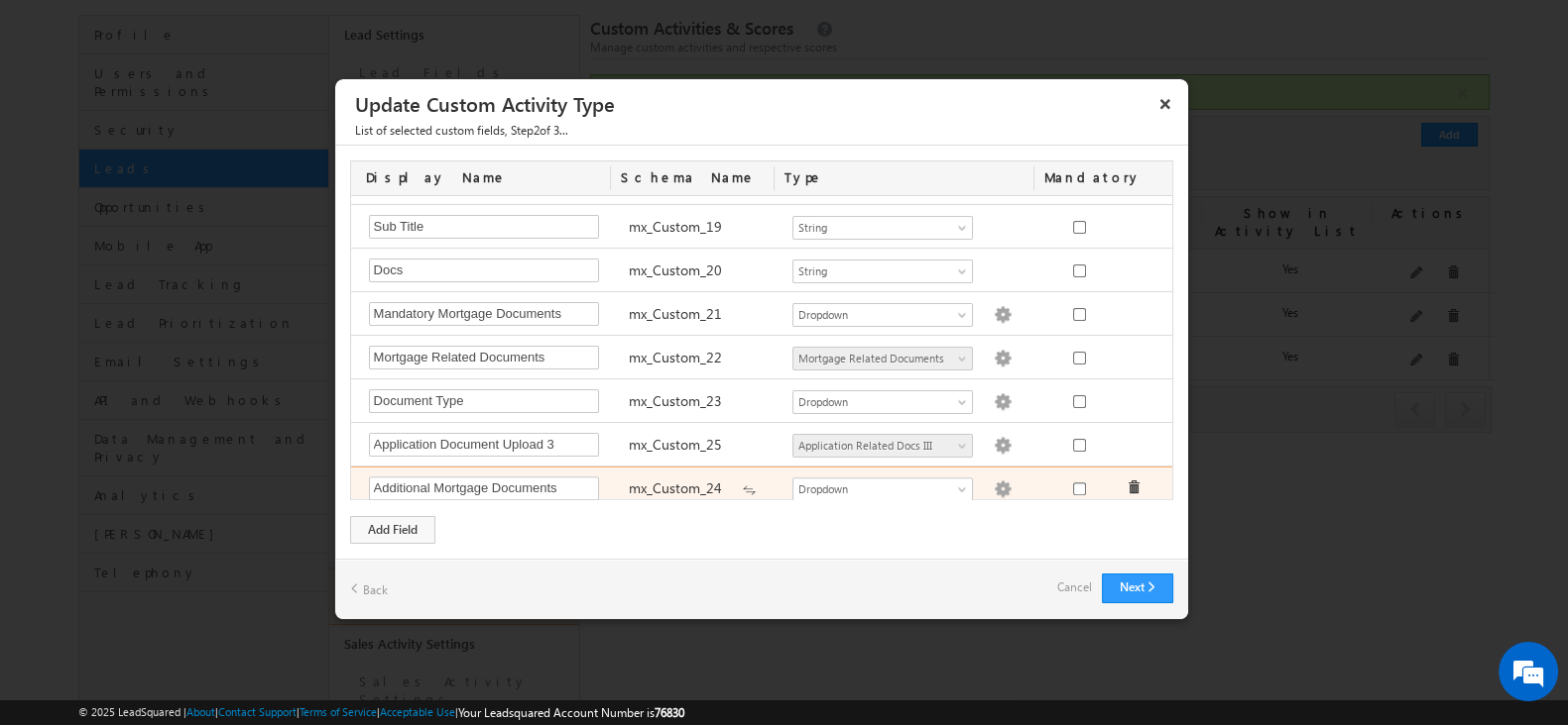
click at [994, 480] on img at bounding box center [1003, 489] width 18 height 18
type textarea "Vetting Report Stamp Duty Challan Equitable Mortgage Registered Mortgage Namuna…"
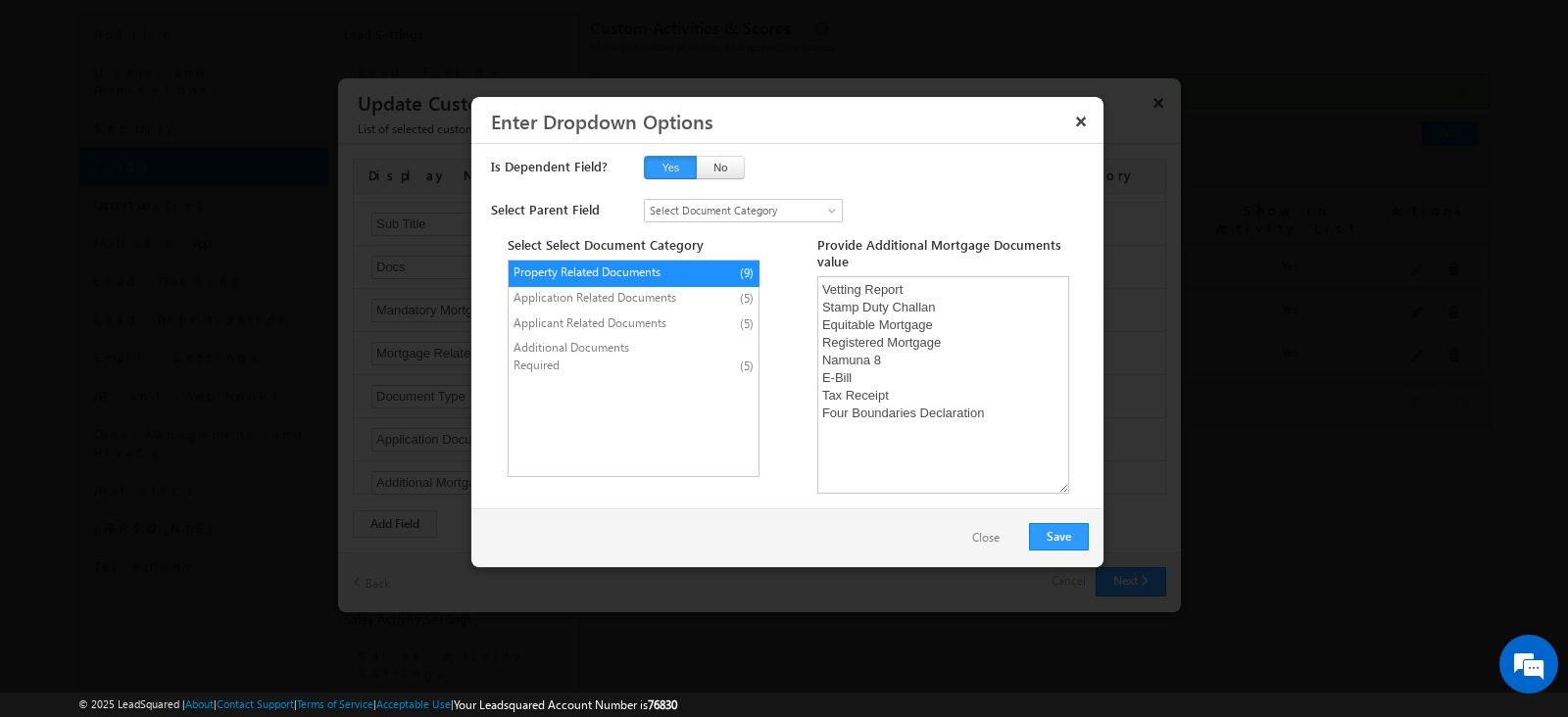
click at [990, 545] on button "Close" at bounding box center [986, 538] width 67 height 29
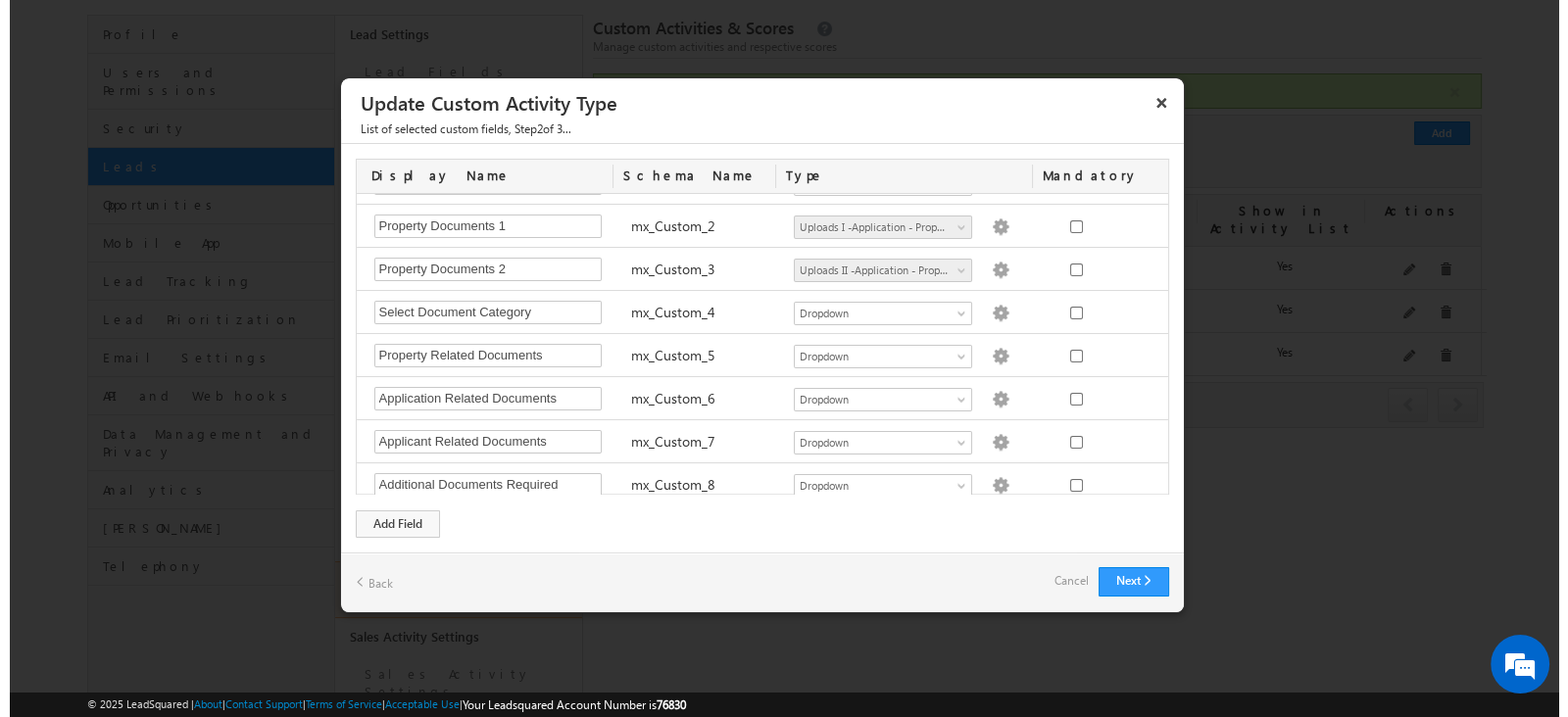
scroll to position [0, 0]
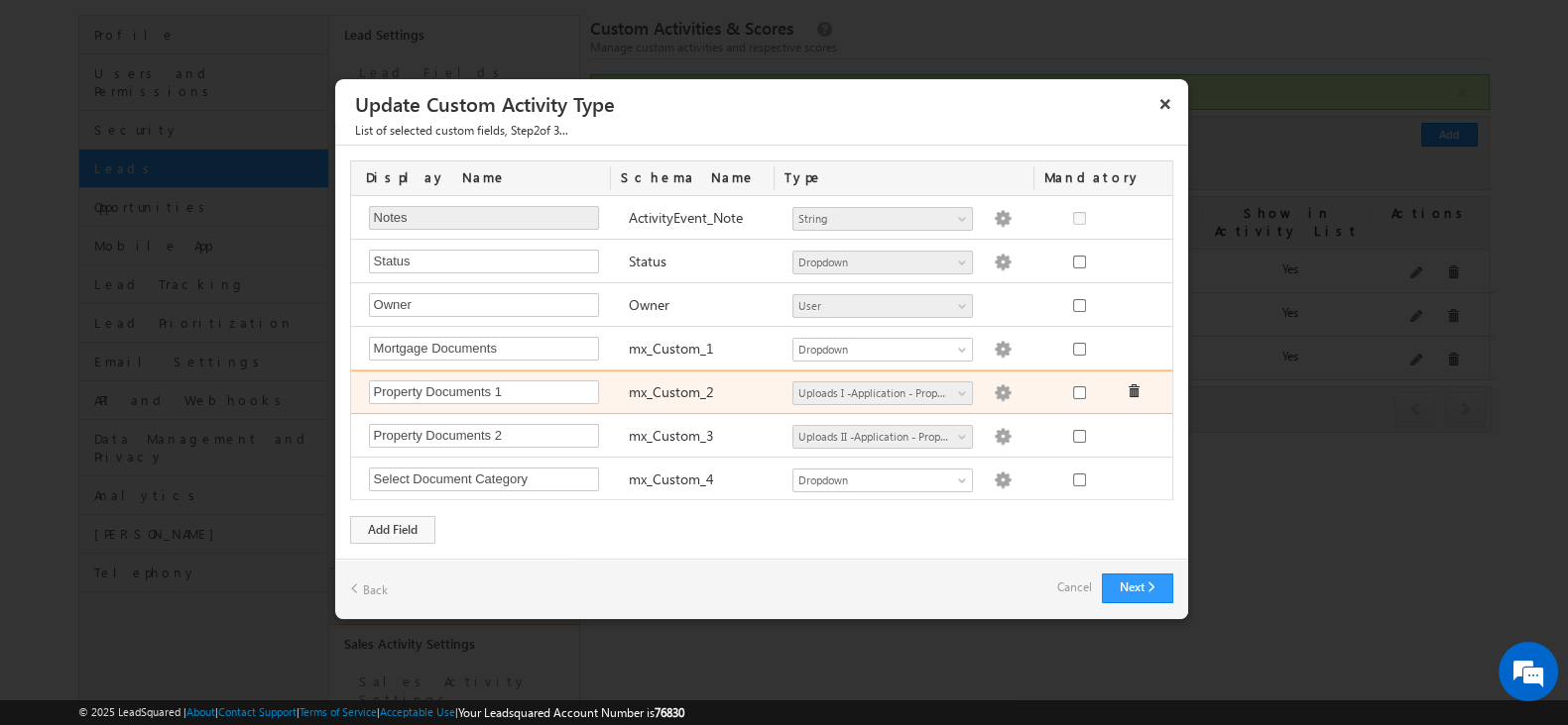
click at [994, 388] on img at bounding box center [1003, 394] width 18 height 18
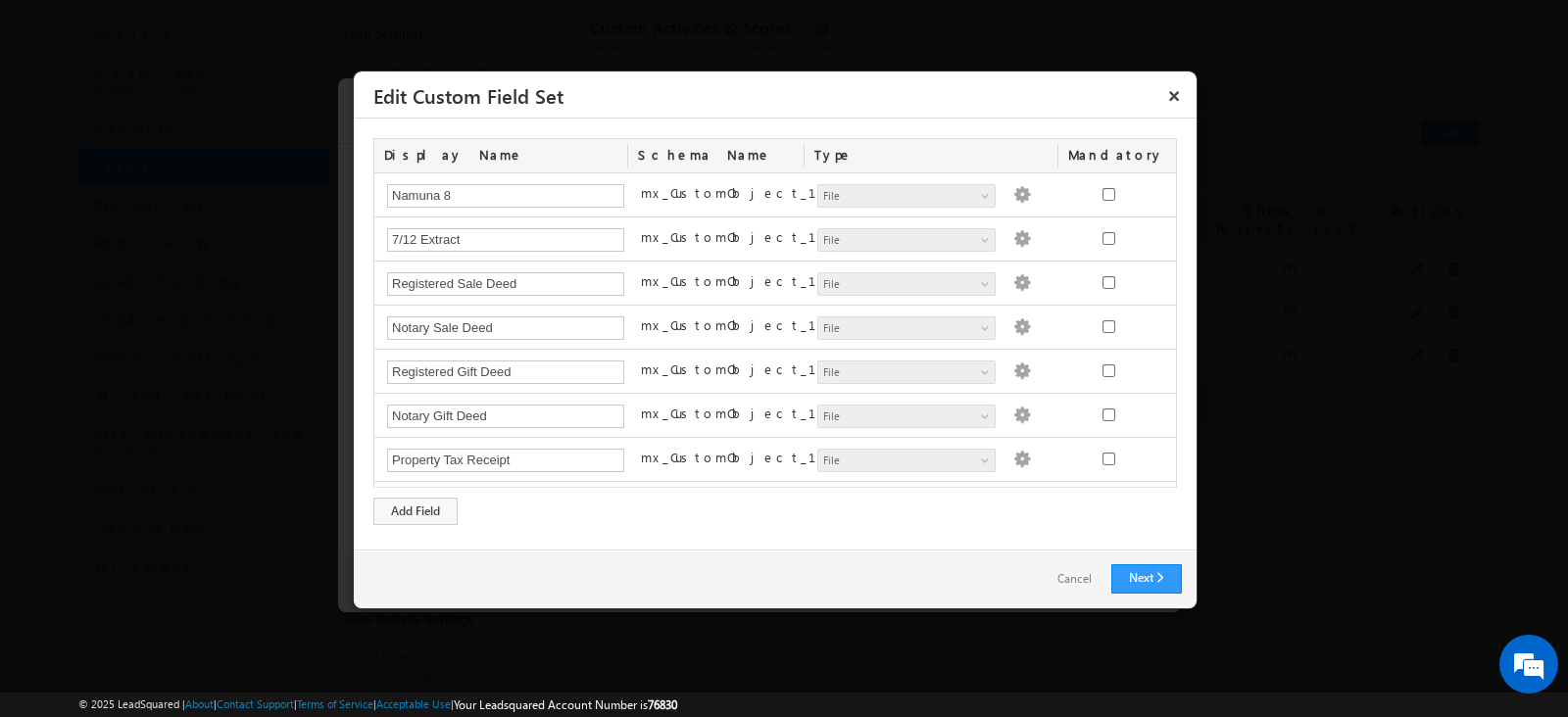
click at [1090, 580] on link "Cancel" at bounding box center [1074, 579] width 74 height 29
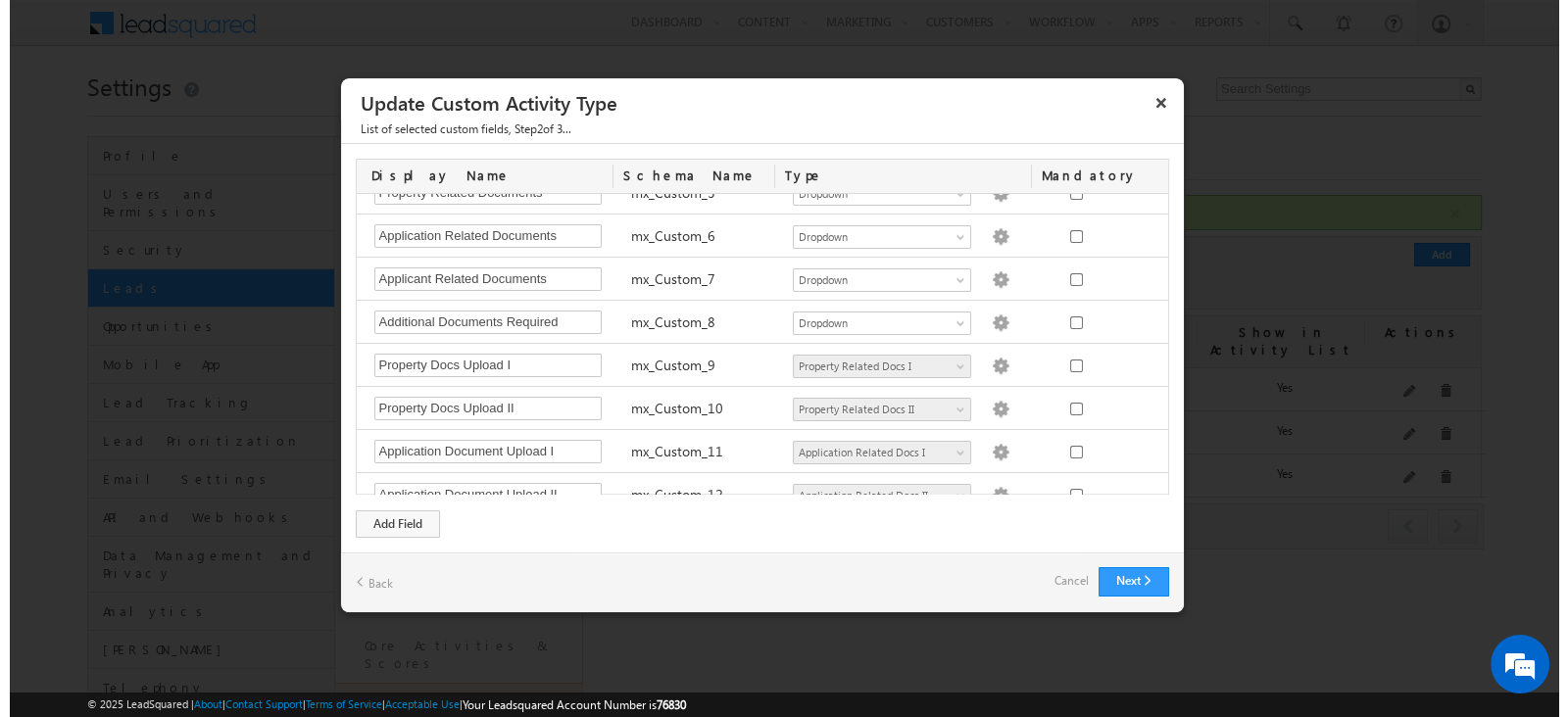
scroll to position [368, 0]
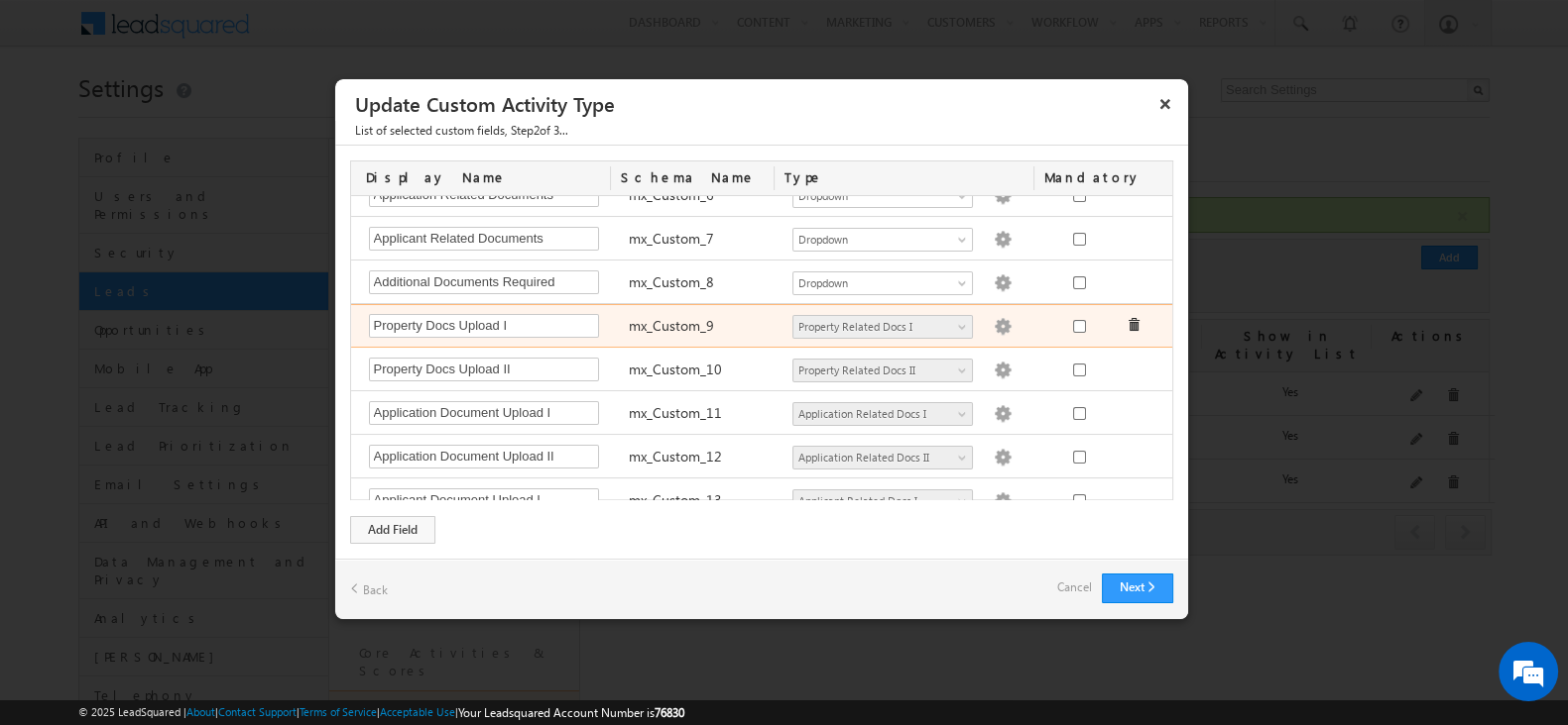
click at [994, 327] on img at bounding box center [1003, 327] width 18 height 18
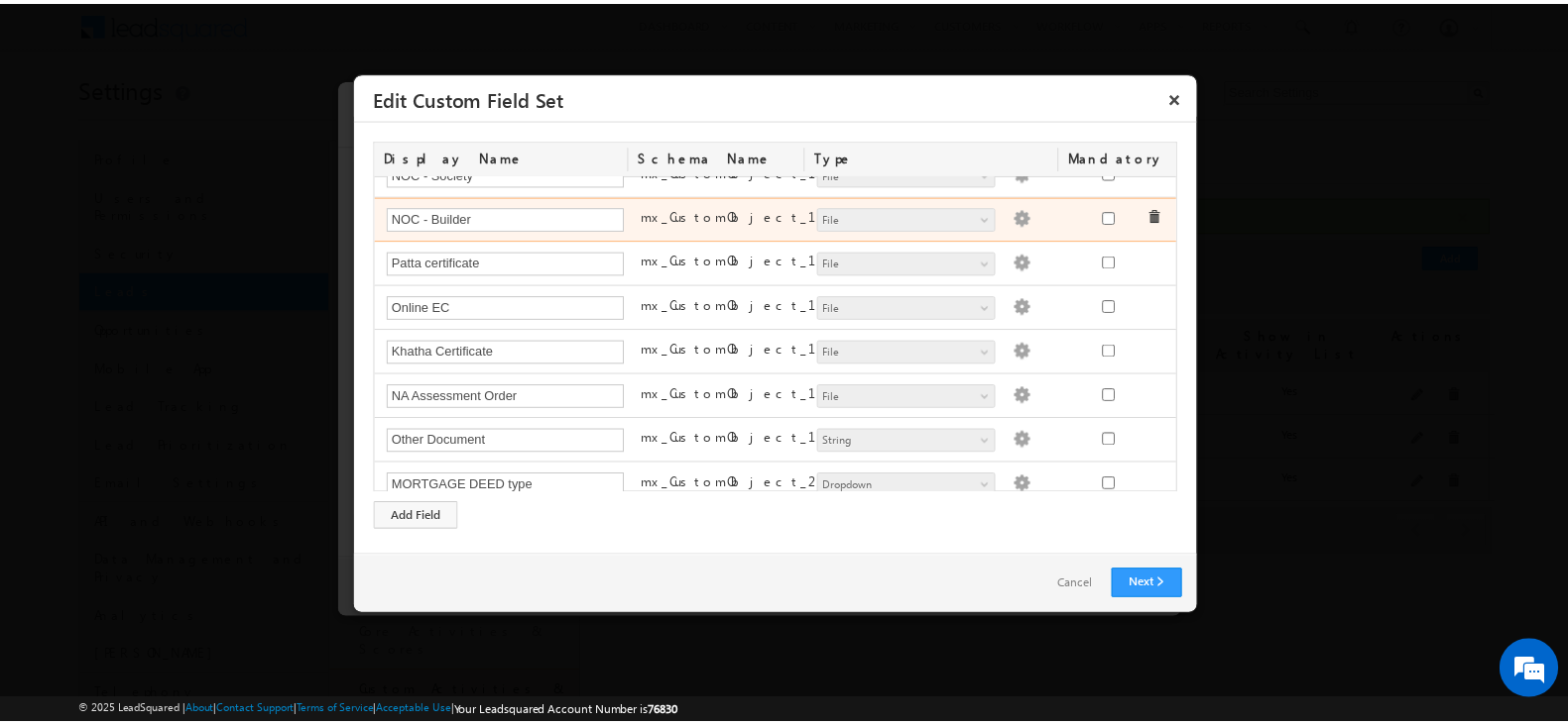
scroll to position [0, 0]
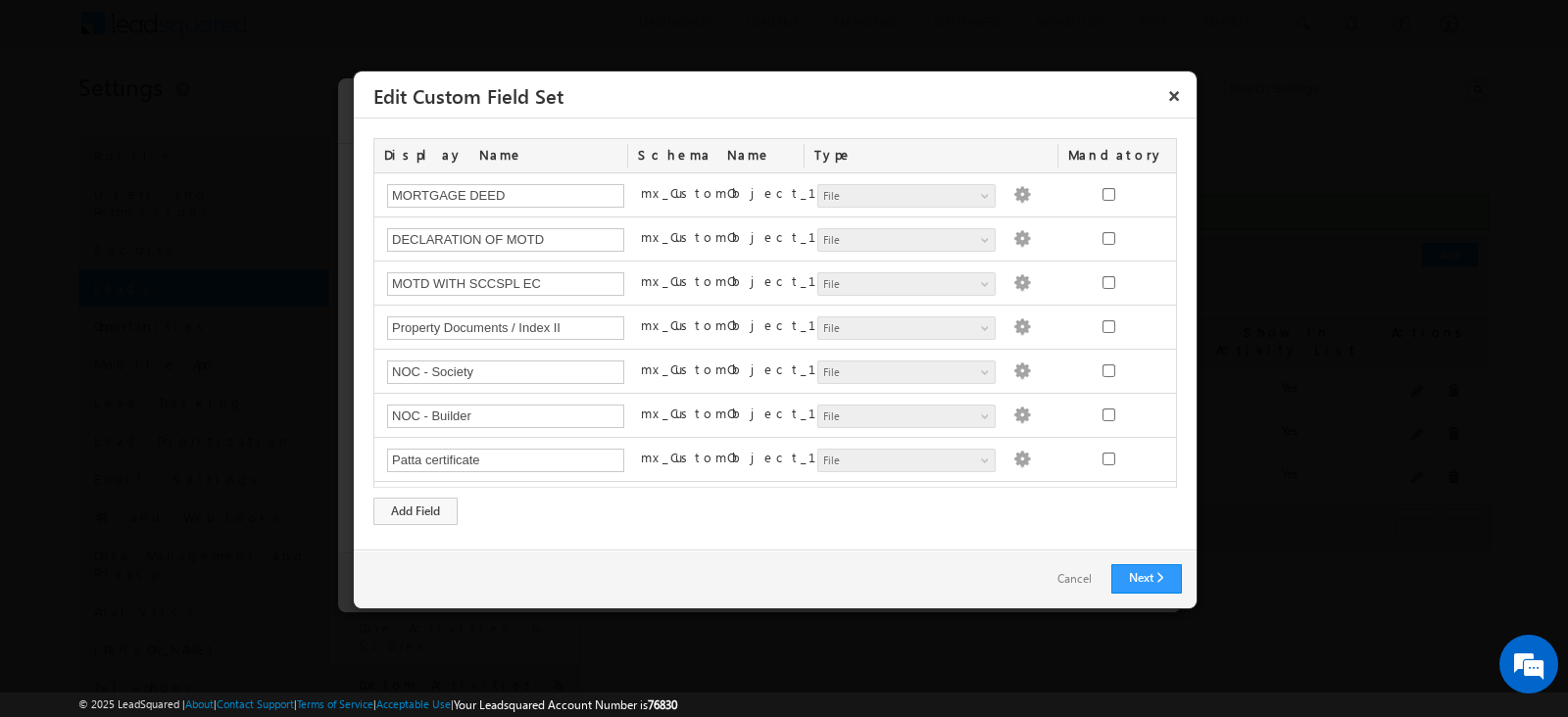
click at [1059, 583] on link "Cancel" at bounding box center [1074, 579] width 74 height 29
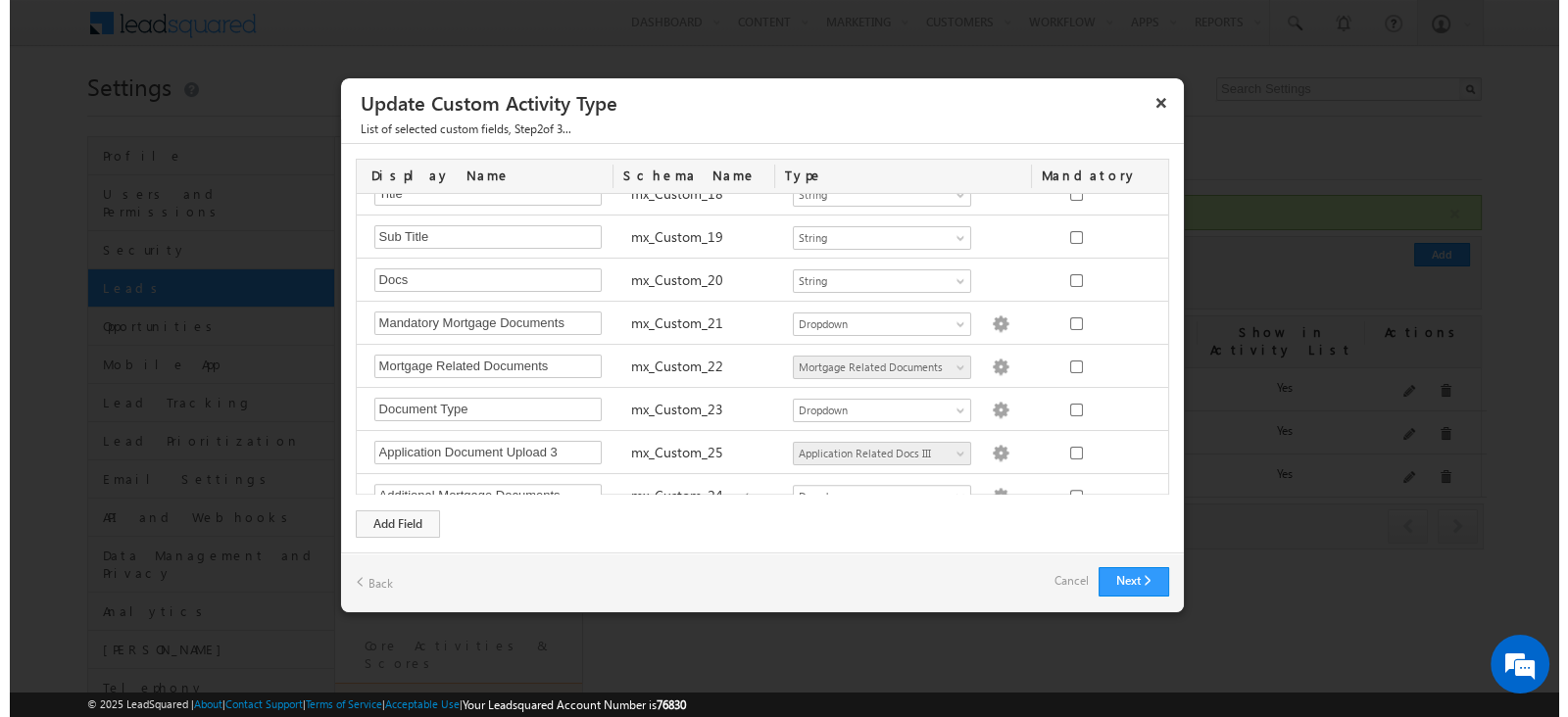
scroll to position [897, 0]
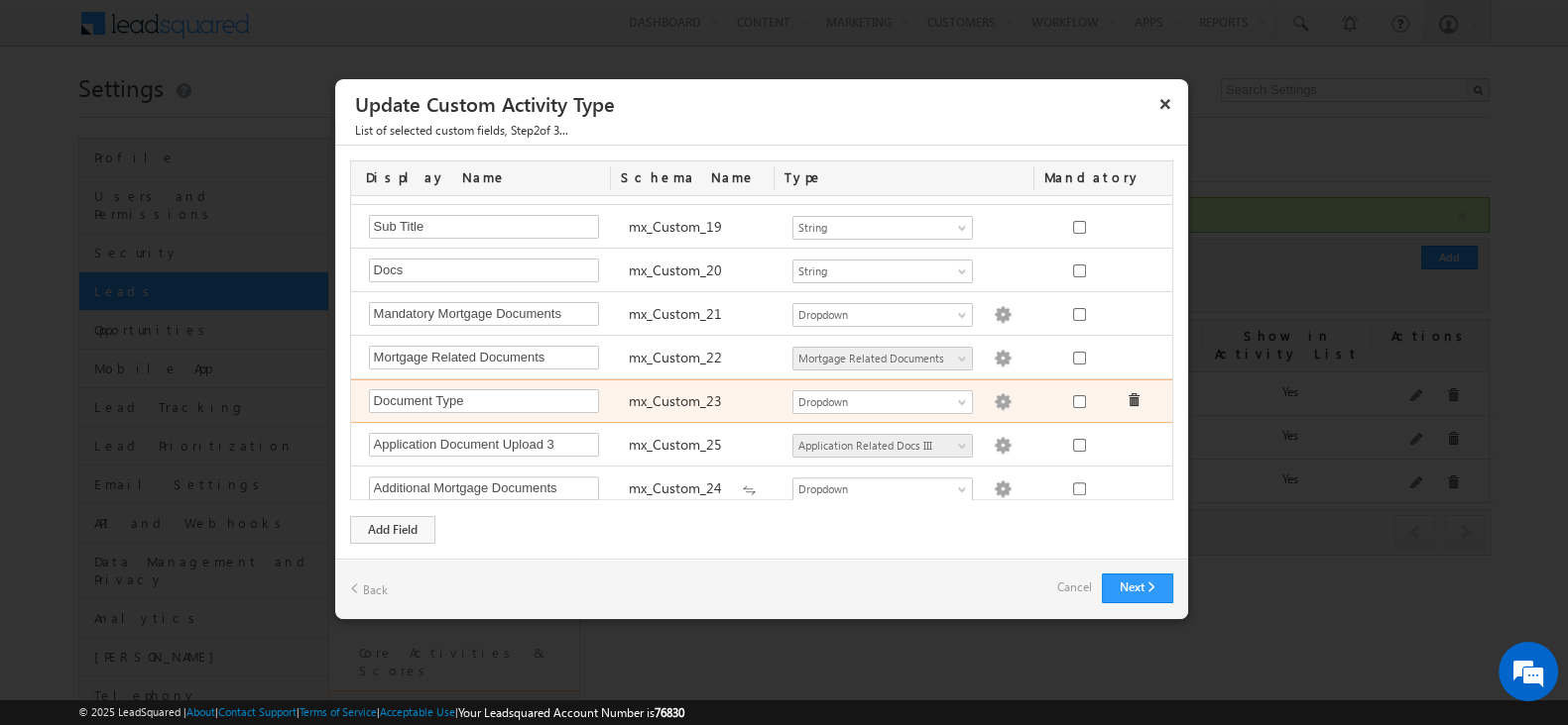
click at [994, 394] on img at bounding box center [1003, 403] width 18 height 18
type textarea "Mortgage Related"
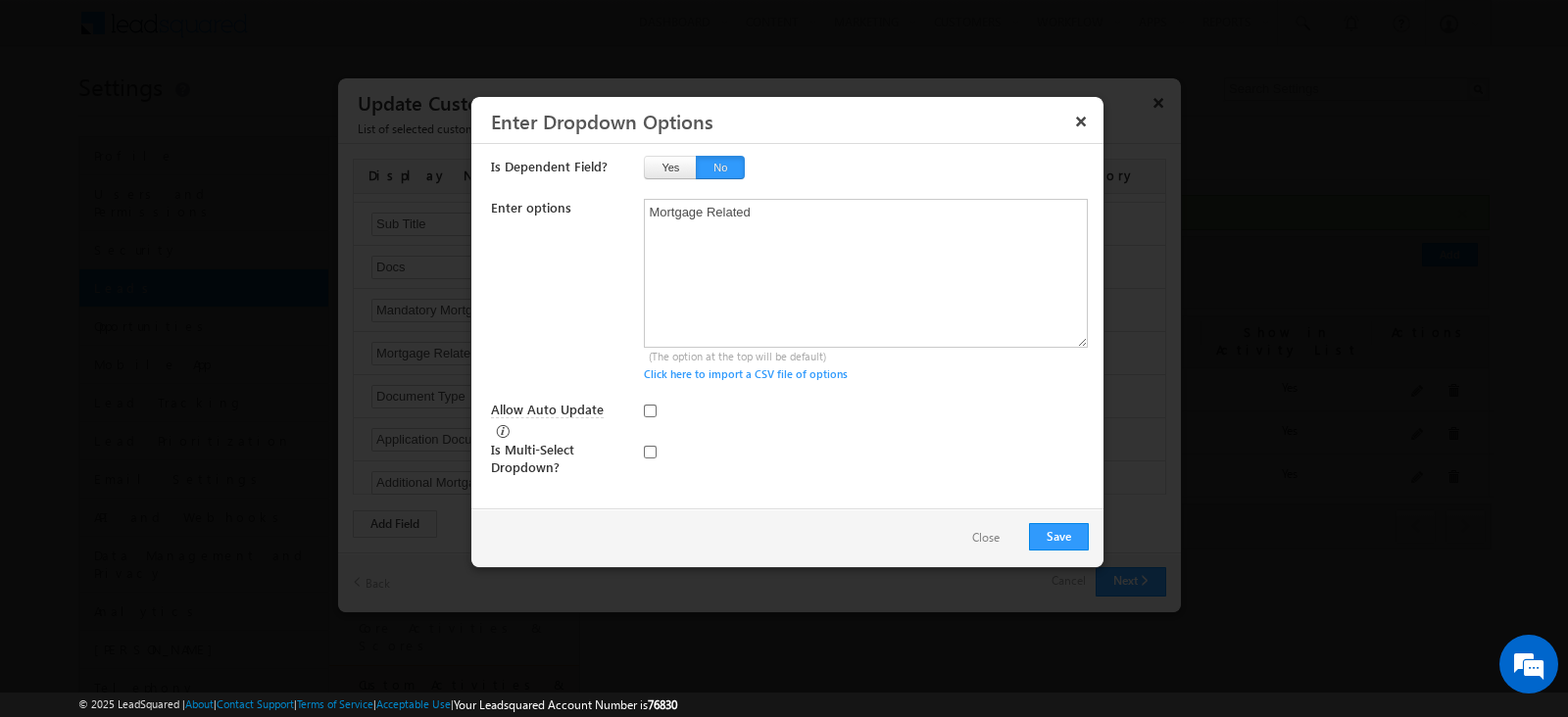
click at [999, 534] on button "Close" at bounding box center [986, 538] width 67 height 29
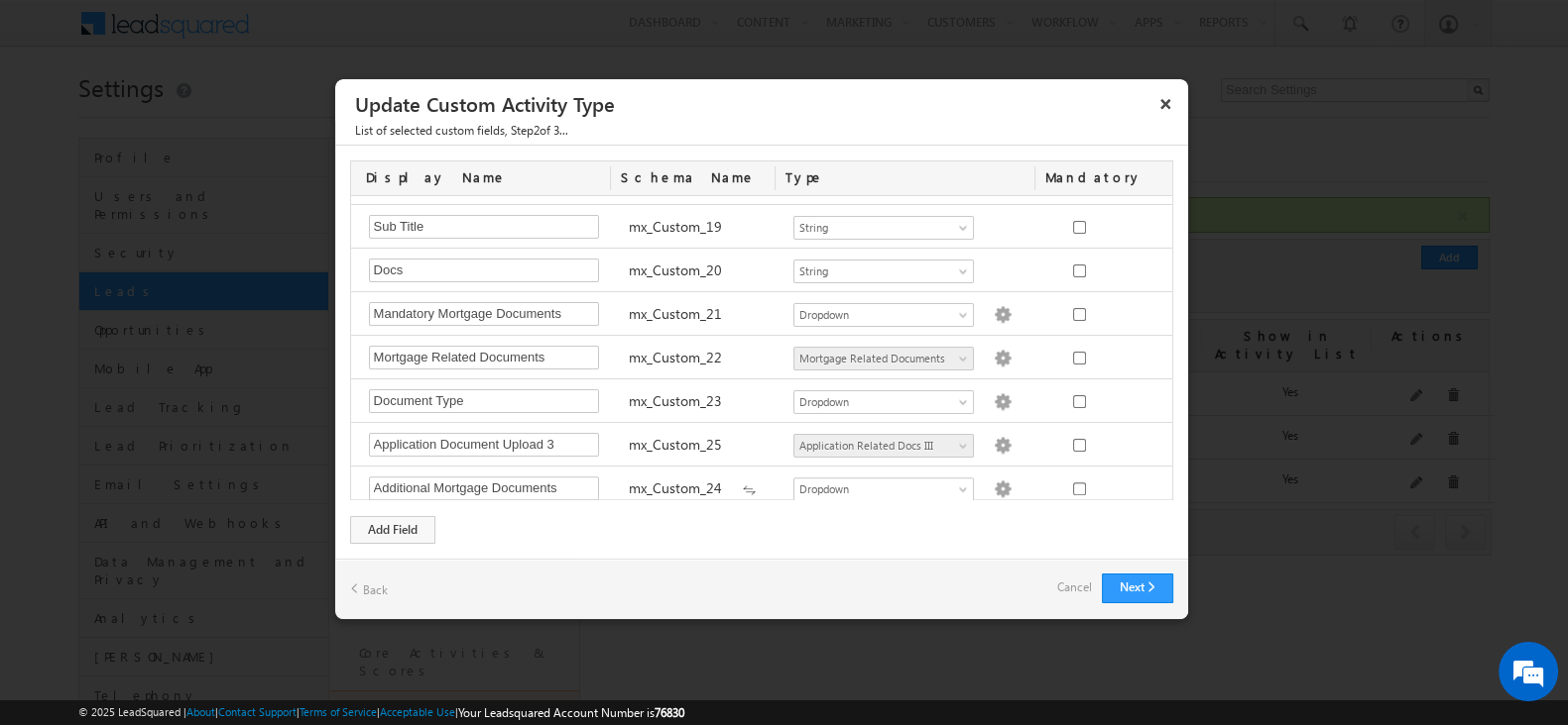
click at [1053, 579] on div "Next Back Cancel" at bounding box center [761, 589] width 853 height 61
click at [1057, 584] on link "Cancel" at bounding box center [1074, 588] width 35 height 28
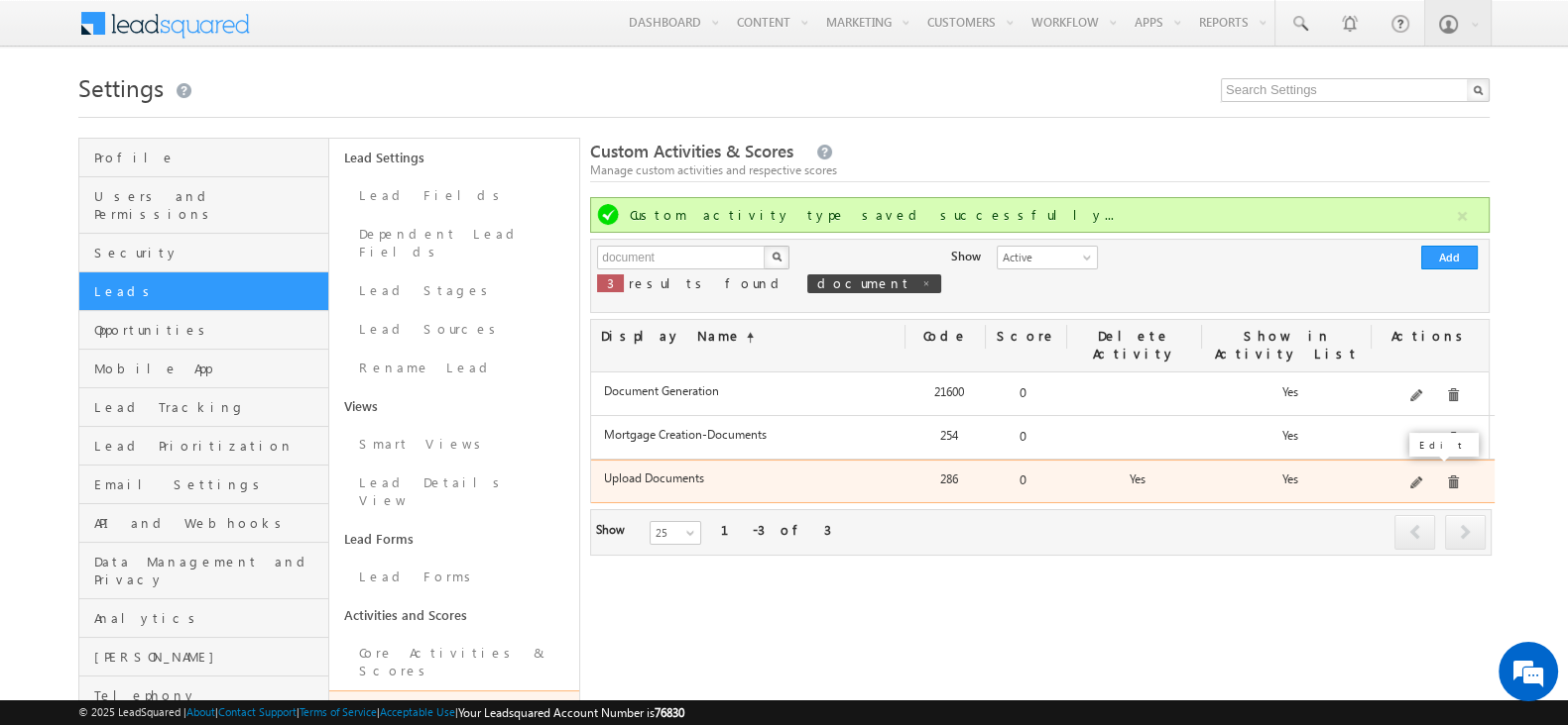
click at [1416, 476] on span at bounding box center [1417, 483] width 15 height 15
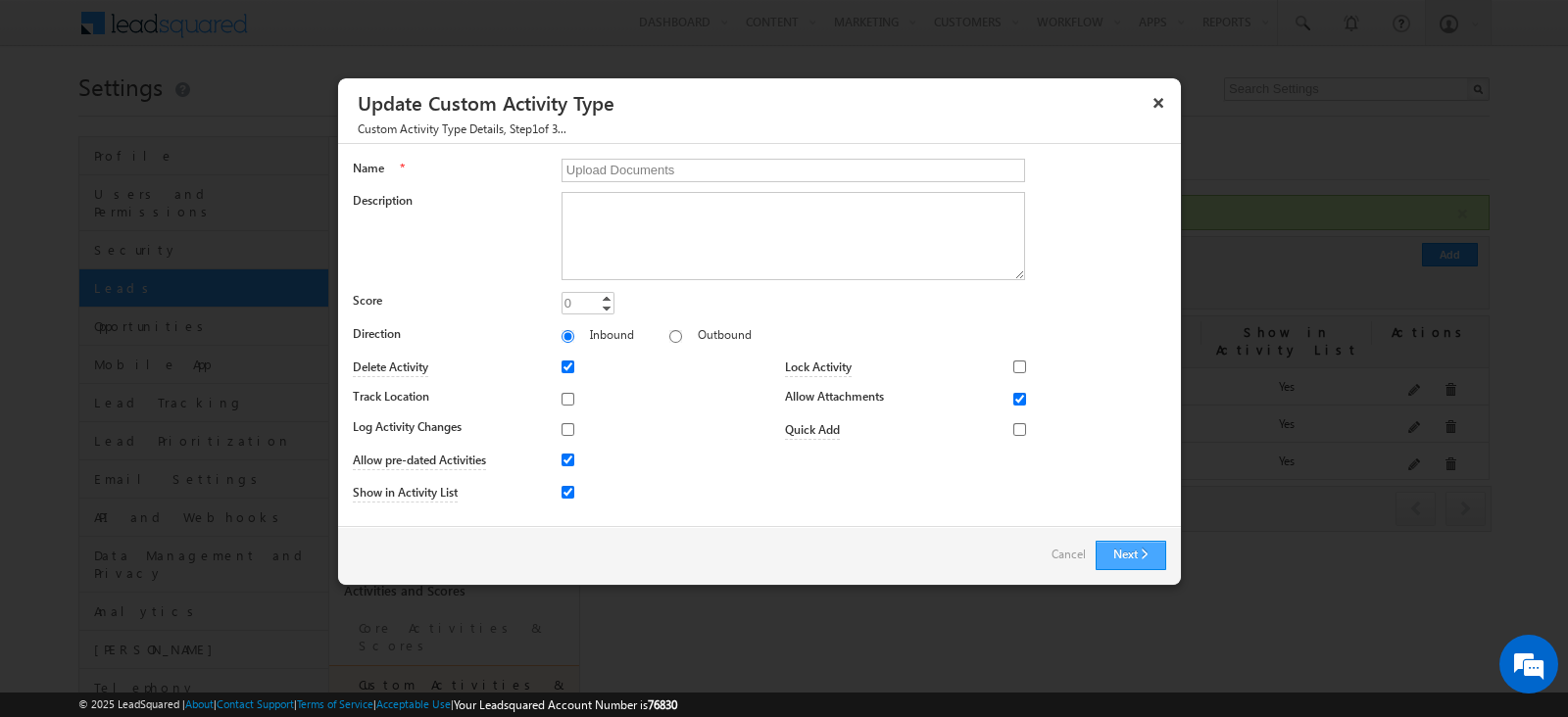
click at [1139, 550] on button "Next" at bounding box center [1131, 556] width 71 height 30
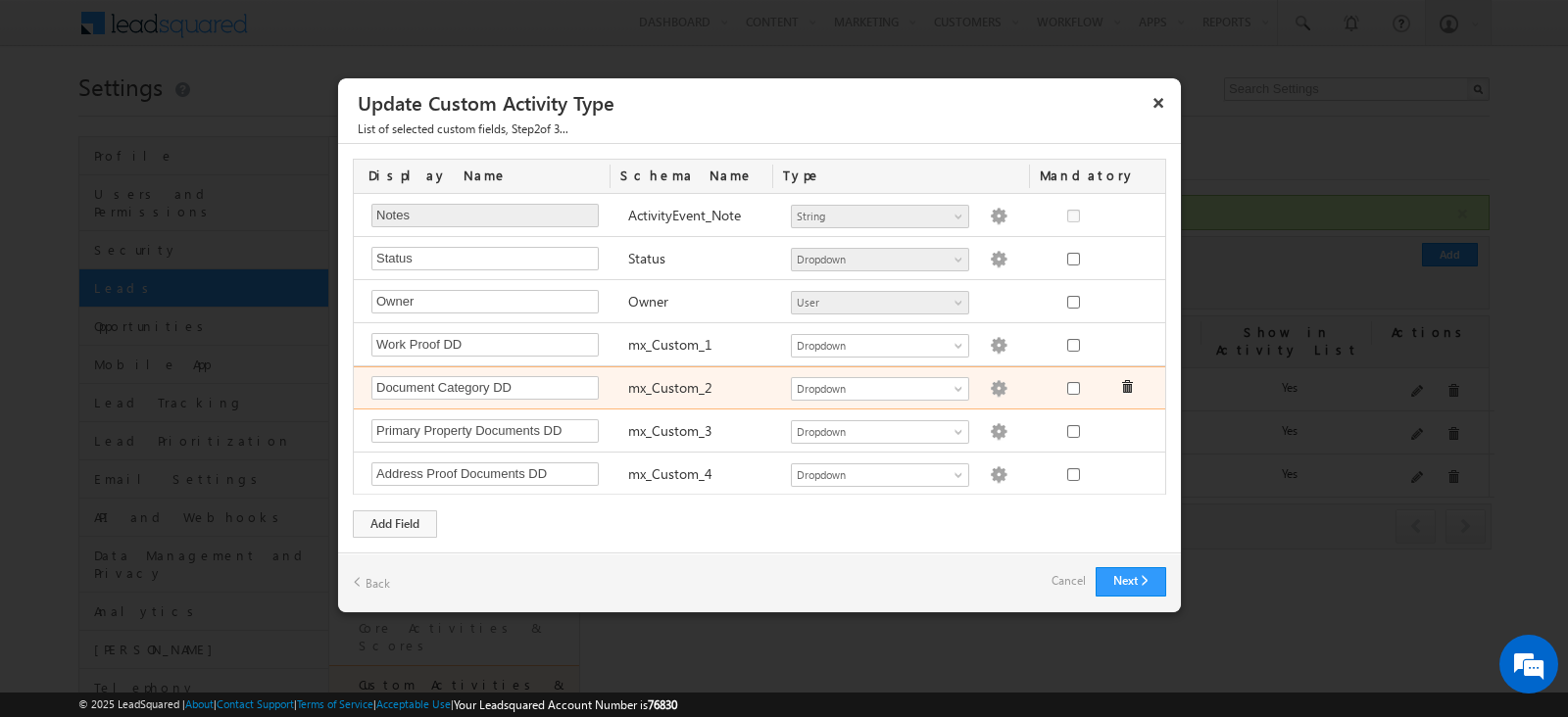
click at [990, 383] on img at bounding box center [999, 389] width 18 height 18
type textarea "KYC Related Documents Address Proof Documents Income Proof Work Proof Banking P…"
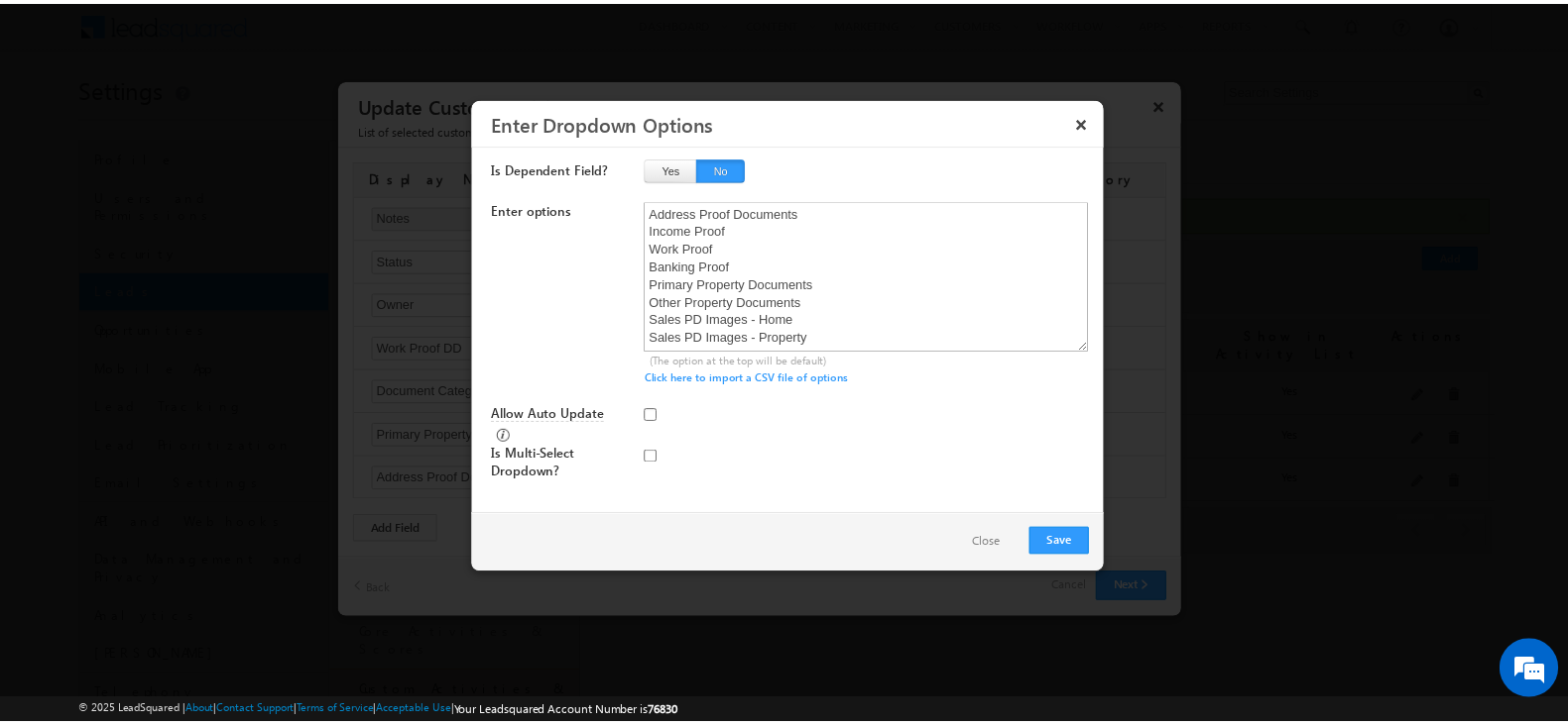
scroll to position [0, 0]
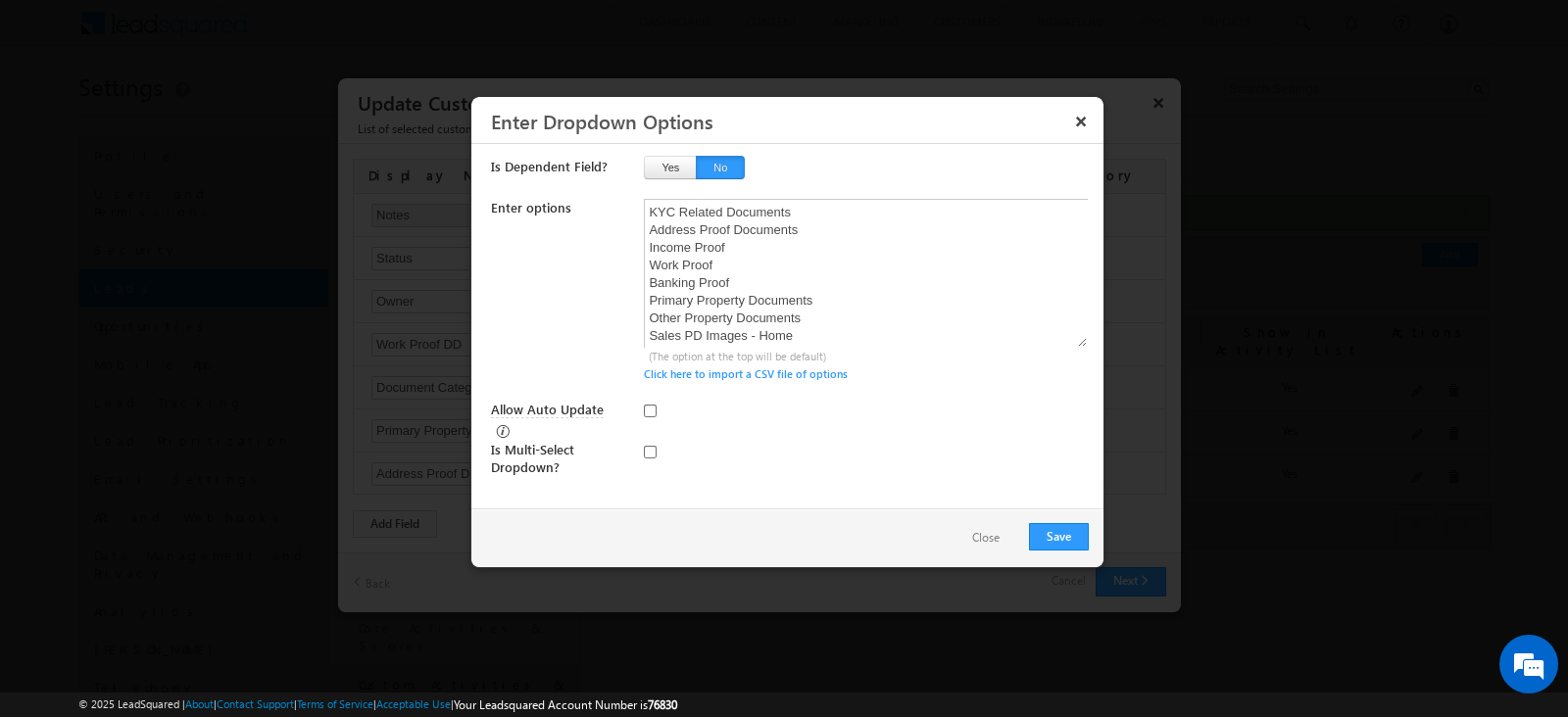
click at [983, 543] on button "Close" at bounding box center [986, 538] width 67 height 29
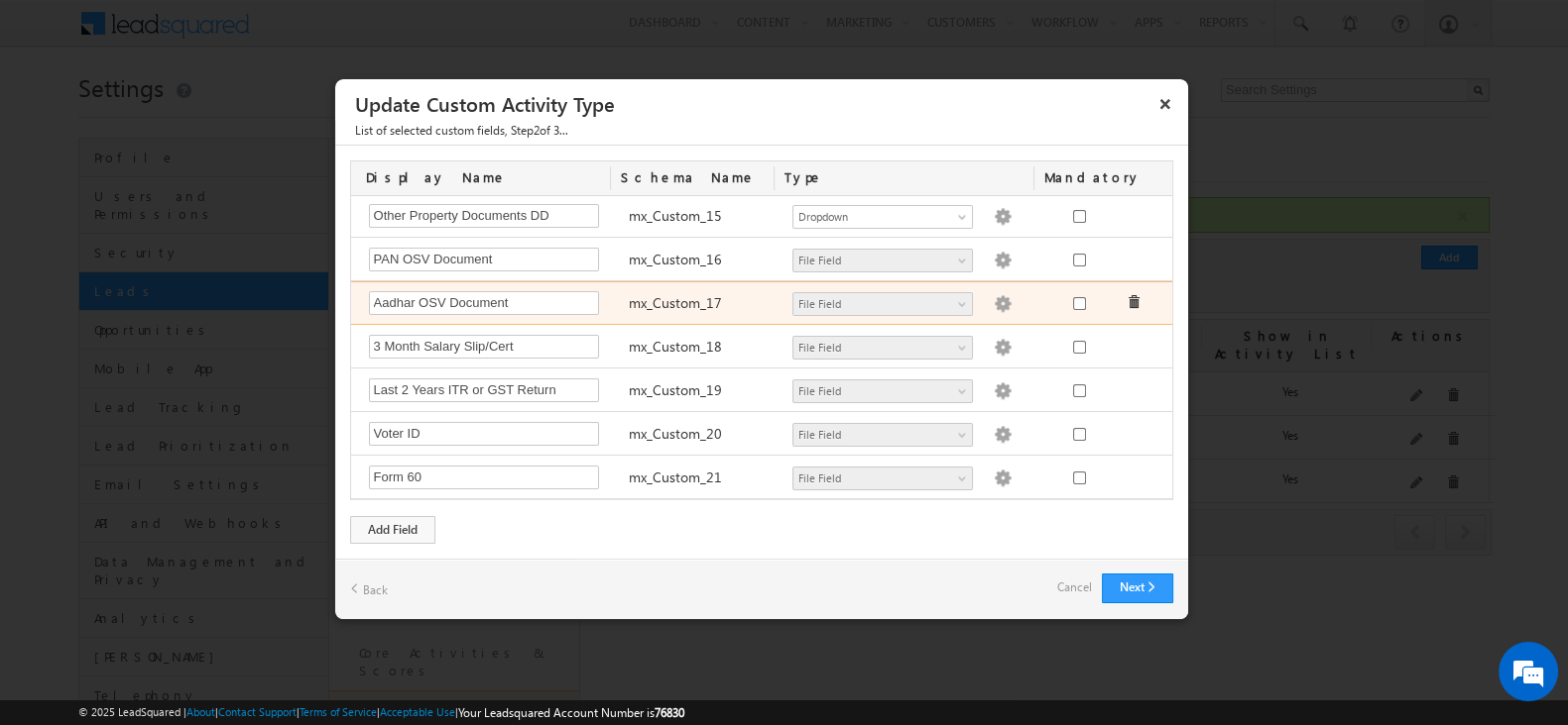
scroll to position [991, 0]
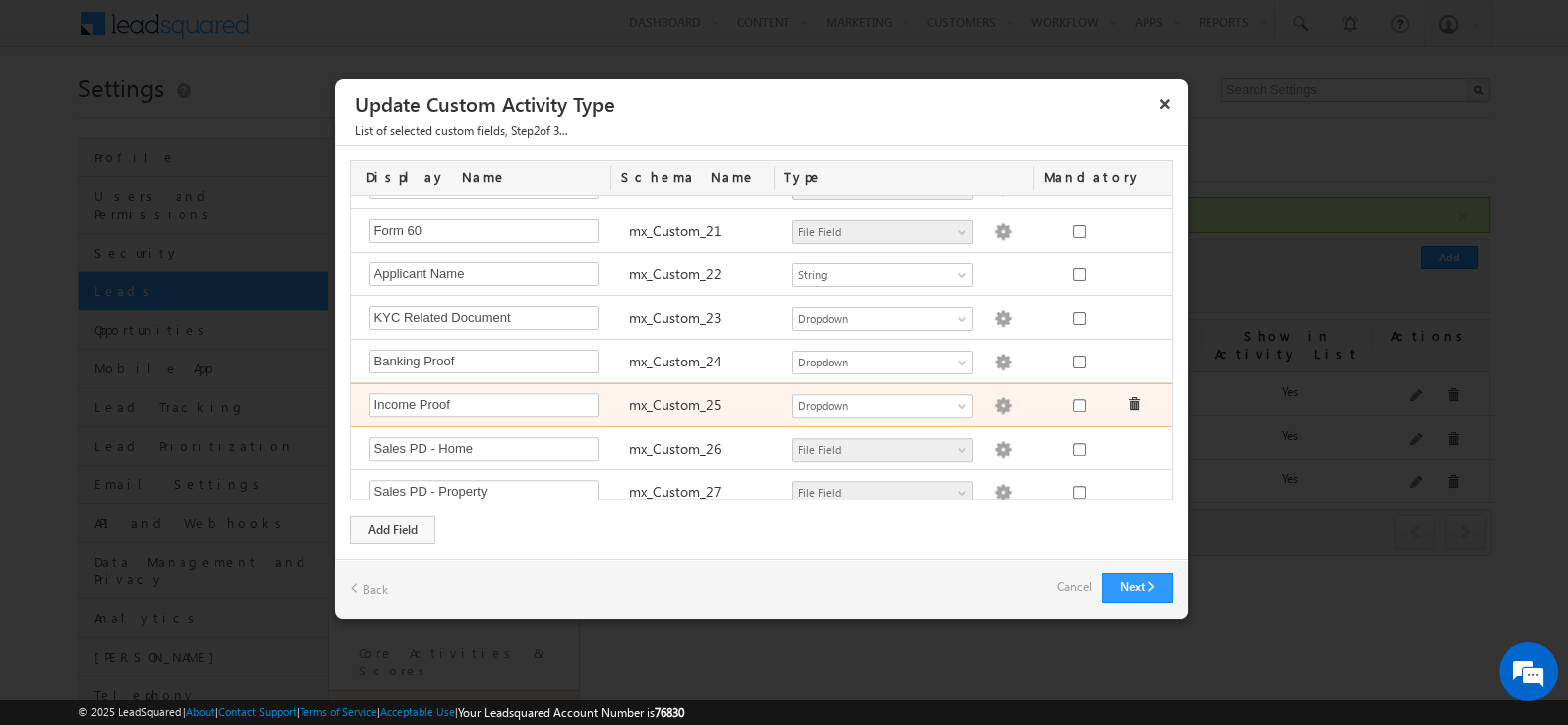
click at [989, 394] on div "Number - Integer Number - Decimal String DateTime Dropdown Product User Account…" at bounding box center [911, 408] width 260 height 28
click at [994, 398] on img at bounding box center [1003, 407] width 18 height 18
type textarea "3M Salary Slips/ Certificates Last 2 Year ITR or GST return"
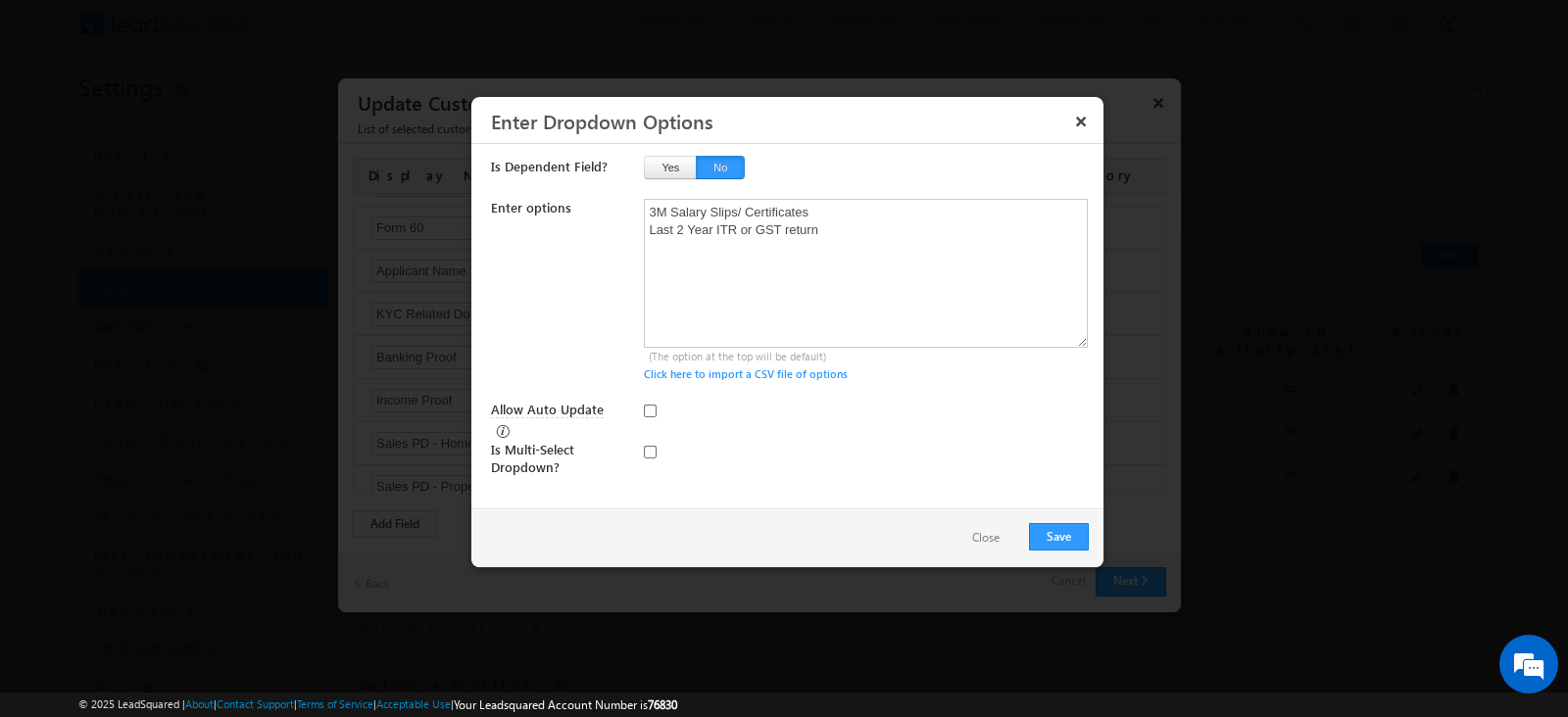
click at [995, 543] on button "Close" at bounding box center [986, 538] width 67 height 29
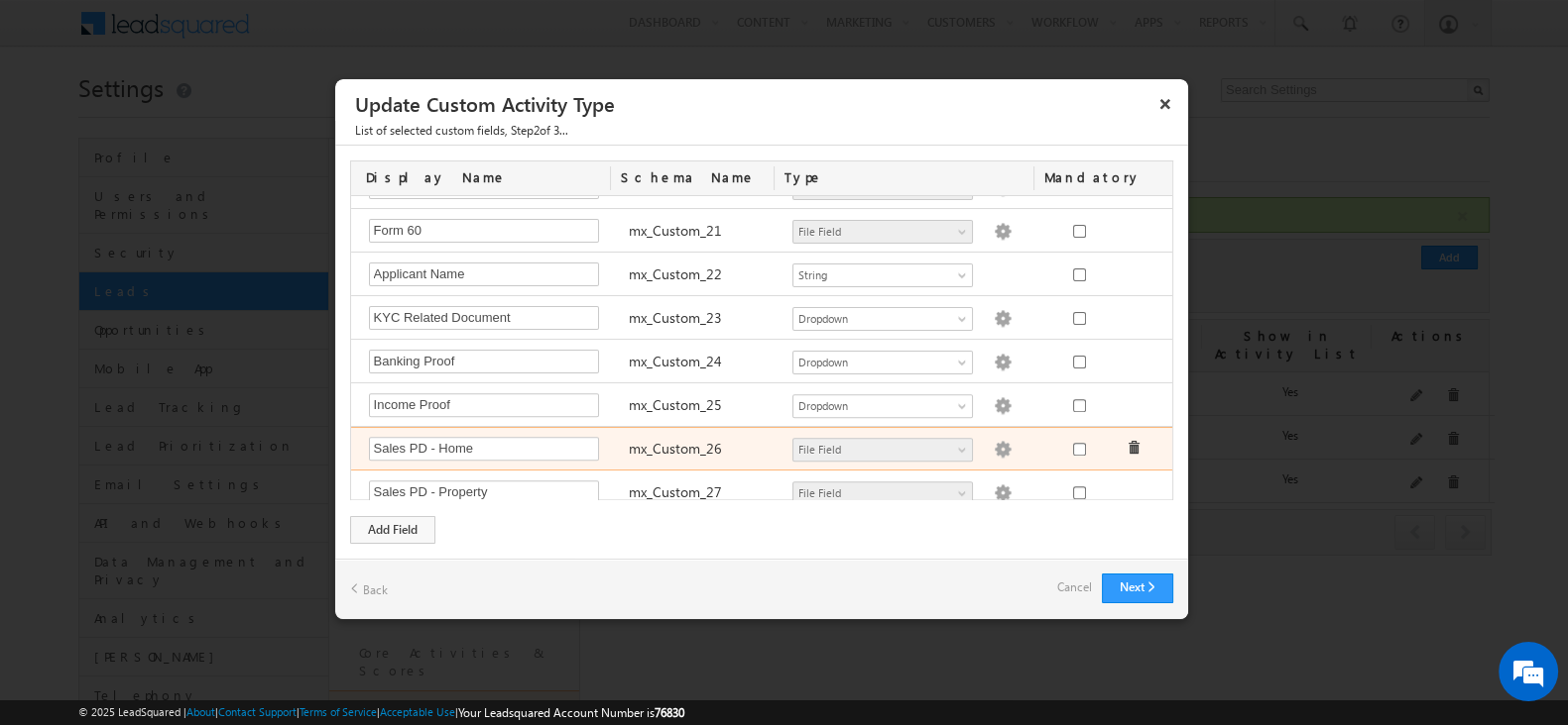
click at [994, 441] on img at bounding box center [1003, 450] width 18 height 18
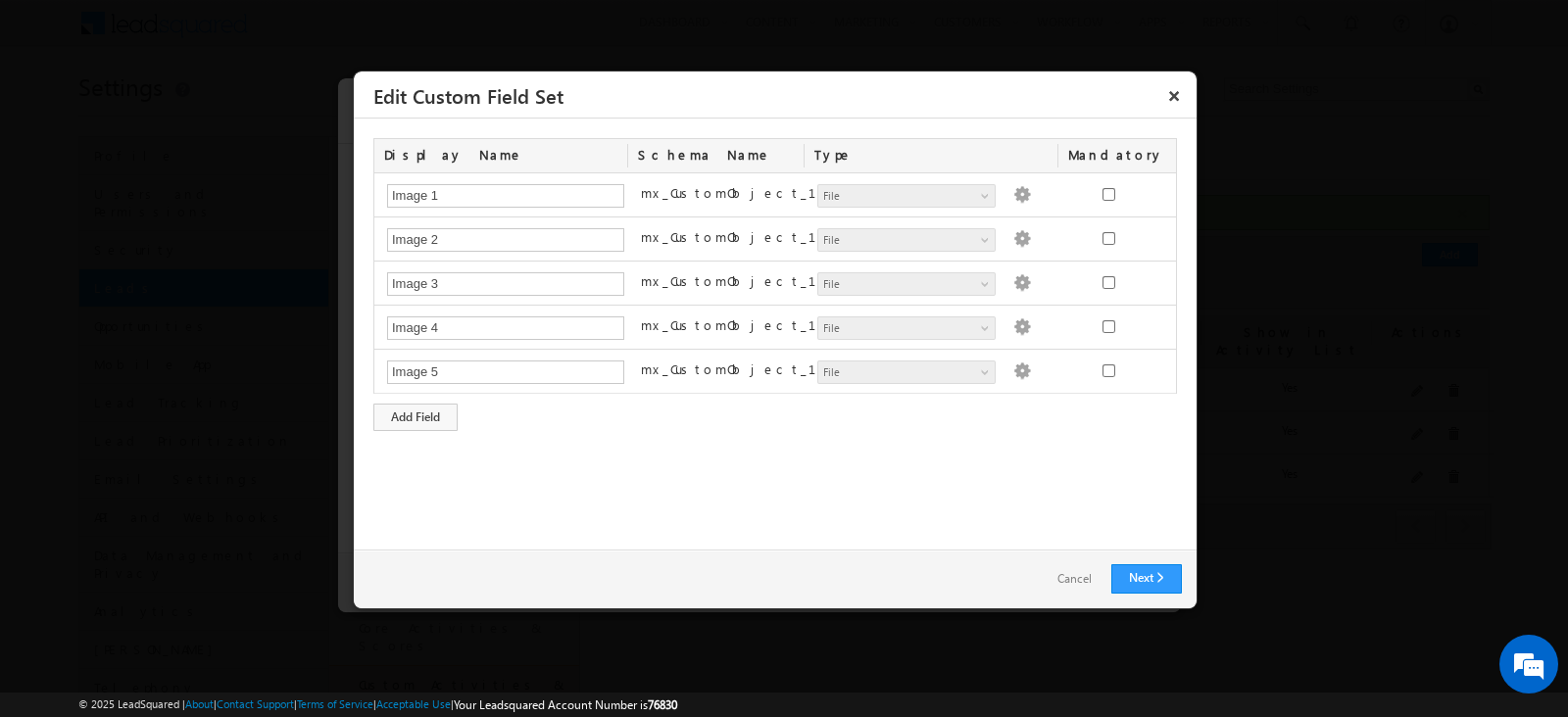
click at [1049, 570] on link "Cancel" at bounding box center [1074, 579] width 74 height 29
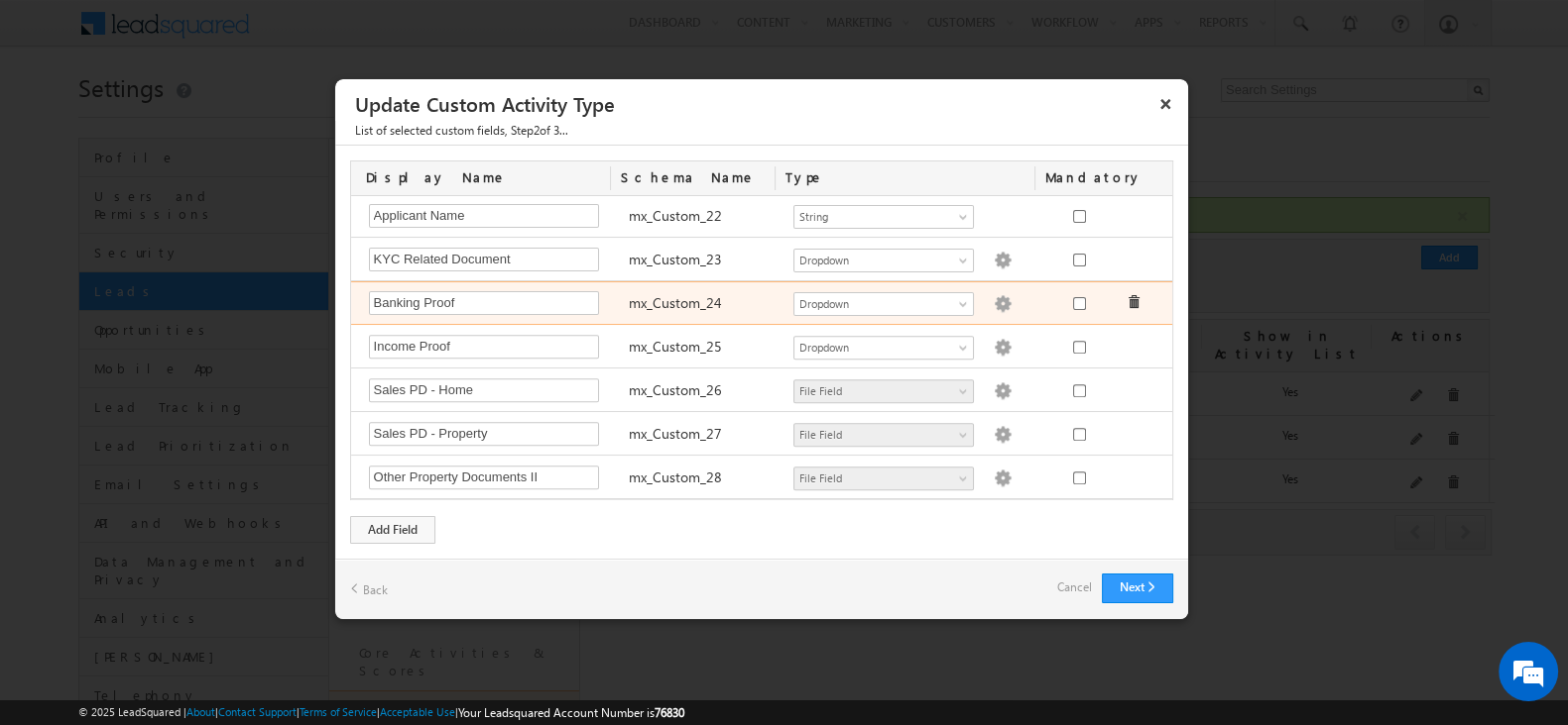
scroll to position [1080, 0]
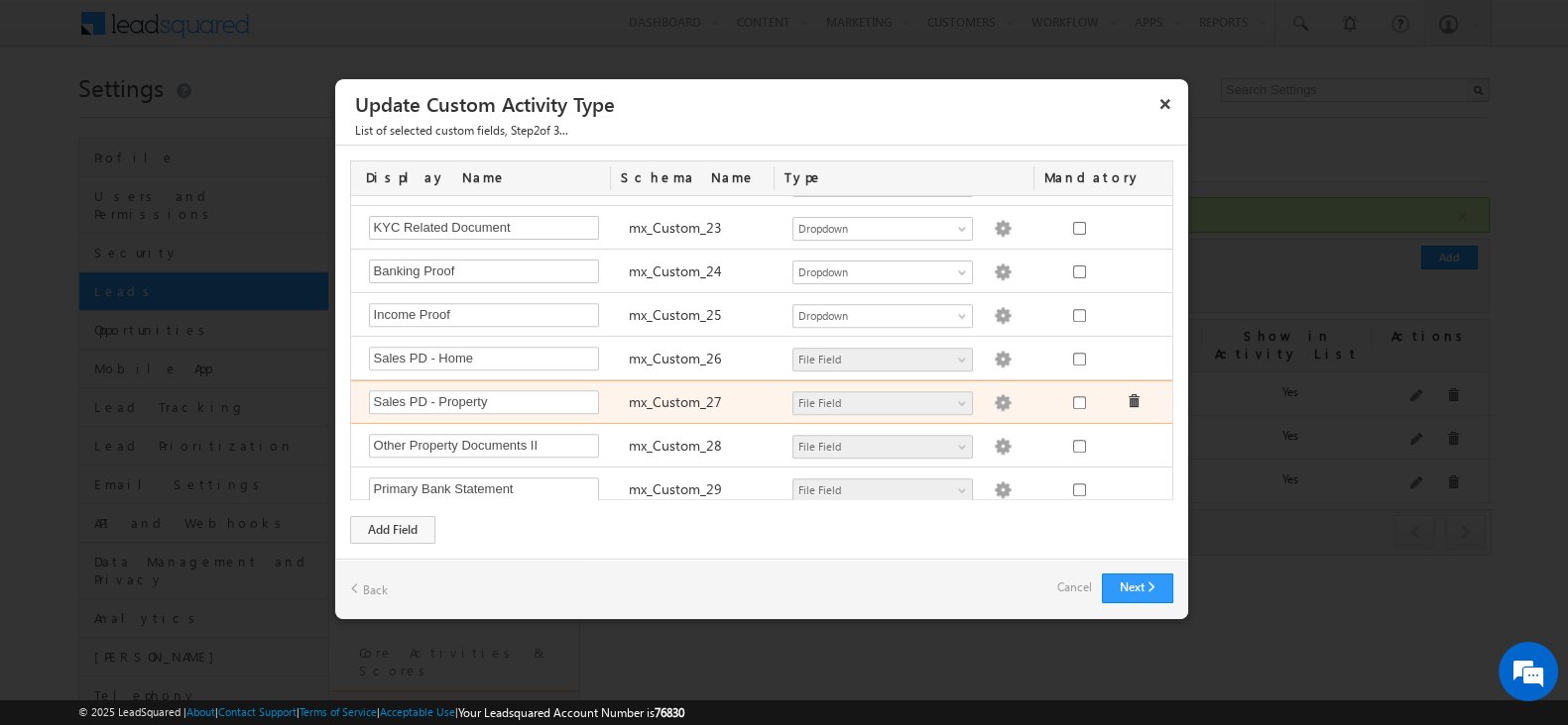
click at [994, 395] on img at bounding box center [1003, 404] width 18 height 18
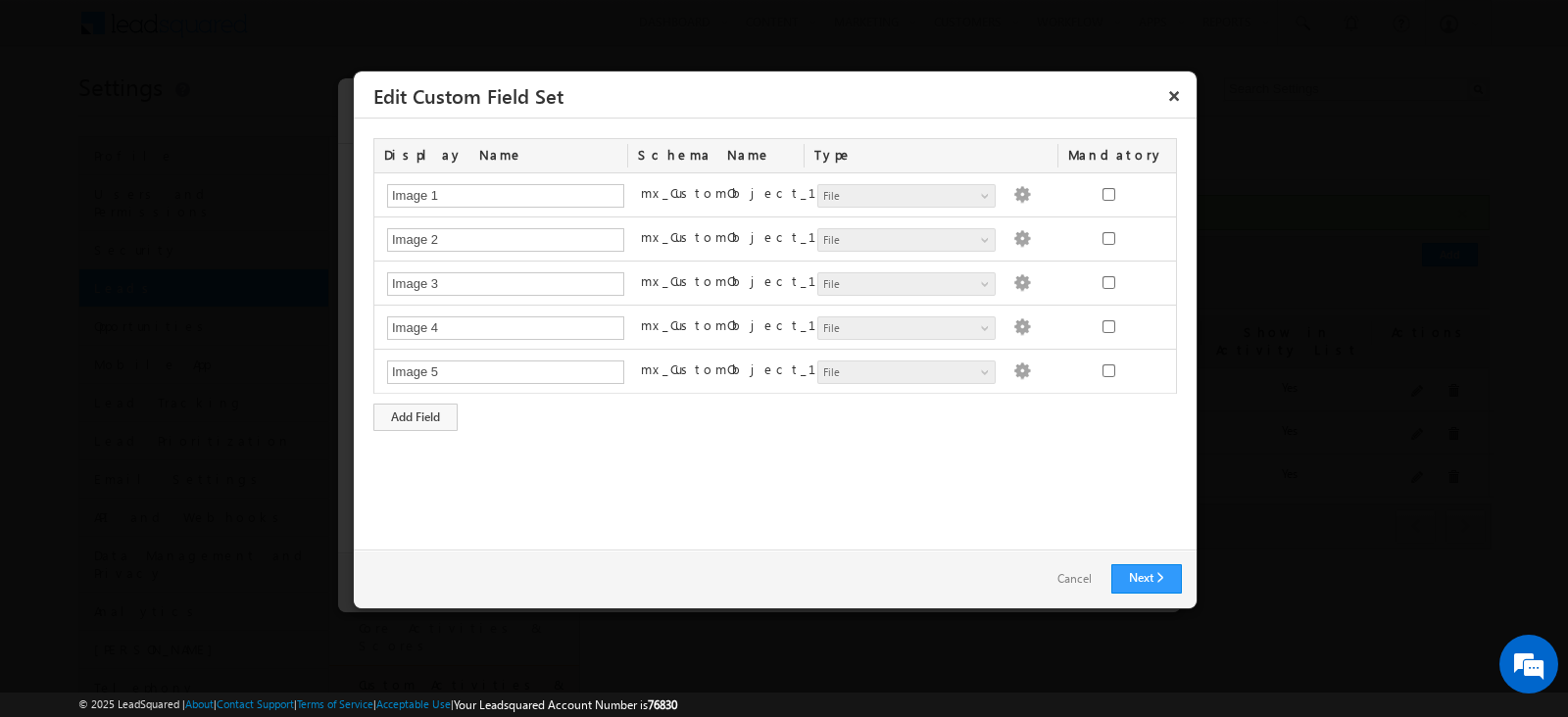
click at [1091, 580] on link "Cancel" at bounding box center [1074, 579] width 74 height 29
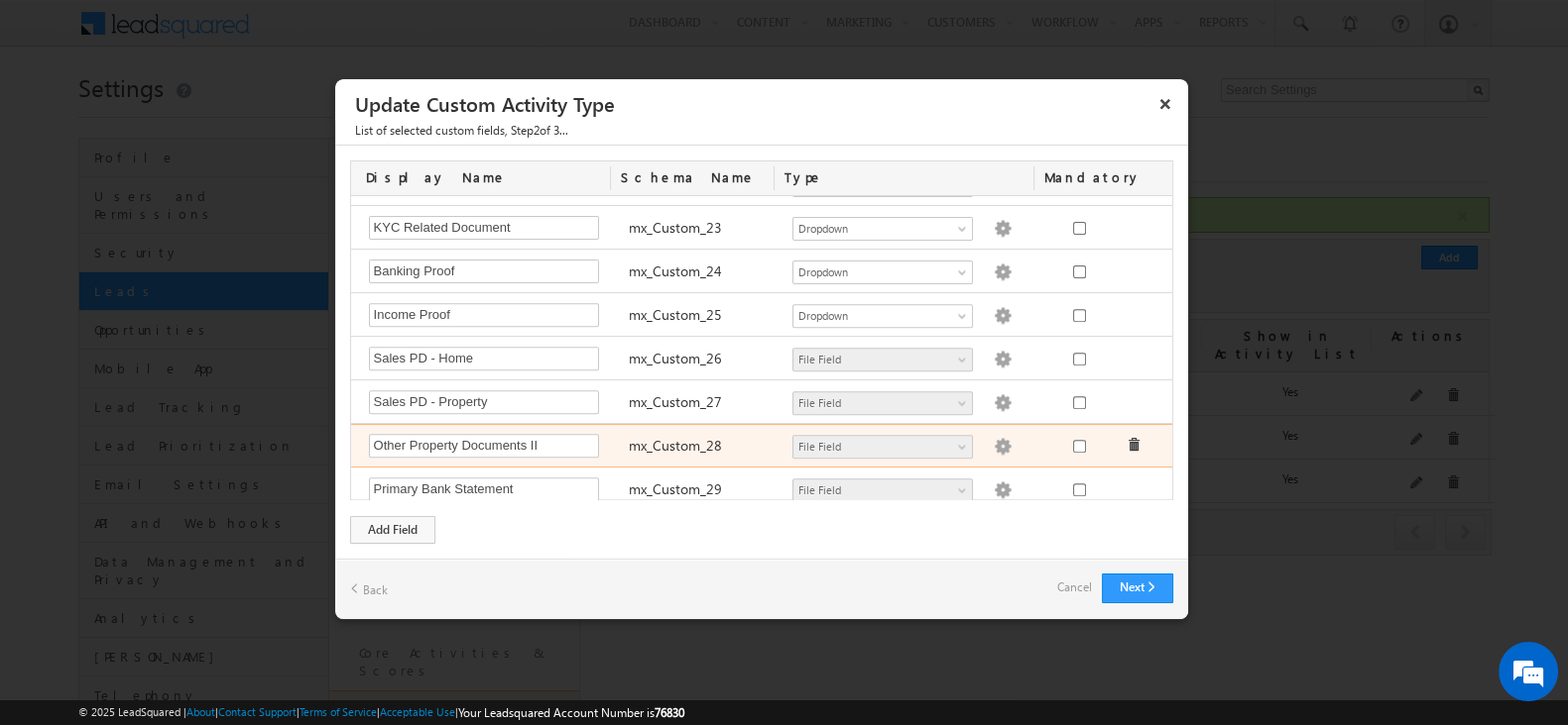
click at [994, 441] on img at bounding box center [1003, 447] width 18 height 18
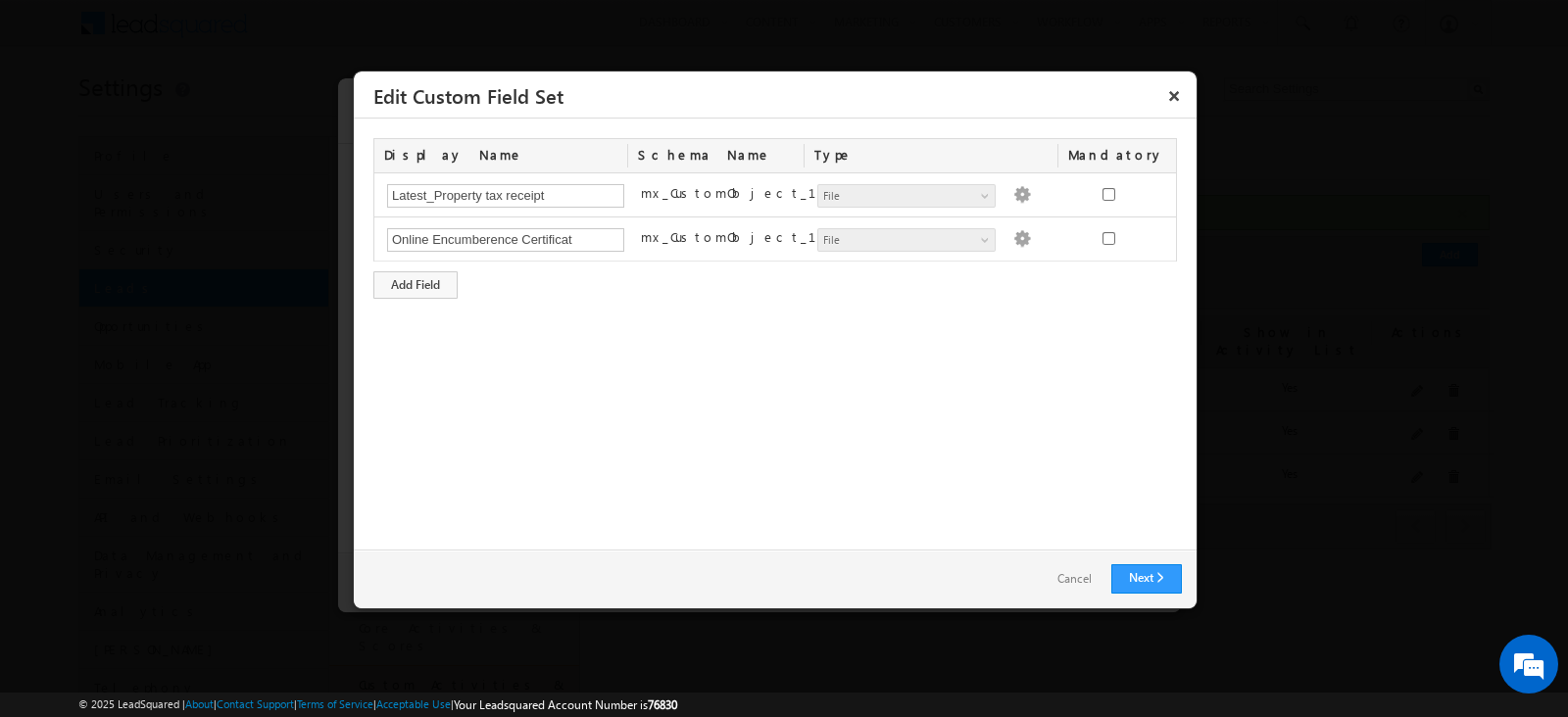
click at [1058, 581] on link "Cancel" at bounding box center [1074, 579] width 74 height 29
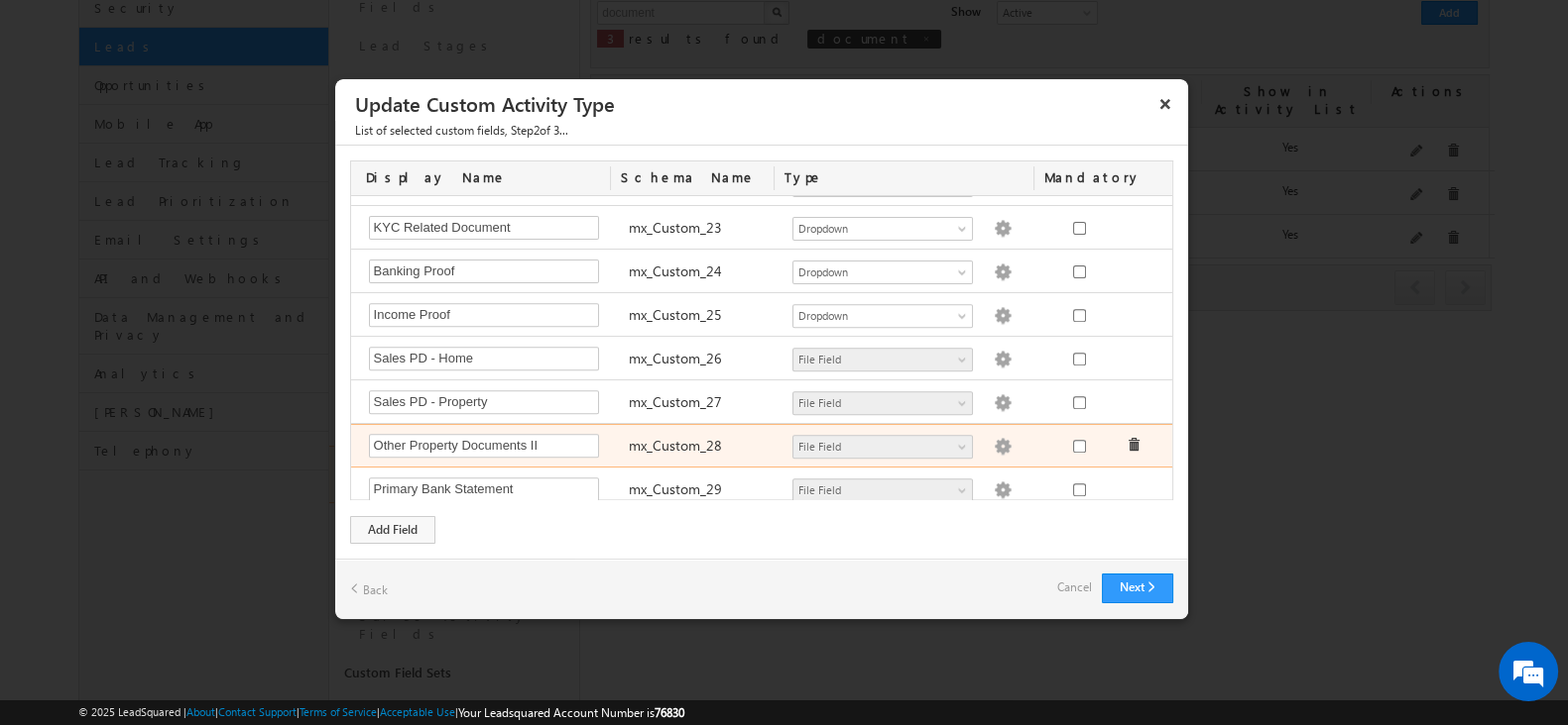
scroll to position [247, 0]
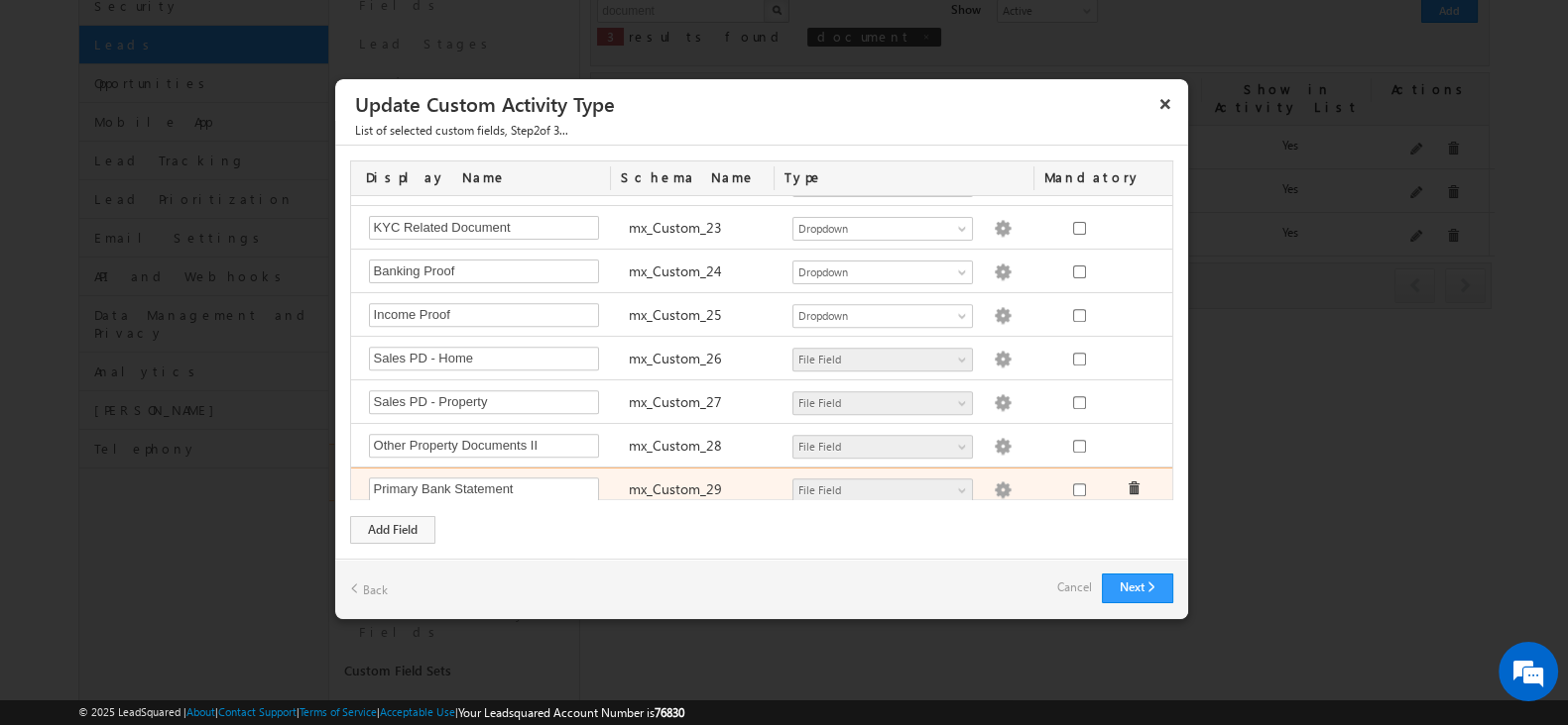
click at [994, 481] on img at bounding box center [1003, 490] width 18 height 18
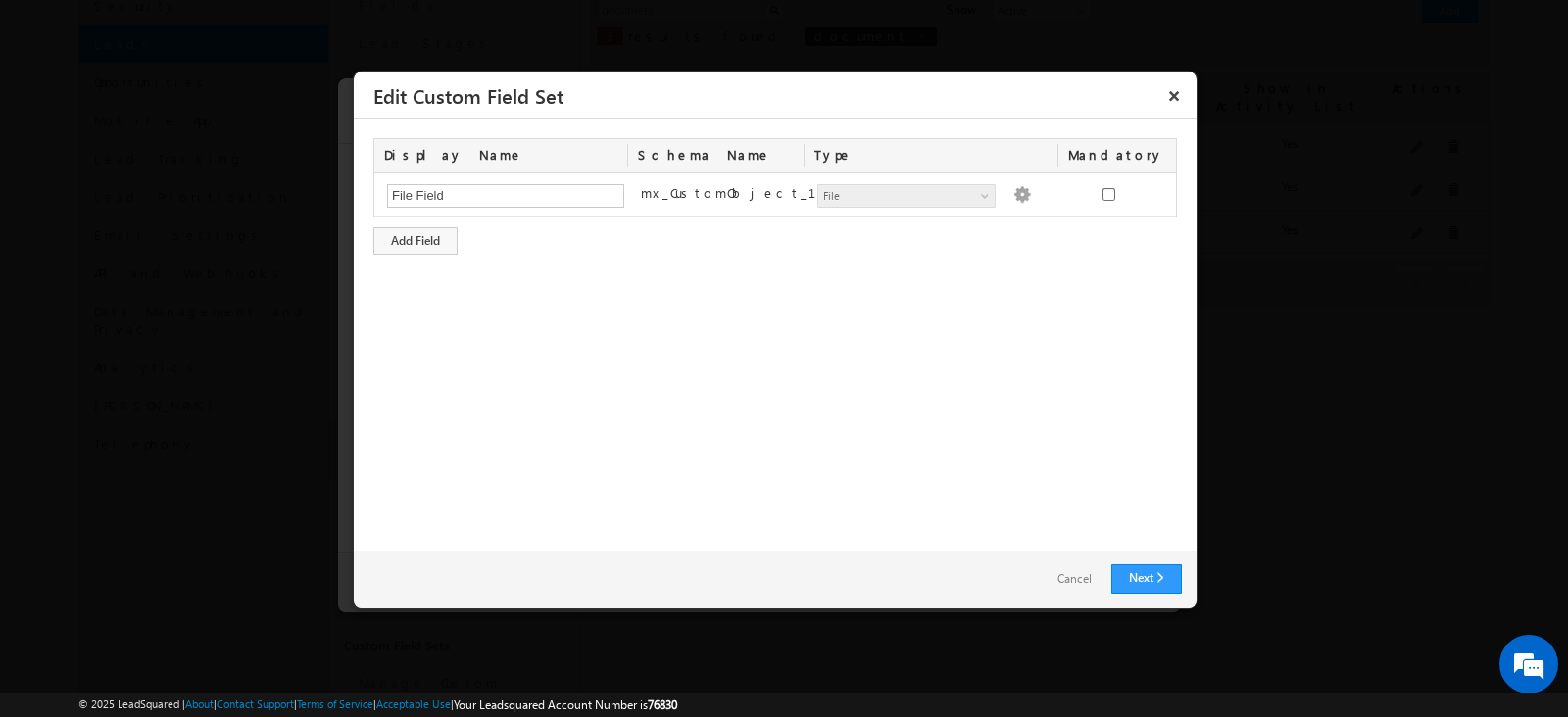
click at [1073, 572] on link "Cancel" at bounding box center [1074, 579] width 74 height 29
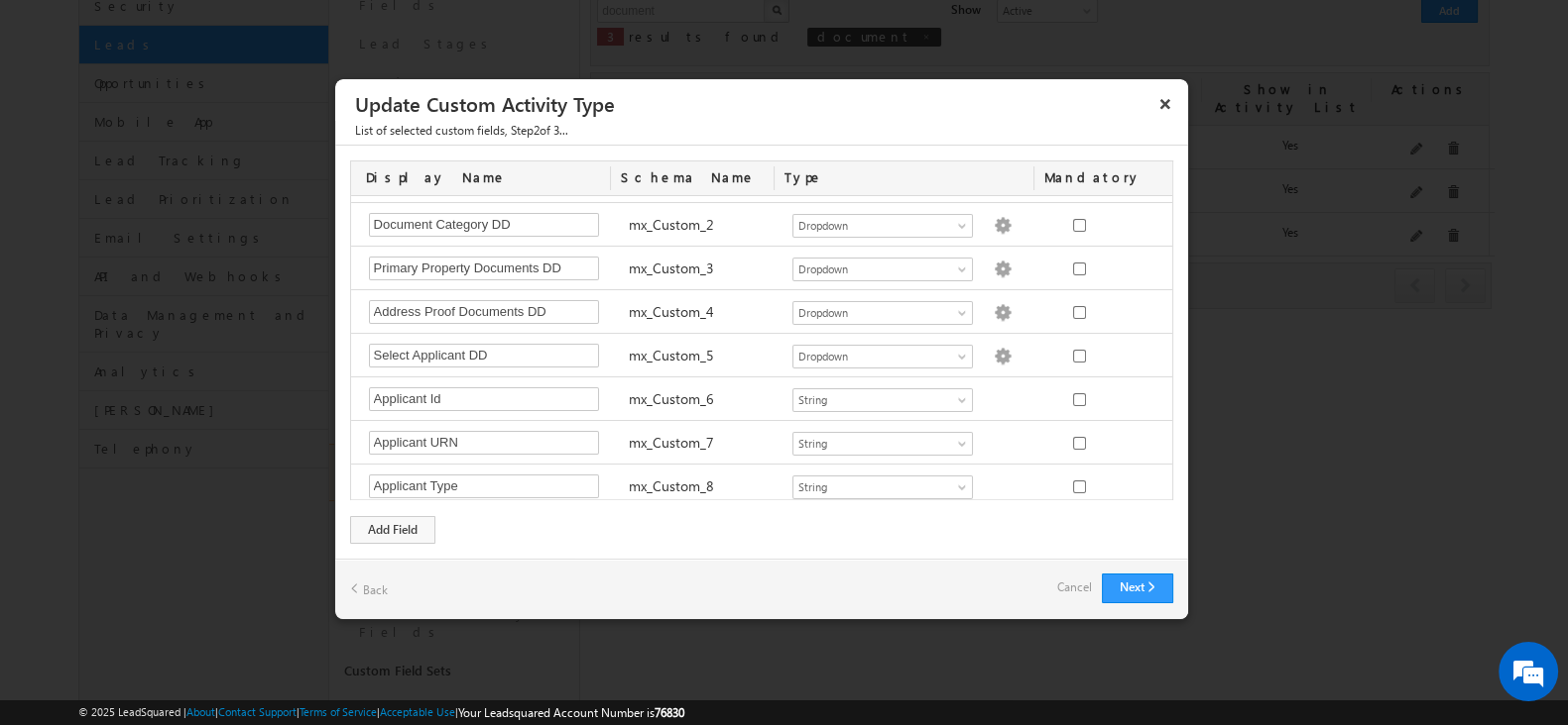
scroll to position [0, 0]
